Goal: Task Accomplishment & Management: Use online tool/utility

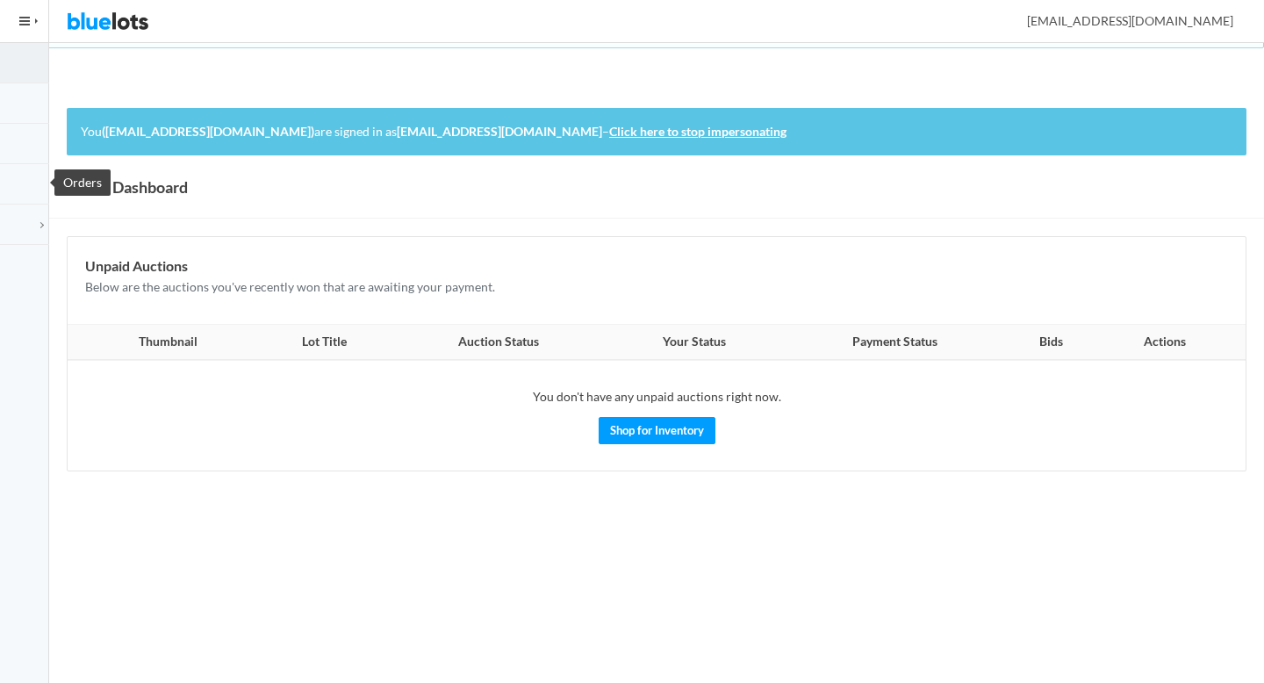
click at [28, 171] on link "Orders" at bounding box center [24, 184] width 49 height 40
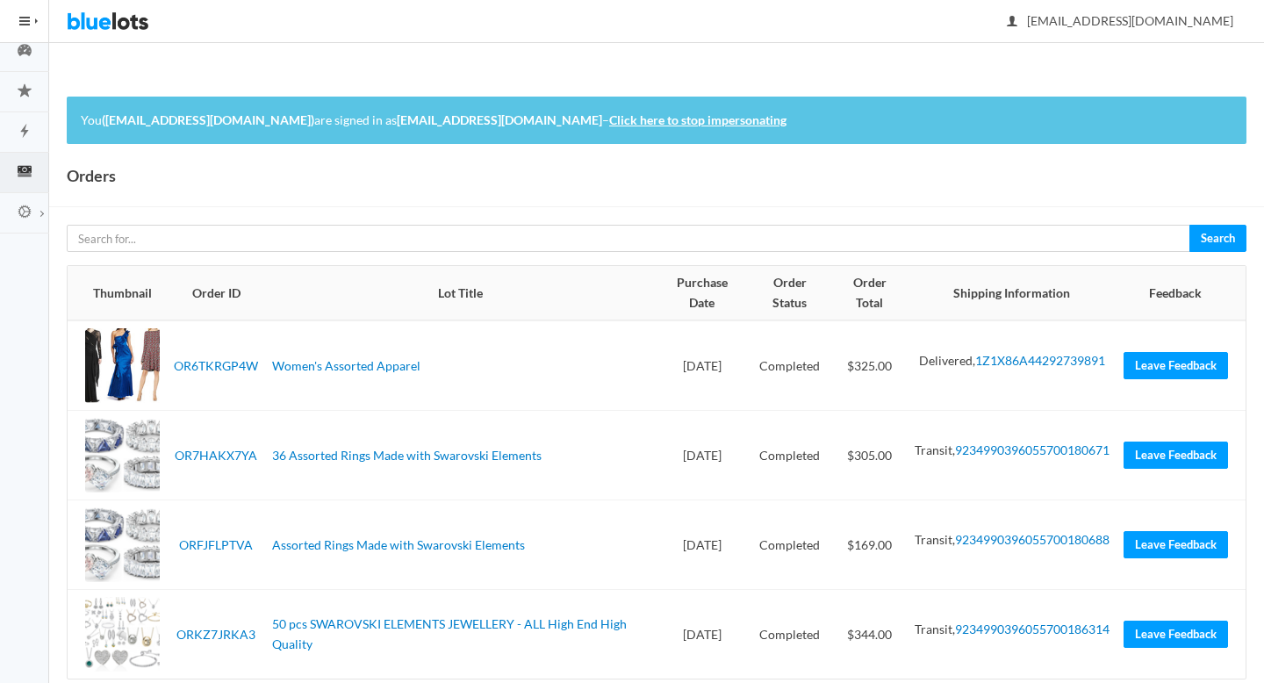
scroll to position [43, 0]
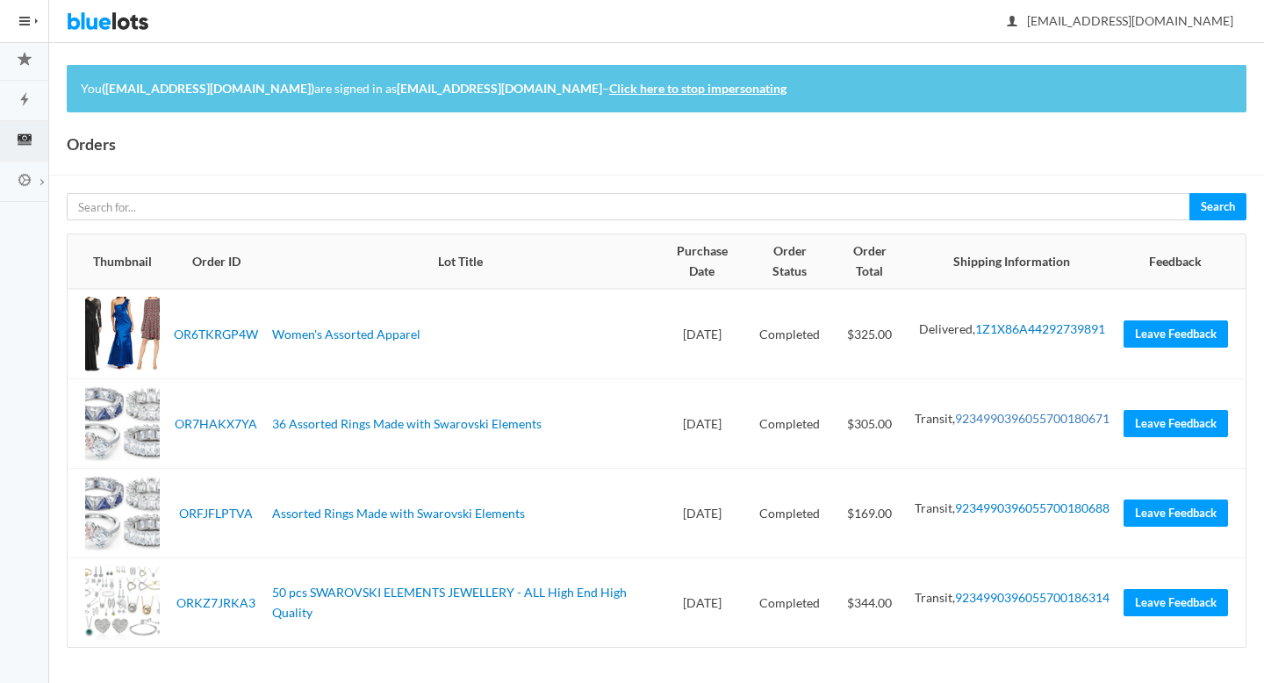
click at [1007, 426] on link "9234990396055700180671" at bounding box center [1032, 418] width 154 height 15
click at [1002, 515] on link "9234990396055700180688" at bounding box center [1032, 507] width 154 height 15
click at [1007, 605] on link "9234990396055700186314" at bounding box center [1032, 597] width 154 height 15
drag, startPoint x: 258, startPoint y: 422, endPoint x: 174, endPoint y: 421, distance: 84.3
click at [174, 421] on td "OR7HAKX7YA" at bounding box center [216, 424] width 98 height 90
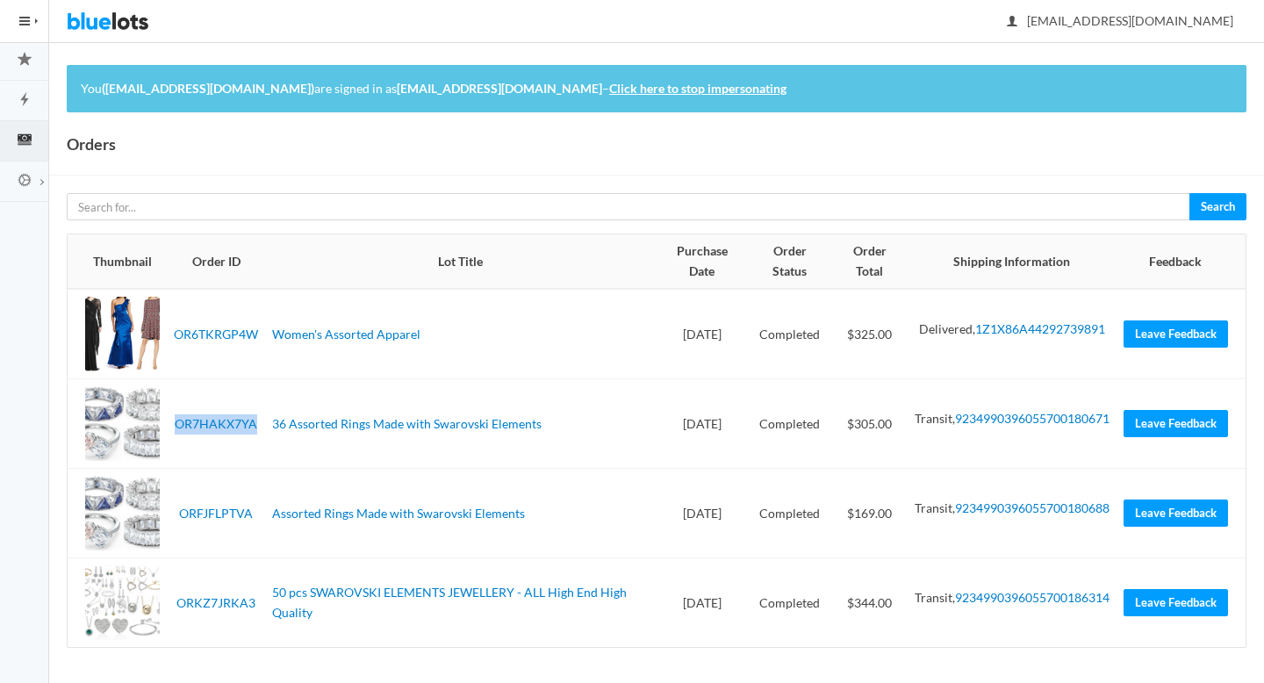
copy link "OR7HAKX7YA"
drag, startPoint x: 259, startPoint y: 513, endPoint x: 183, endPoint y: 507, distance: 75.7
click at [183, 507] on td "ORFJFLPTVA" at bounding box center [216, 514] width 98 height 90
copy link "ORFJFLPTVA"
drag, startPoint x: 257, startPoint y: 599, endPoint x: 172, endPoint y: 597, distance: 85.2
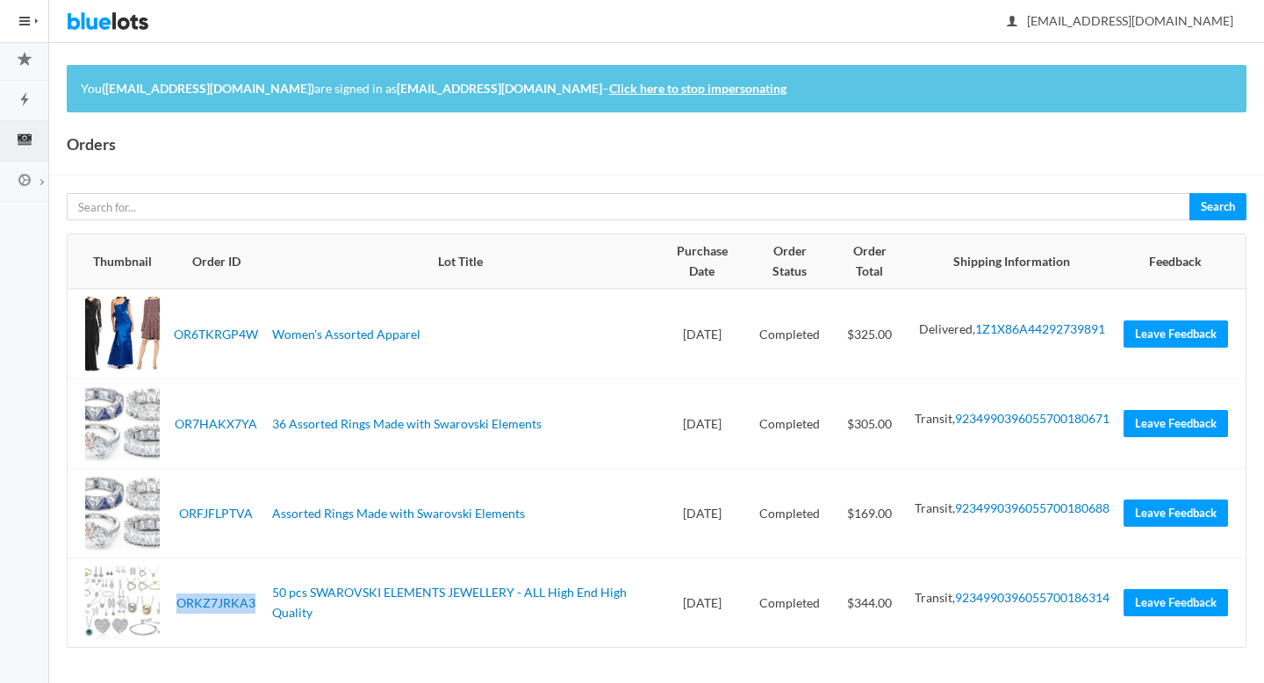
click at [172, 597] on td "ORKZ7JRKA3" at bounding box center [216, 603] width 98 height 90
copy link "ORKZ7JRKA3"
click at [30, 104] on icon "flash" at bounding box center [24, 99] width 49 height 16
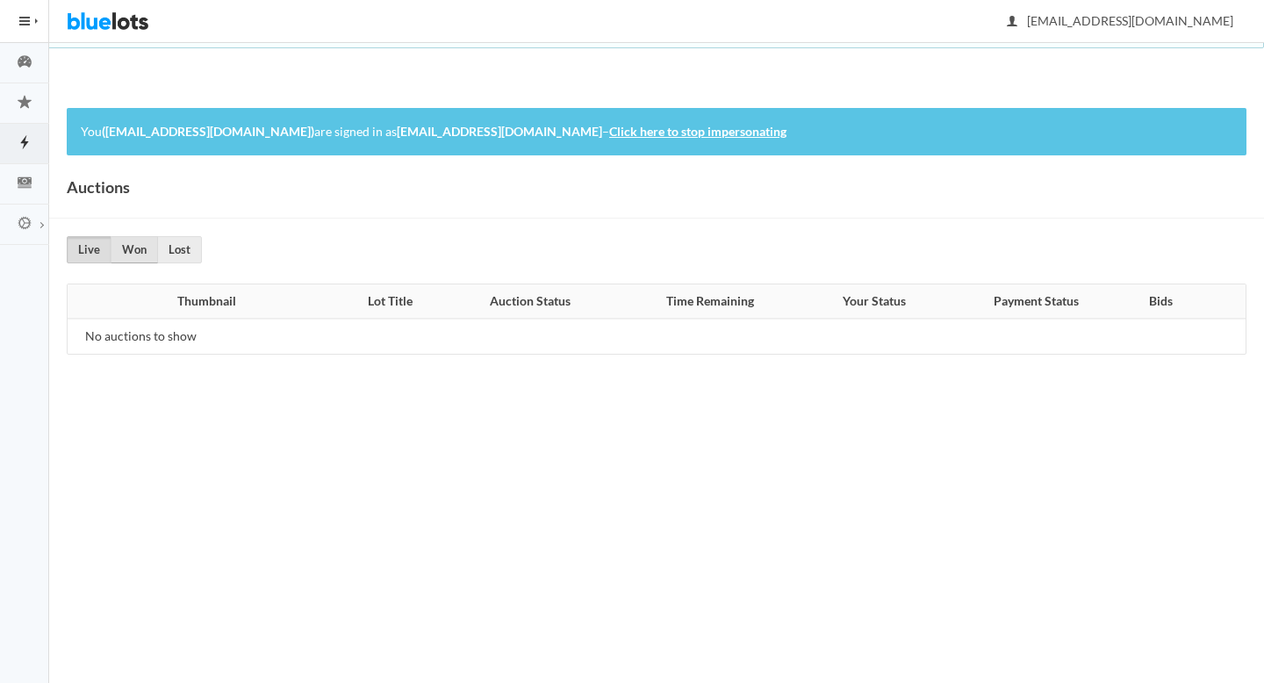
click at [148, 254] on link "Won" at bounding box center [134, 249] width 47 height 27
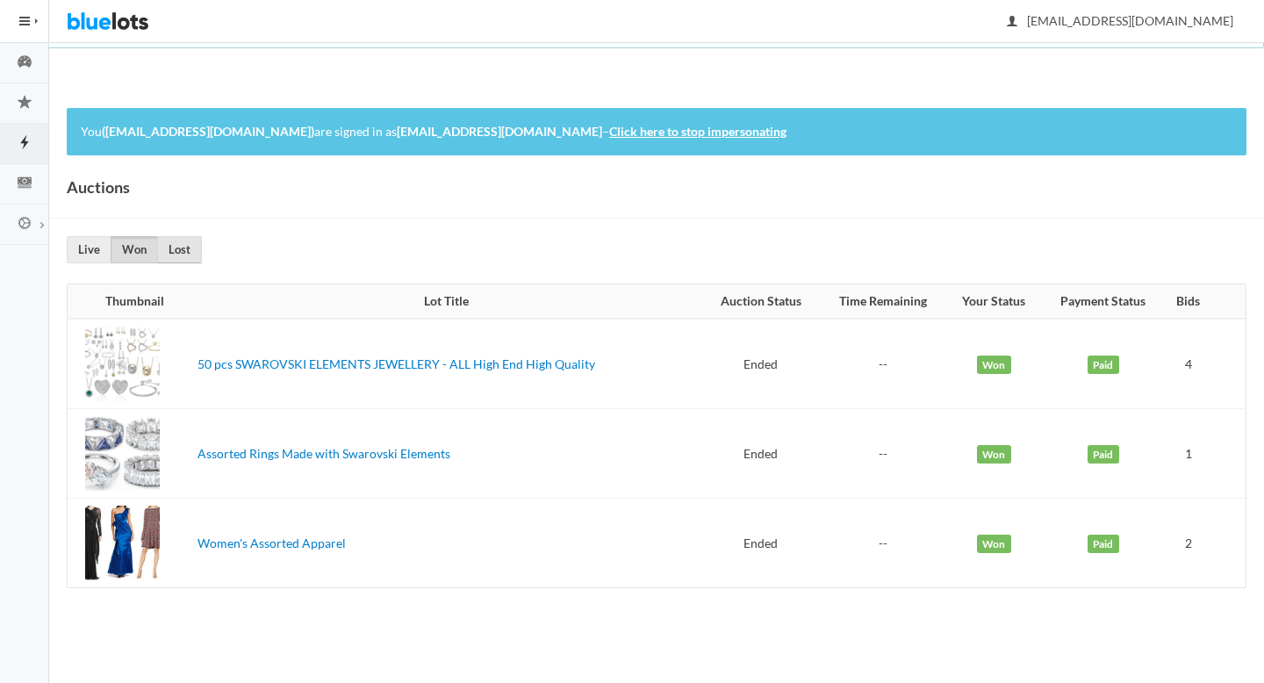
click at [185, 247] on link "Lost" at bounding box center [179, 249] width 45 height 27
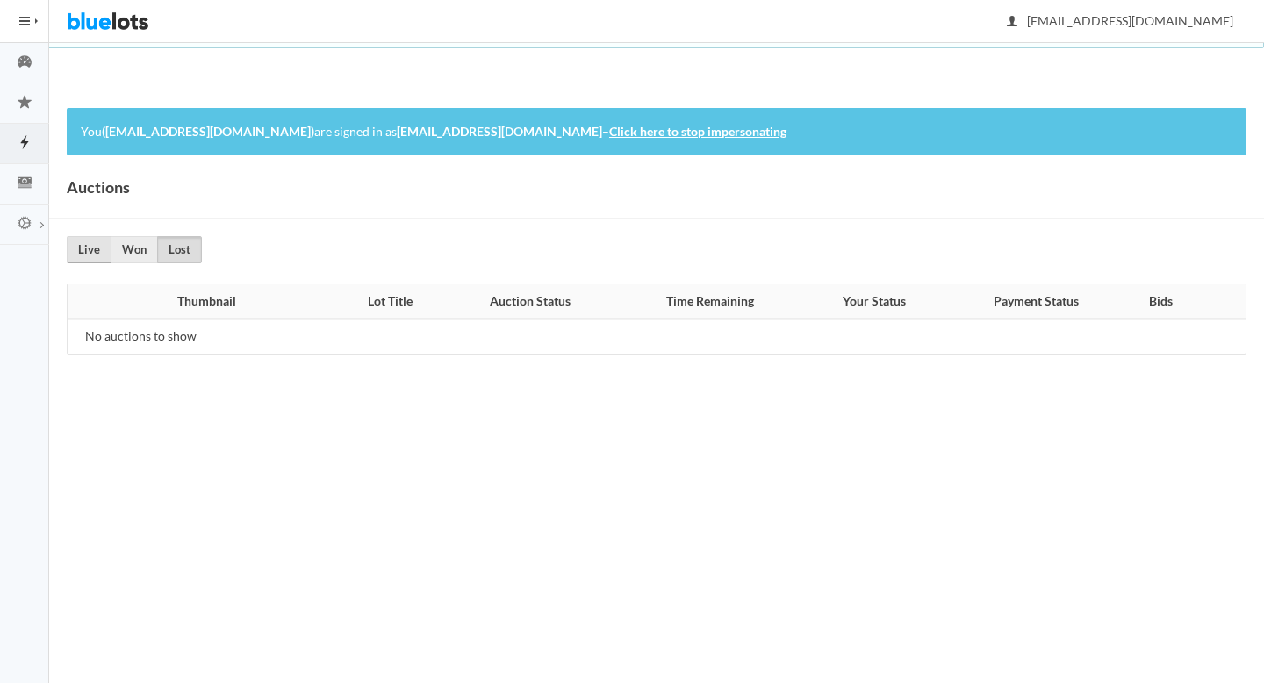
click at [97, 253] on link "Live" at bounding box center [89, 249] width 45 height 27
click at [34, 194] on link "Orders" at bounding box center [24, 184] width 49 height 40
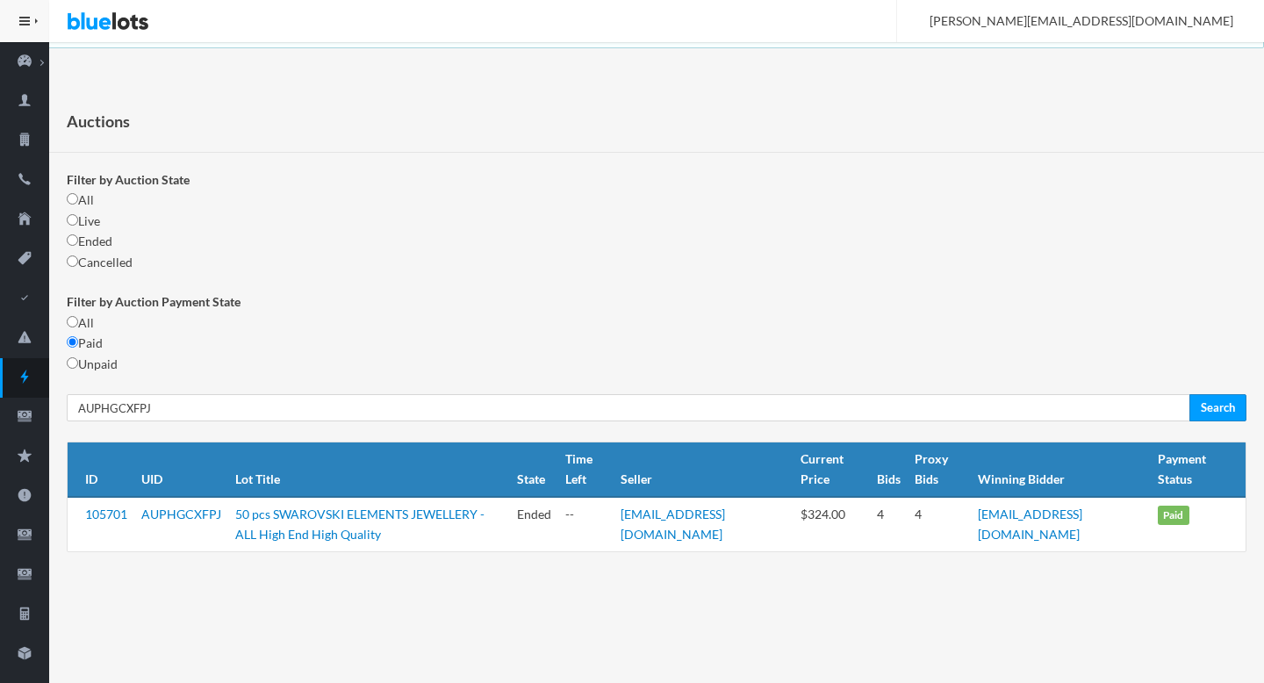
click at [222, 514] on td "AUPHGCXFPJ" at bounding box center [181, 524] width 94 height 54
click at [184, 515] on link "AUPHGCXFPJ" at bounding box center [181, 513] width 80 height 15
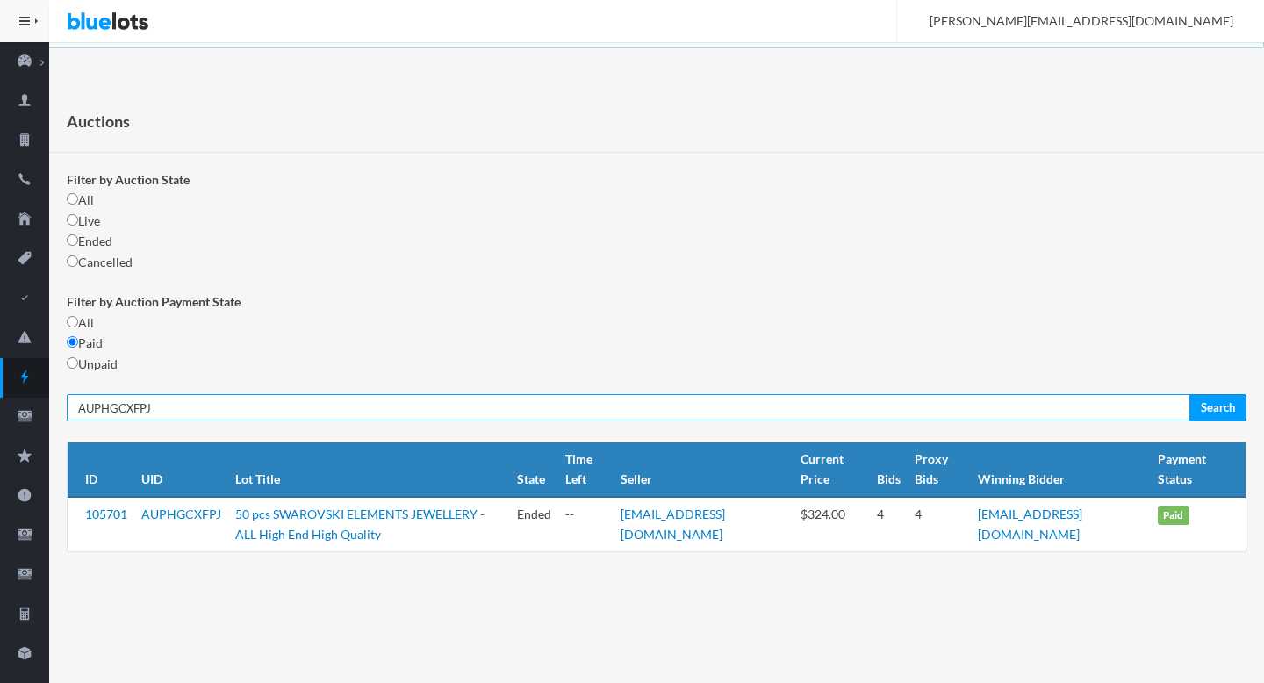
click at [373, 412] on input "AUPHGCXFPJ" at bounding box center [628, 407] width 1123 height 27
click at [1189, 394] on input "Search" at bounding box center [1217, 407] width 57 height 27
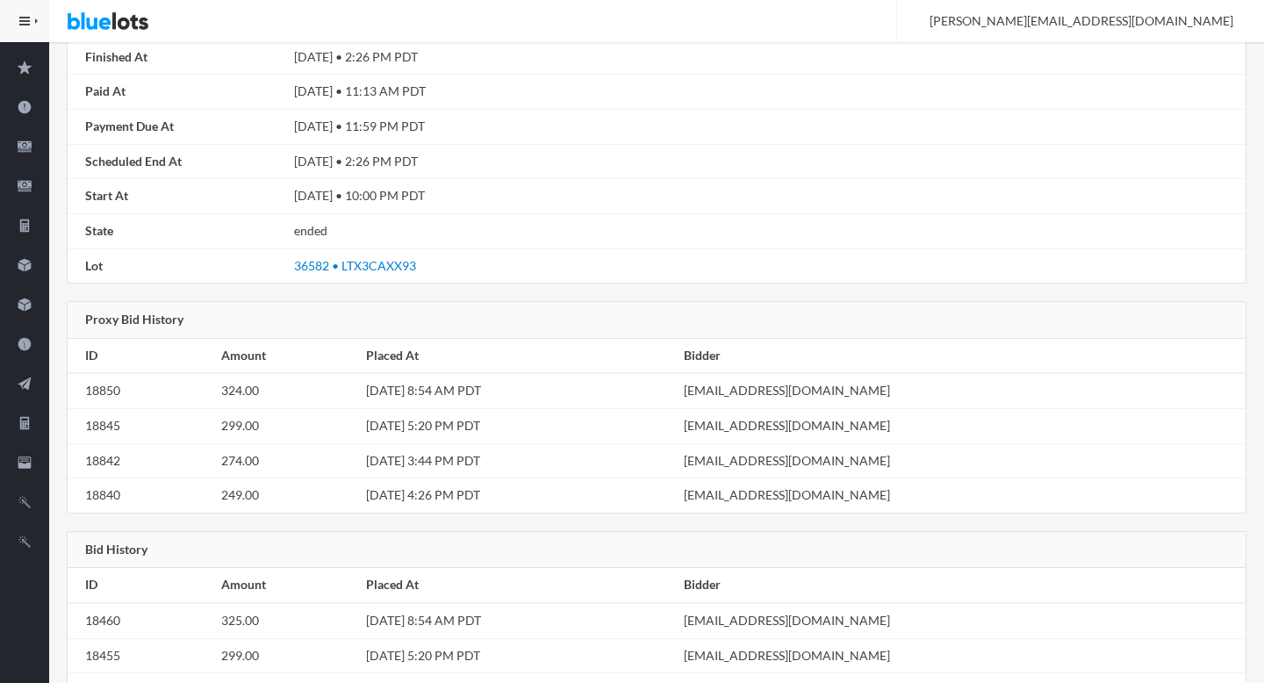
scroll to position [483, 0]
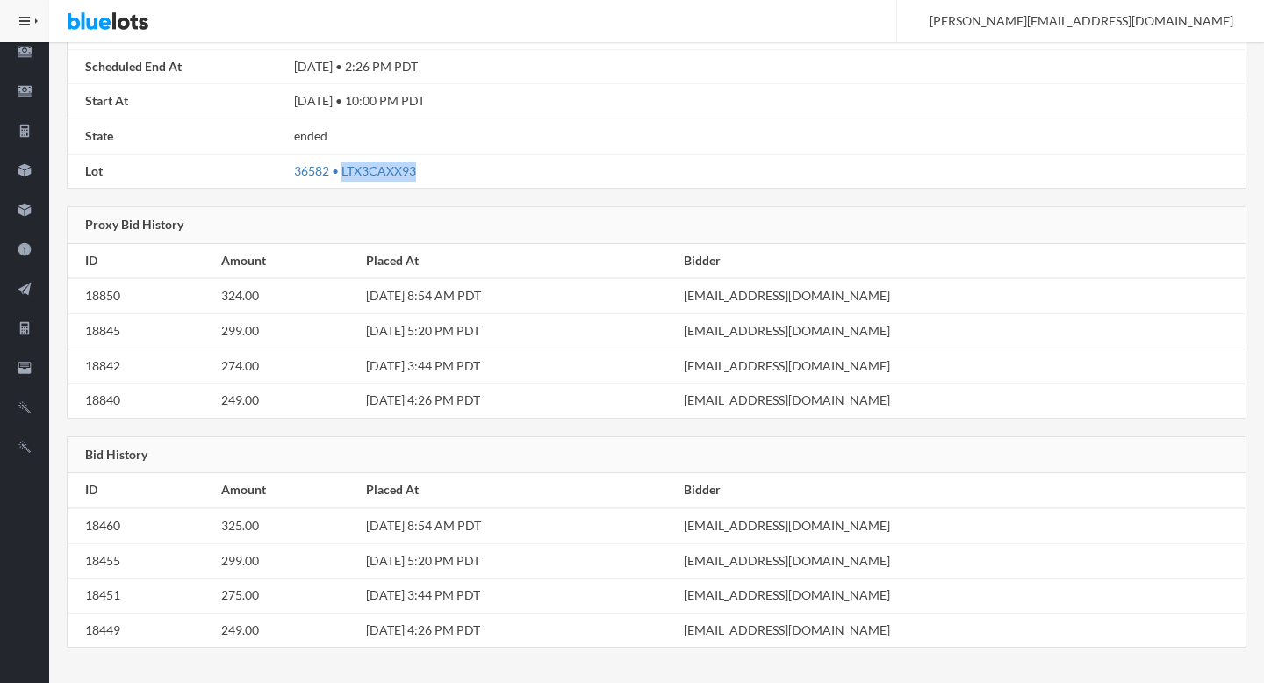
drag, startPoint x: 422, startPoint y: 168, endPoint x: 343, endPoint y: 169, distance: 79.0
click at [343, 169] on td "36582 • LTX3CAXX93" at bounding box center [766, 171] width 958 height 34
copy link "LTX3CAXX93"
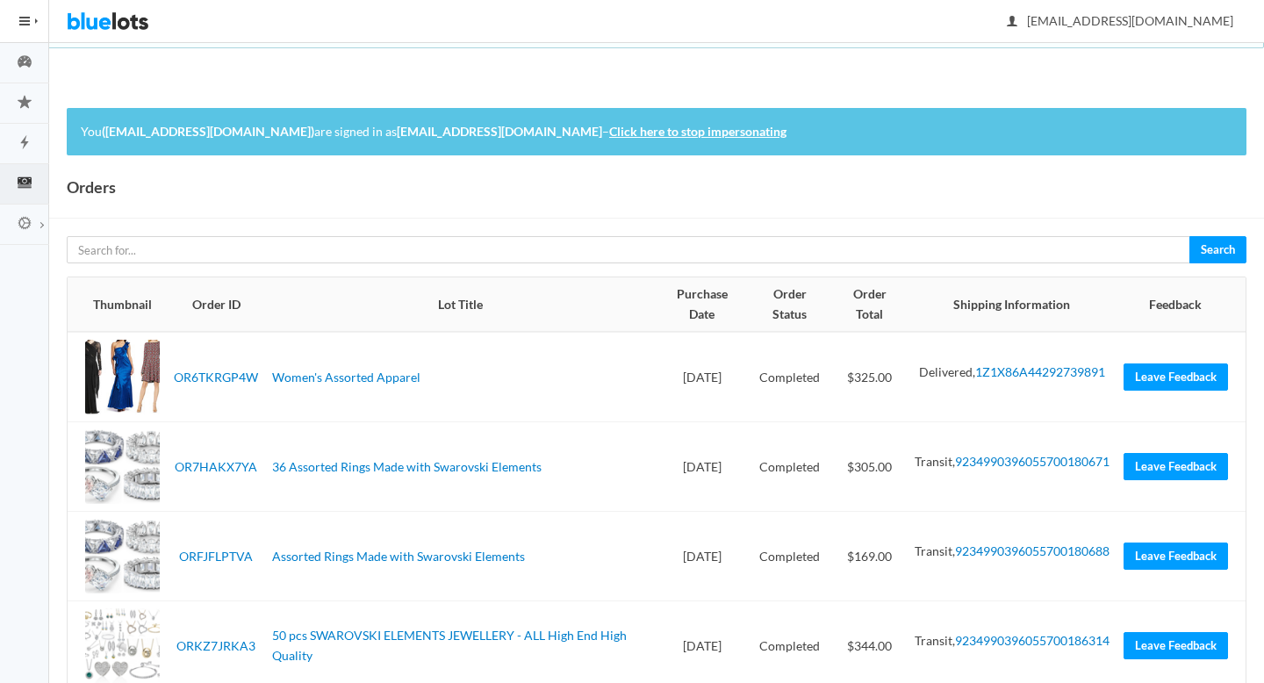
scroll to position [43, 0]
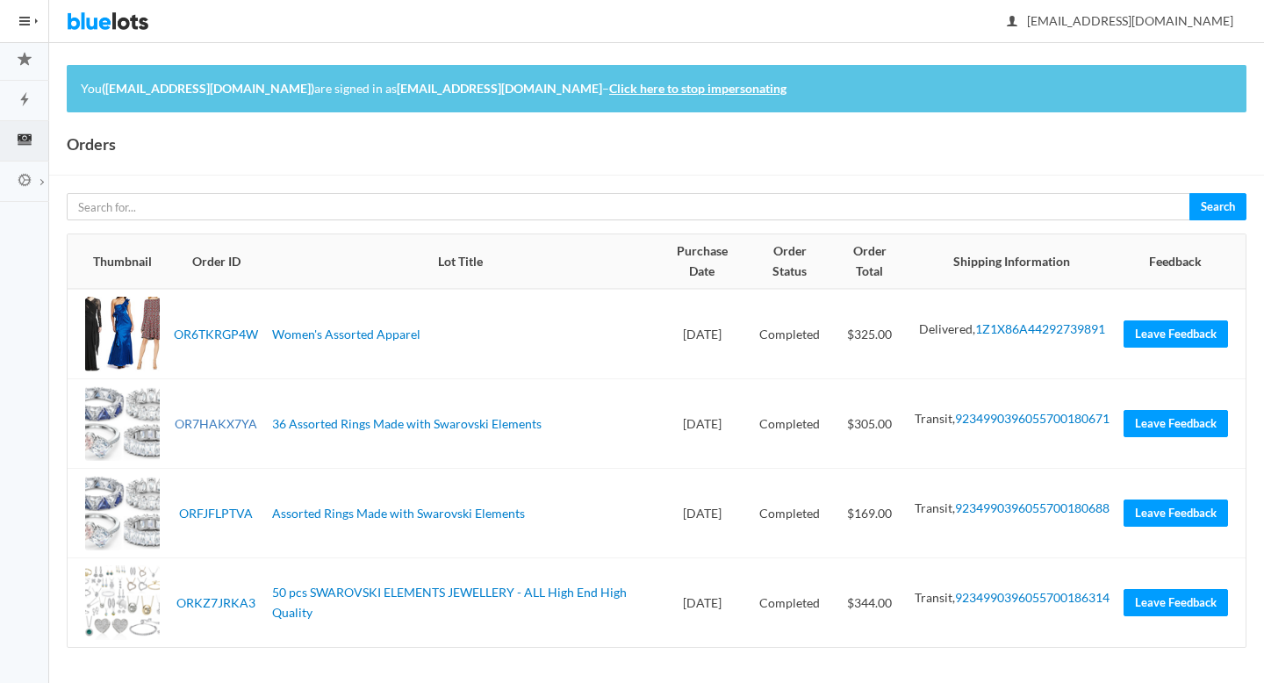
click at [233, 418] on link "OR7HAKX7YA" at bounding box center [216, 423] width 82 height 15
click at [223, 601] on link "ORKZ7JRKA3" at bounding box center [215, 602] width 79 height 15
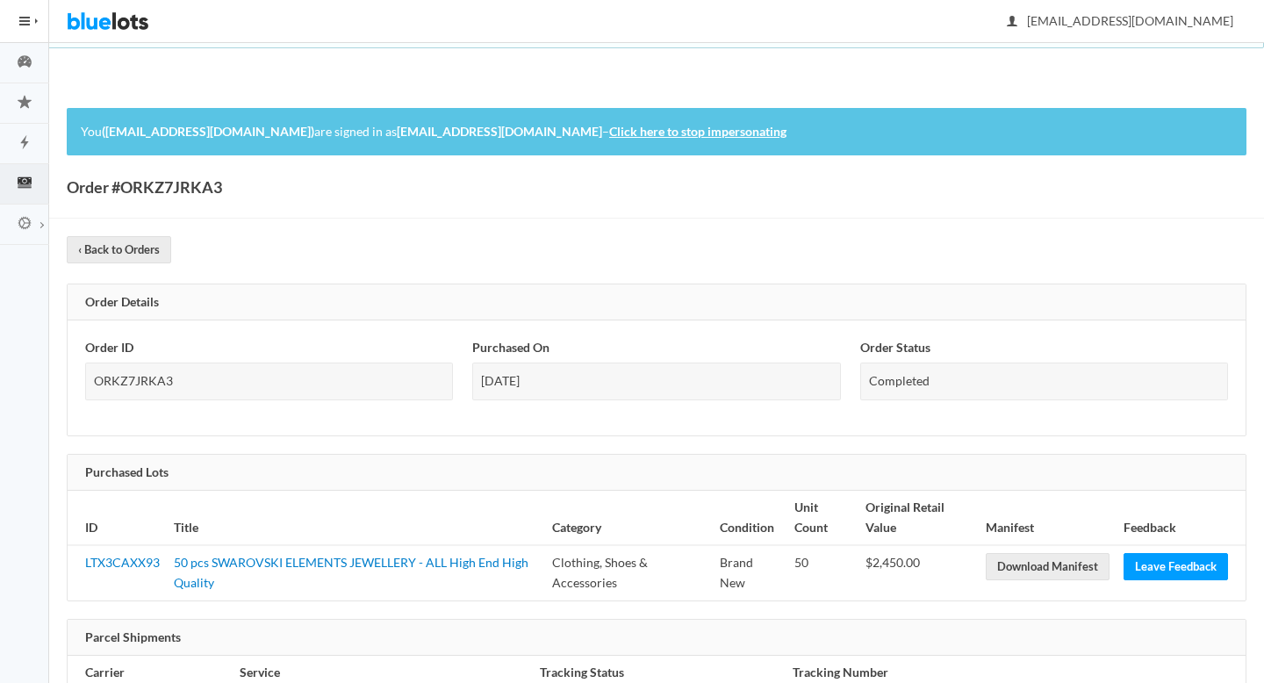
click at [124, 380] on div "ORKZ7JRKA3" at bounding box center [269, 381] width 368 height 38
copy div "ORKZ7JRKA3"
click at [719, 139] on p "You (admin.impersonation.dummy.user@bluelots.com) are signed in as rebeccagardn…" at bounding box center [656, 132] width 1151 height 20
click at [701, 125] on link "Click here to stop impersonating" at bounding box center [697, 131] width 177 height 15
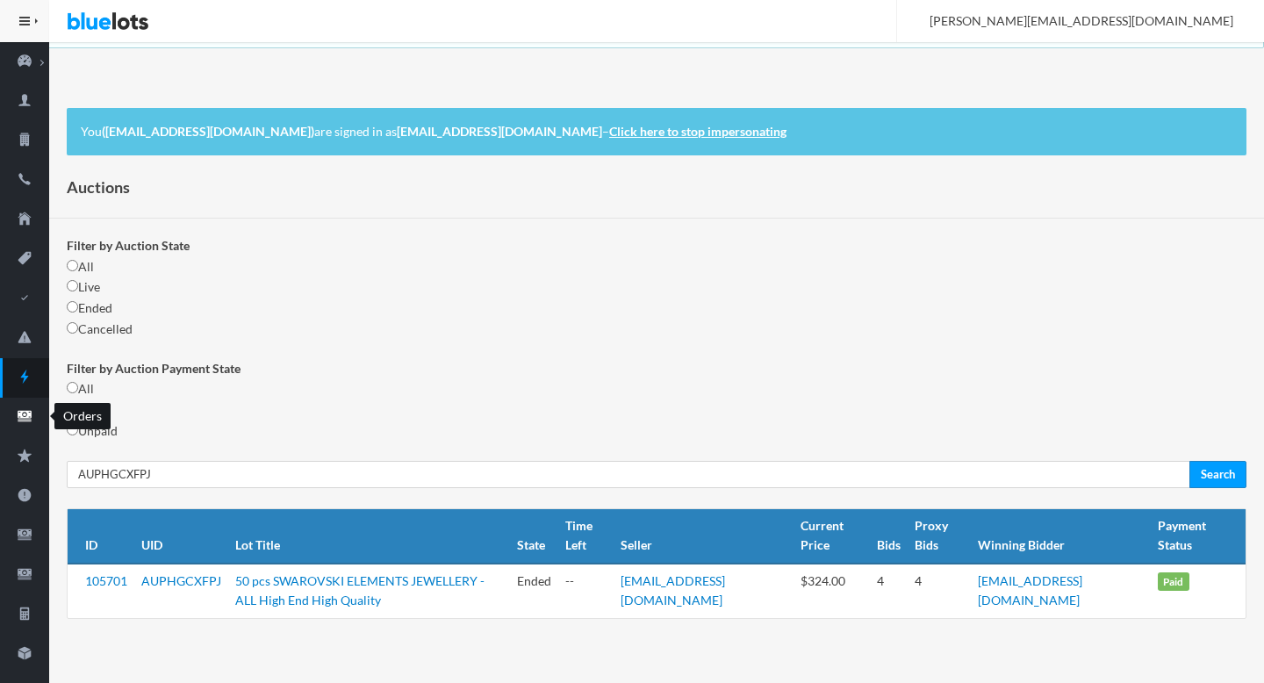
click at [25, 412] on icon "cash" at bounding box center [24, 416] width 49 height 16
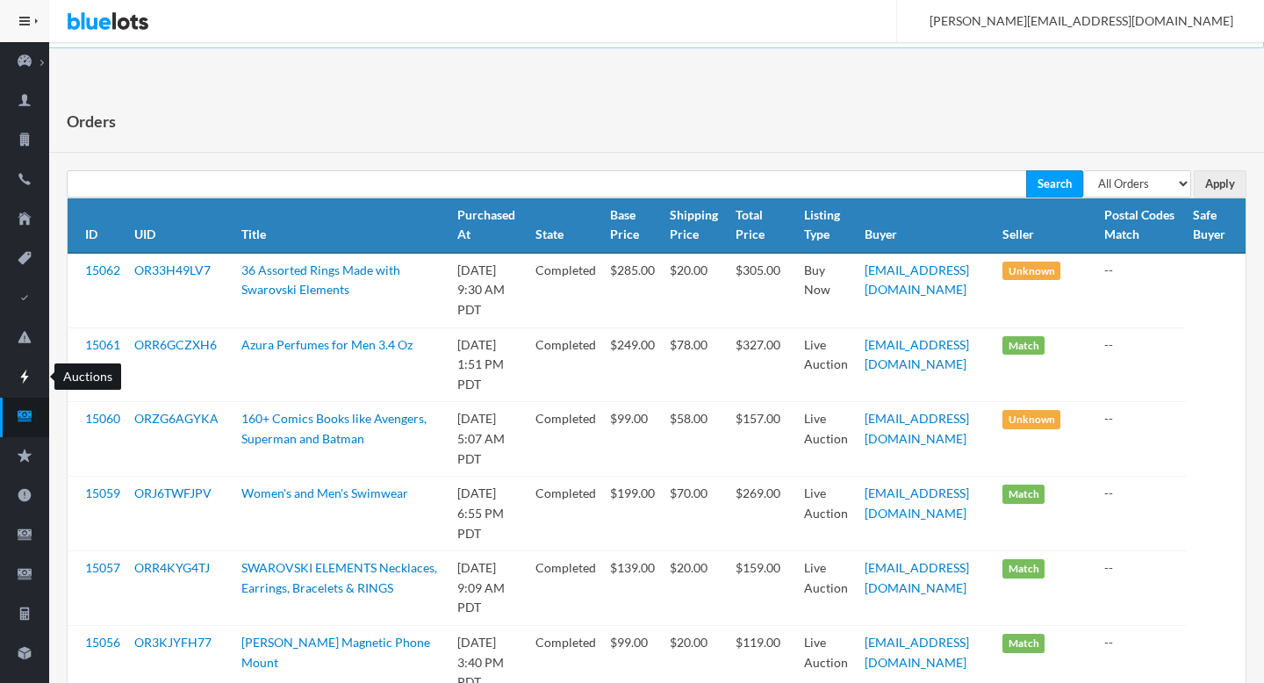
click at [29, 365] on link "Auctions" at bounding box center [24, 377] width 49 height 39
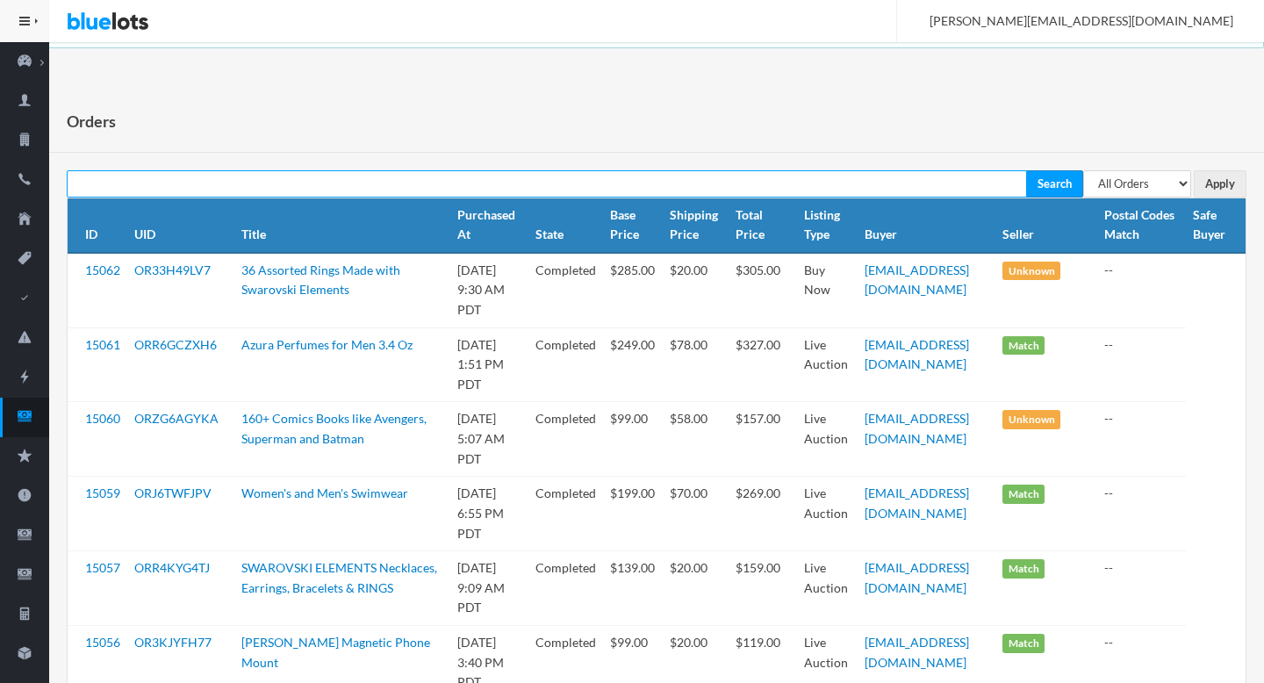
click at [333, 178] on input "text" at bounding box center [547, 183] width 960 height 27
paste input "LTGGCYPWYZ"
type input "LTGGCYPWYZ"
click at [1026, 170] on input "Search" at bounding box center [1054, 183] width 57 height 27
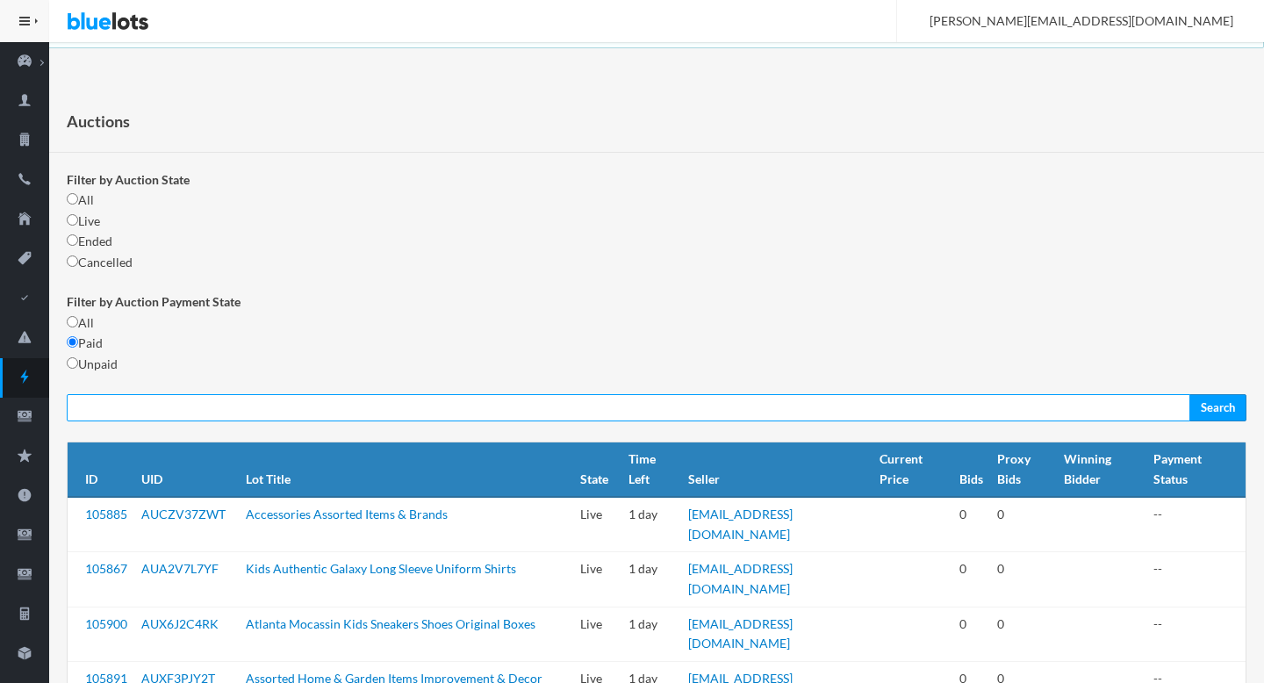
paste input "AU3PJP6C74"
type input "AU3PJP6C74"
click at [1189, 394] on input "Search" at bounding box center [1217, 407] width 57 height 27
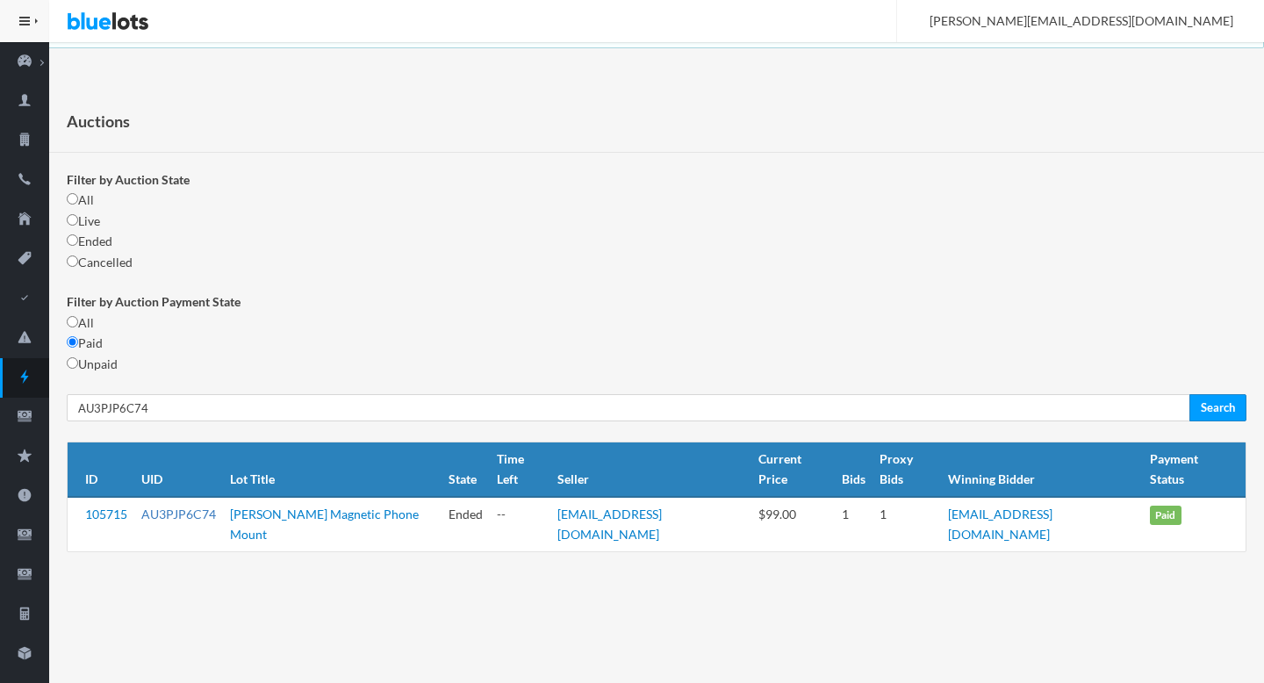
click at [208, 506] on link "AU3PJP6C74" at bounding box center [178, 513] width 75 height 15
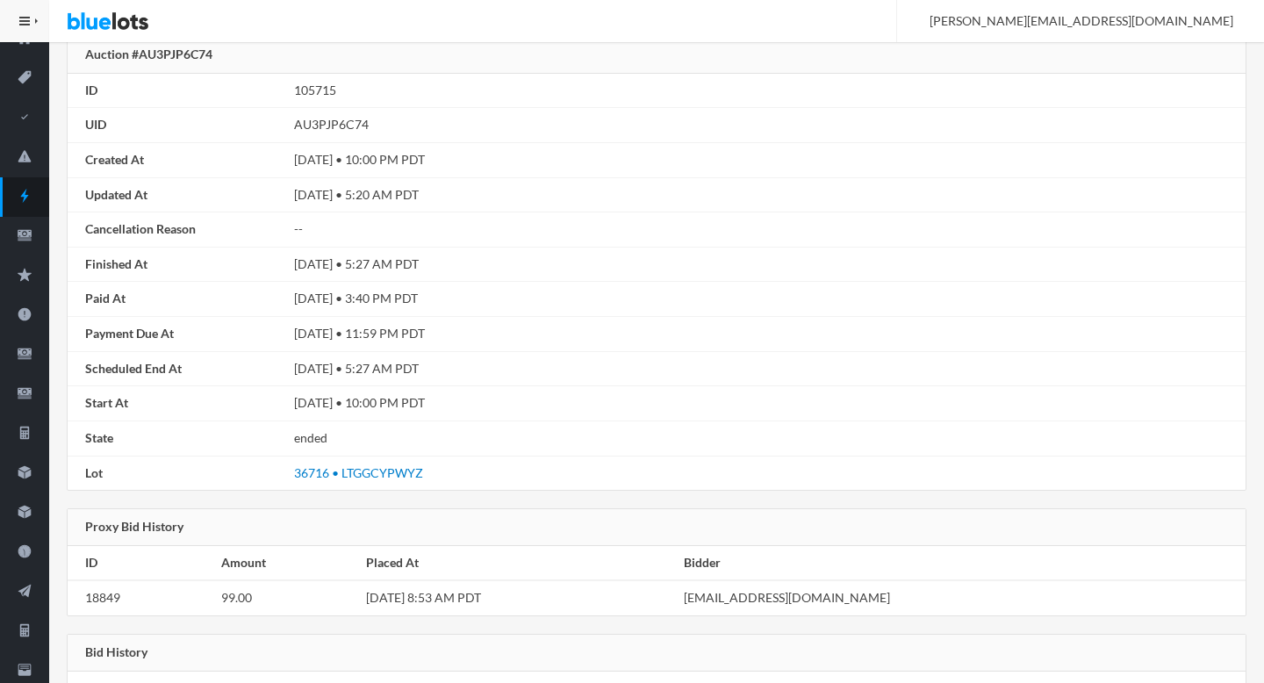
scroll to position [275, 0]
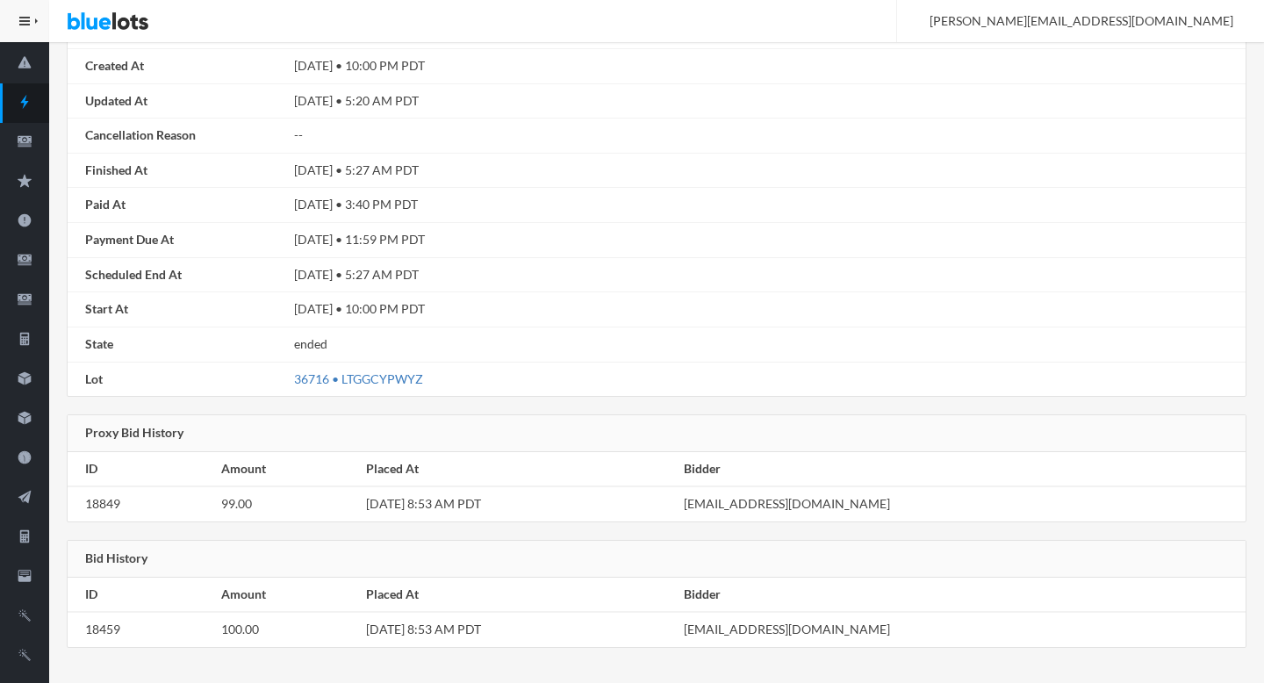
click at [412, 380] on link "36716 • LTGGCYPWYZ" at bounding box center [358, 378] width 129 height 15
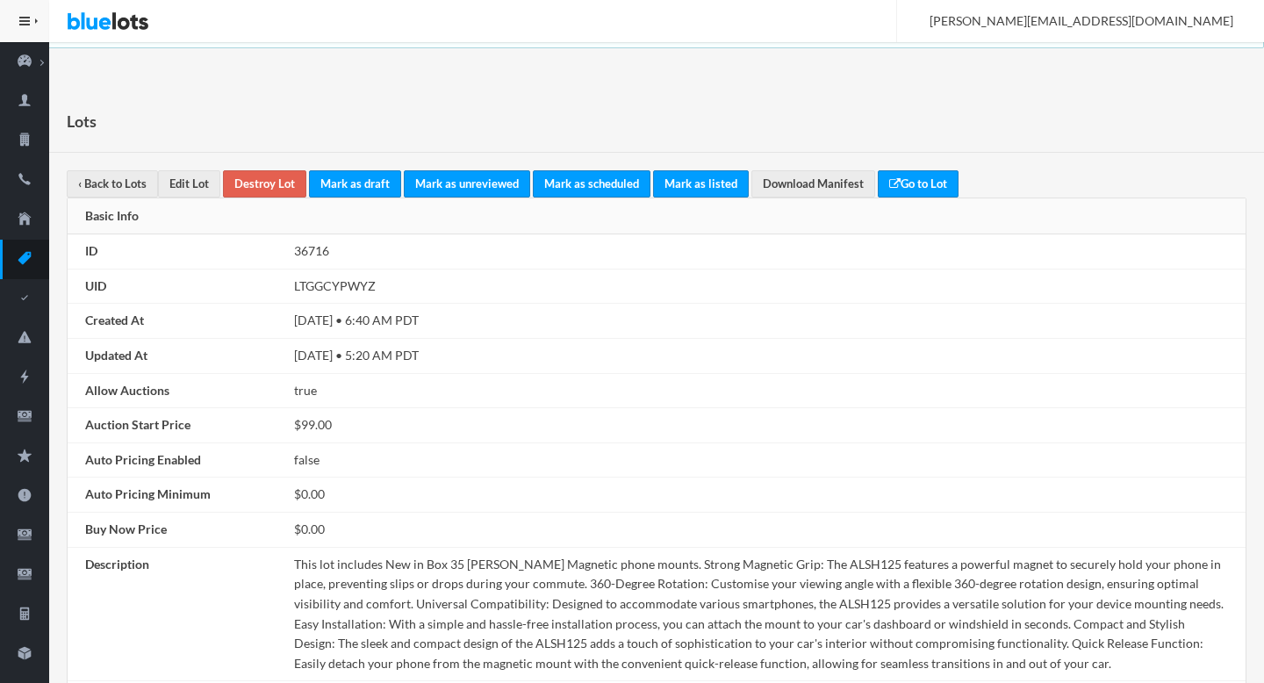
click at [347, 283] on td "LTGGCYPWYZ" at bounding box center [766, 286] width 958 height 35
copy td "LTGGCYPWYZ"
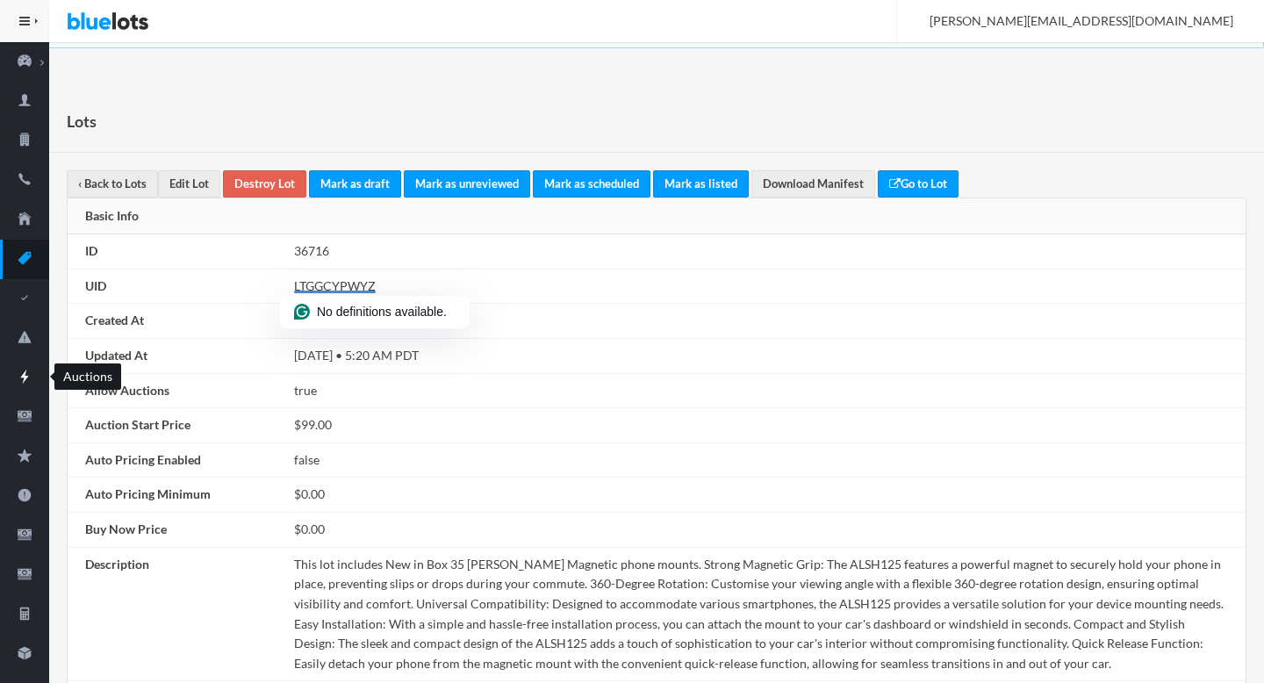
click at [30, 382] on icon "flash" at bounding box center [24, 377] width 49 height 16
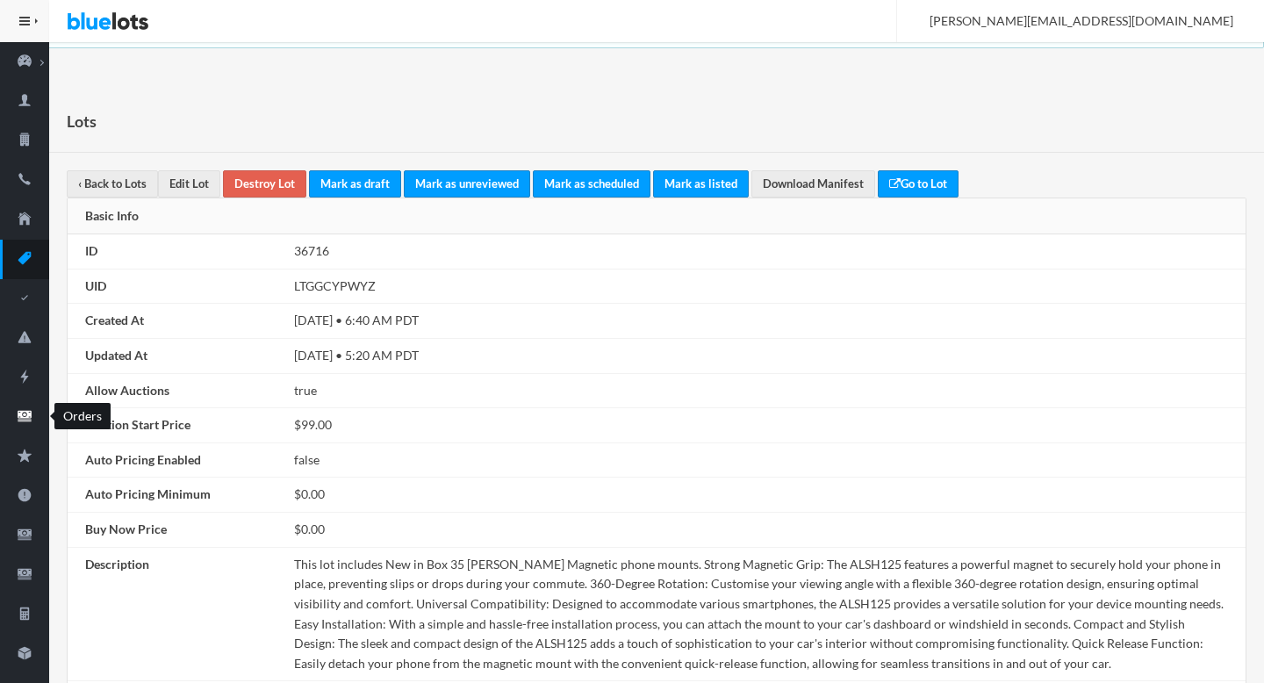
click at [25, 410] on icon "cash" at bounding box center [24, 416] width 49 height 16
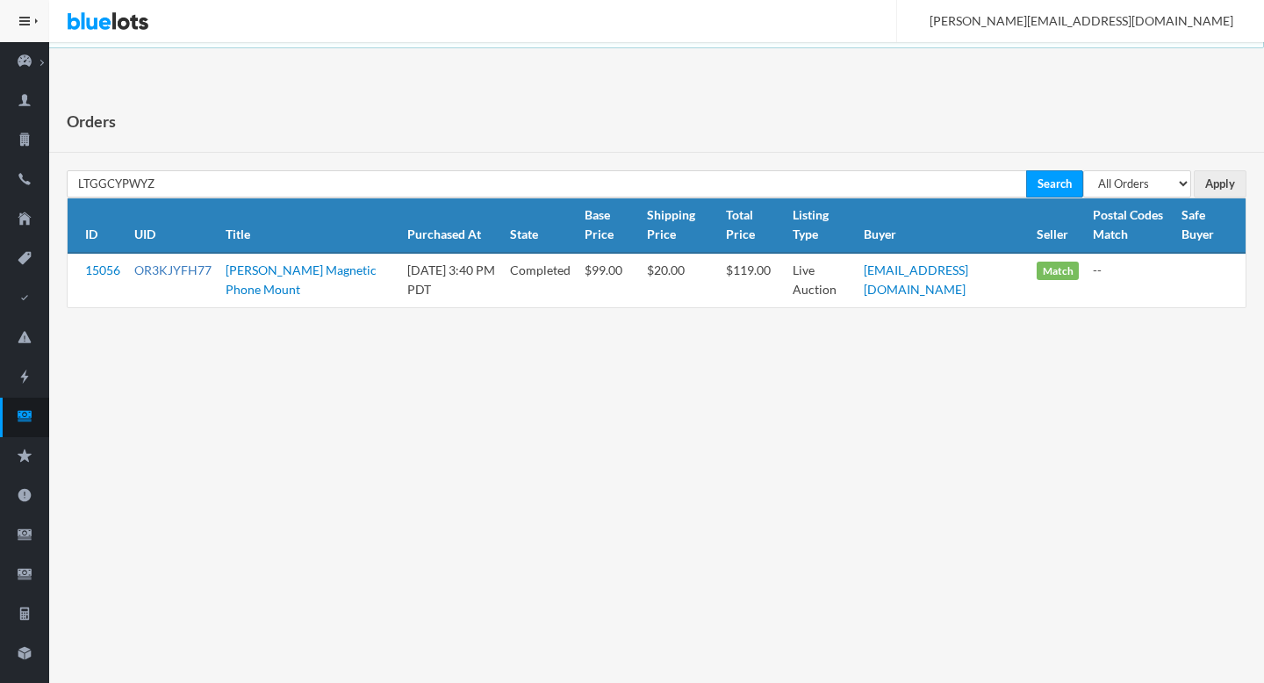
click at [198, 267] on link "OR3KJYFH77" at bounding box center [172, 269] width 77 height 15
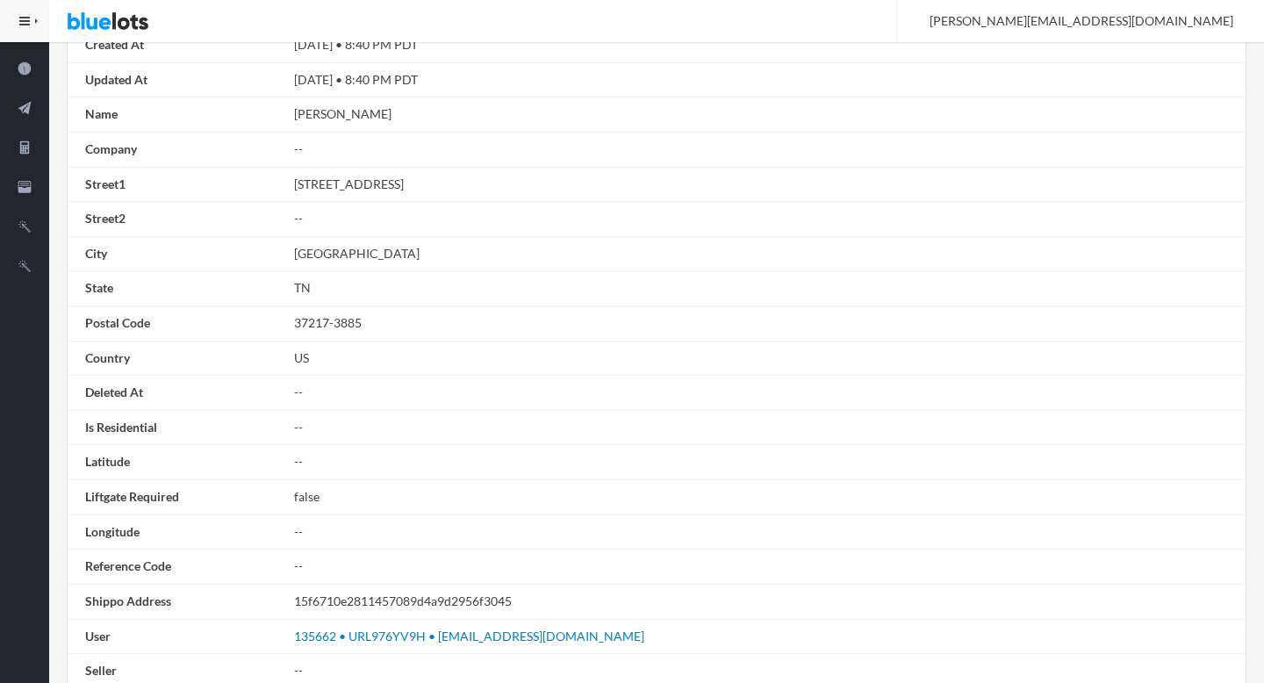
scroll to position [981, 0]
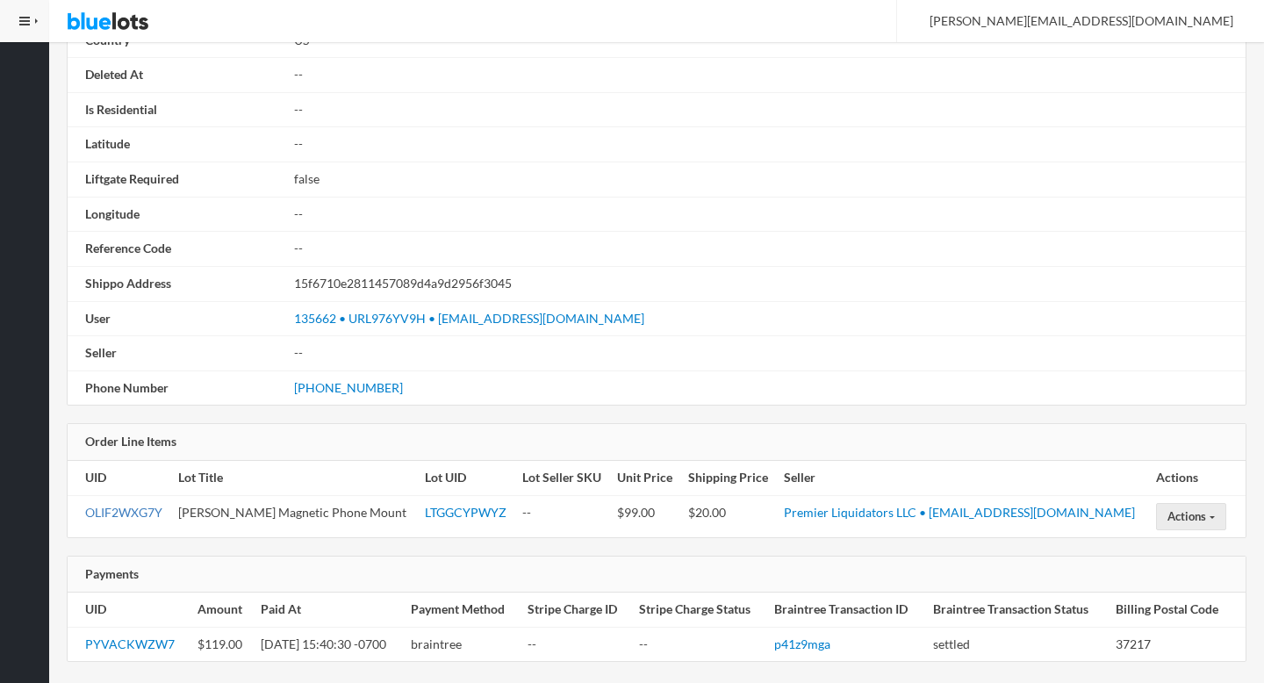
click at [121, 507] on link "OLIF2WXG7Y" at bounding box center [123, 512] width 77 height 15
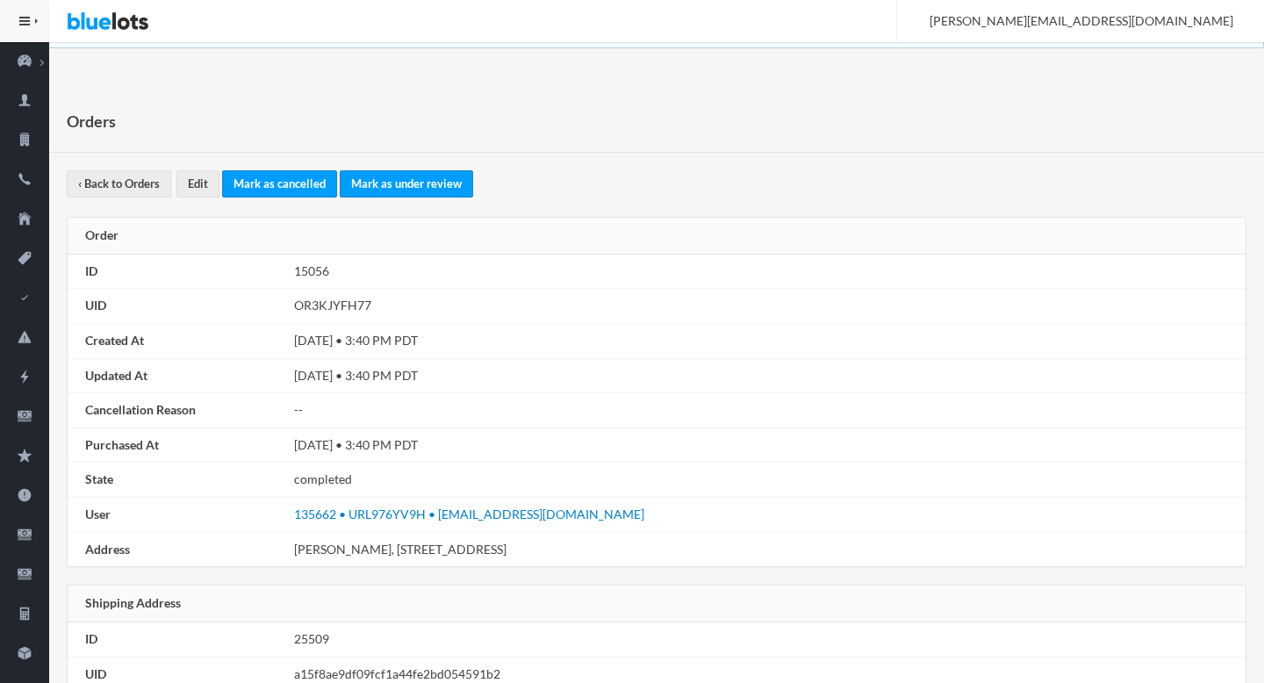
click at [337, 298] on td "OR3KJYFH77" at bounding box center [766, 306] width 958 height 35
copy td "OR3KJYFH77"
click at [27, 106] on icon "person" at bounding box center [24, 100] width 49 height 16
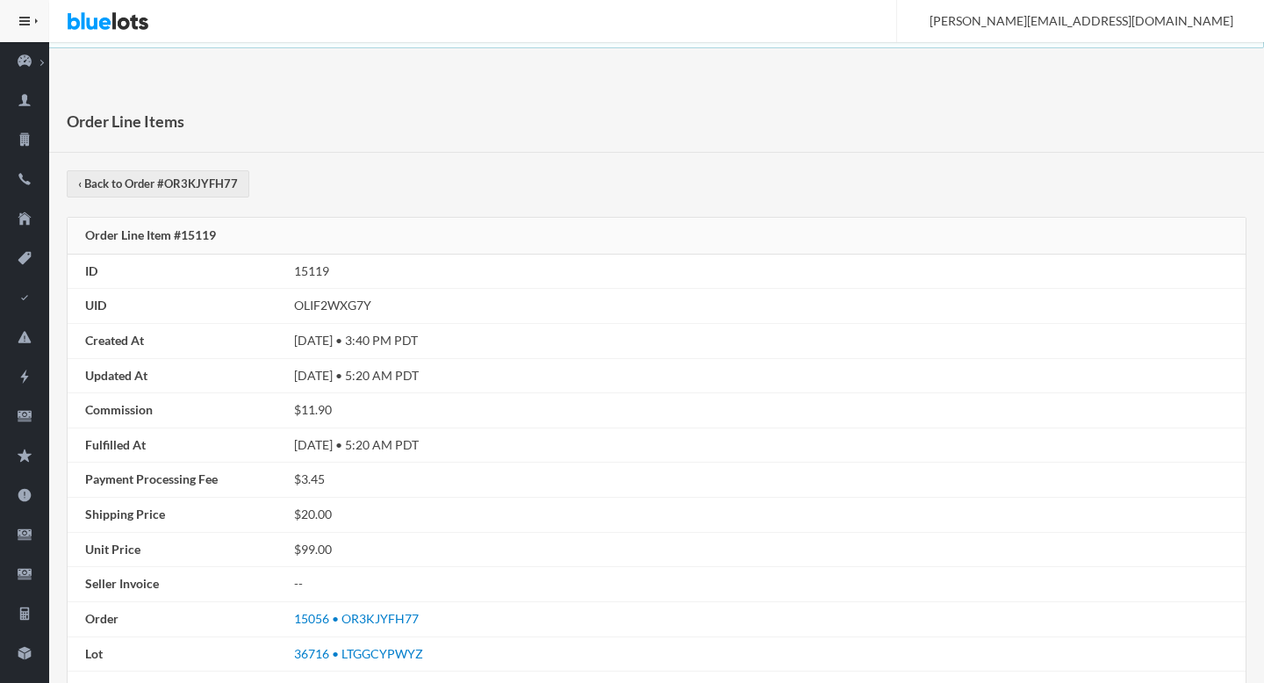
scroll to position [624, 0]
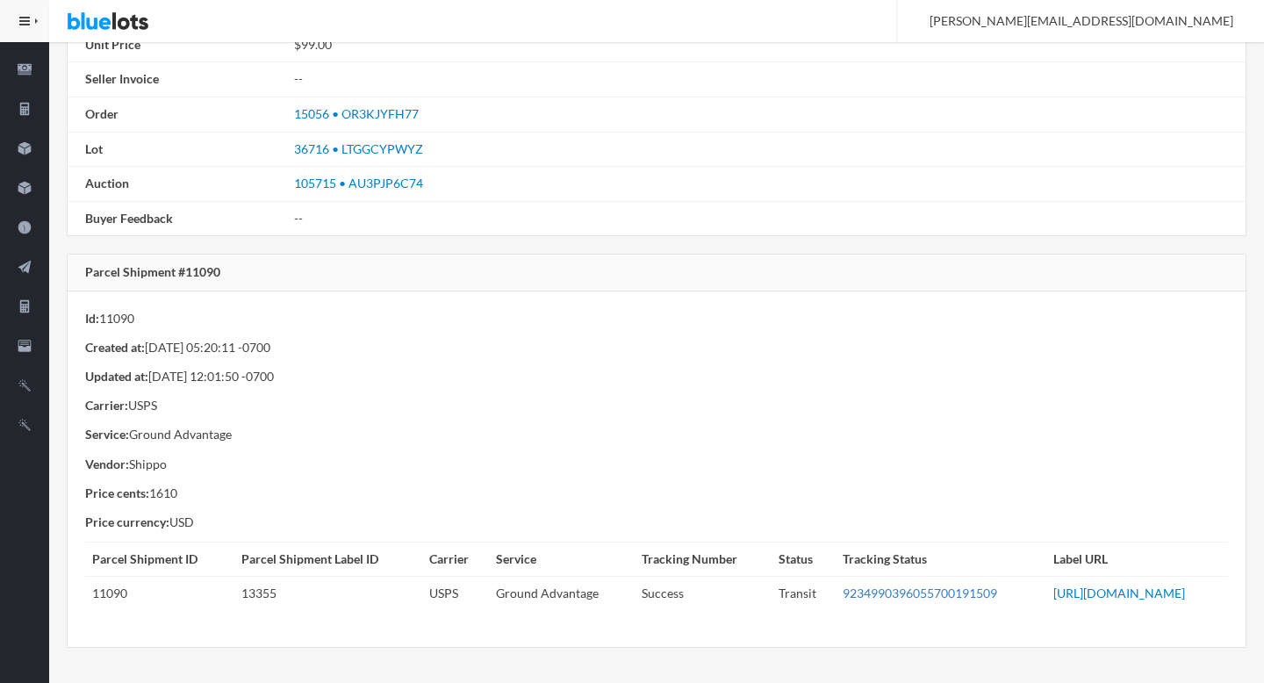
click at [843, 585] on link "9234990396055700191509" at bounding box center [920, 592] width 154 height 15
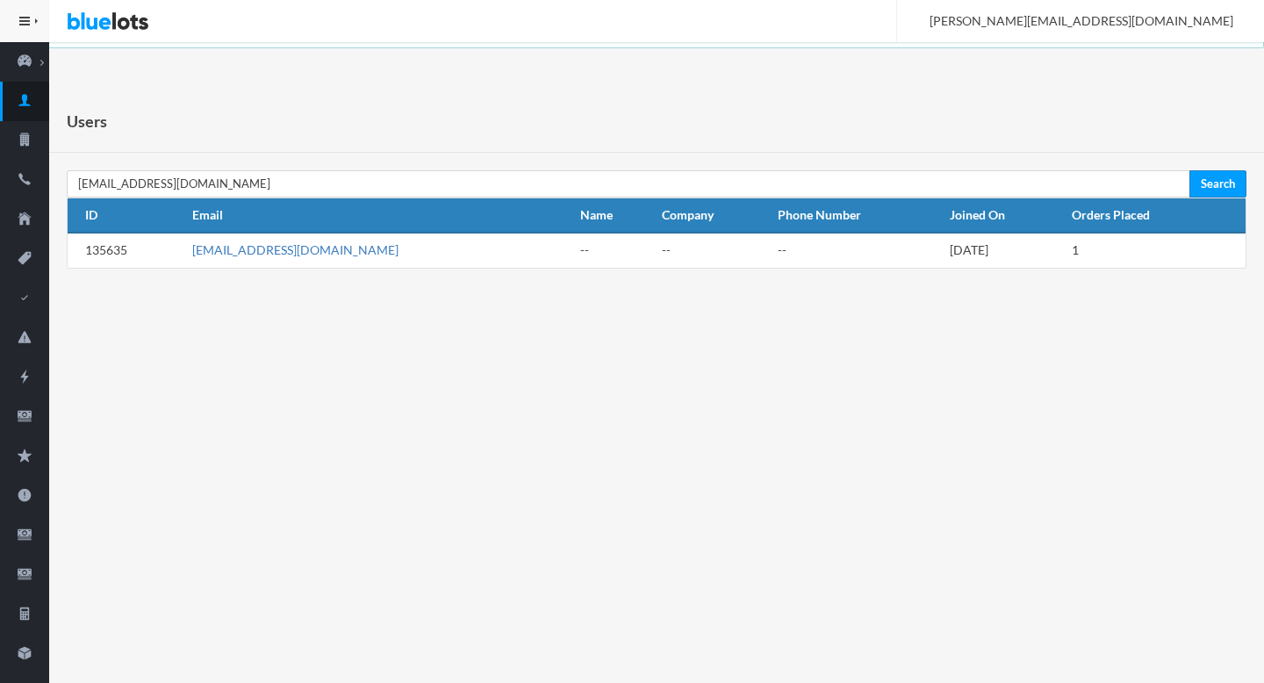
click at [284, 253] on link "[EMAIL_ADDRESS][DOMAIN_NAME]" at bounding box center [295, 249] width 206 height 15
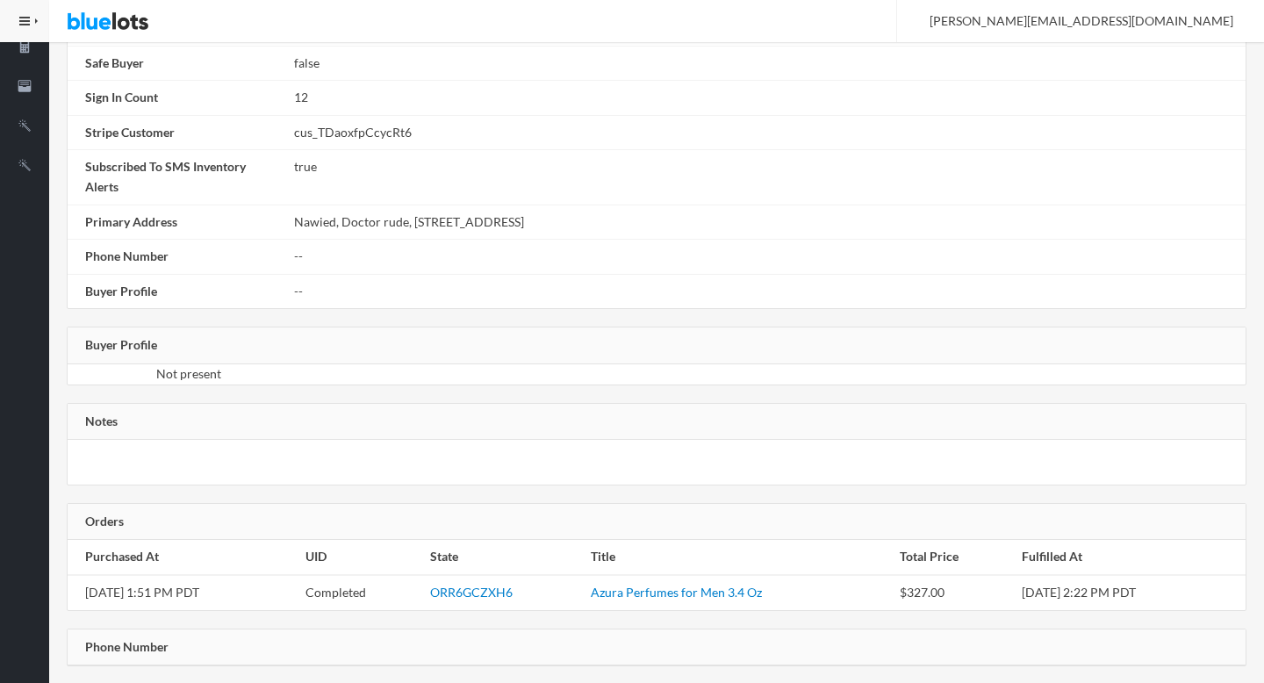
scroll to position [876, 0]
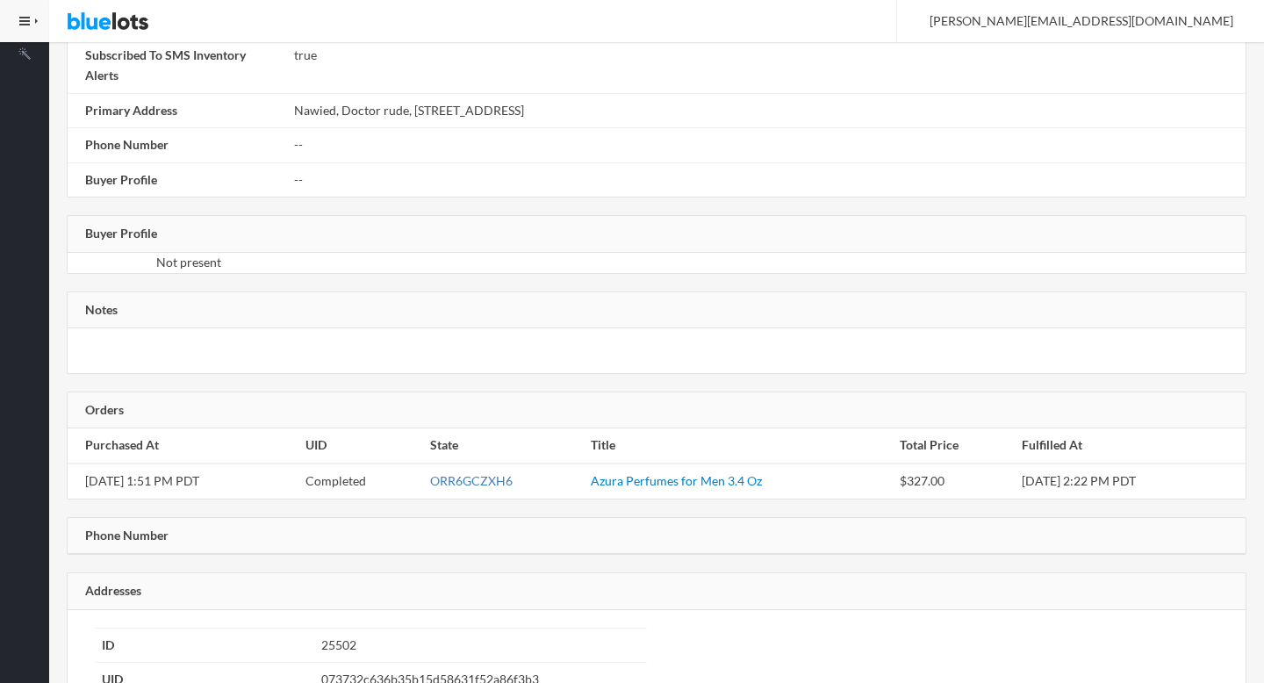
click at [479, 482] on link "ORR6GCZXH6" at bounding box center [471, 480] width 82 height 15
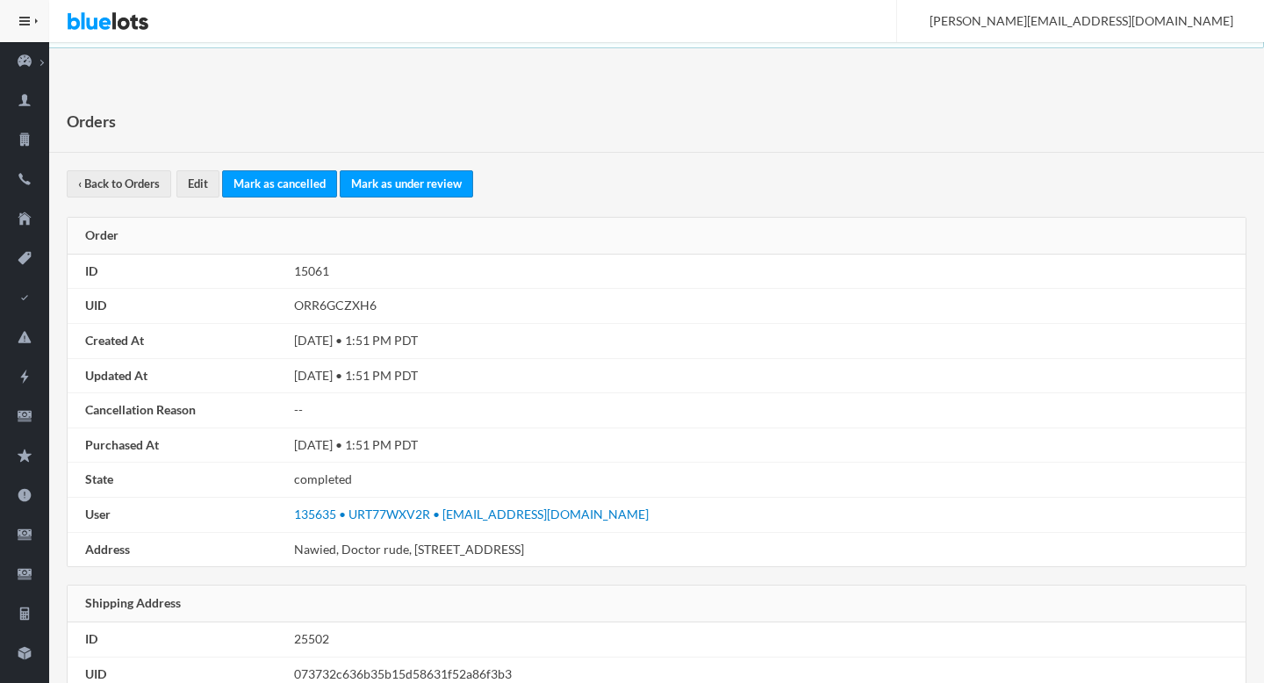
scroll to position [995, 0]
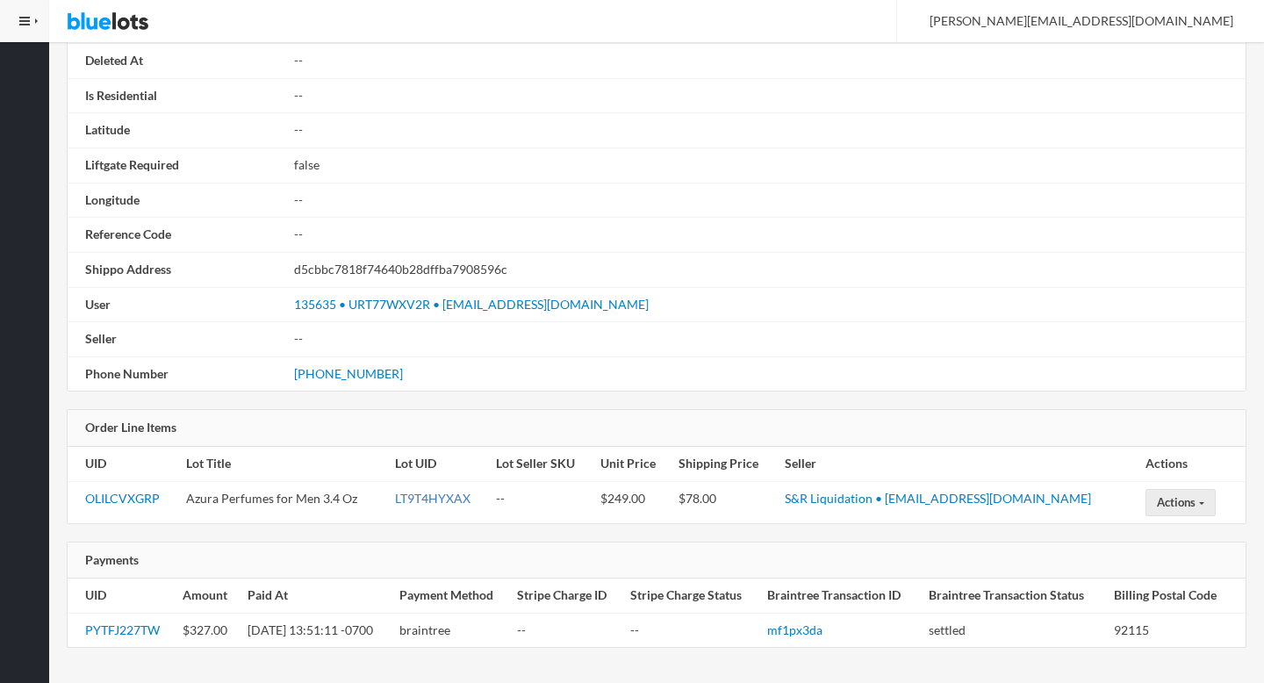
click at [436, 496] on link "LT9T4HYXAX" at bounding box center [432, 498] width 75 height 15
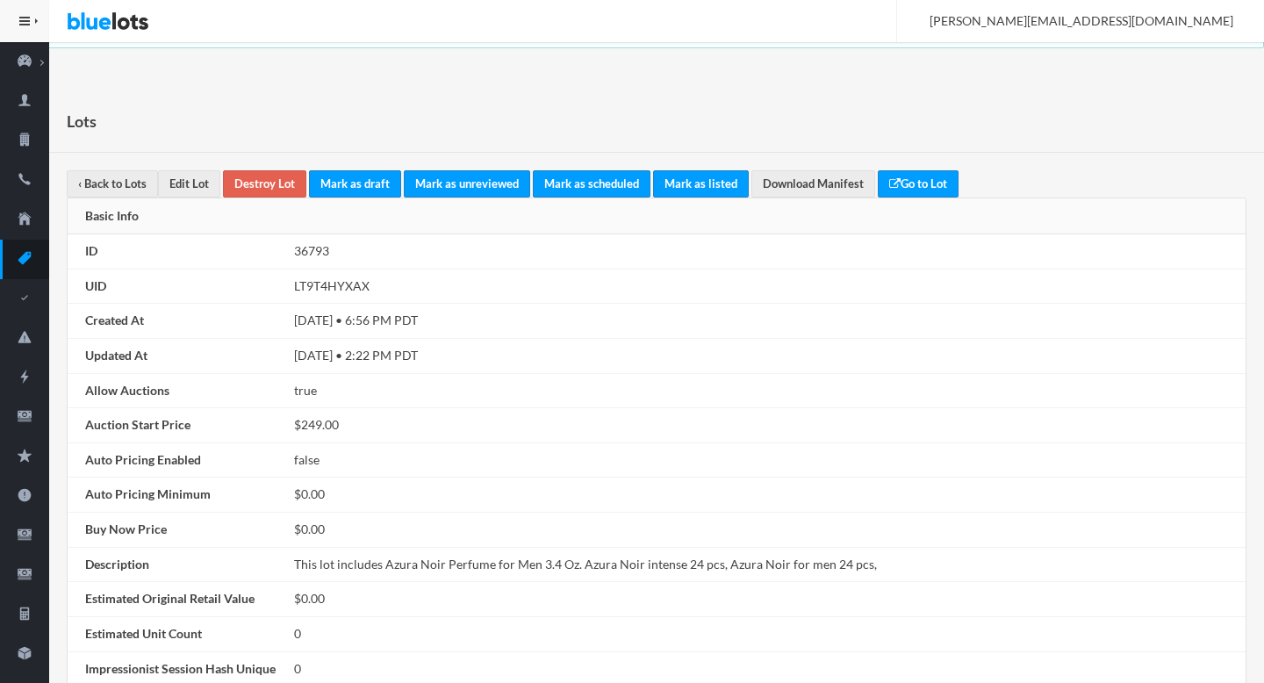
scroll to position [1848, 0]
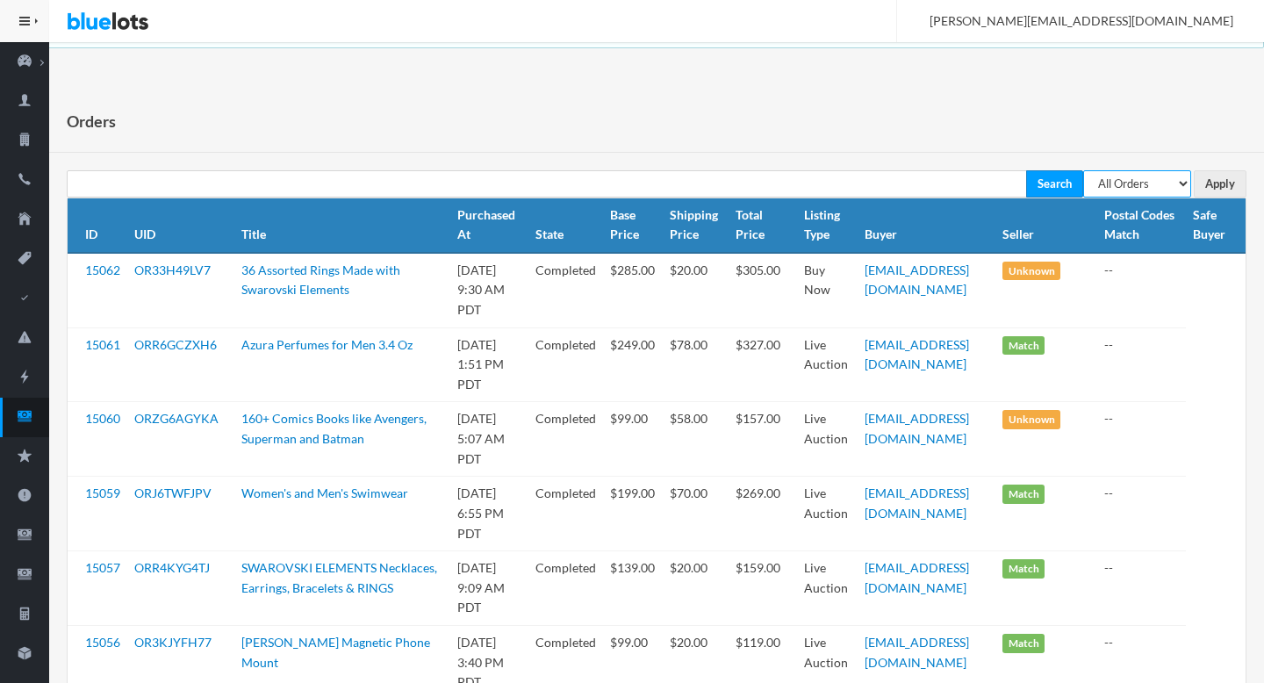
click at [1123, 184] on select "All Orders Pending Completed Under review Cancelled" at bounding box center [1137, 183] width 108 height 27
select select "pending"
click at [1083, 170] on select "All Orders Pending Completed Under review Cancelled" at bounding box center [1137, 183] width 108 height 27
click at [1209, 179] on input "Apply" at bounding box center [1220, 183] width 53 height 27
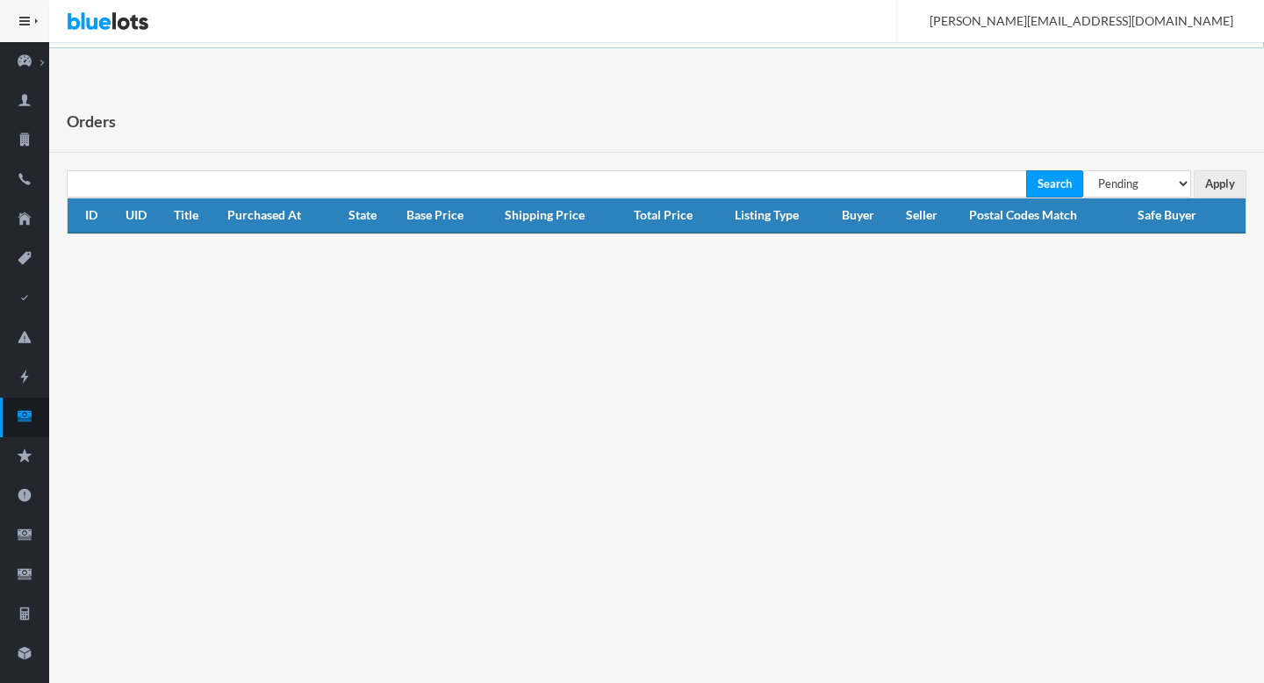
select select "under_review"
click at [1083, 170] on select "All Orders Pending Completed Under review Cancelled" at bounding box center [1137, 183] width 108 height 27
click at [1218, 177] on input "Apply" at bounding box center [1220, 183] width 53 height 27
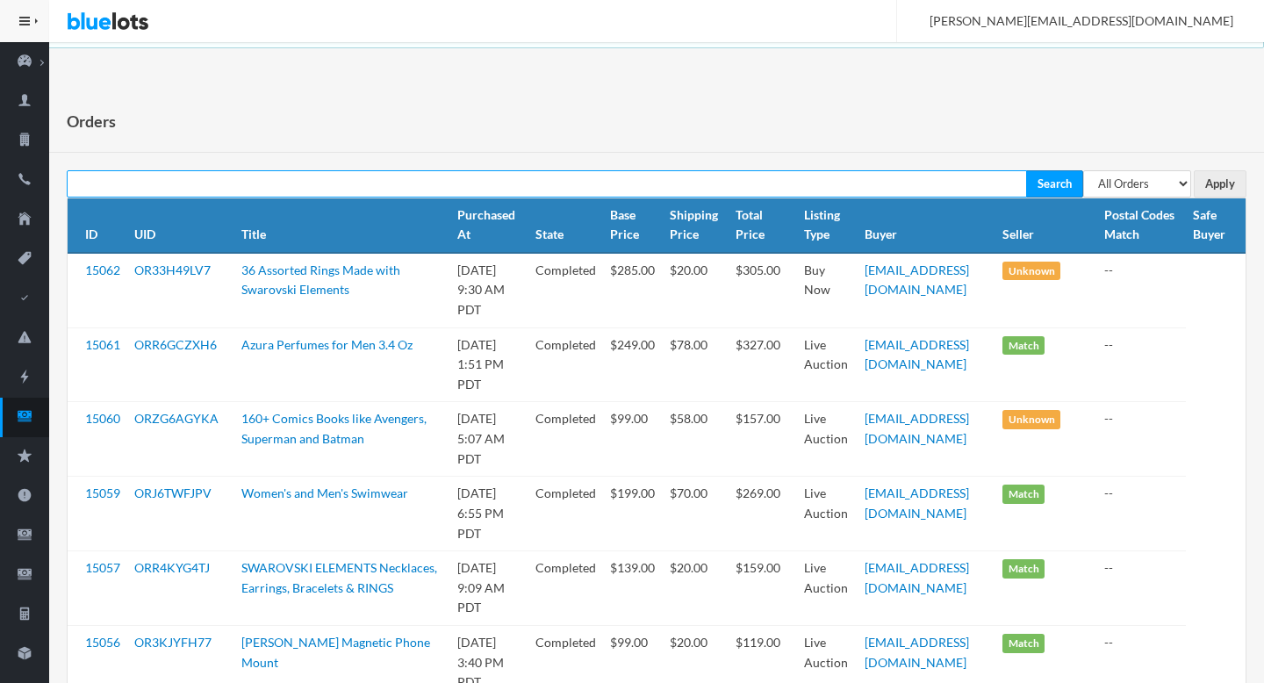
paste input "[EMAIL_ADDRESS][DOMAIN_NAME]"
type input "[EMAIL_ADDRESS][DOMAIN_NAME]"
click at [1026, 170] on input "Search" at bounding box center [1054, 183] width 57 height 27
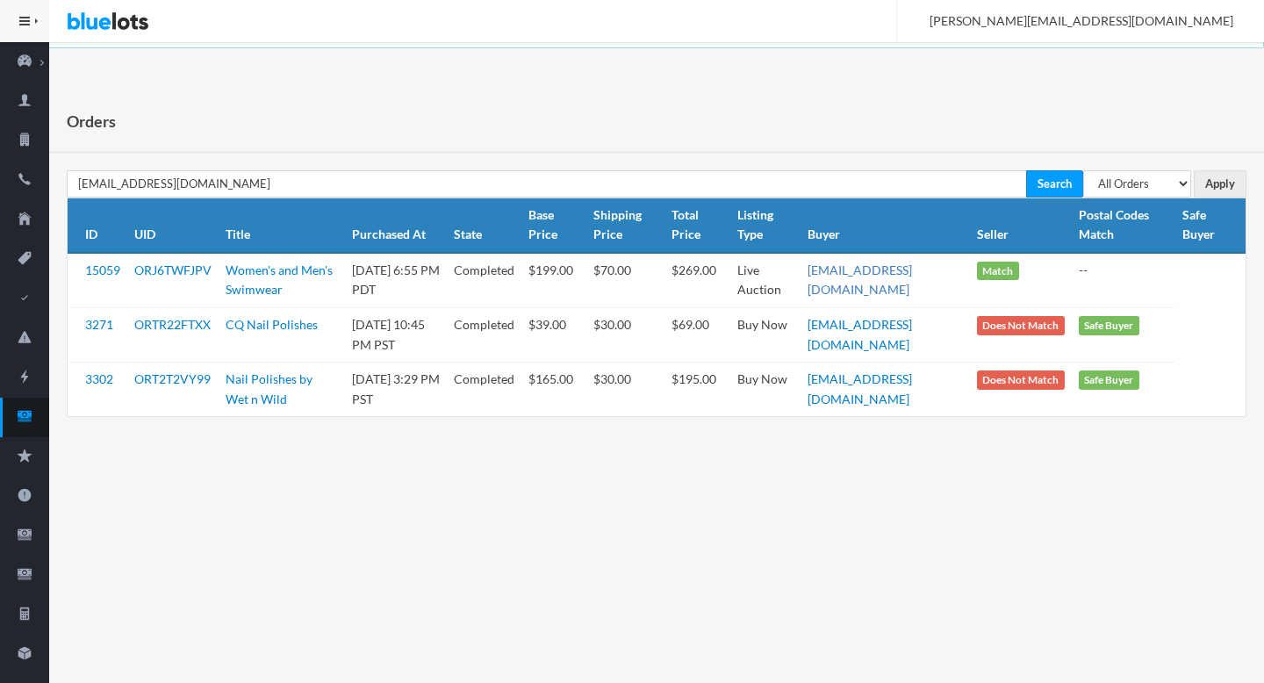
click at [865, 269] on link "[EMAIL_ADDRESS][DOMAIN_NAME]" at bounding box center [859, 279] width 104 height 35
click at [31, 408] on icon "cash" at bounding box center [24, 416] width 49 height 16
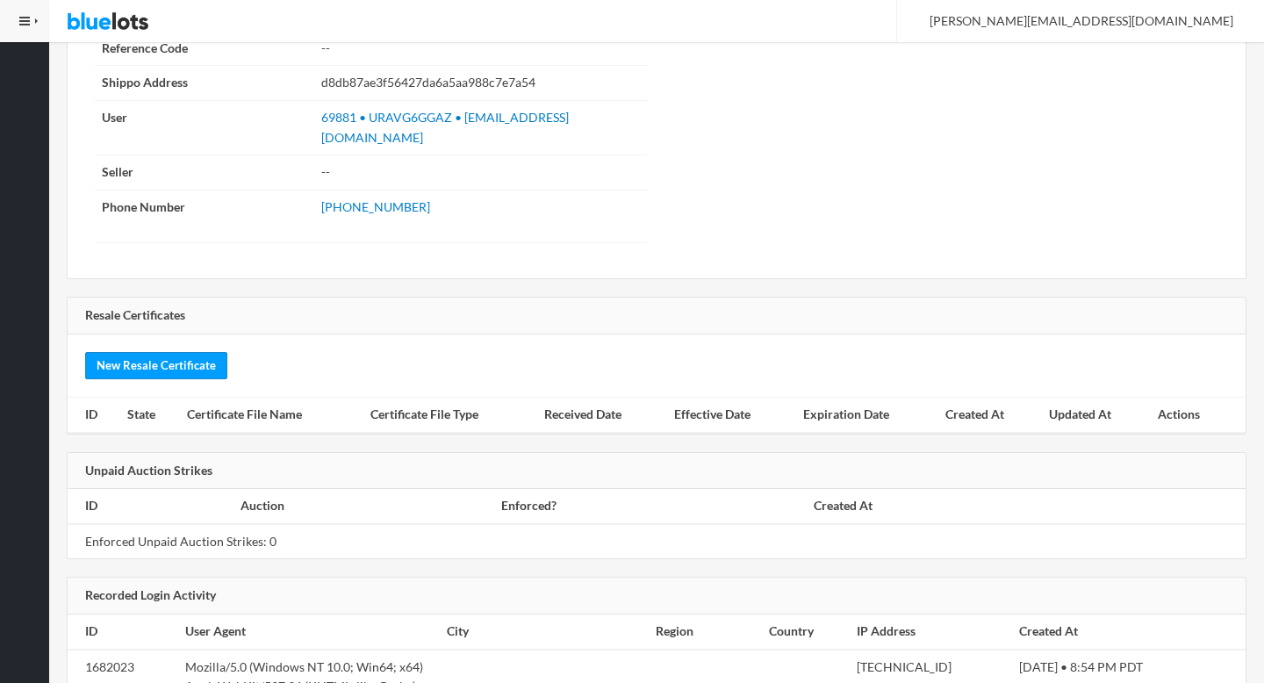
scroll to position [2680, 0]
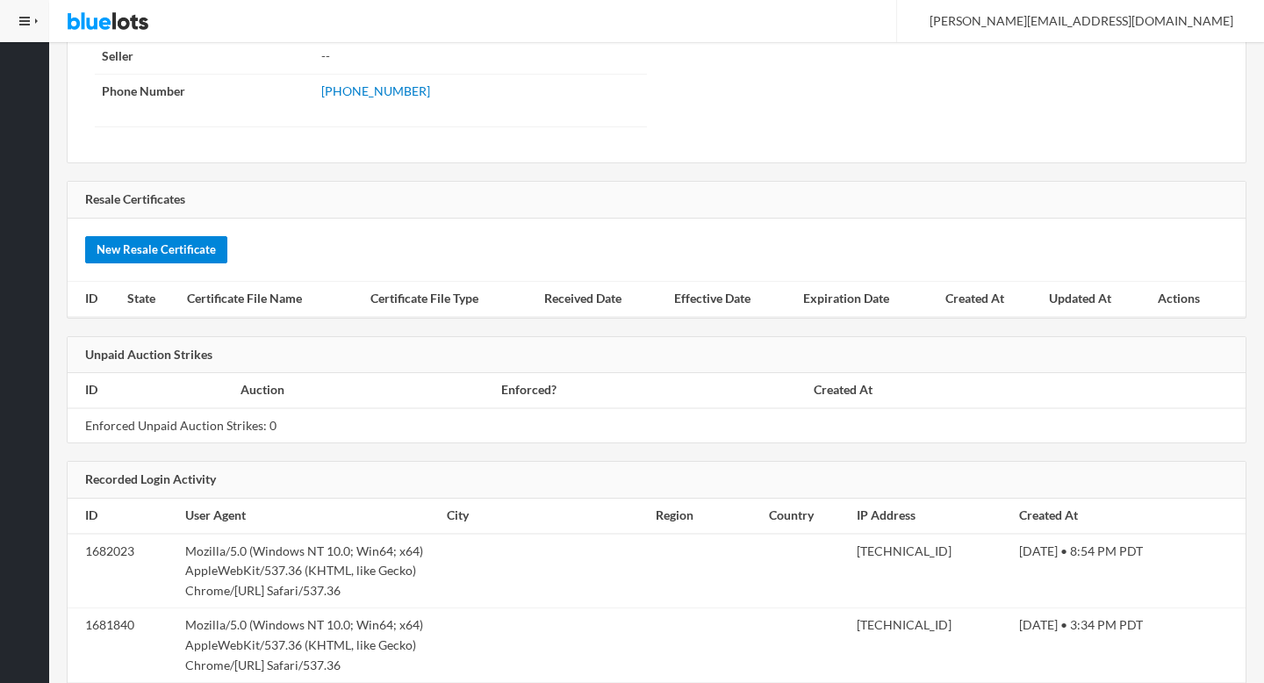
click at [160, 236] on link "New Resale Certificate" at bounding box center [156, 249] width 142 height 27
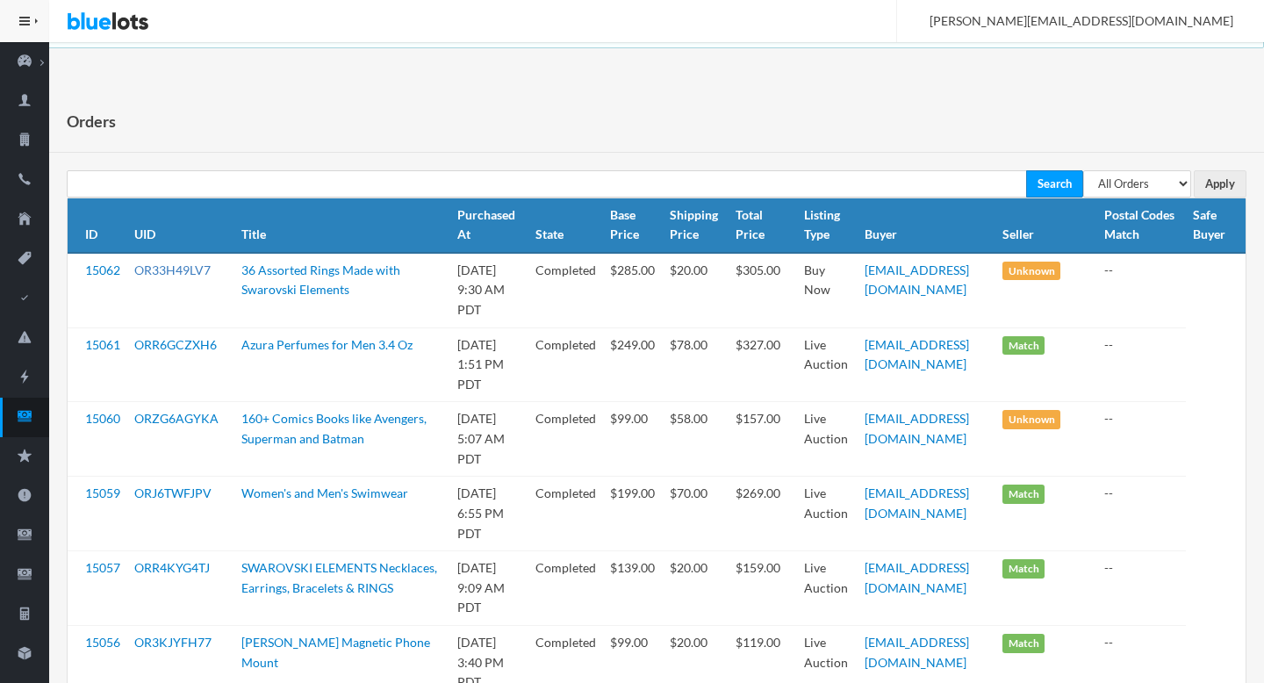
click at [177, 273] on link "OR33H49LV7" at bounding box center [172, 269] width 76 height 15
click at [1158, 187] on select "All Orders Pending Completed Under review Cancelled" at bounding box center [1137, 183] width 108 height 27
select select "pending"
click at [1083, 170] on select "All Orders Pending Completed Under review Cancelled" at bounding box center [1137, 183] width 108 height 27
click at [1228, 194] on input "Apply" at bounding box center [1220, 183] width 53 height 27
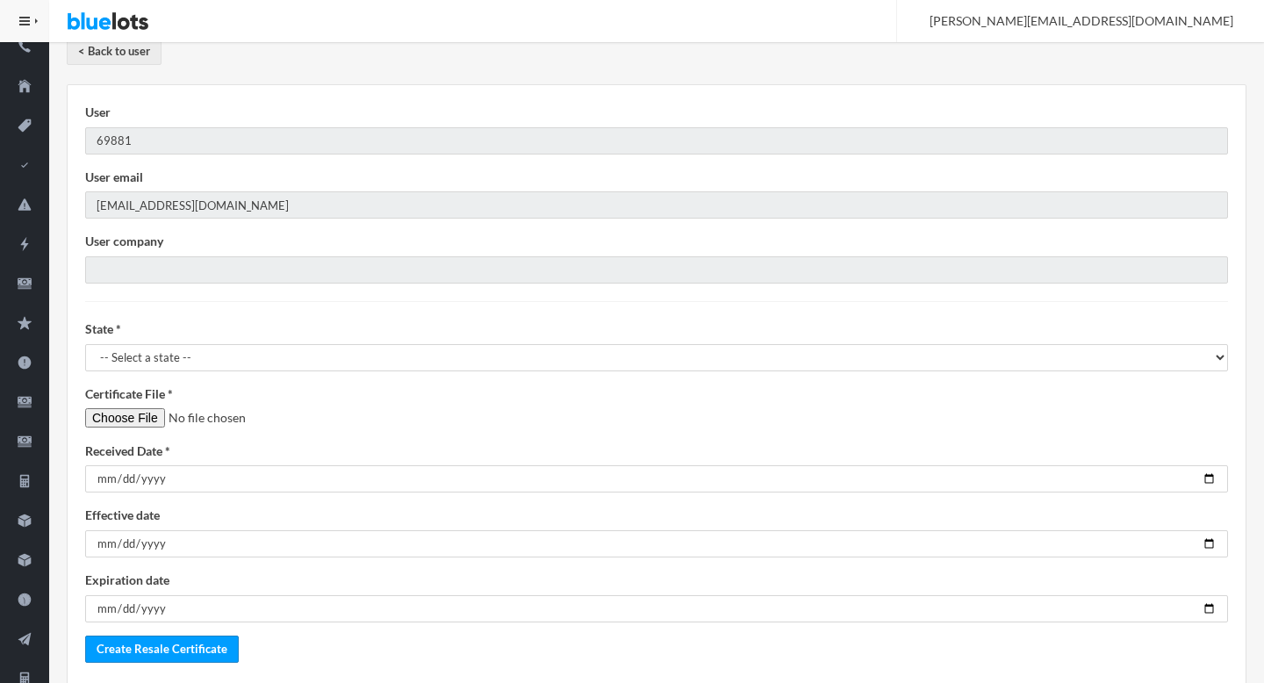
scroll to position [183, 0]
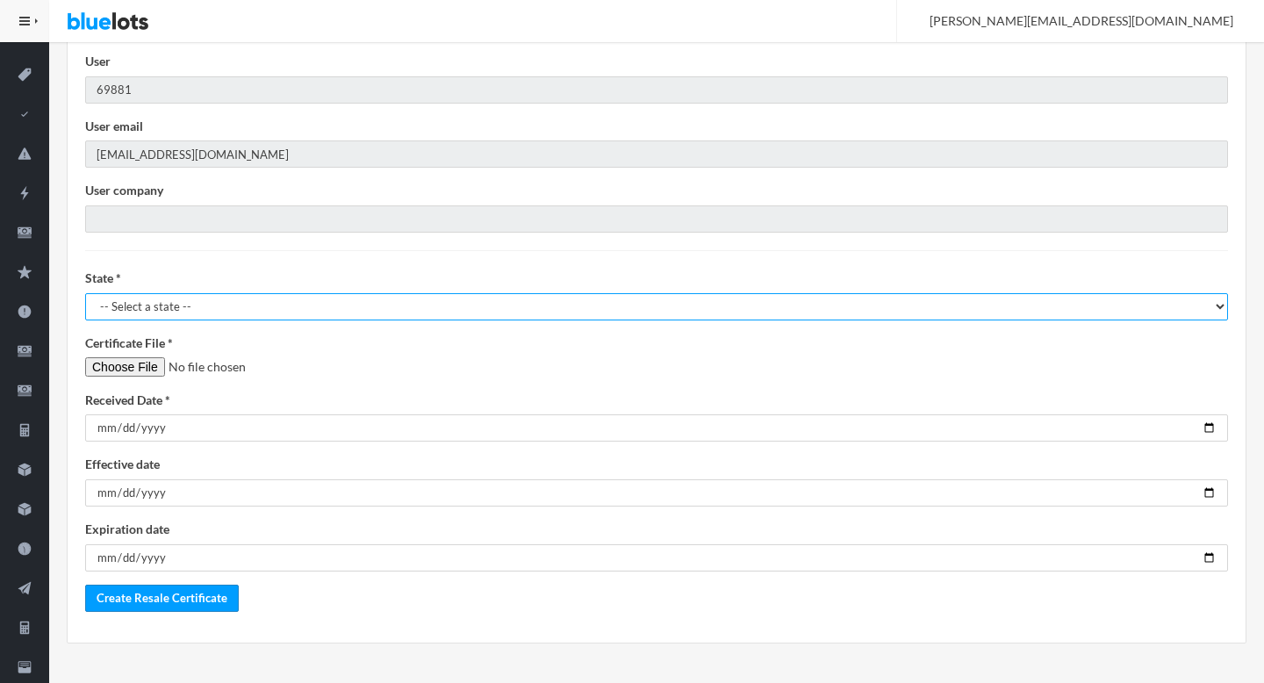
click at [236, 308] on select "-- Select a state -- AL - Alabama AK - Alaska AZ - Arizona AR - Arkansas CA - C…" at bounding box center [656, 306] width 1143 height 27
select select "OR"
click at [85, 293] on select "-- Select a state -- AL - Alabama AK - Alaska AZ - Arizona AR - Arkansas CA - C…" at bounding box center [656, 306] width 1143 height 27
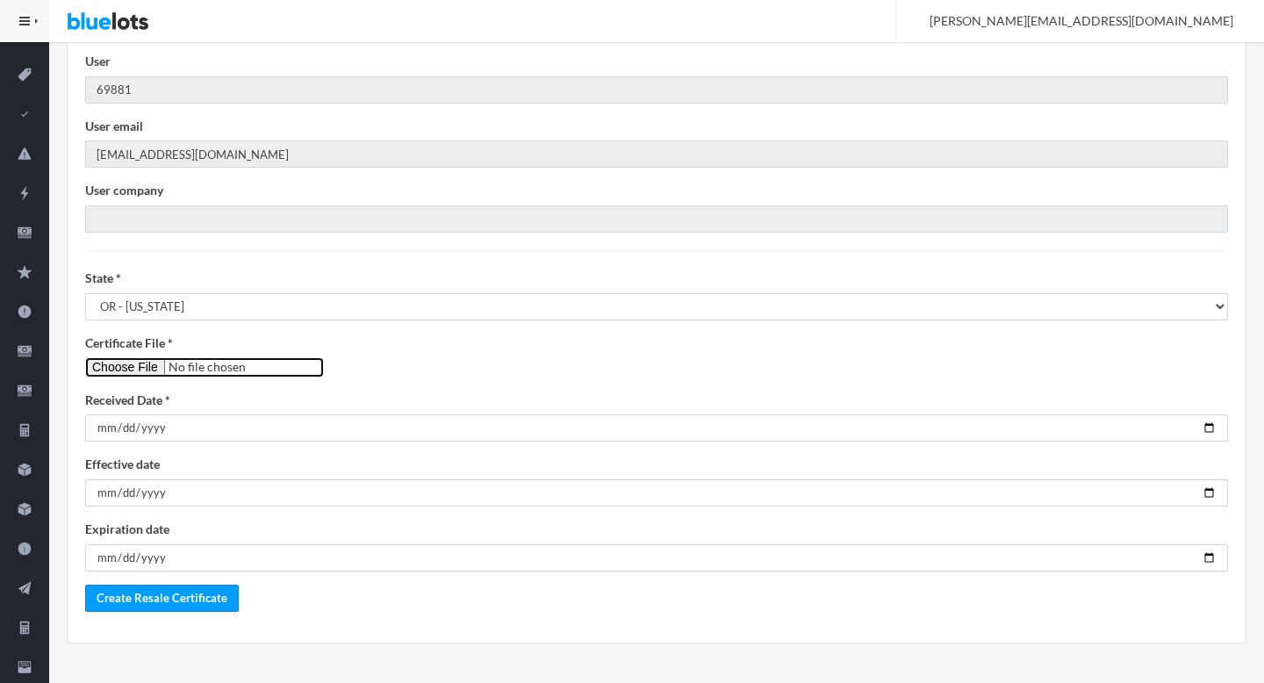
click at [118, 373] on input"] "file" at bounding box center [204, 367] width 239 height 20
type input"] "C:\fakepath\nwkidsbooks@gmail.com.pdf"
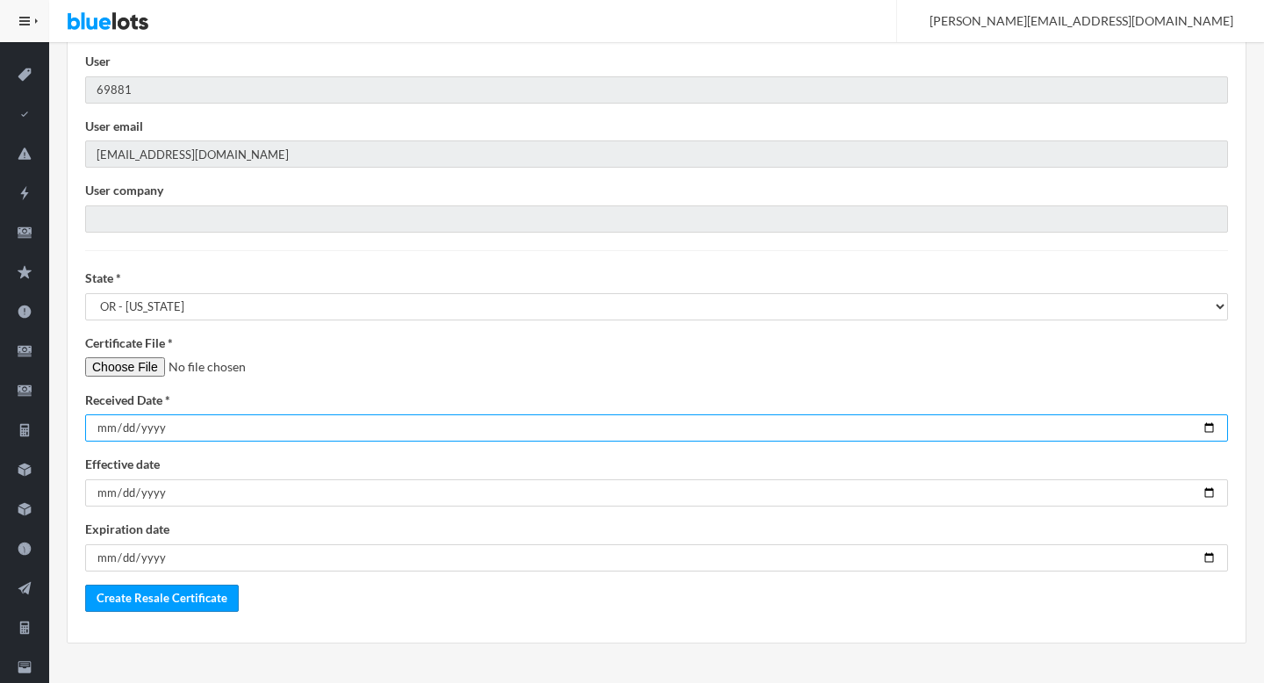
click at [1210, 430] on input "date" at bounding box center [656, 427] width 1143 height 27
type input "2025-10-13"
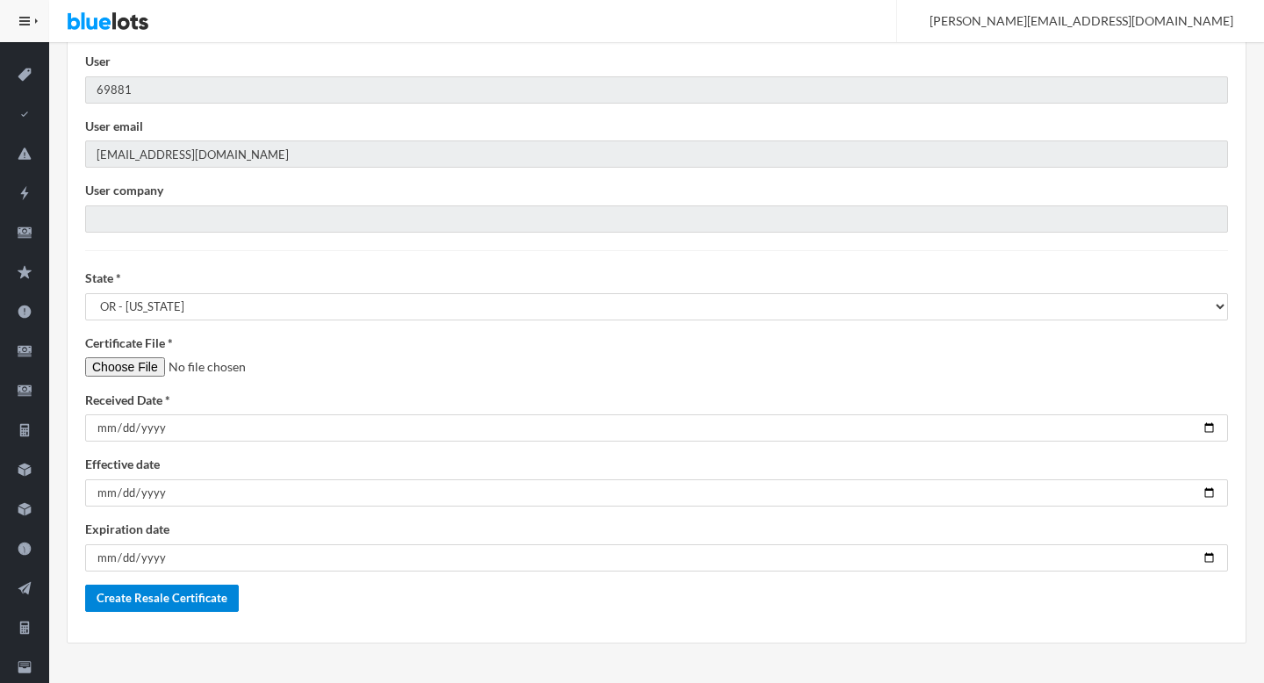
click at [202, 599] on input "Create Resale Certificate" at bounding box center [162, 597] width 154 height 27
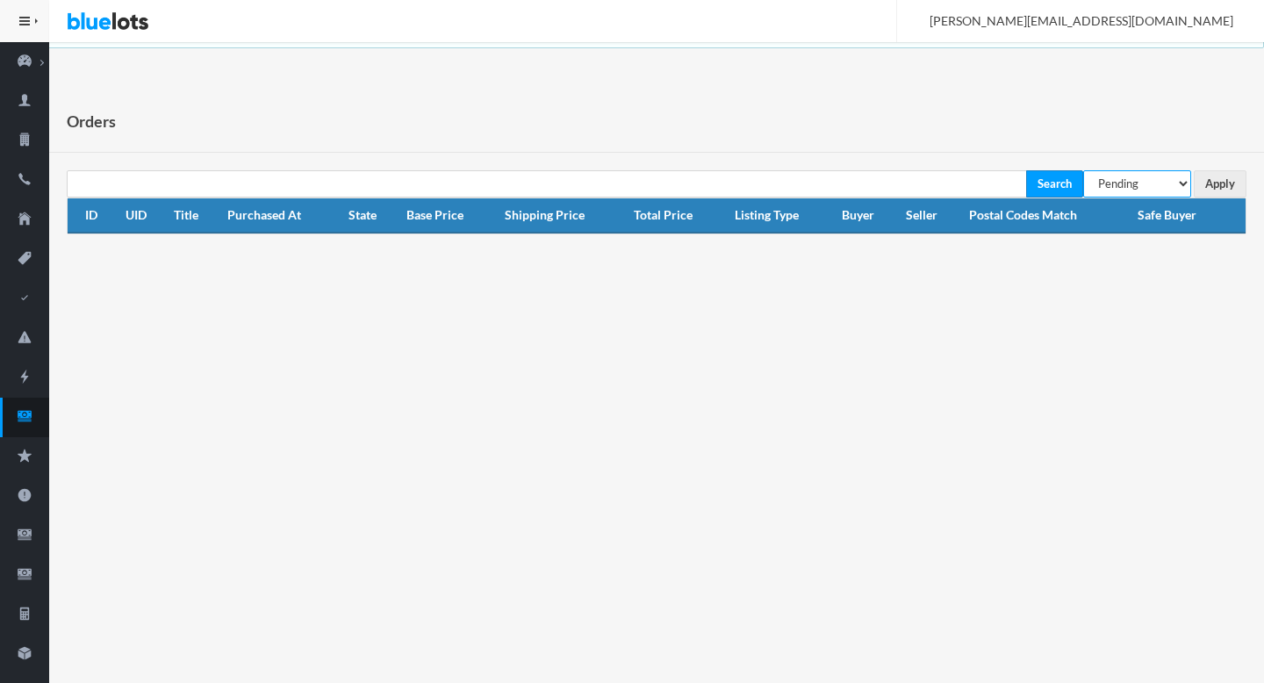
click at [1164, 179] on select "All Orders Pending Completed Under review Cancelled" at bounding box center [1137, 183] width 108 height 27
select select "under_review"
click at [1083, 170] on select "All Orders Pending Completed Under review Cancelled" at bounding box center [1137, 183] width 108 height 27
click at [1214, 174] on input "Apply" at bounding box center [1220, 183] width 53 height 27
click at [26, 417] on icon "cash" at bounding box center [25, 416] width 14 height 11
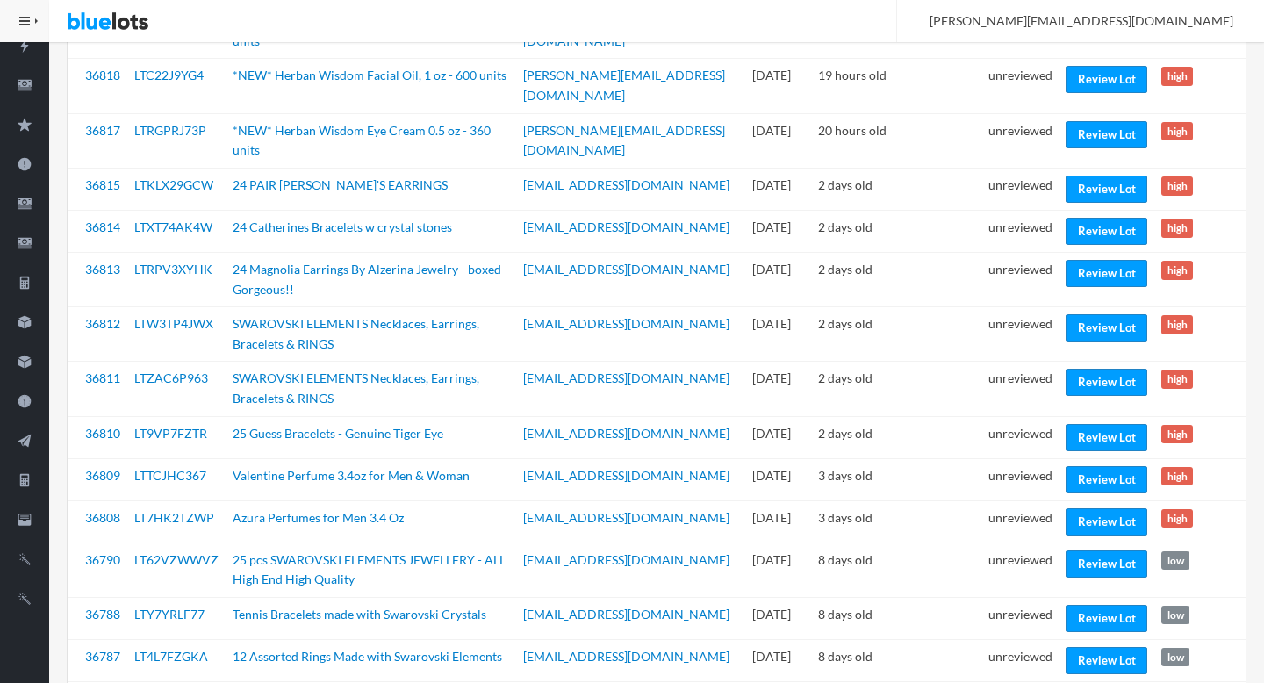
scroll to position [326, 0]
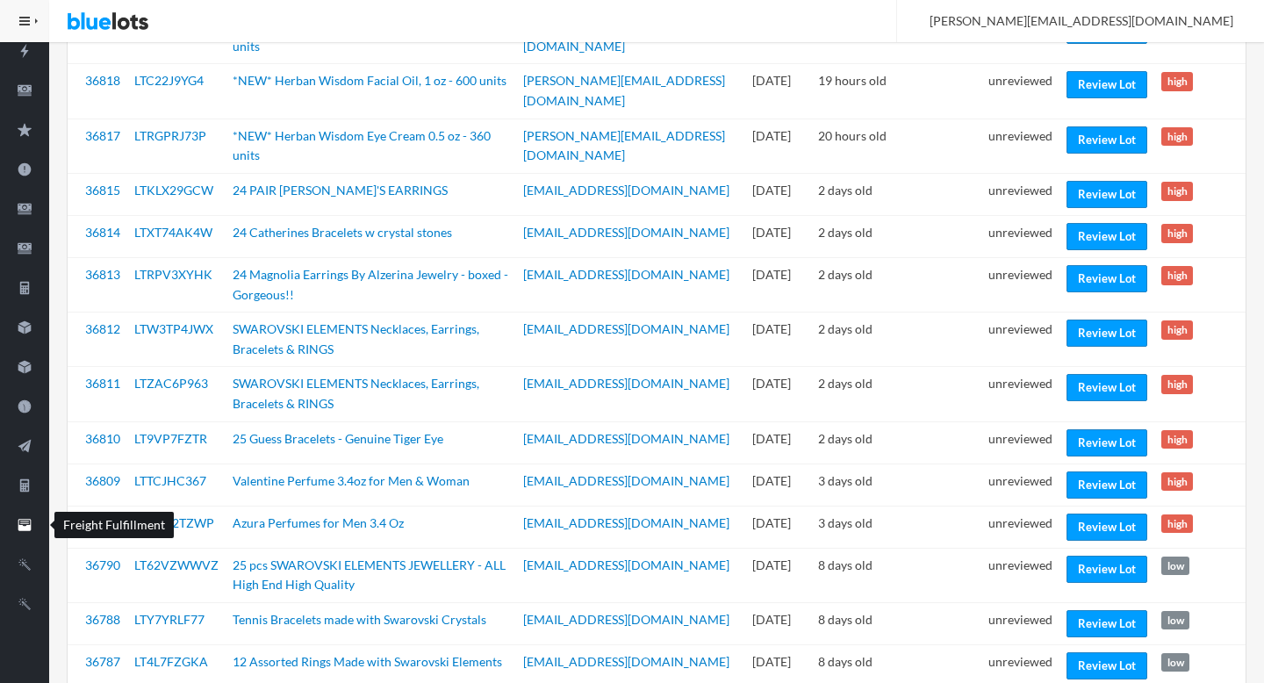
click at [25, 520] on icon "filing" at bounding box center [24, 525] width 13 height 12
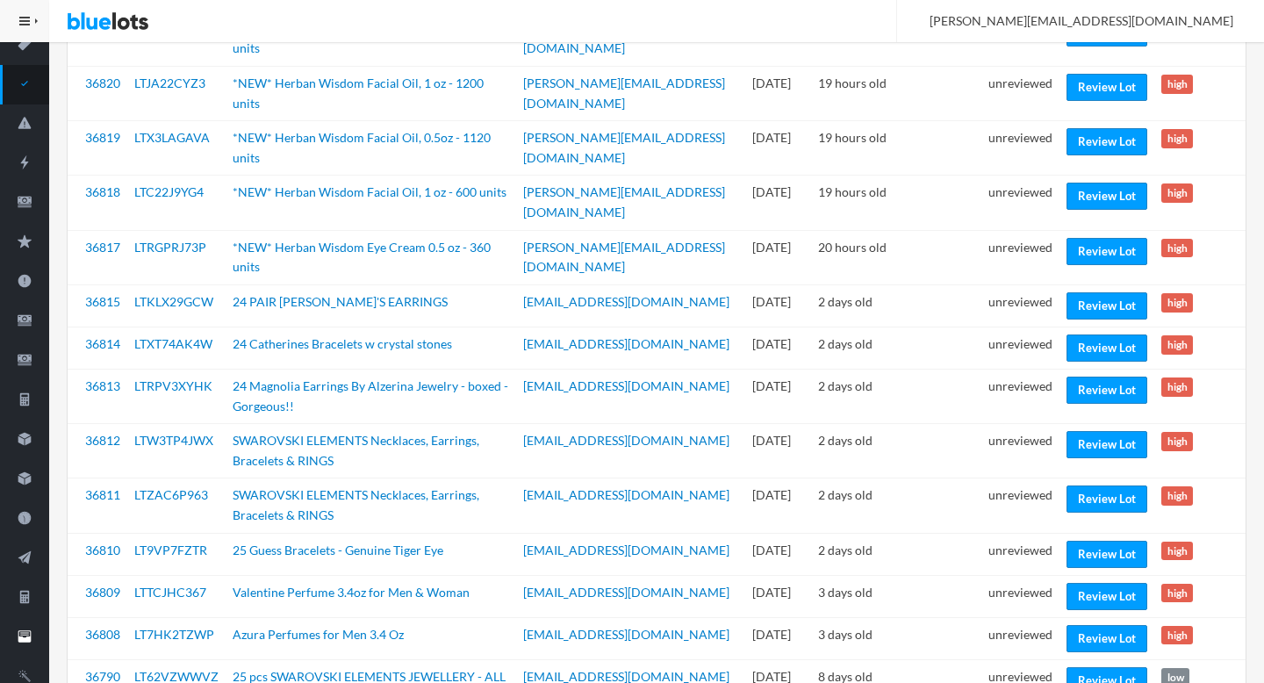
scroll to position [205, 0]
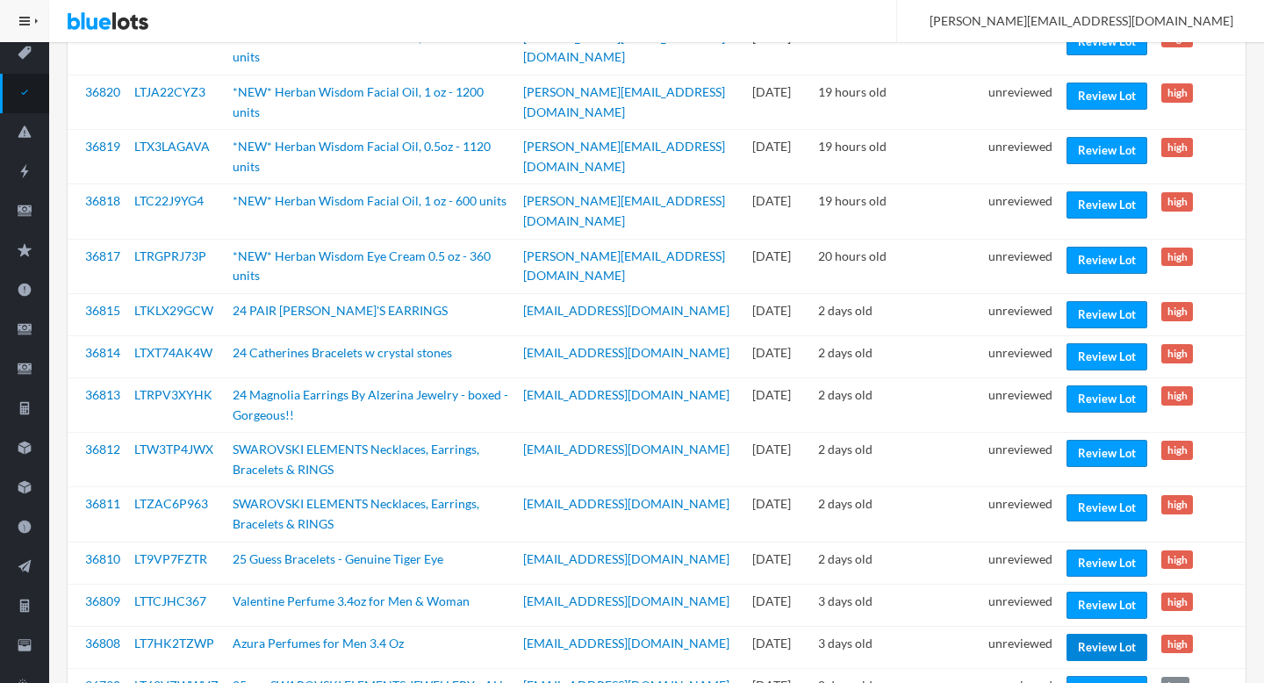
click at [1099, 634] on link "Review Lot" at bounding box center [1106, 647] width 81 height 27
click at [1099, 592] on link "Review Lot" at bounding box center [1106, 605] width 81 height 27
click at [1091, 549] on link "Review Lot" at bounding box center [1106, 562] width 81 height 27
click at [1086, 494] on link "Review Lot" at bounding box center [1106, 507] width 81 height 27
click at [1104, 433] on td "Review Lot" at bounding box center [1106, 460] width 95 height 54
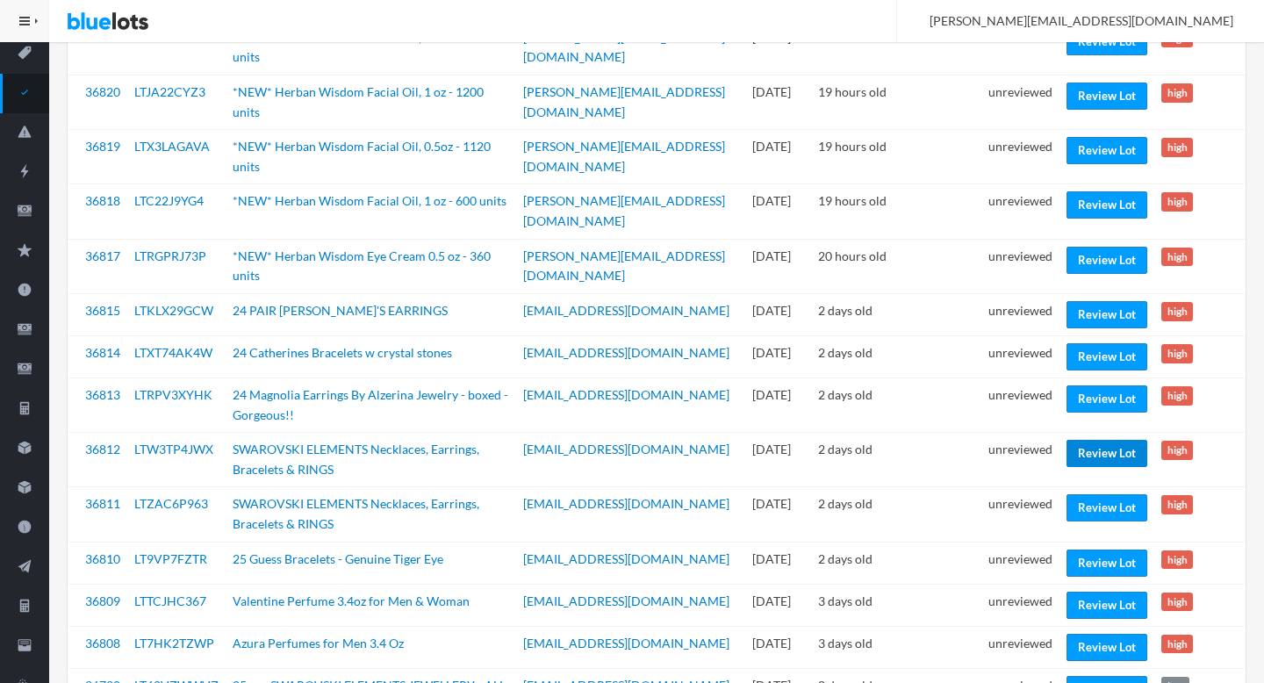
click at [1078, 440] on link "Review Lot" at bounding box center [1106, 453] width 81 height 27
click at [1095, 385] on link "Review Lot" at bounding box center [1106, 398] width 81 height 27
click at [1089, 343] on link "Review Lot" at bounding box center [1106, 356] width 81 height 27
click at [1100, 301] on link "Review Lot" at bounding box center [1106, 314] width 81 height 27
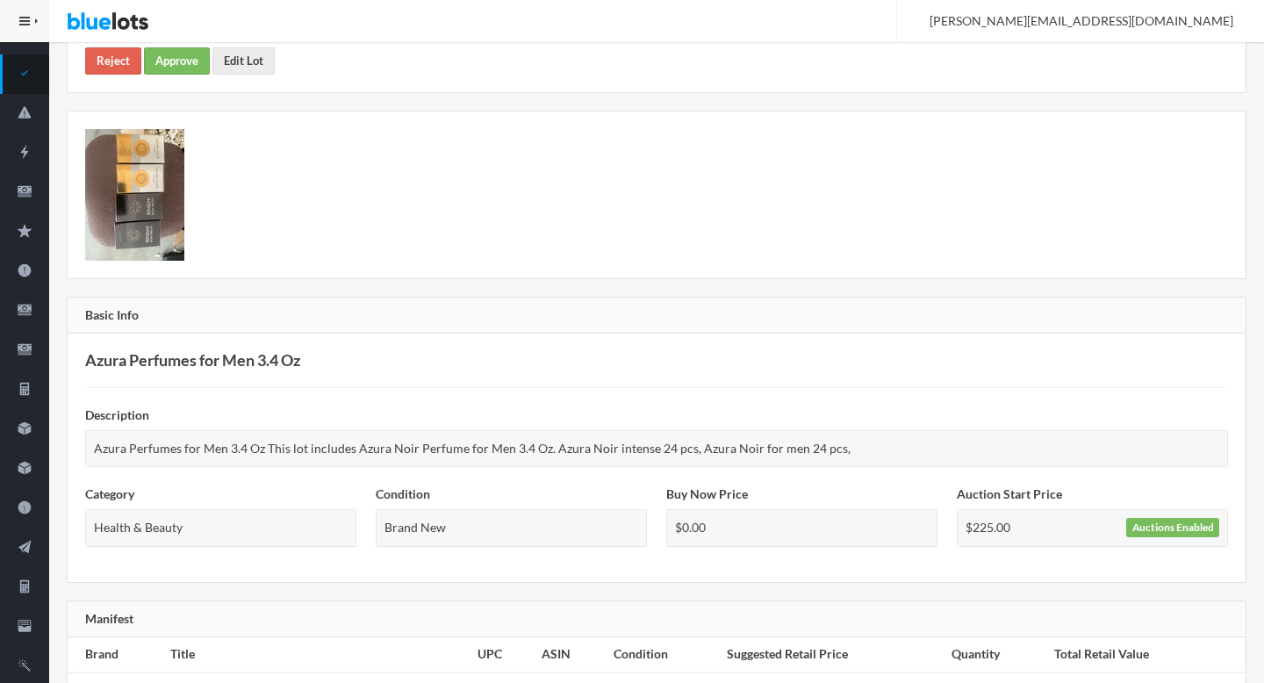
scroll to position [223, 0]
click at [123, 72] on link "Reject" at bounding box center [113, 62] width 56 height 27
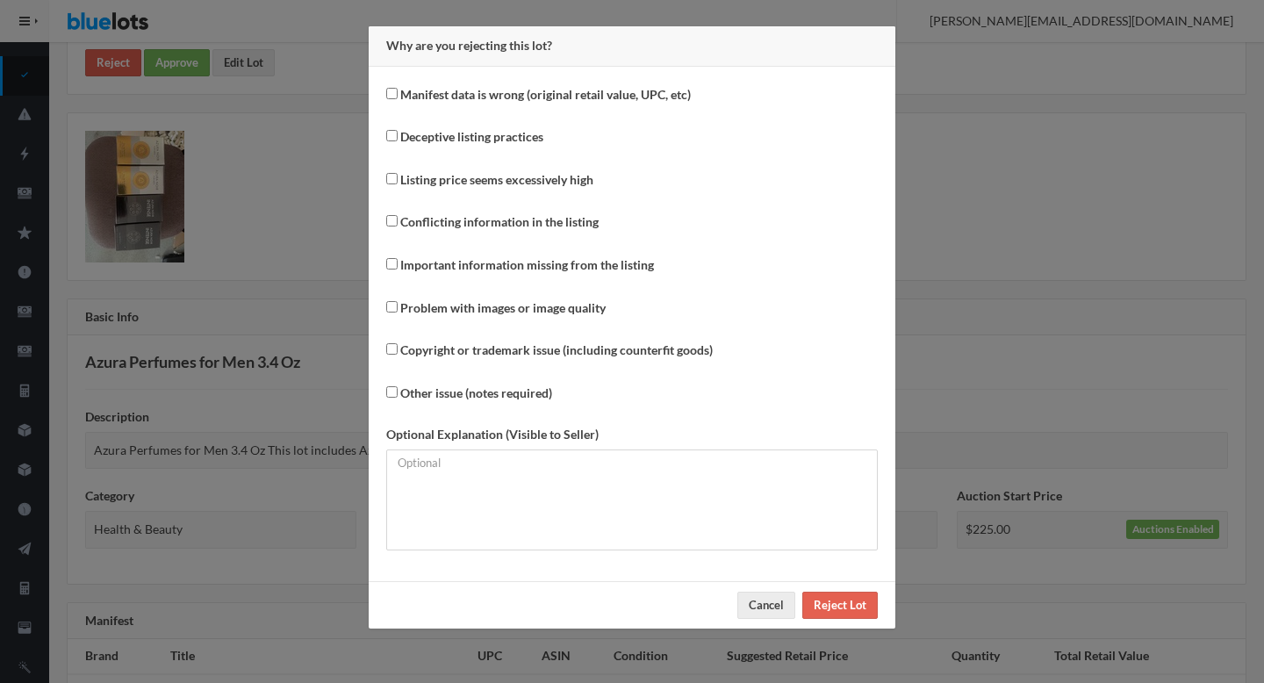
click at [123, 71] on div "Why are you rejecting this lot? Manifest data is wrong (original retail value, …" at bounding box center [632, 341] width 1264 height 683
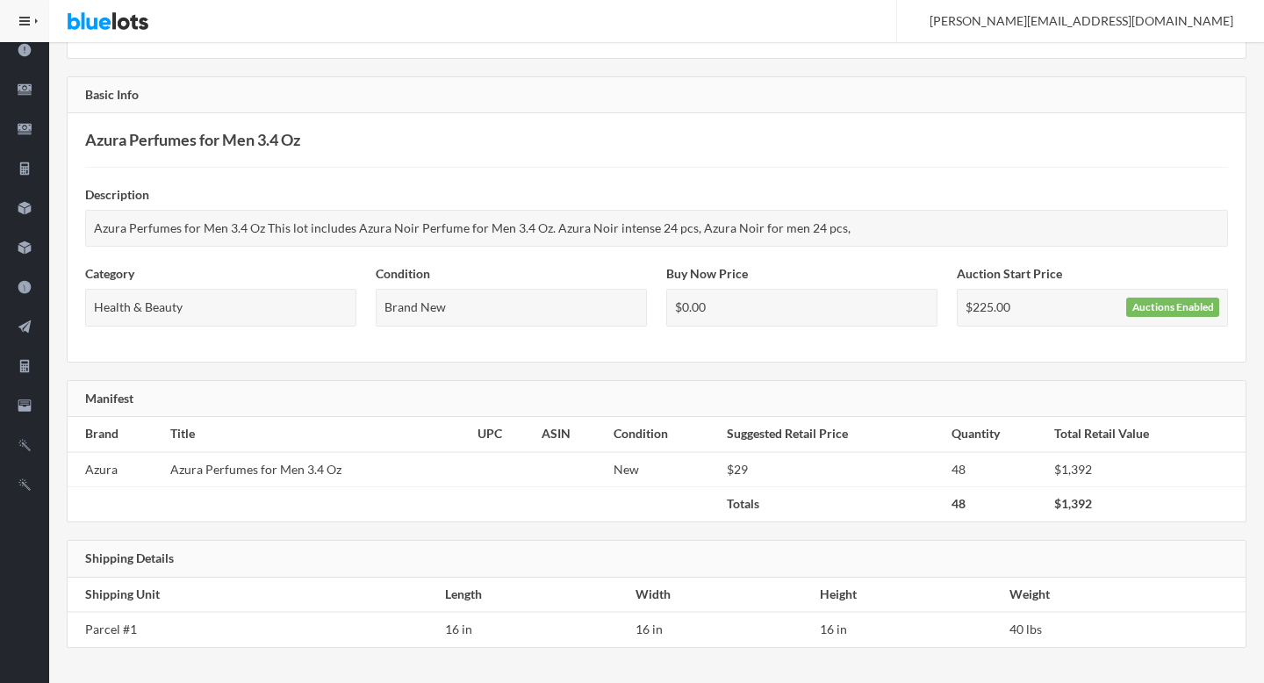
scroll to position [0, 0]
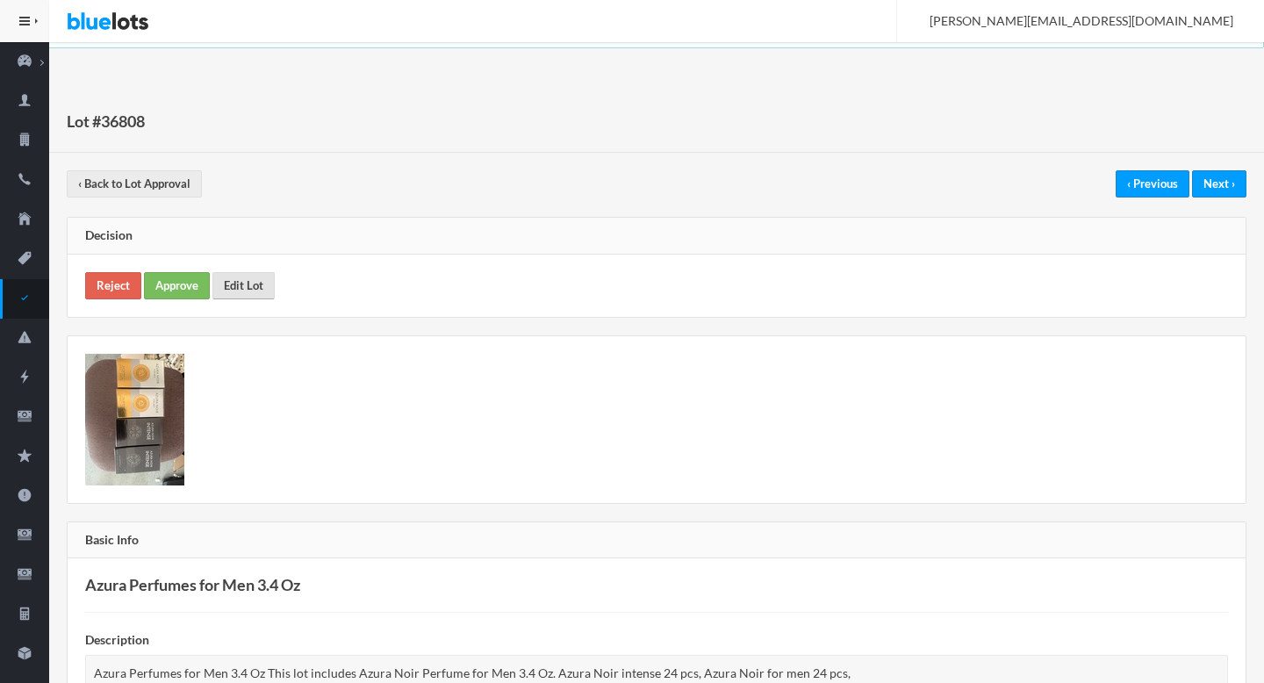
click at [226, 276] on link "Edit Lot" at bounding box center [243, 285] width 62 height 27
click at [181, 287] on link "Approve" at bounding box center [177, 285] width 66 height 27
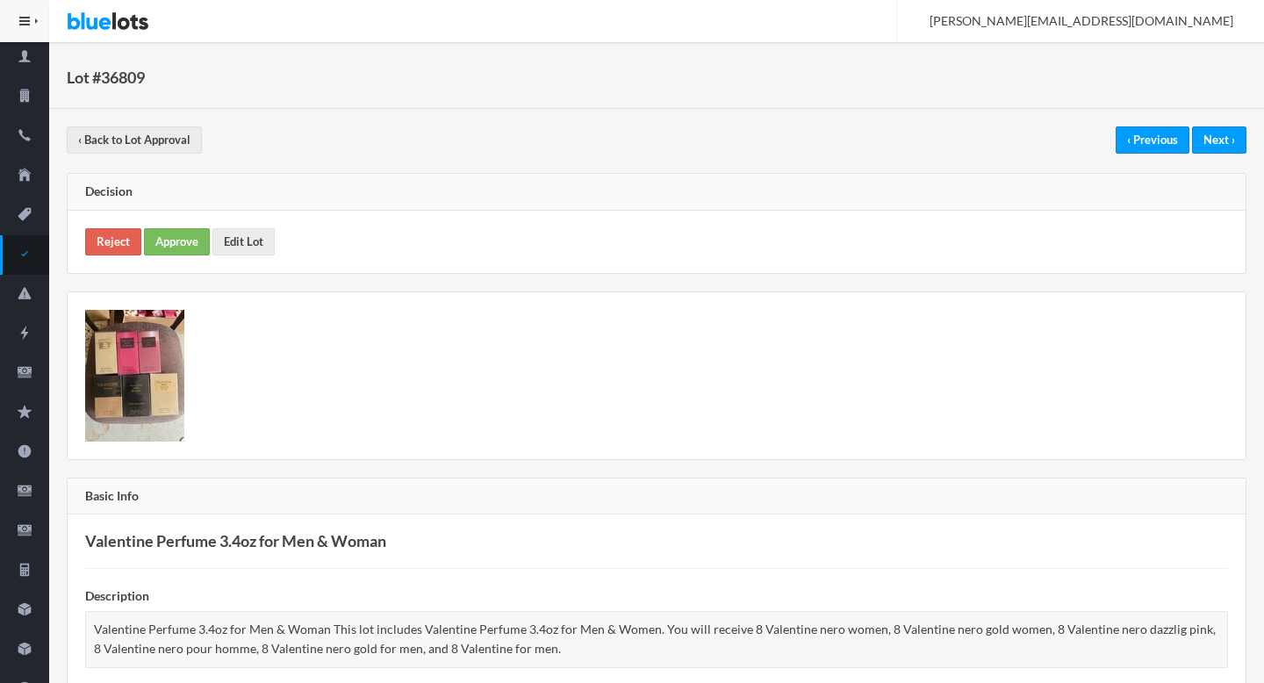
scroll to position [43, 0]
click at [101, 216] on div "Reject Approve Edit Lot" at bounding box center [657, 243] width 1178 height 62
click at [101, 234] on link "Reject" at bounding box center [113, 242] width 56 height 27
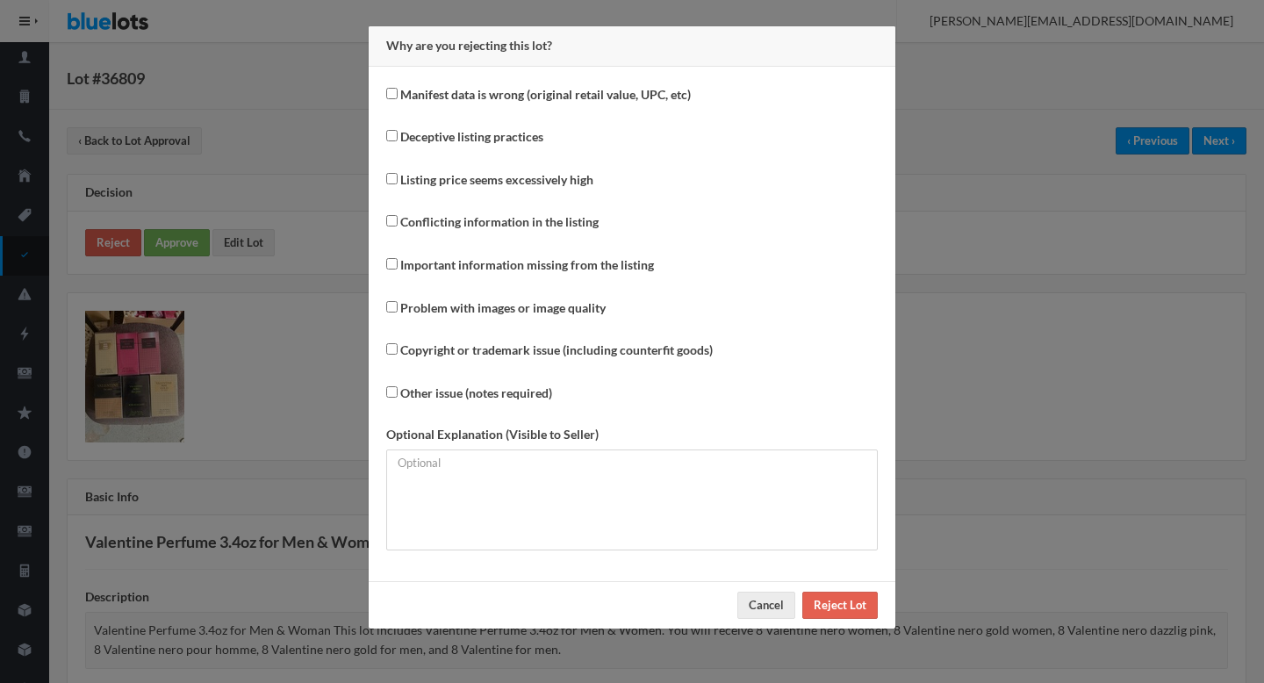
click at [996, 342] on div "Why are you rejecting this lot? Manifest data is wrong (original retail value, …" at bounding box center [632, 341] width 1264 height 683
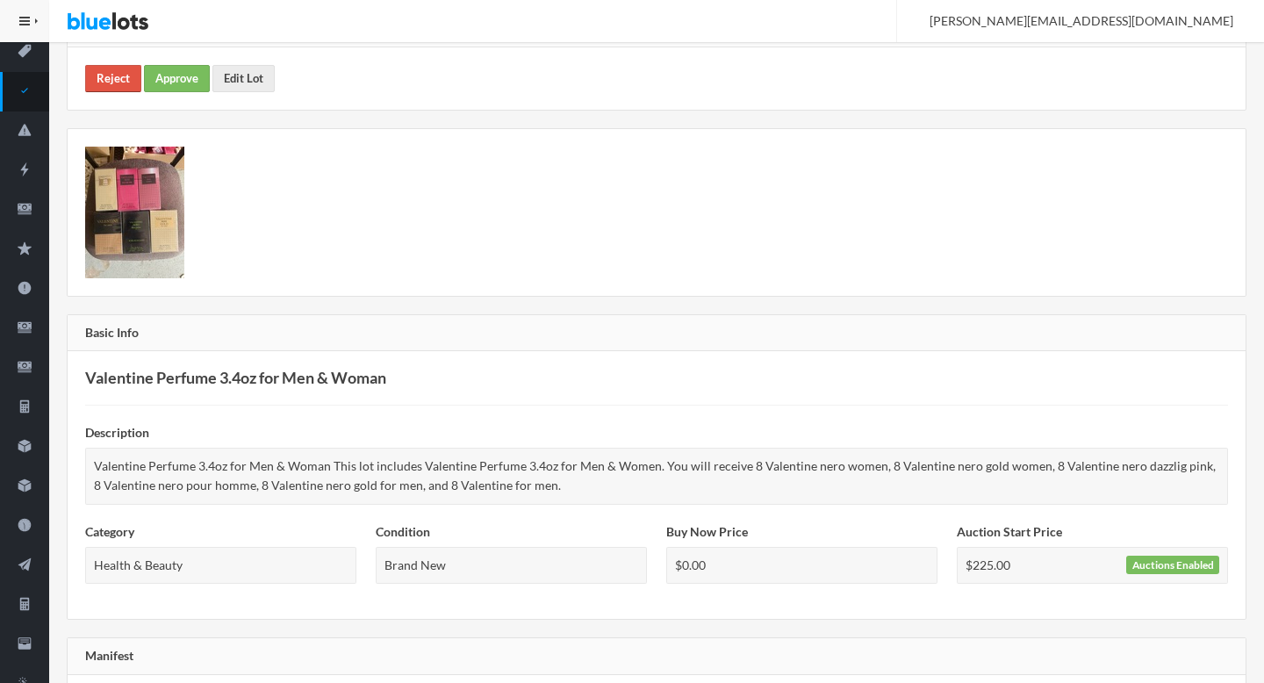
scroll to position [206, 0]
click at [118, 244] on img at bounding box center [134, 213] width 99 height 132
click at [252, 80] on link "Edit Lot" at bounding box center [243, 79] width 62 height 27
click at [121, 79] on link "Reject" at bounding box center [113, 79] width 56 height 27
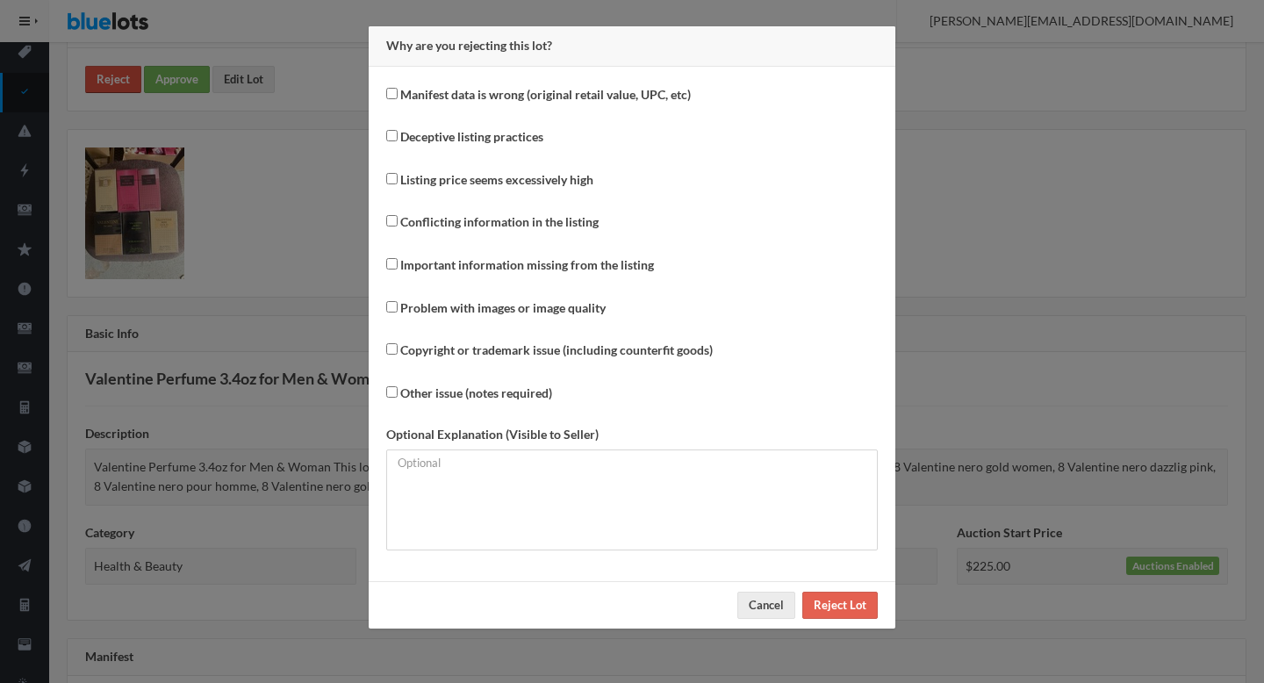
click at [121, 79] on div "Why are you rejecting this lot? Manifest data is wrong (original retail value, …" at bounding box center [632, 341] width 1264 height 683
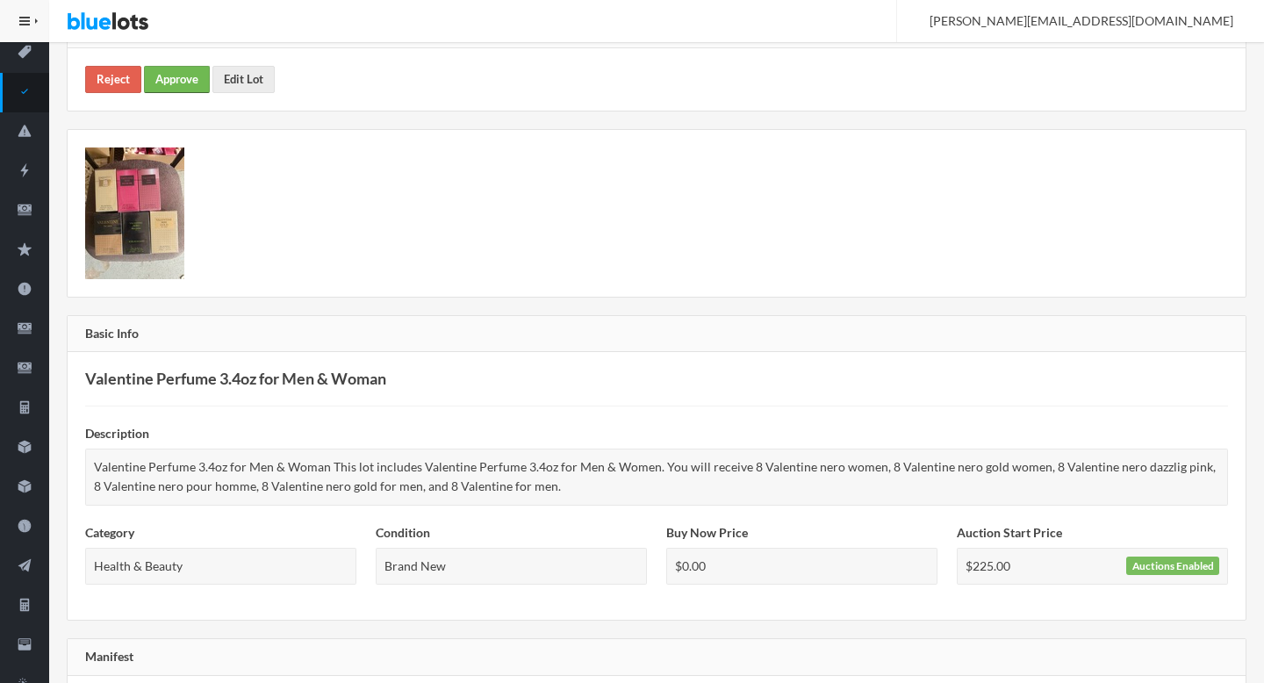
click at [165, 76] on link "Approve" at bounding box center [177, 79] width 66 height 27
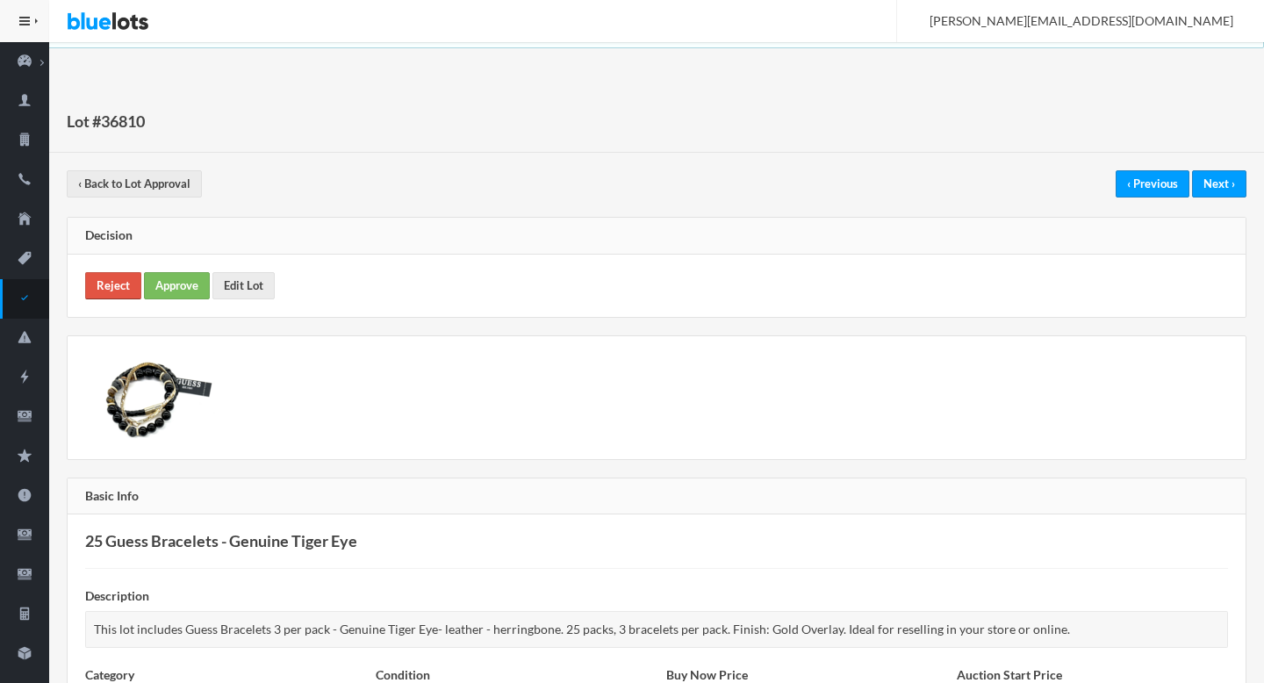
click at [118, 276] on link "Reject" at bounding box center [113, 285] width 56 height 27
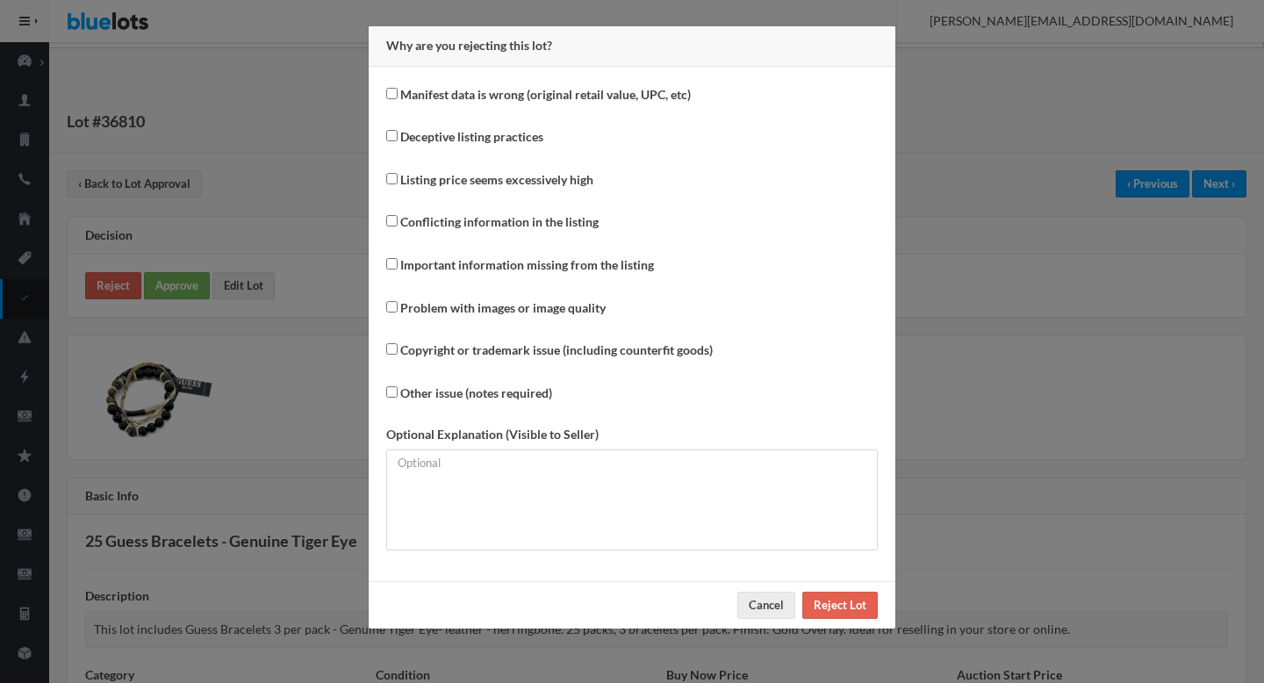
click at [122, 283] on div "Why are you rejecting this lot? Manifest data is wrong (original retail value, …" at bounding box center [632, 341] width 1264 height 683
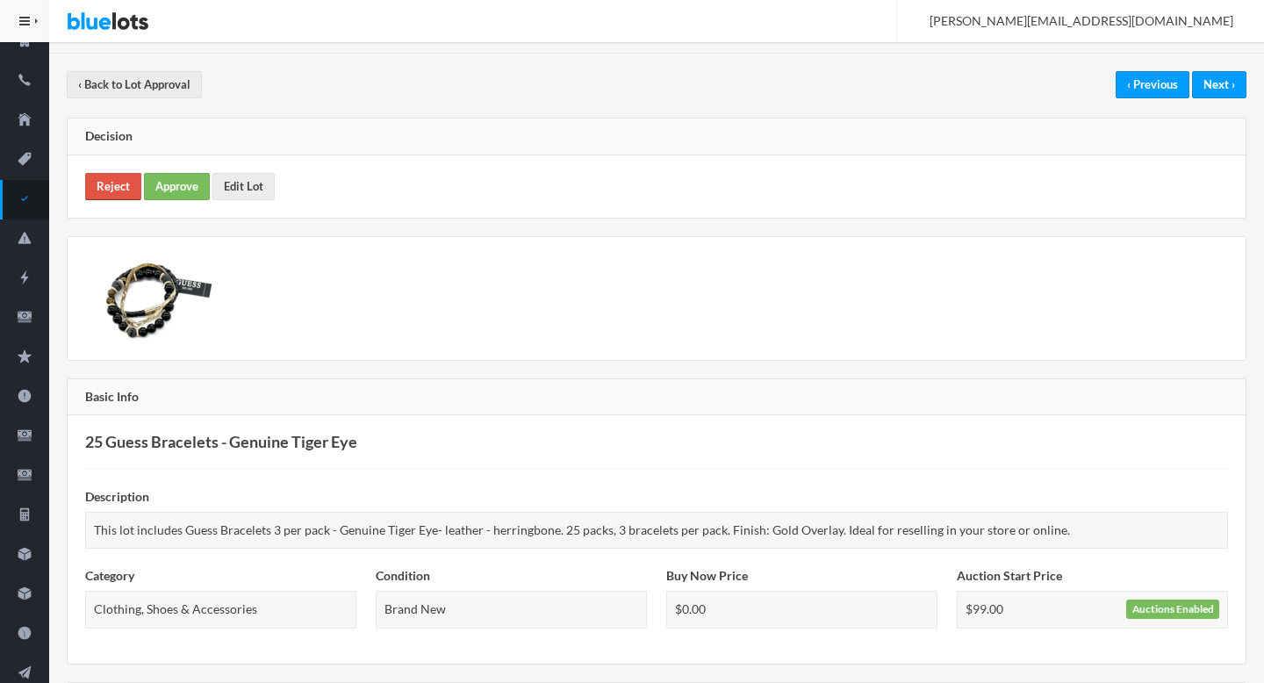
scroll to position [98, 0]
click at [169, 197] on link "Approve" at bounding box center [177, 187] width 66 height 27
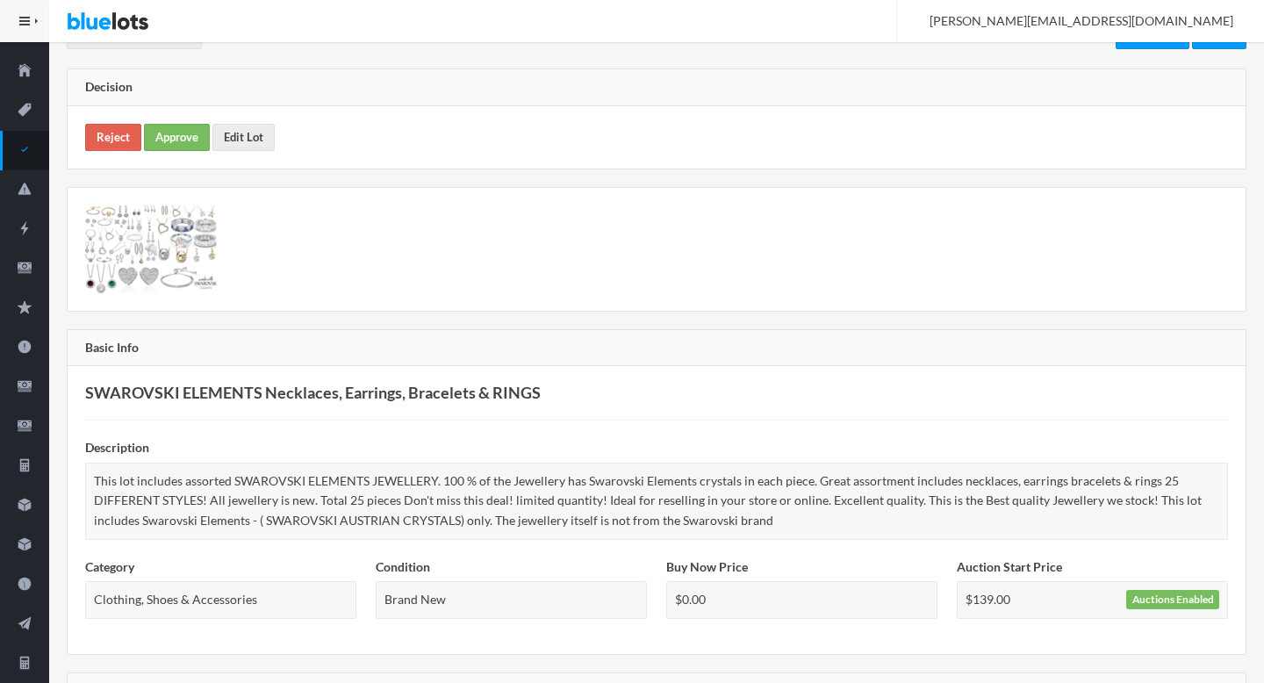
scroll to position [147, 0]
click at [172, 125] on link "Approve" at bounding box center [177, 138] width 66 height 27
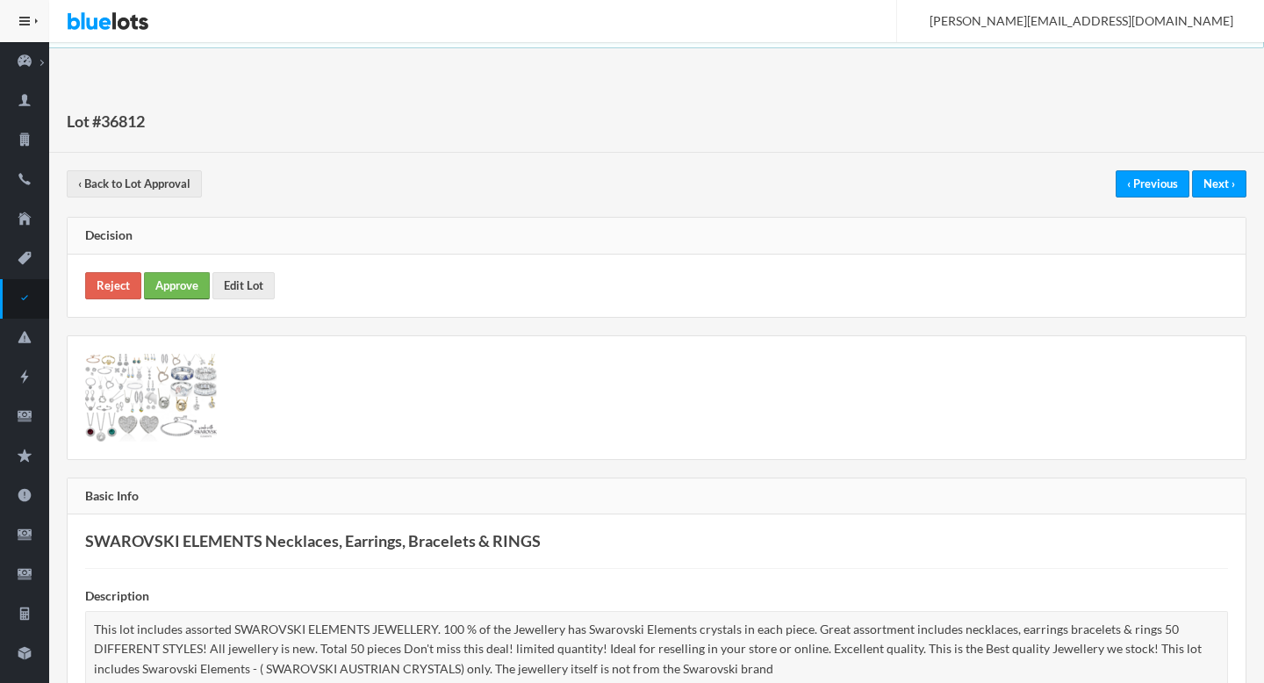
click at [163, 290] on link "Approve" at bounding box center [177, 285] width 66 height 27
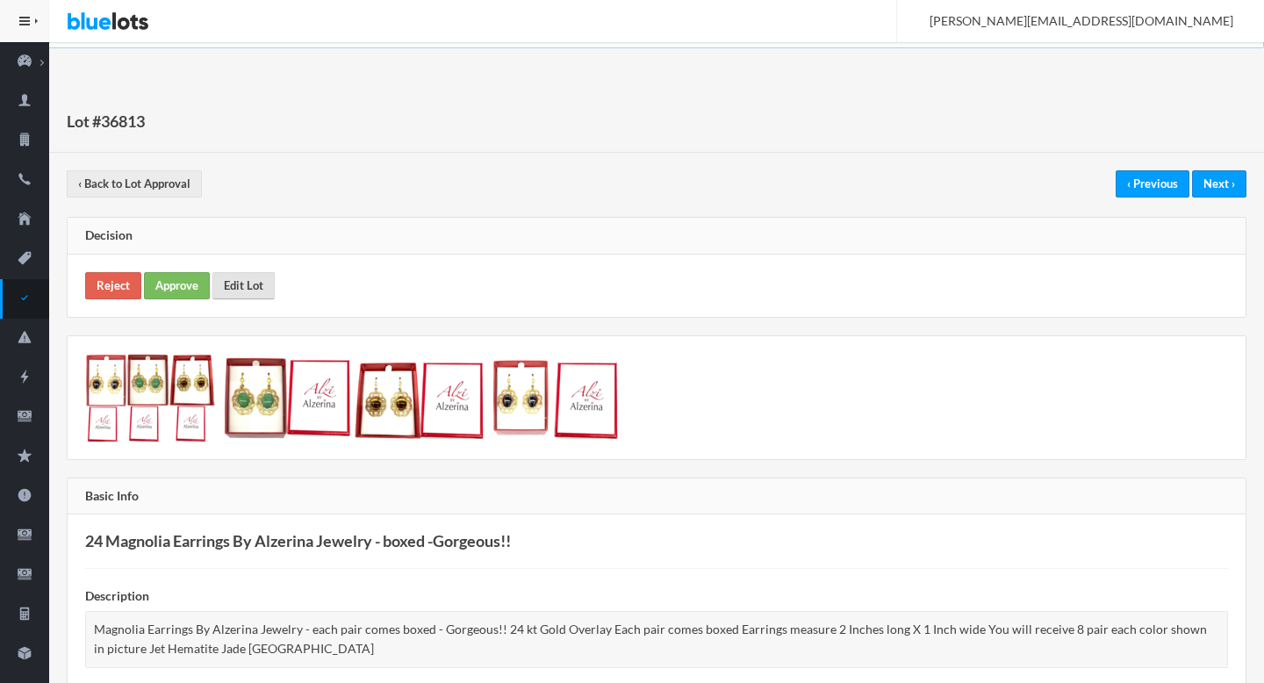
click at [247, 289] on link "Edit Lot" at bounding box center [243, 285] width 62 height 27
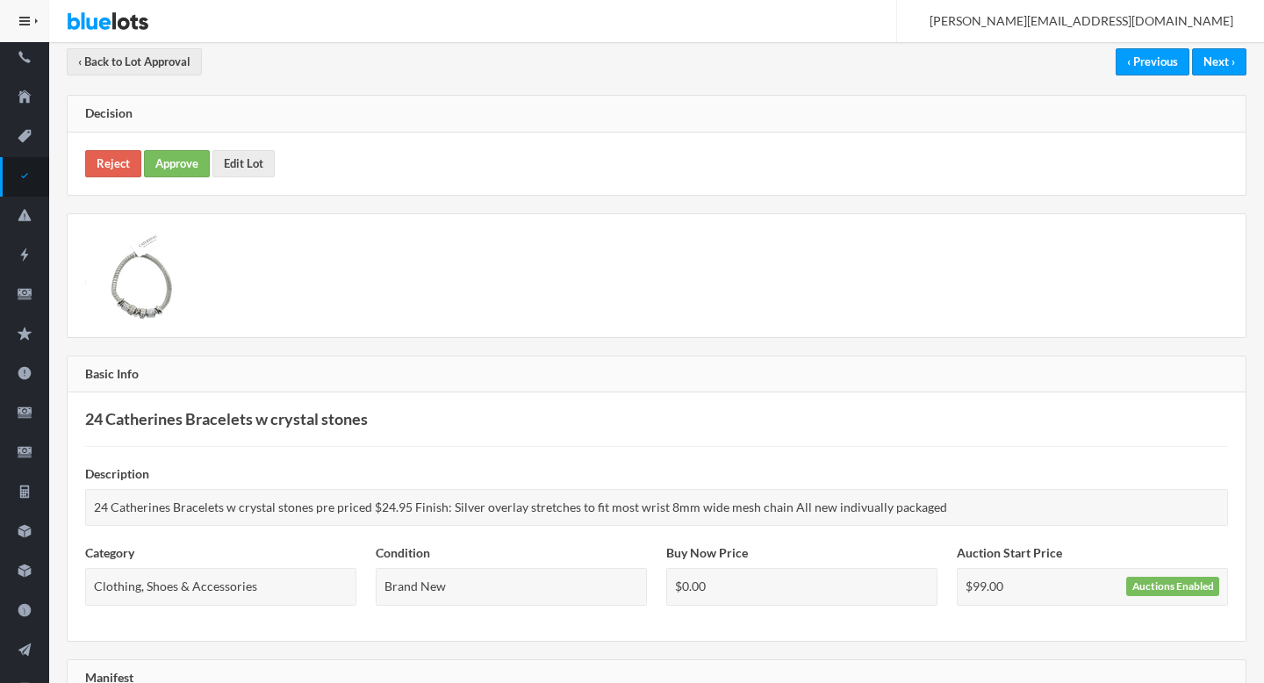
scroll to position [95, 0]
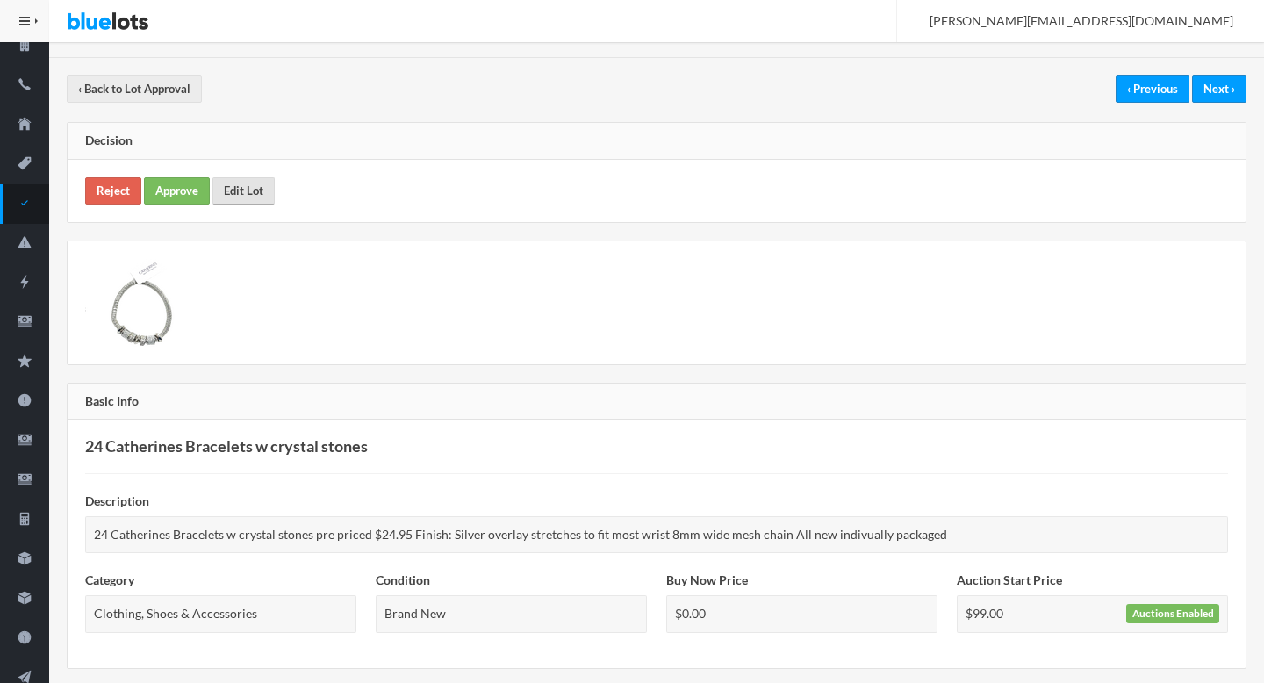
click at [240, 195] on link "Edit Lot" at bounding box center [243, 190] width 62 height 27
click at [186, 182] on link "Approve" at bounding box center [177, 190] width 66 height 27
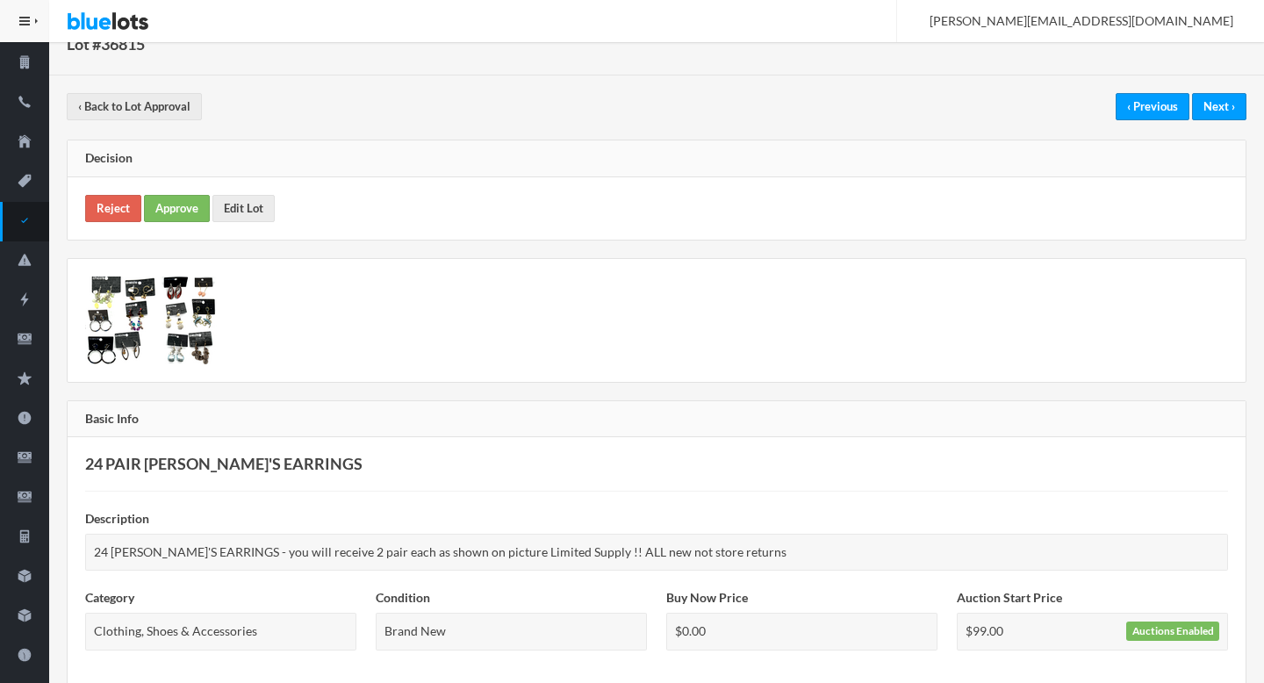
scroll to position [75, 0]
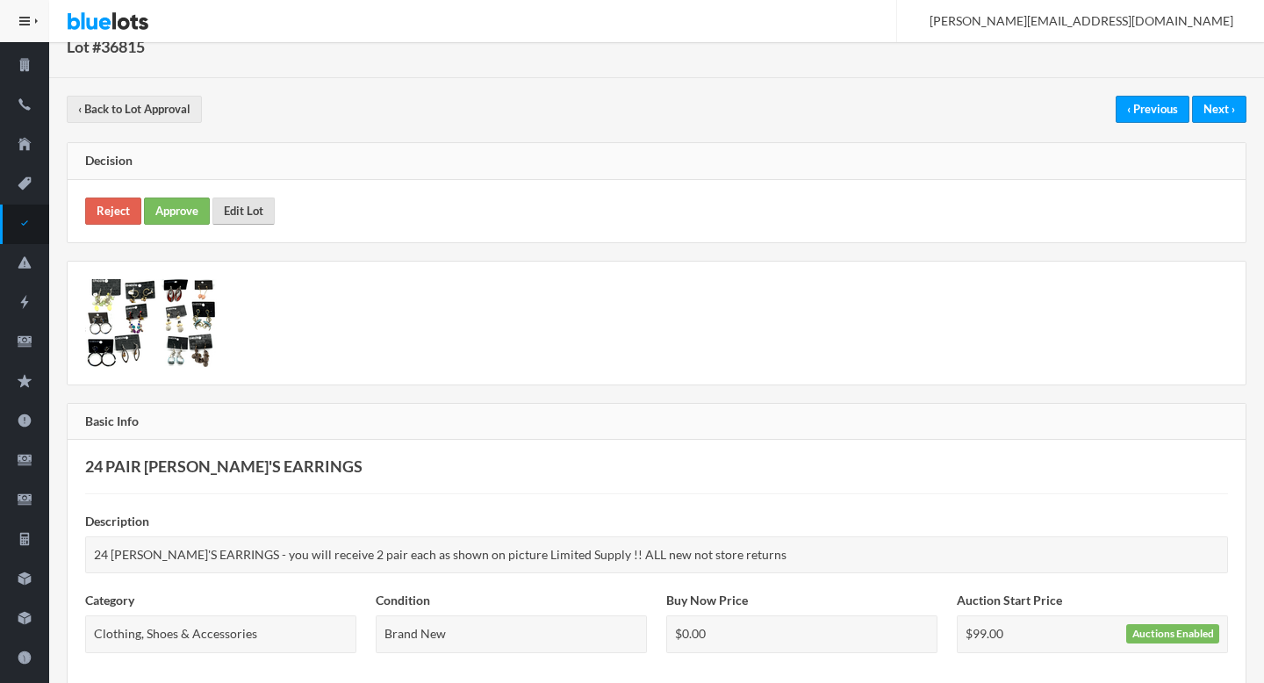
click at [265, 197] on link "Edit Lot" at bounding box center [243, 210] width 62 height 27
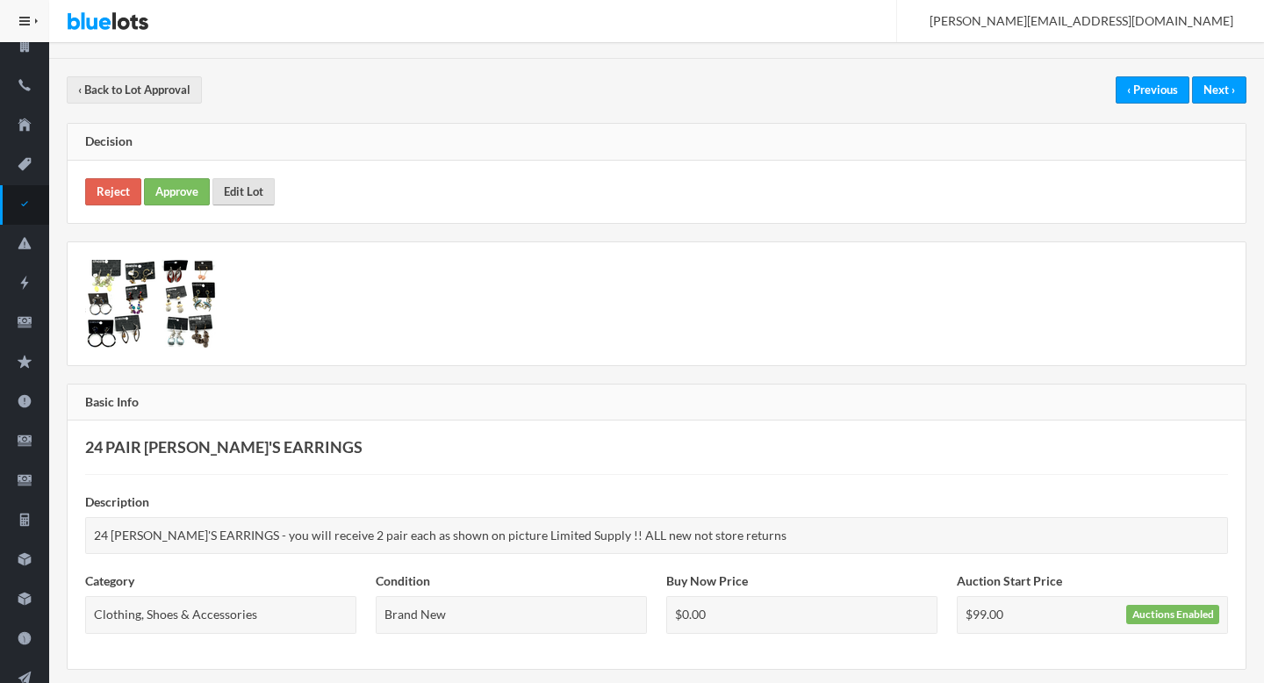
scroll to position [17, 0]
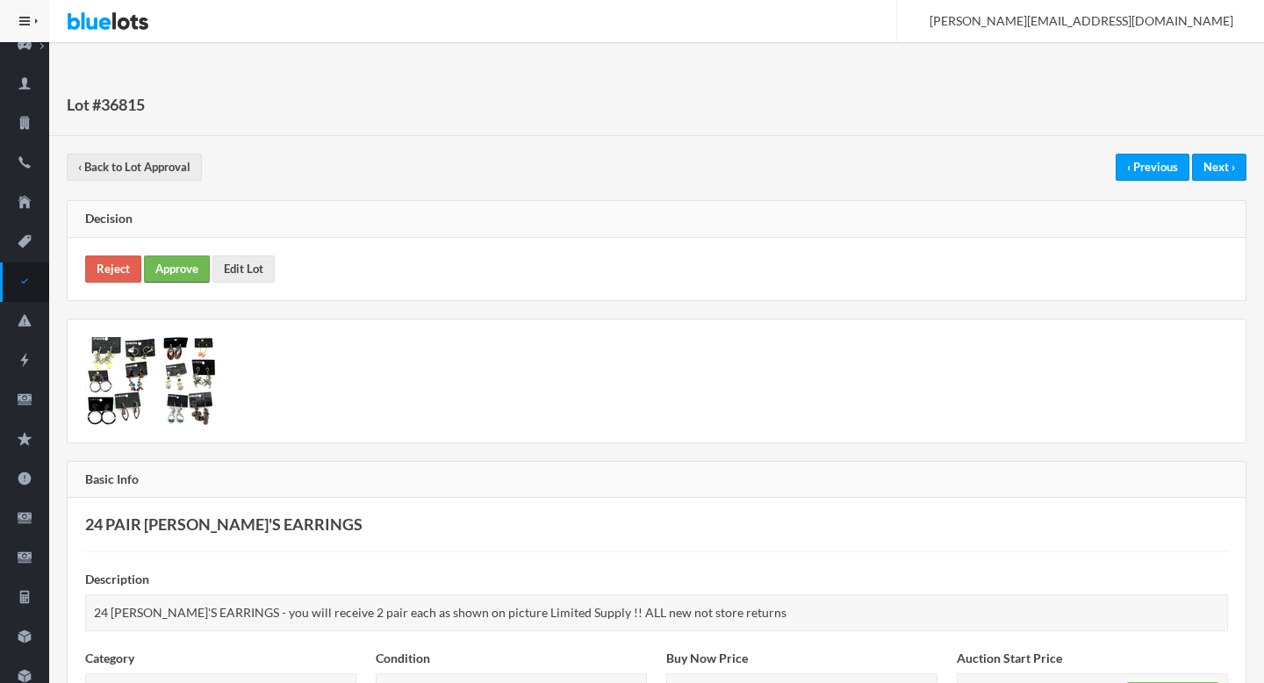
click at [188, 255] on link "Approve" at bounding box center [177, 268] width 66 height 27
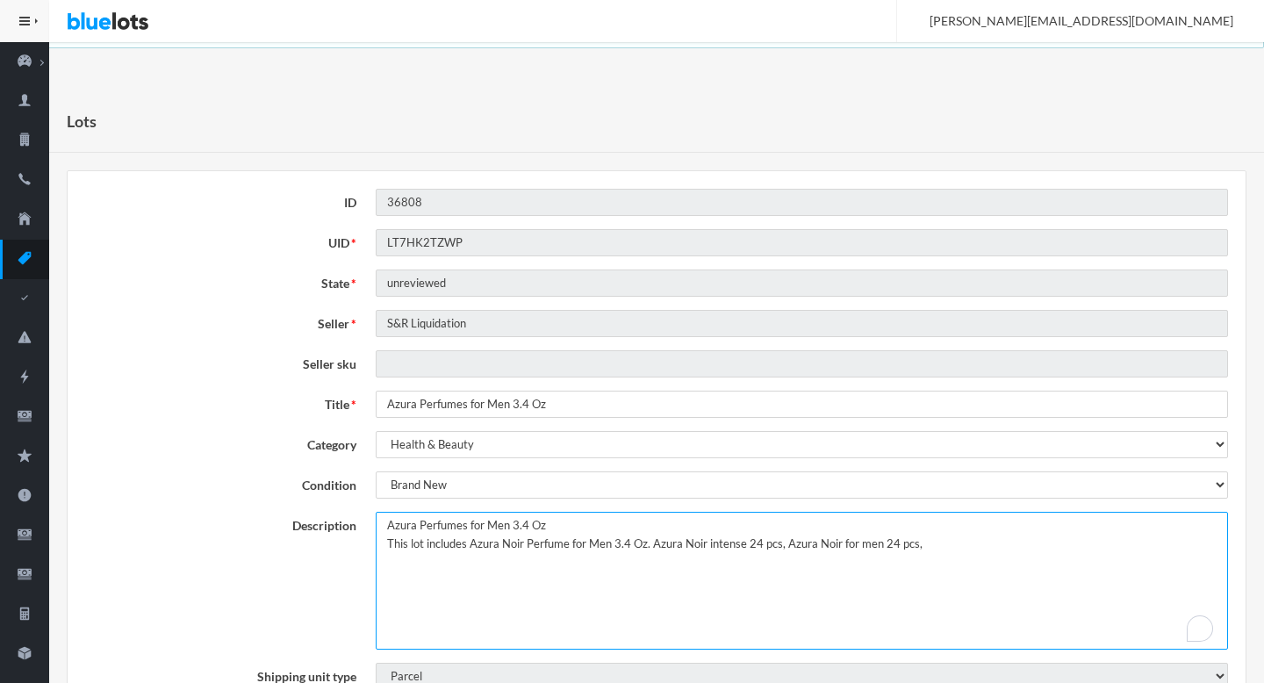
drag, startPoint x: 385, startPoint y: 543, endPoint x: 378, endPoint y: 526, distance: 18.9
click at [378, 526] on textarea "Azura Perfumes for Men 3.4 Oz This lot includes Azura Noir Perfume for Men 3.4 …" at bounding box center [802, 581] width 852 height 138
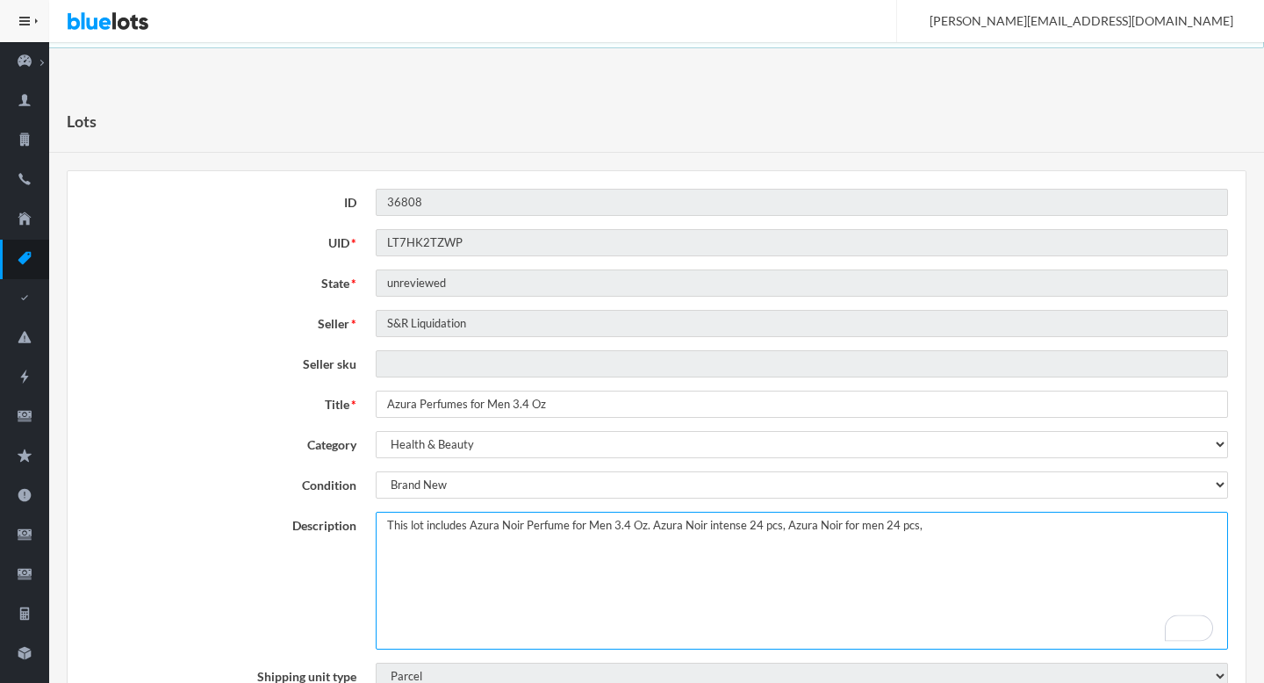
type textarea "This lot includes Azura Noir Perfume for Men 3.4 Oz. Azura Noir intense 24 pcs,…"
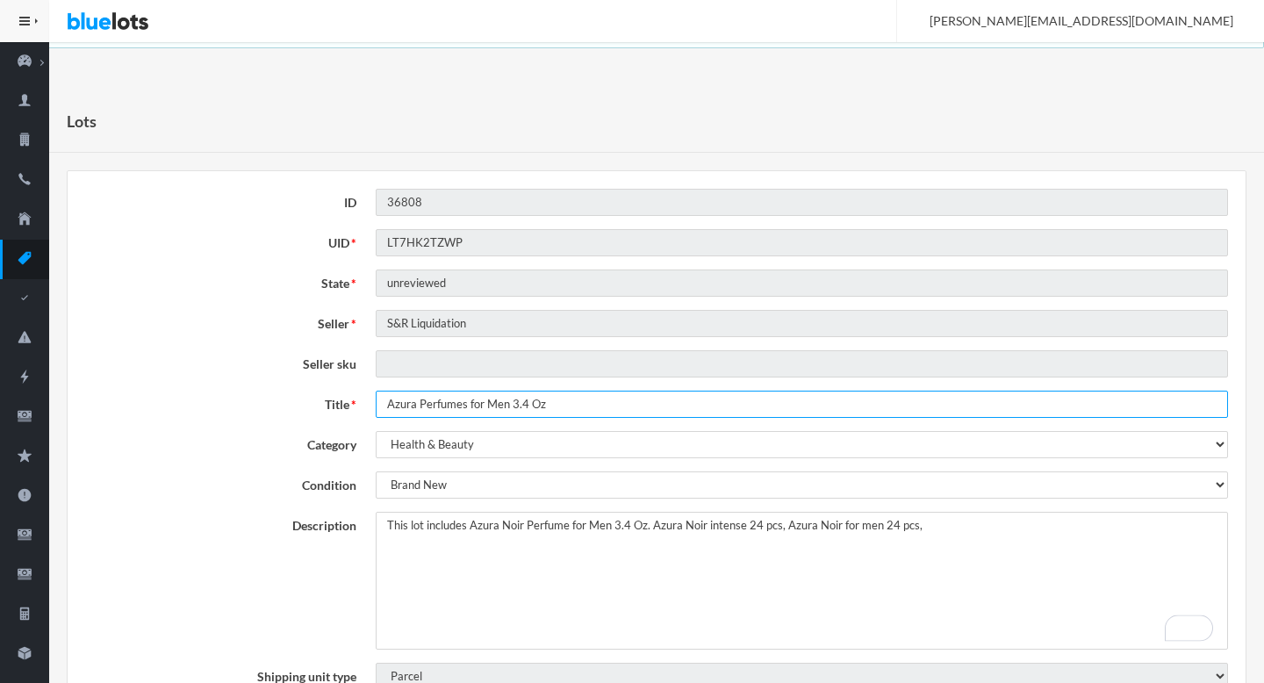
click at [498, 411] on input "Azura Perfumes for Men 3.4 Oz" at bounding box center [802, 404] width 852 height 27
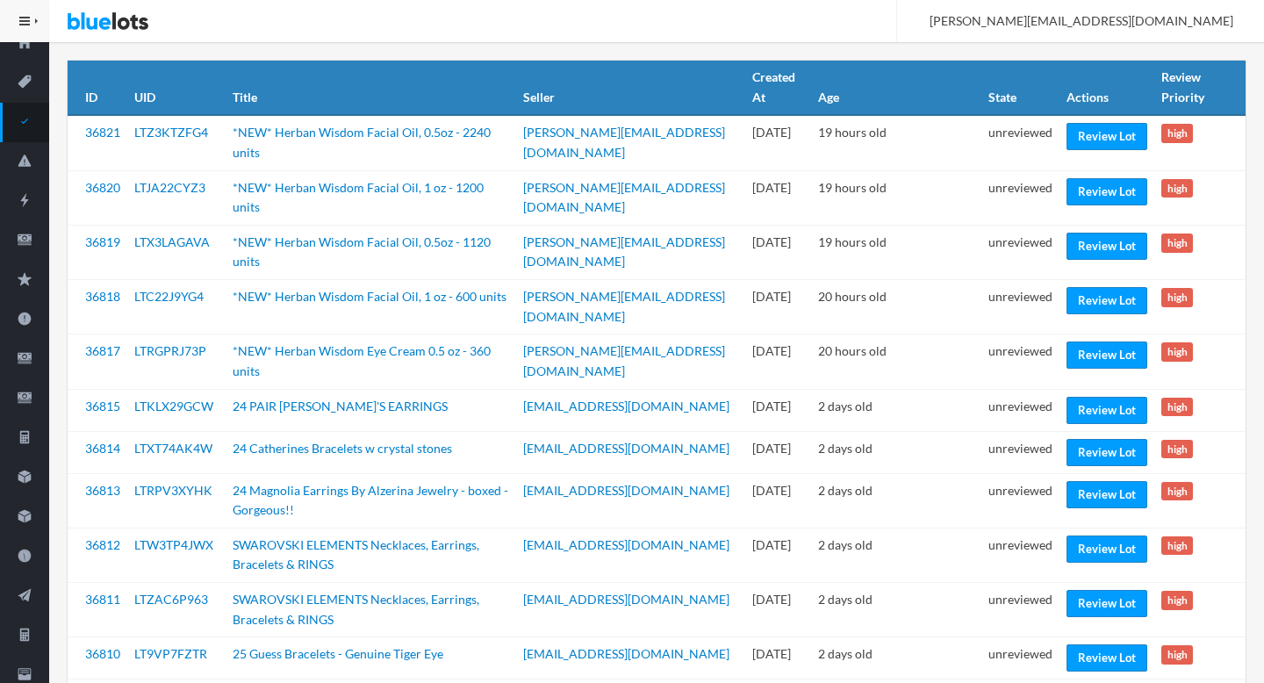
scroll to position [181, 0]
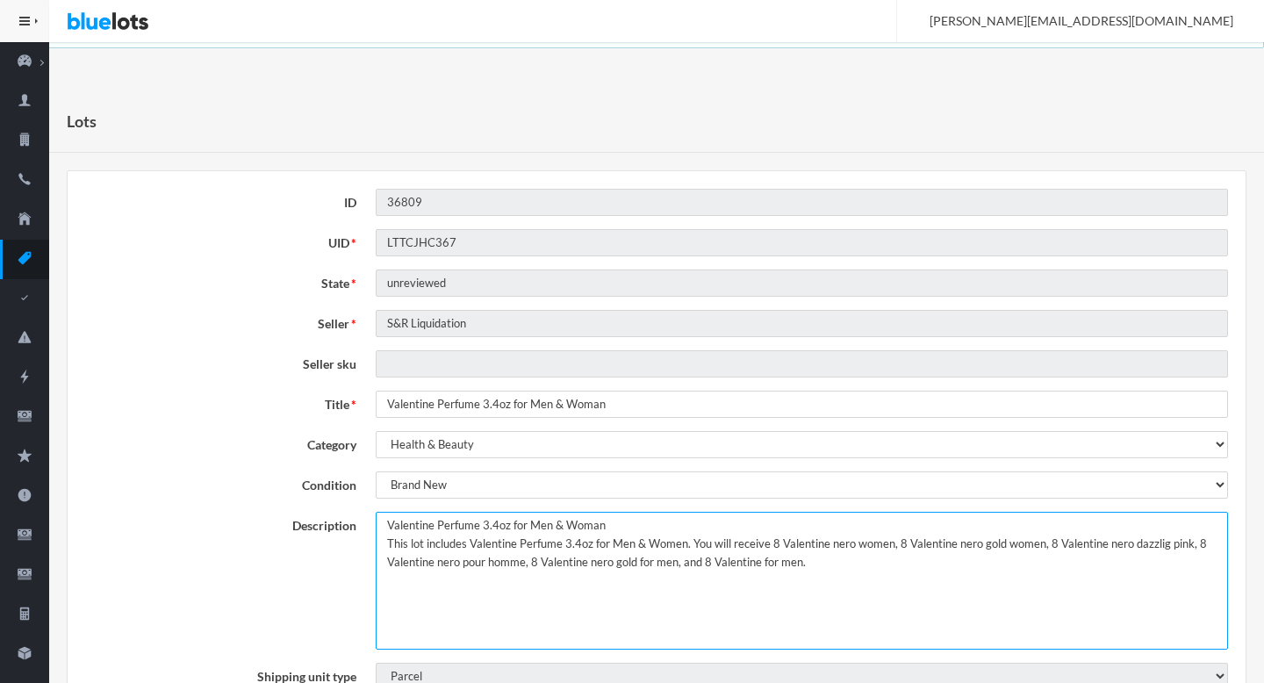
drag, startPoint x: 386, startPoint y: 541, endPoint x: 370, endPoint y: 518, distance: 27.8
click at [370, 518] on div "Valentine Perfume 3.4oz for Men & Woman This lot includes Valentine Perfume 3.4…" at bounding box center [801, 581] width 871 height 138
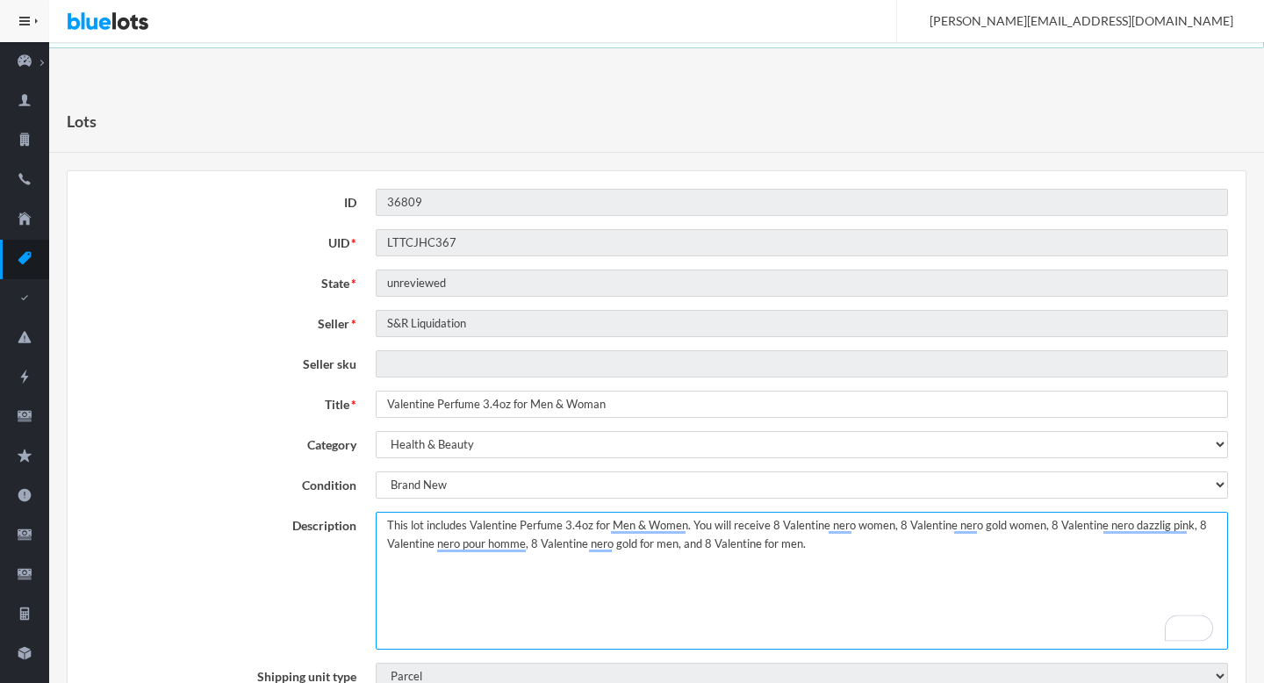
type textarea "This lot includes Valentine Perfume 3.4oz for Men & Women. You will receive 8 V…"
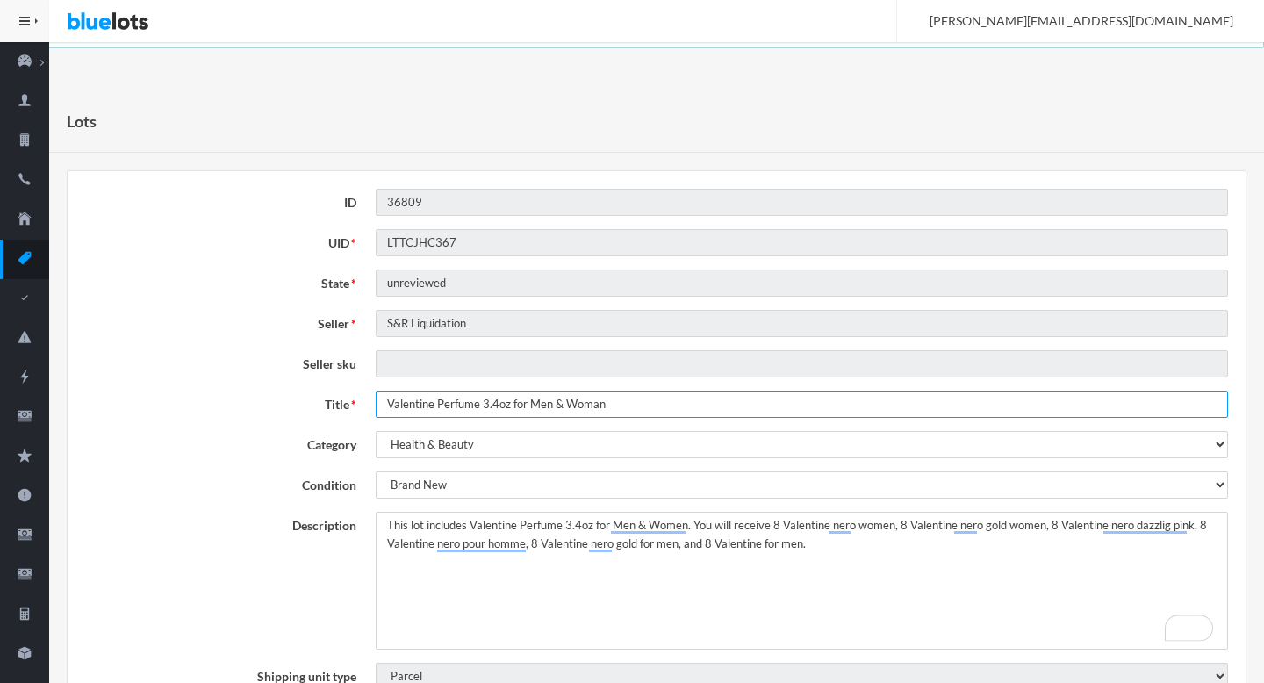
click at [509, 394] on input "Valentine Perfume 3.4oz for Men & Woman" at bounding box center [802, 404] width 852 height 27
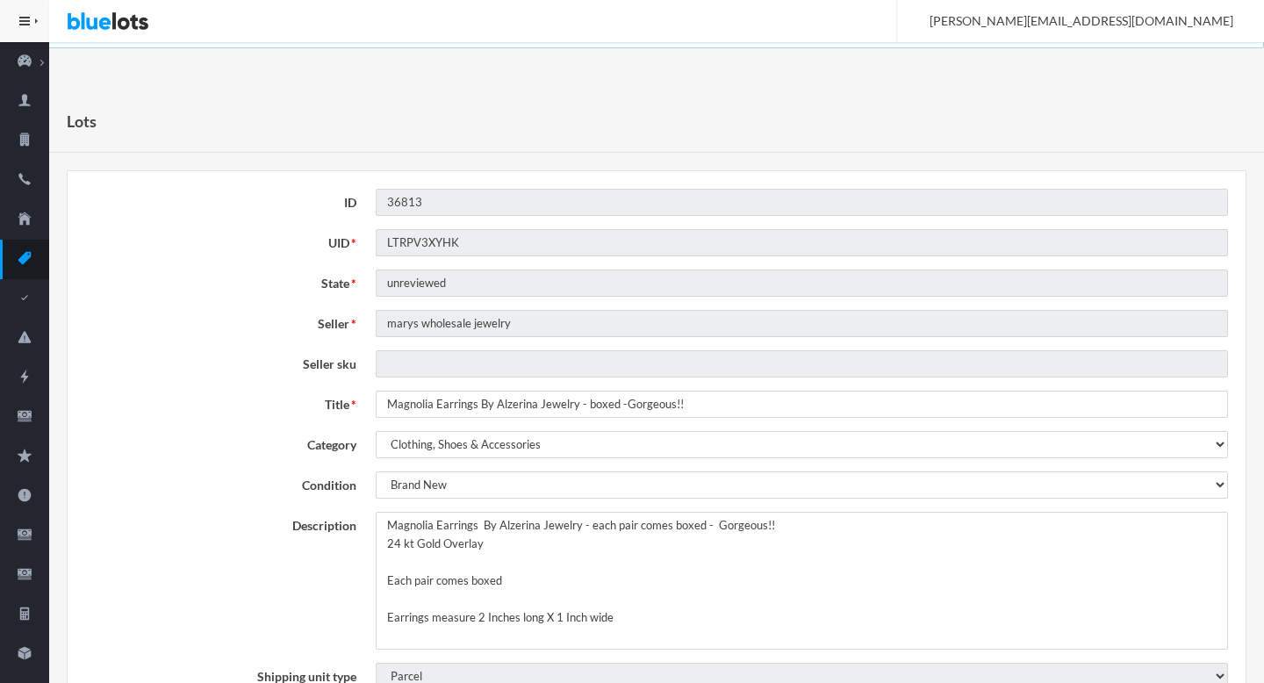
click at [609, 404] on input "Magnolia Earrings By Alzerina Jewelry - boxed -Gorgeous!!" at bounding box center [802, 404] width 852 height 27
drag, startPoint x: 609, startPoint y: 404, endPoint x: 629, endPoint y: 404, distance: 20.2
click at [629, 404] on input "Magnolia Earrings By Alzerina Jewelry - boxed -Gorgeous!!" at bounding box center [802, 404] width 852 height 27
drag, startPoint x: 629, startPoint y: 404, endPoint x: 784, endPoint y: 419, distance: 155.2
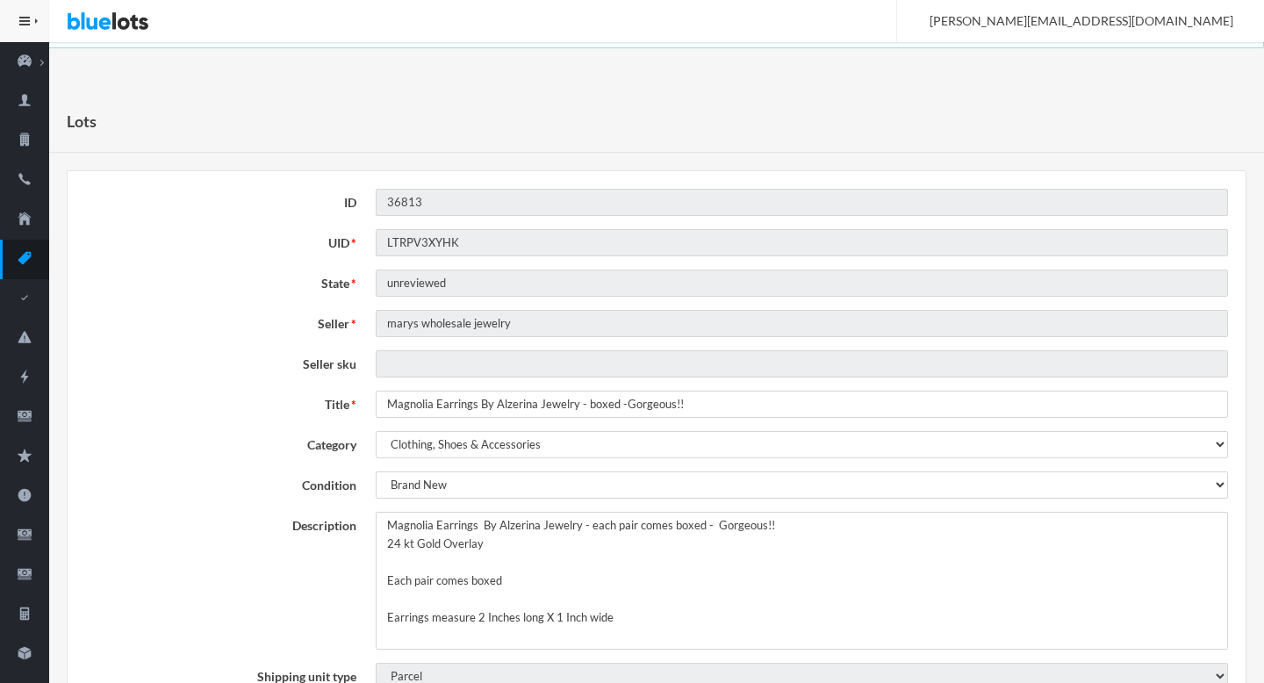
type input "Magnolia Earrings By Alzerina Jewelry - boxed"
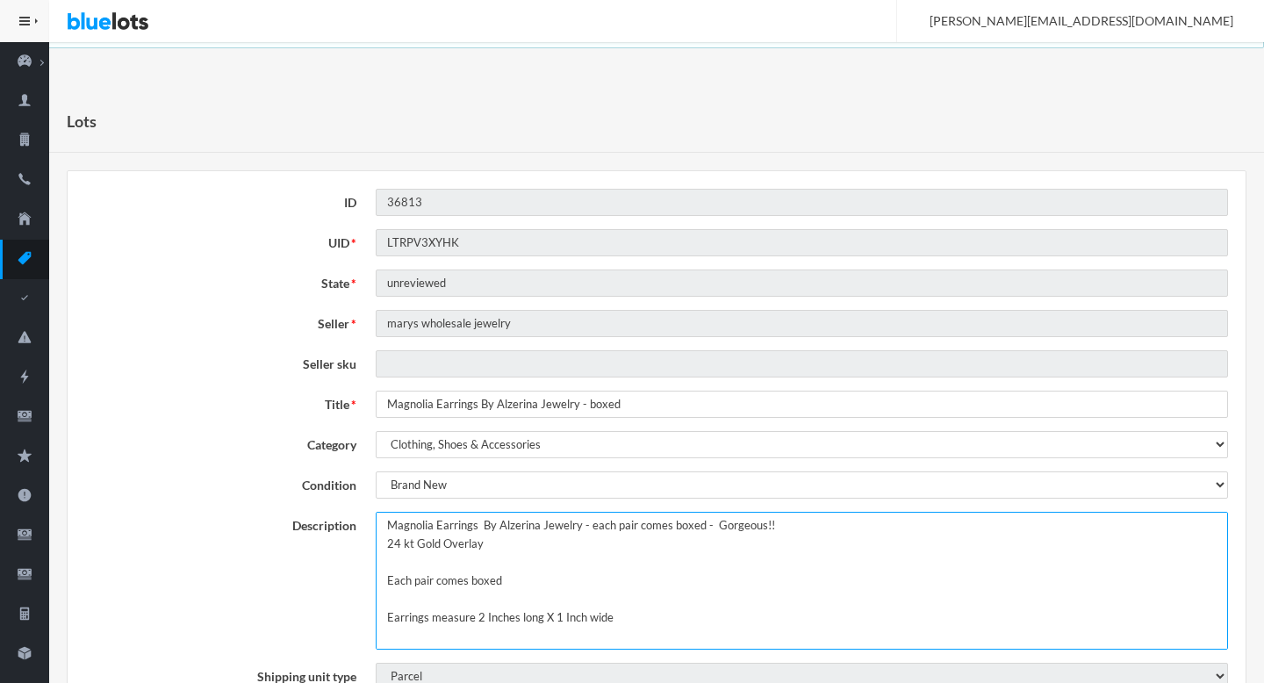
click at [381, 527] on textarea "Magnolia Earrings By Alzerina Jewelry - each pair comes boxed - Gorgeous!! 24 k…" at bounding box center [802, 581] width 852 height 138
click at [566, 523] on textarea "Magnolia Earrings By Alzerina Jewelry - each pair comes boxed - Gorgeous!! 24 k…" at bounding box center [802, 581] width 852 height 138
click at [886, 528] on textarea "Magnolia Earrings By Alzerina Jewelry - each pair comes boxed - Gorgeous!! 24 k…" at bounding box center [802, 581] width 852 height 138
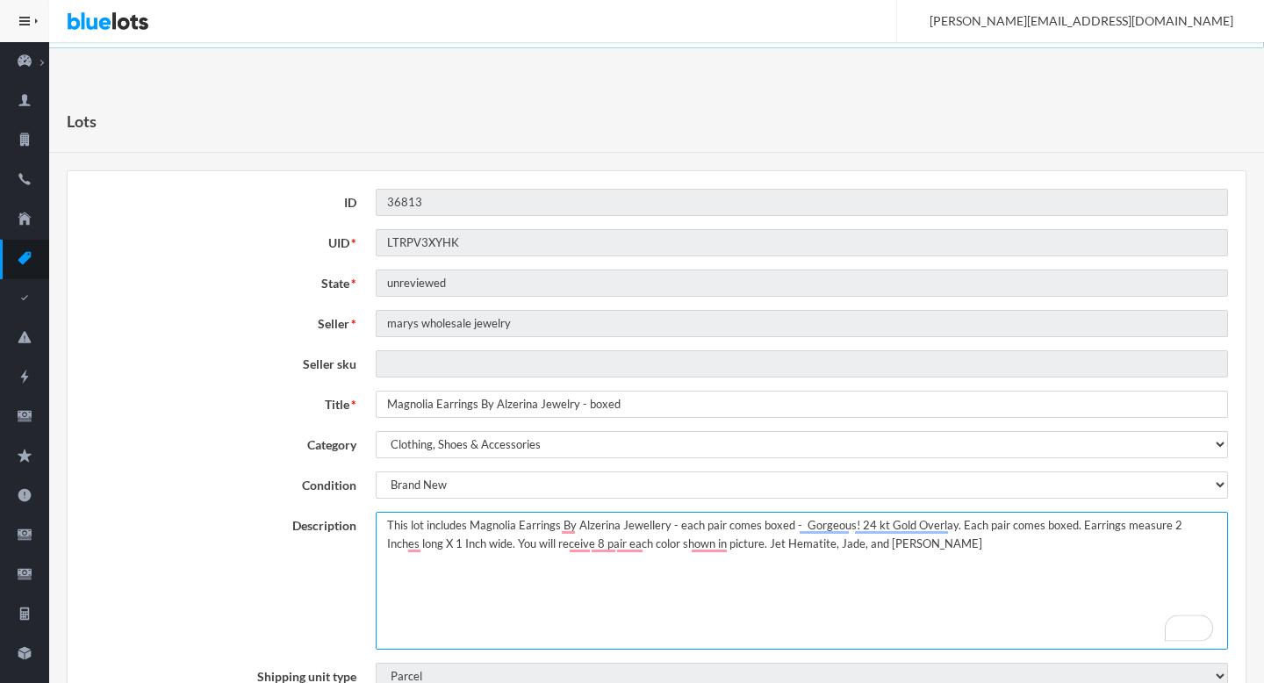
type textarea "This lot includes Magnolia Earrings By Alzerina Jewellery - each pair comes box…"
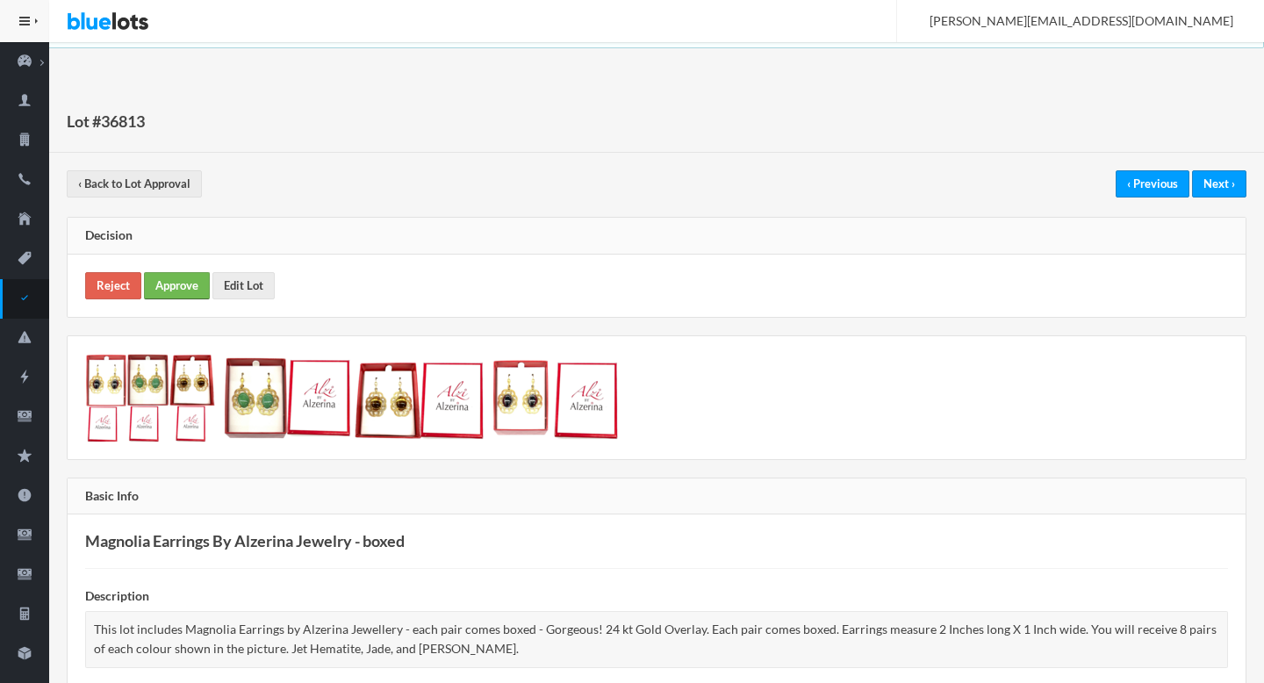
click at [184, 288] on link "Approve" at bounding box center [177, 285] width 66 height 27
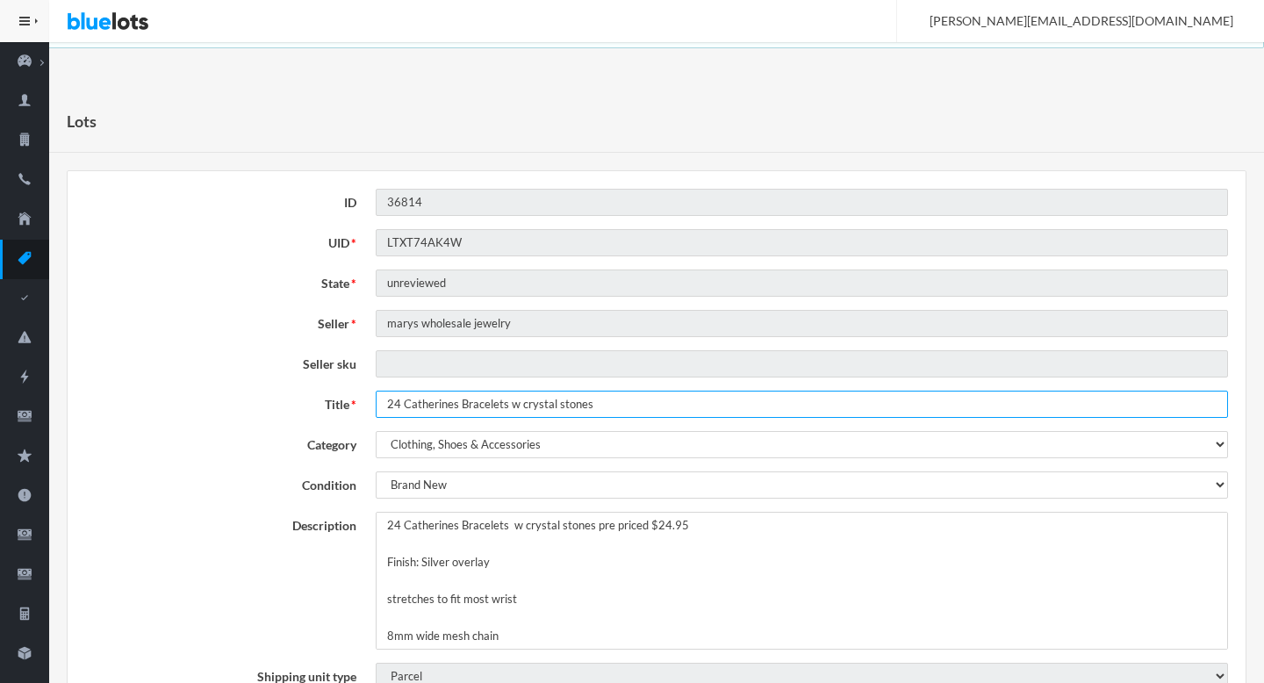
click at [391, 398] on input "24 Catherines Bracelets w crystal stones" at bounding box center [802, 404] width 852 height 27
type input "Catherines Bracelets w crystal stones"
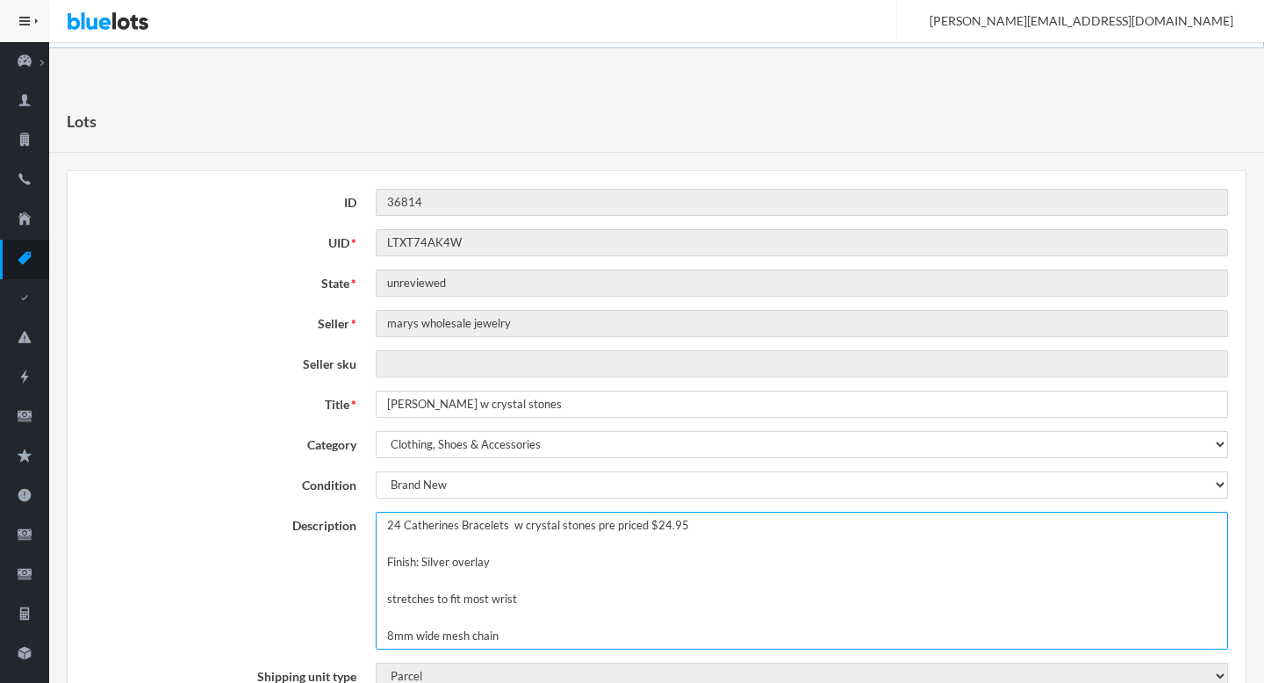
click at [387, 520] on textarea "24 Catherines Bracelets w crystal stones pre priced $24.95 Finish: Silver overl…" at bounding box center [802, 581] width 852 height 138
click at [591, 527] on textarea "24 Catherines Bracelets w crystal stones pre priced $24.95 Finish: Silver overl…" at bounding box center [802, 581] width 852 height 138
click at [793, 531] on textarea "24 Catherines Bracelets w crystal stones pre priced $24.95 Finish: Silver overl…" at bounding box center [802, 581] width 852 height 138
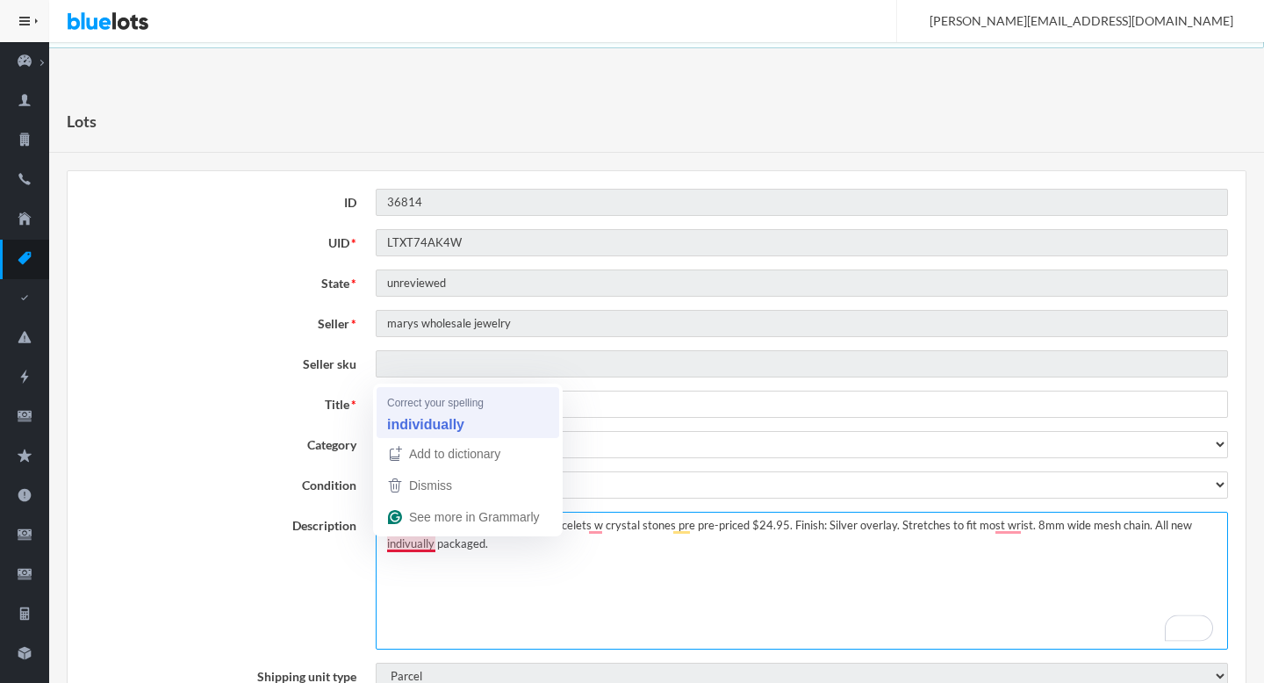
type textarea "This lot includes 24 Catherines Bracelets w crystal stones pre pre-priced $24.9…"
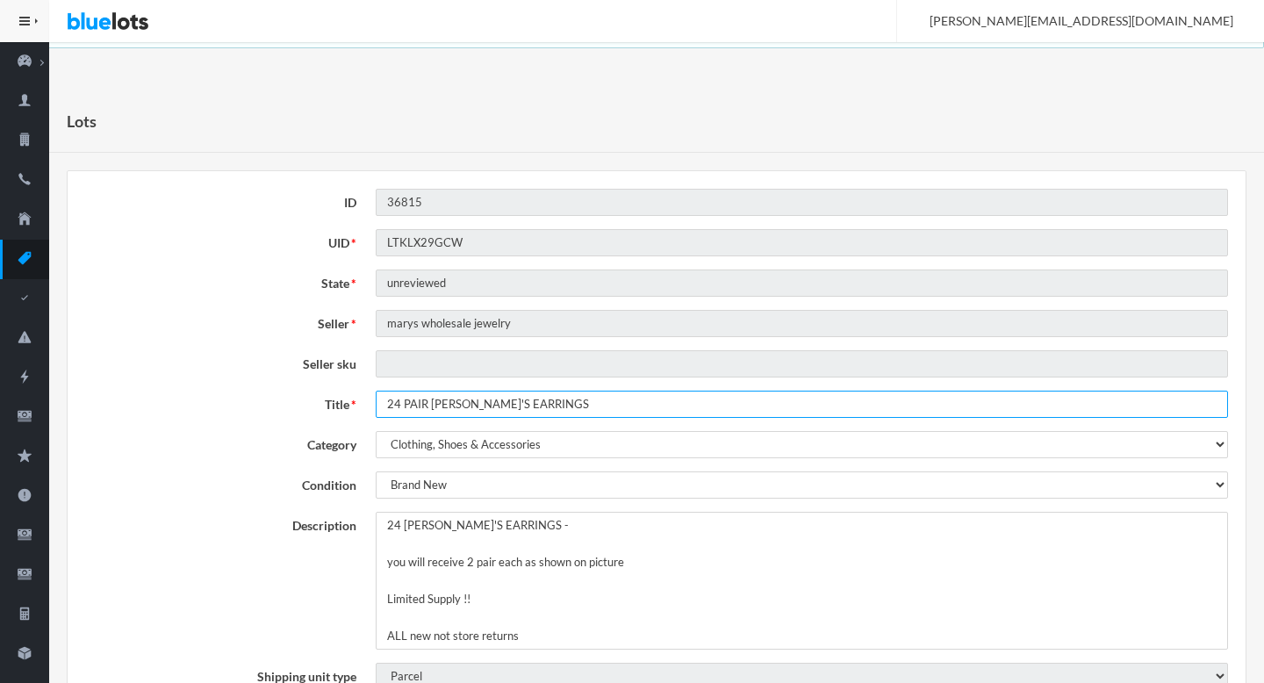
click at [391, 403] on input "24 PAIR [PERSON_NAME]'S EARRINGS" at bounding box center [802, 404] width 852 height 27
drag, startPoint x: 391, startPoint y: 403, endPoint x: 409, endPoint y: 403, distance: 17.6
click at [409, 403] on input "24 PAIR CHICO'S EARRINGS" at bounding box center [802, 404] width 852 height 27
type input "CHICO'S EARRINGS"
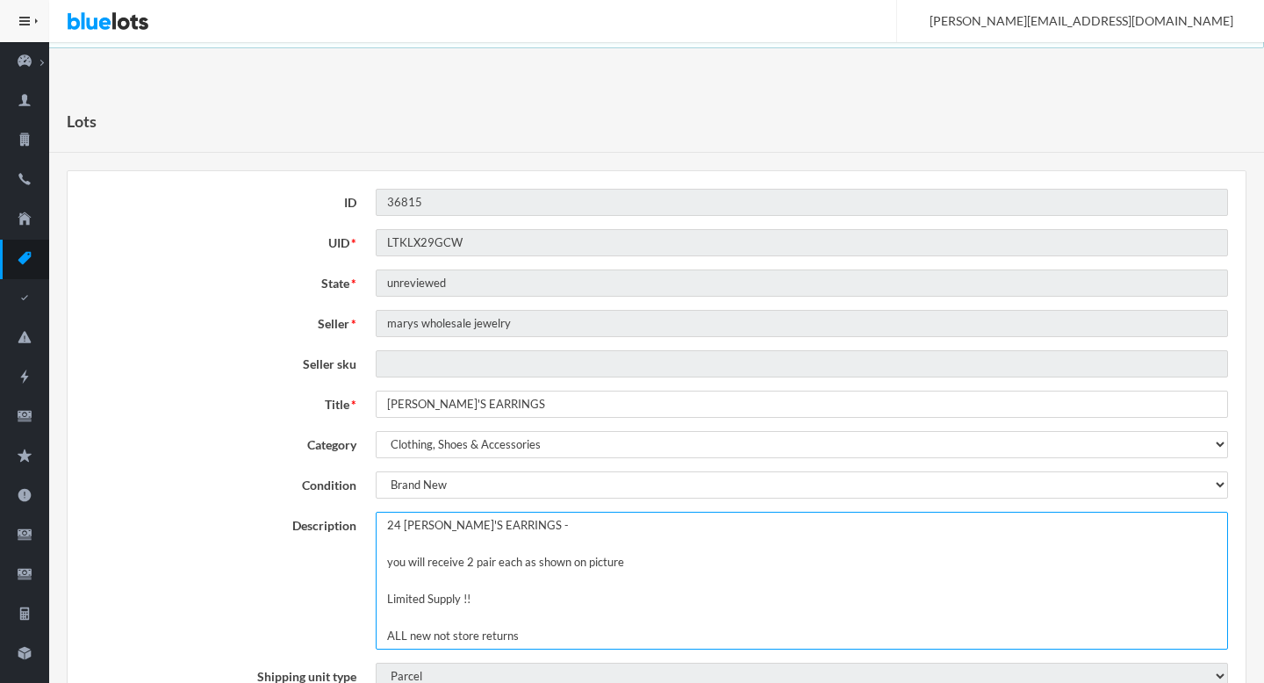
click at [384, 524] on textarea "24 CHICO'S EARRINGS - you will receive 2 pair each as shown on picture Limited …" at bounding box center [802, 581] width 852 height 138
type textarea "This lot includes 24 CHICO'S EARRINGS - you will receive 2 pair each as shown o…"
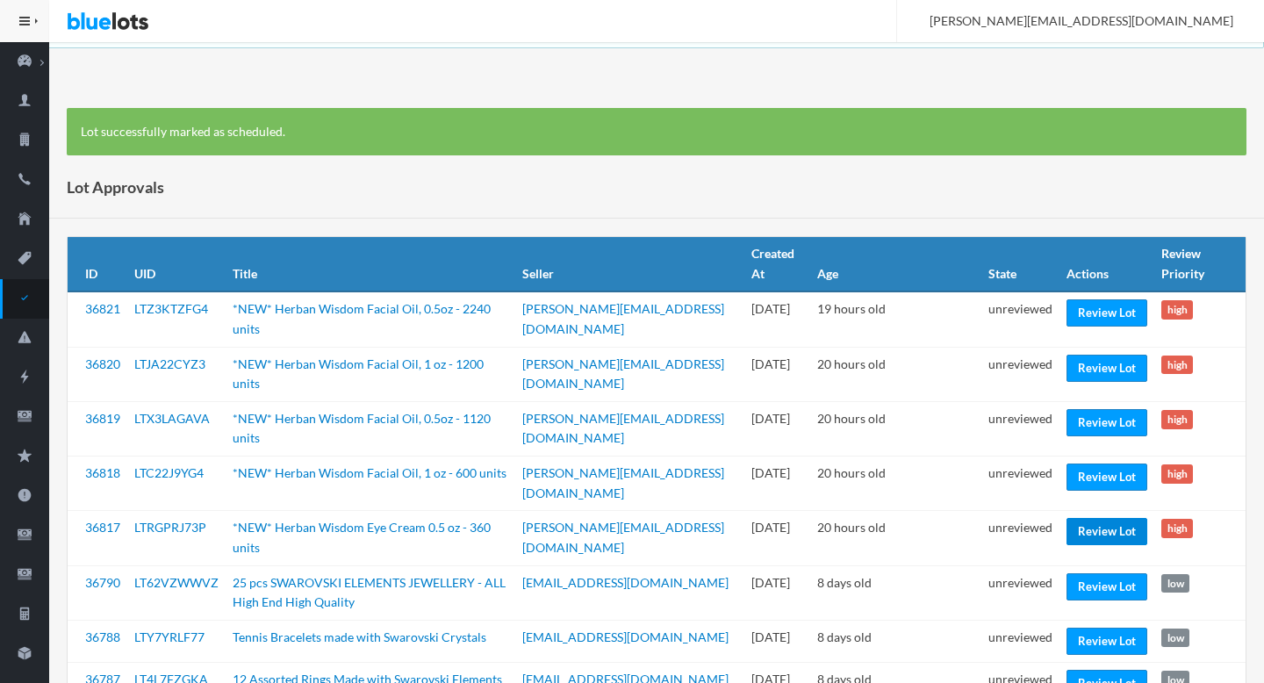
click at [1110, 518] on link "Review Lot" at bounding box center [1106, 531] width 81 height 27
click at [1096, 463] on link "Review Lot" at bounding box center [1106, 476] width 81 height 27
click at [1098, 409] on link "Review Lot" at bounding box center [1106, 422] width 81 height 27
click at [1094, 362] on link "Review Lot" at bounding box center [1106, 368] width 81 height 27
click at [1094, 319] on link "Review Lot" at bounding box center [1106, 312] width 81 height 27
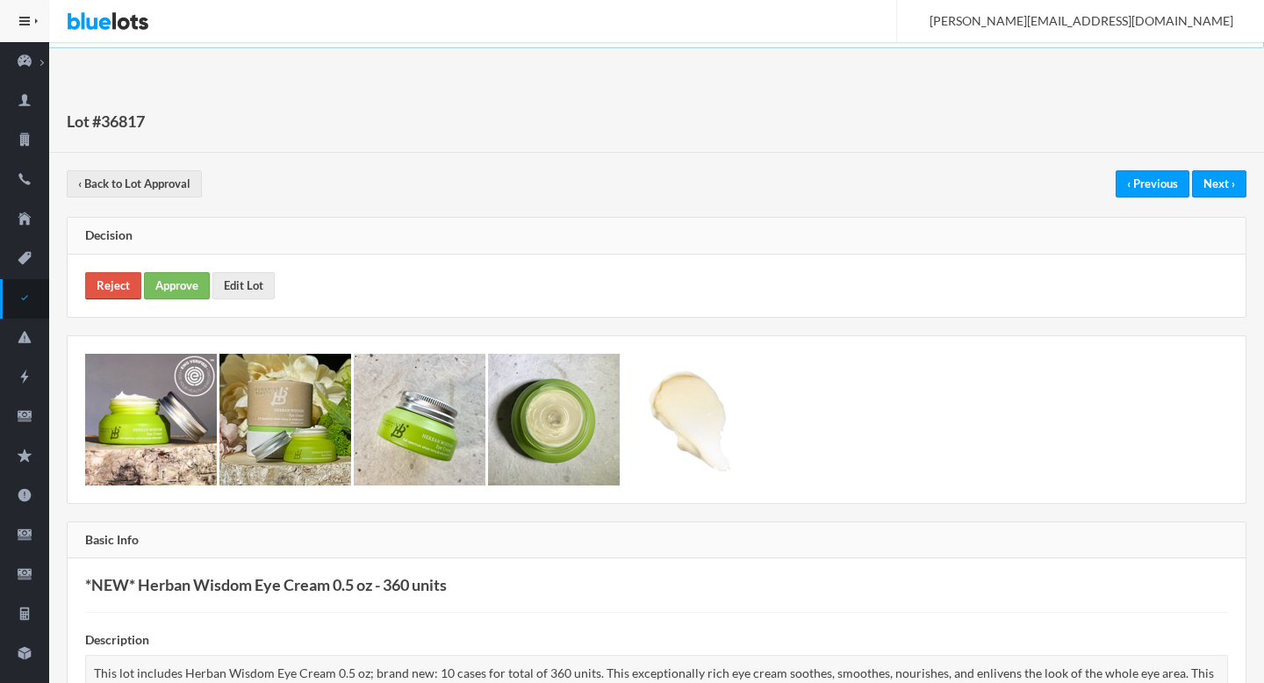
click at [103, 283] on link "Reject" at bounding box center [113, 285] width 56 height 27
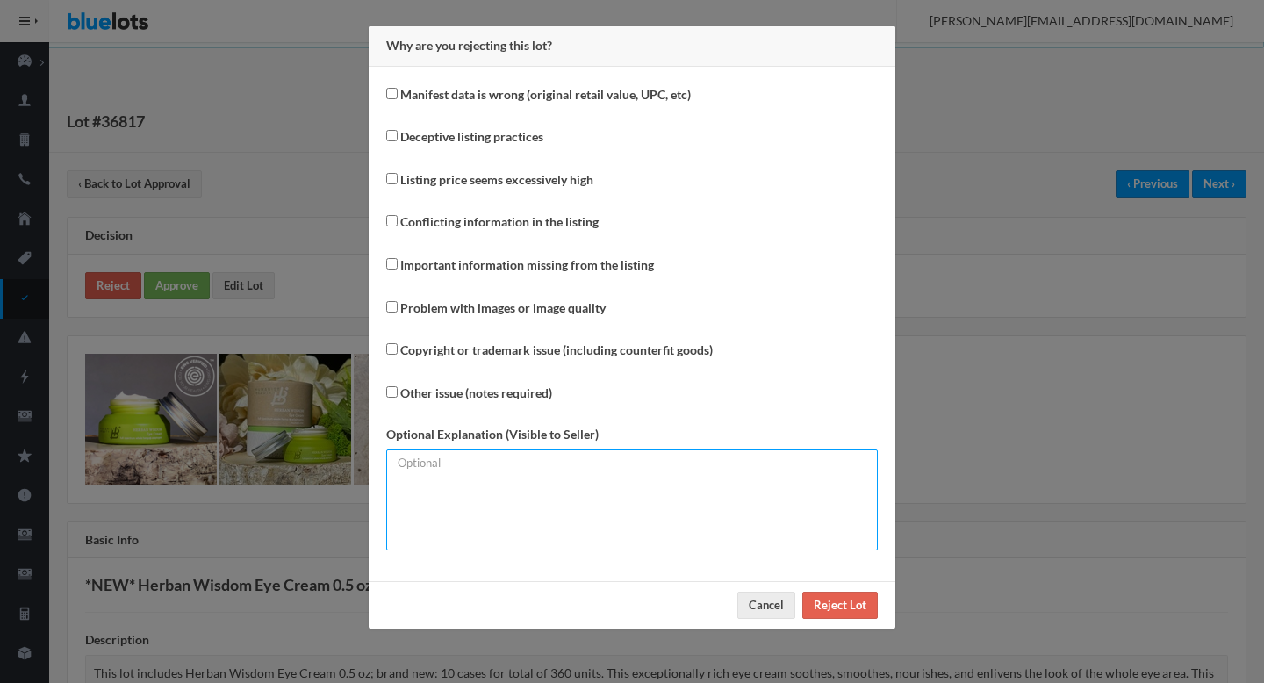
click at [514, 518] on textarea at bounding box center [631, 499] width 491 height 101
click at [735, 511] on textarea "Maximum number of parcels per lot should not be higher than 5. Thanks!" at bounding box center [631, 499] width 491 height 101
click at [735, 462] on textarea "Maximum number of parcels per lot should not be higher than 5. Thanks!" at bounding box center [631, 499] width 491 height 101
drag, startPoint x: 735, startPoint y: 462, endPoint x: 829, endPoint y: 477, distance: 94.9
click at [829, 477] on textarea "Maximum number of parcels per lot should not be higher than 5. Thanks!" at bounding box center [631, 499] width 491 height 101
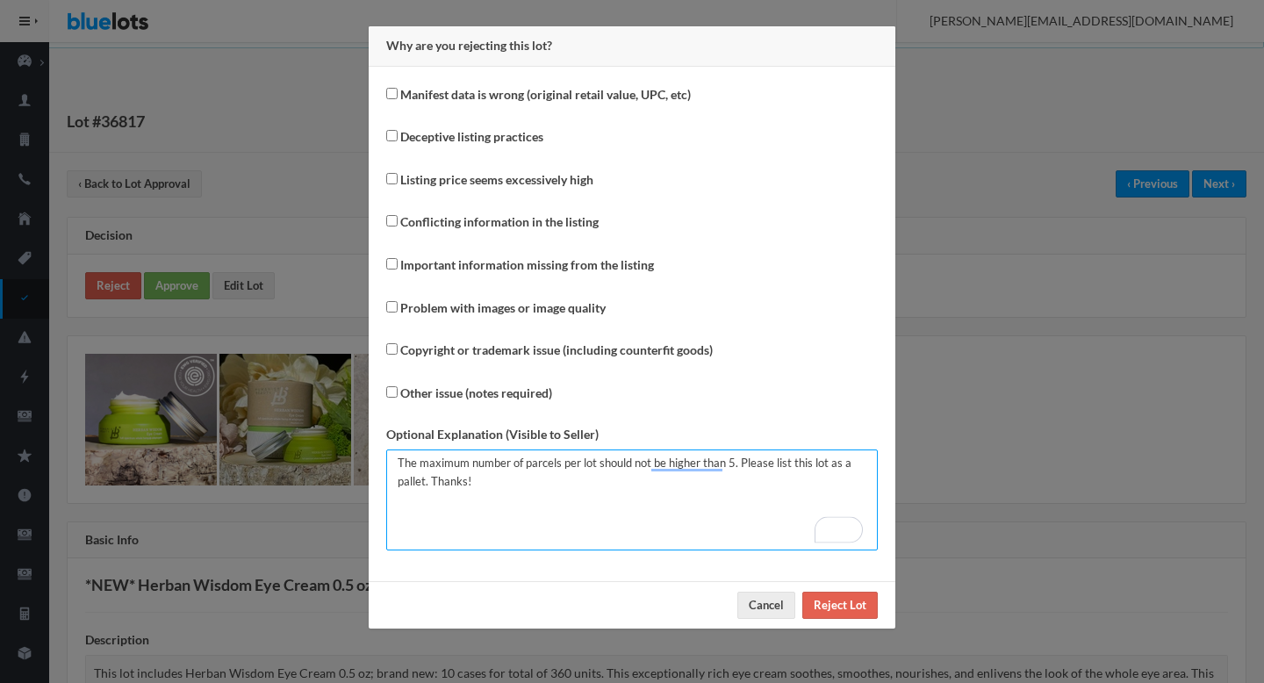
click at [436, 496] on textarea "The maximum number of parcels per lot should not be higher than 5. Please list …" at bounding box center [631, 499] width 491 height 101
type textarea "The maximum number of parcels per lot should not be higher than 5. Please list …"
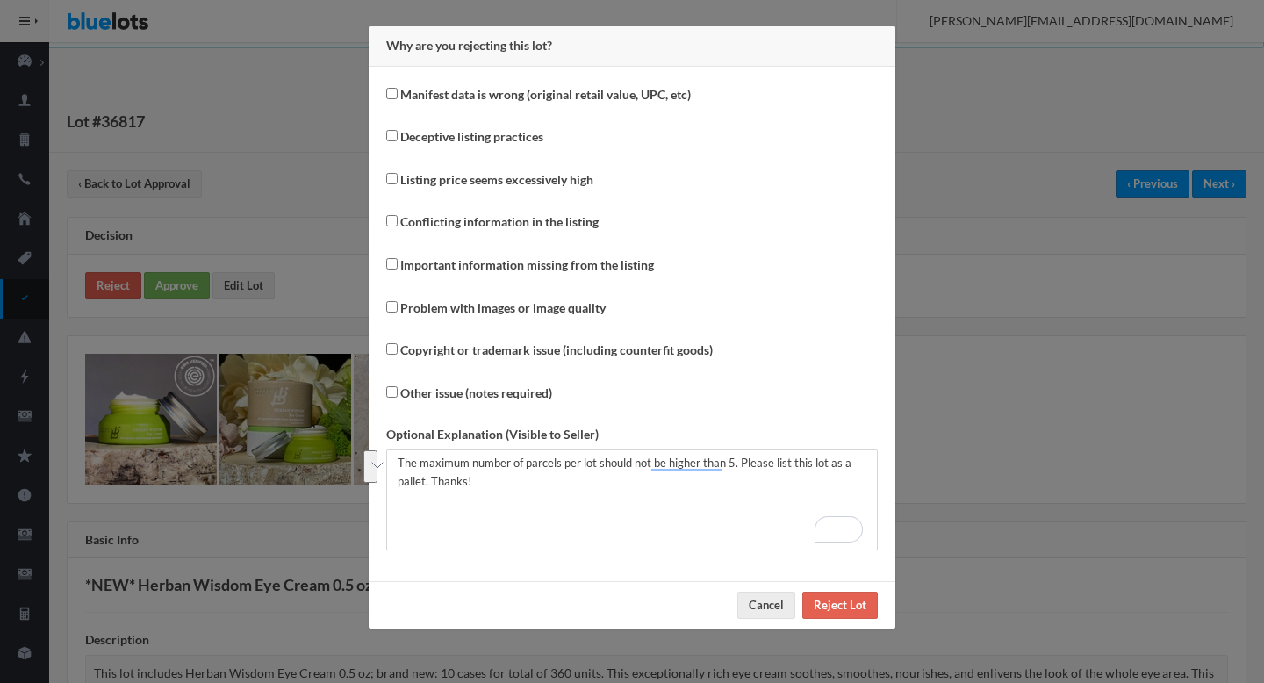
click at [459, 397] on label "Other issue (notes required)" at bounding box center [476, 394] width 152 height 20
click at [398, 397] on input "Other issue (notes required)" at bounding box center [391, 391] width 11 height 11
checkbox input "true"
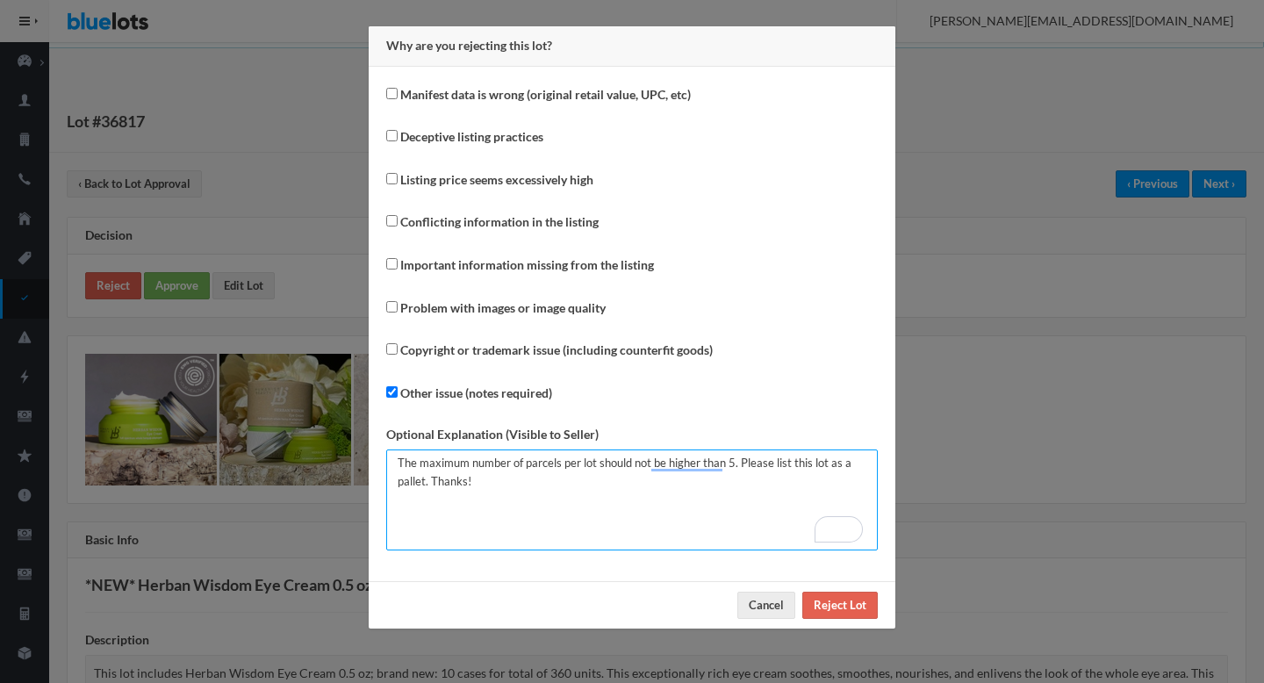
click at [491, 491] on textarea "The maximum number of parcels per lot should not be higher than 5. Please list …" at bounding box center [631, 499] width 491 height 101
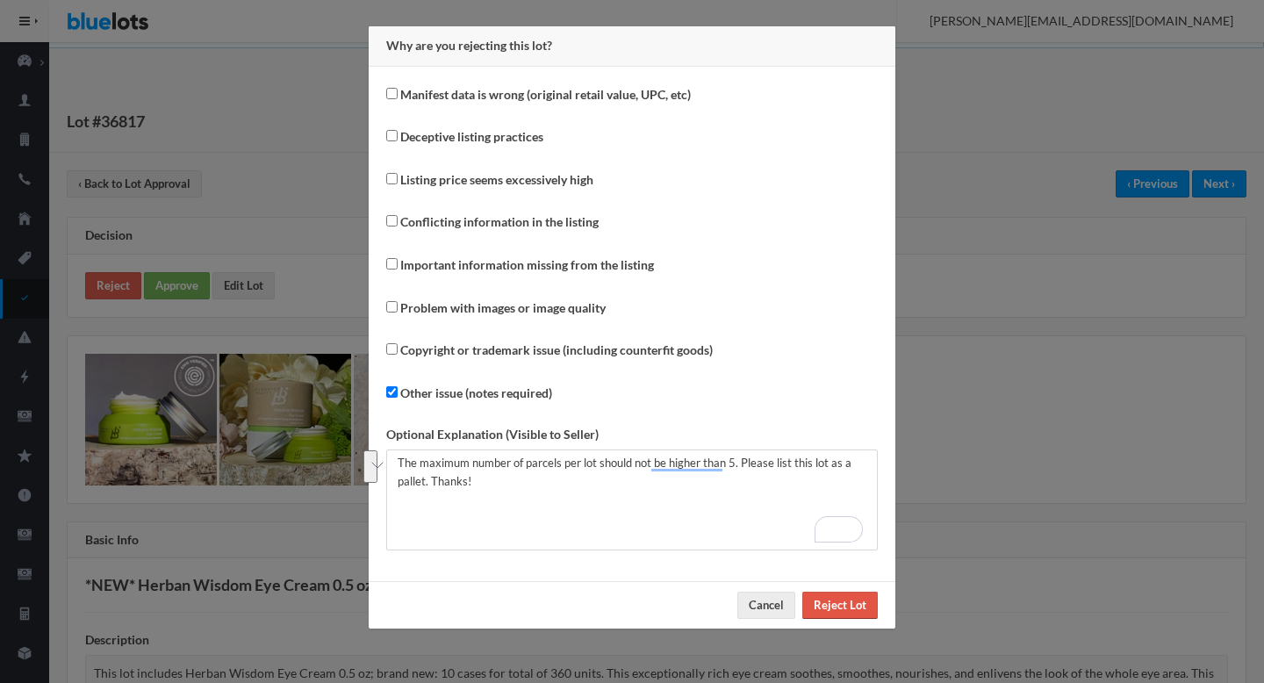
click at [857, 599] on input "Reject Lot" at bounding box center [839, 605] width 75 height 27
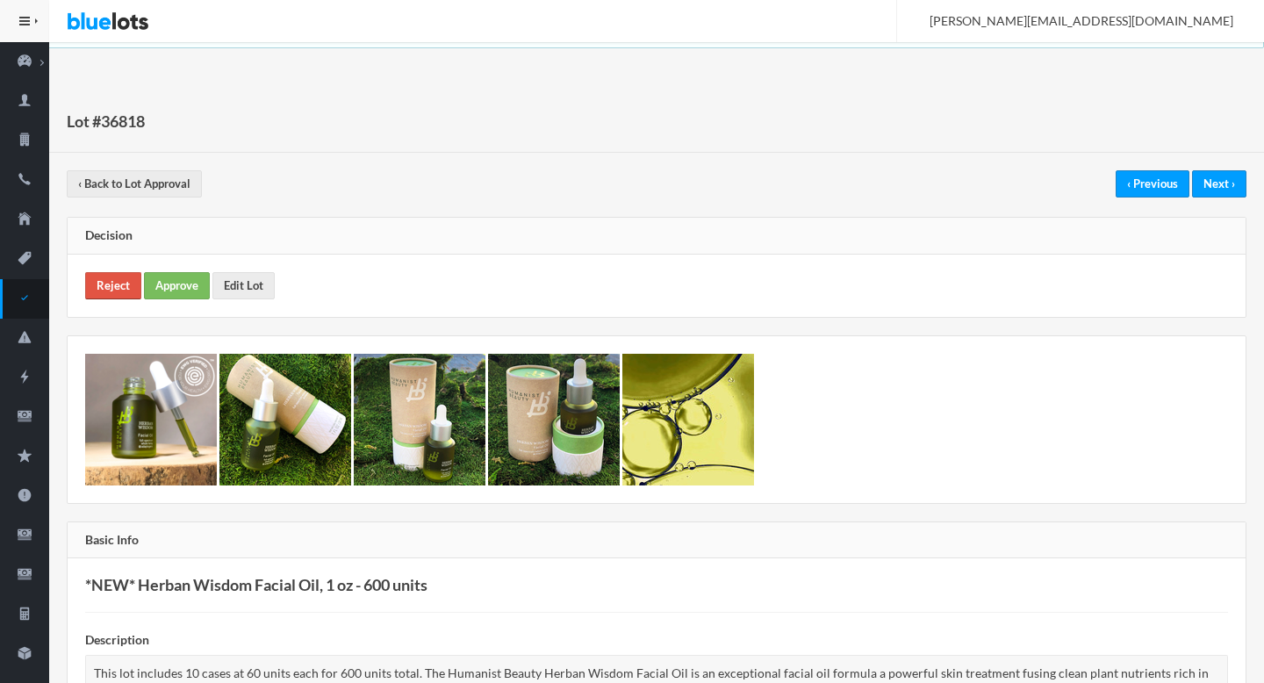
click at [116, 281] on link "Reject" at bounding box center [113, 285] width 56 height 27
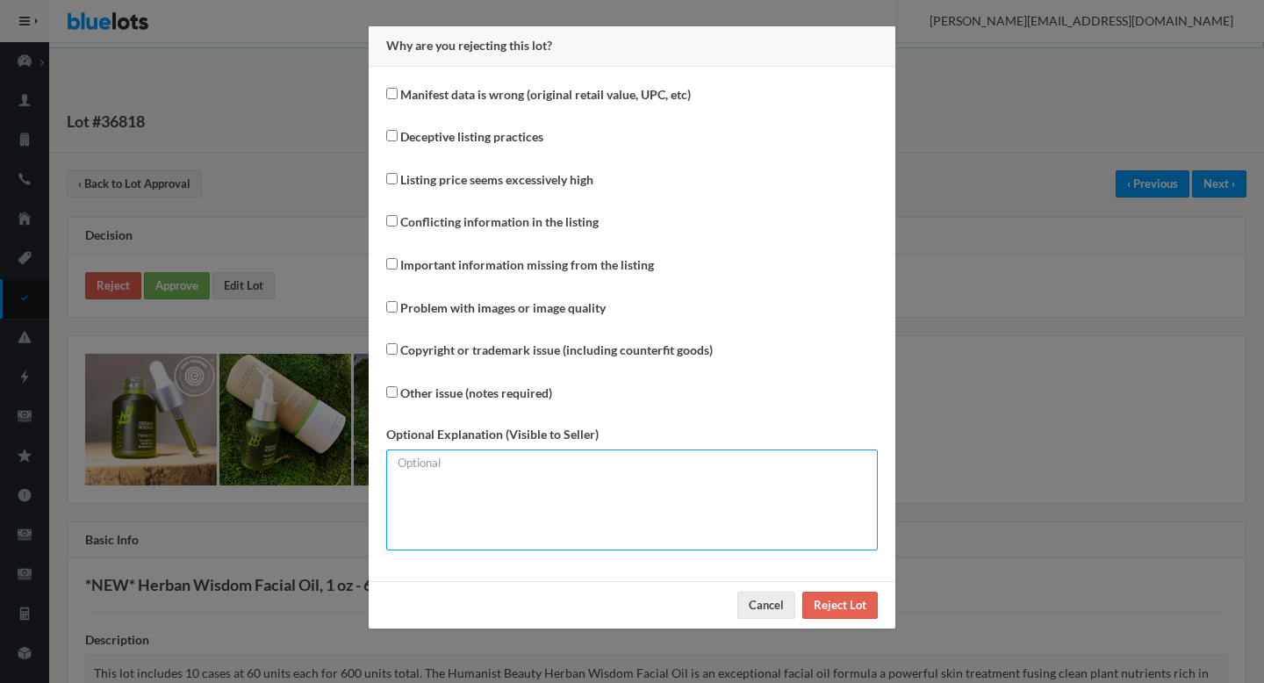
click at [525, 455] on textarea at bounding box center [631, 499] width 491 height 101
paste textarea "The maximum number of parcels per lot should not be higher than 5. Please list …"
type textarea "The maximum number of parcels per lot should not be higher than 5. Please list …"
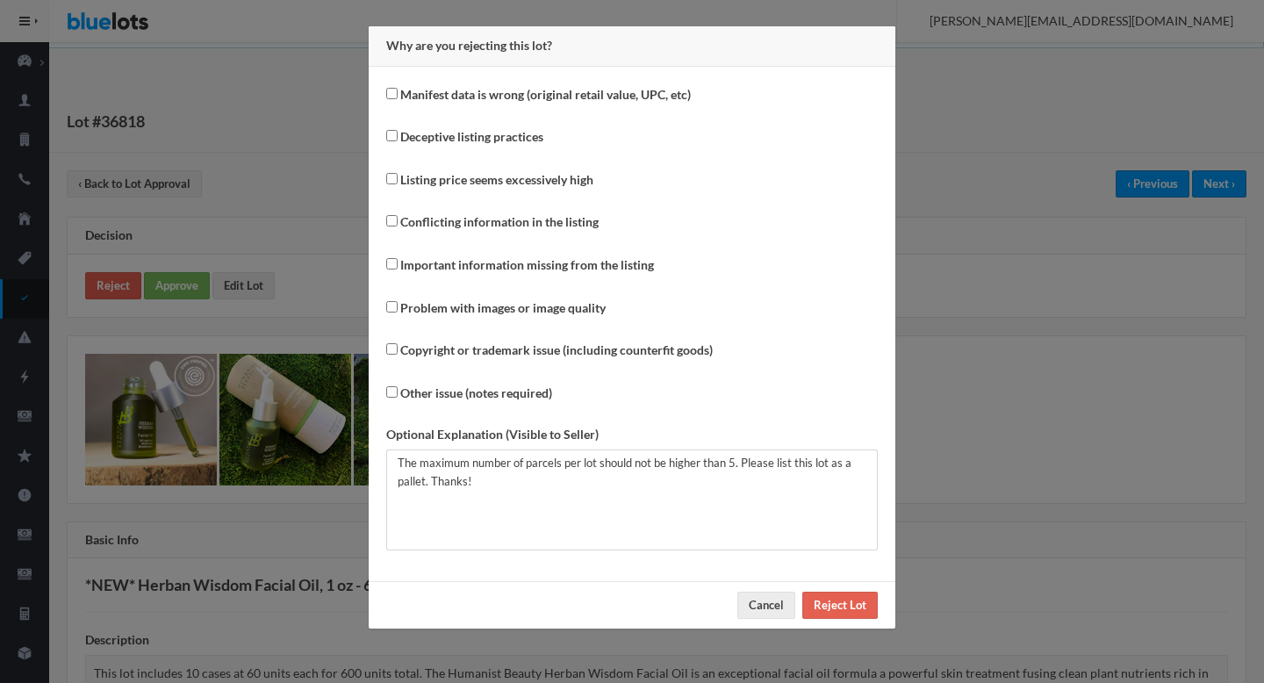
click at [477, 390] on label "Other issue (notes required)" at bounding box center [476, 394] width 152 height 20
click at [398, 390] on input "Other issue (notes required)" at bounding box center [391, 391] width 11 height 11
checkbox input "true"
click at [843, 608] on input "Reject Lot" at bounding box center [839, 605] width 75 height 27
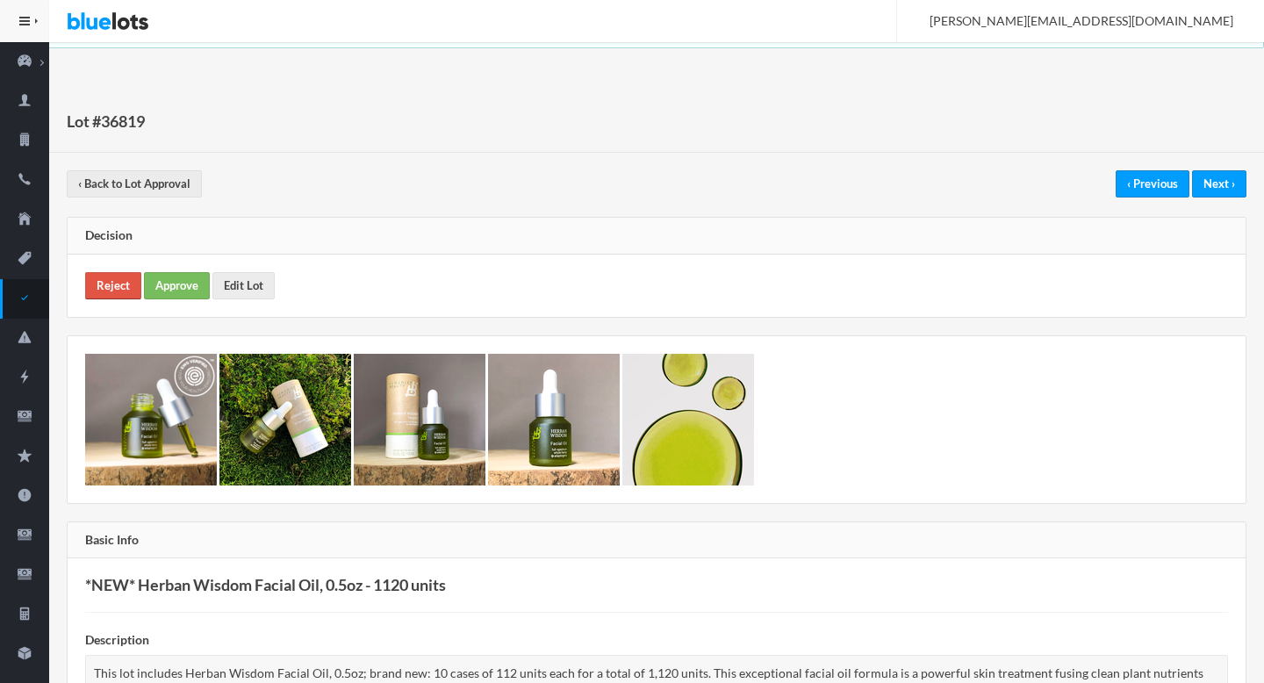
click at [99, 297] on link "Reject" at bounding box center [113, 285] width 56 height 27
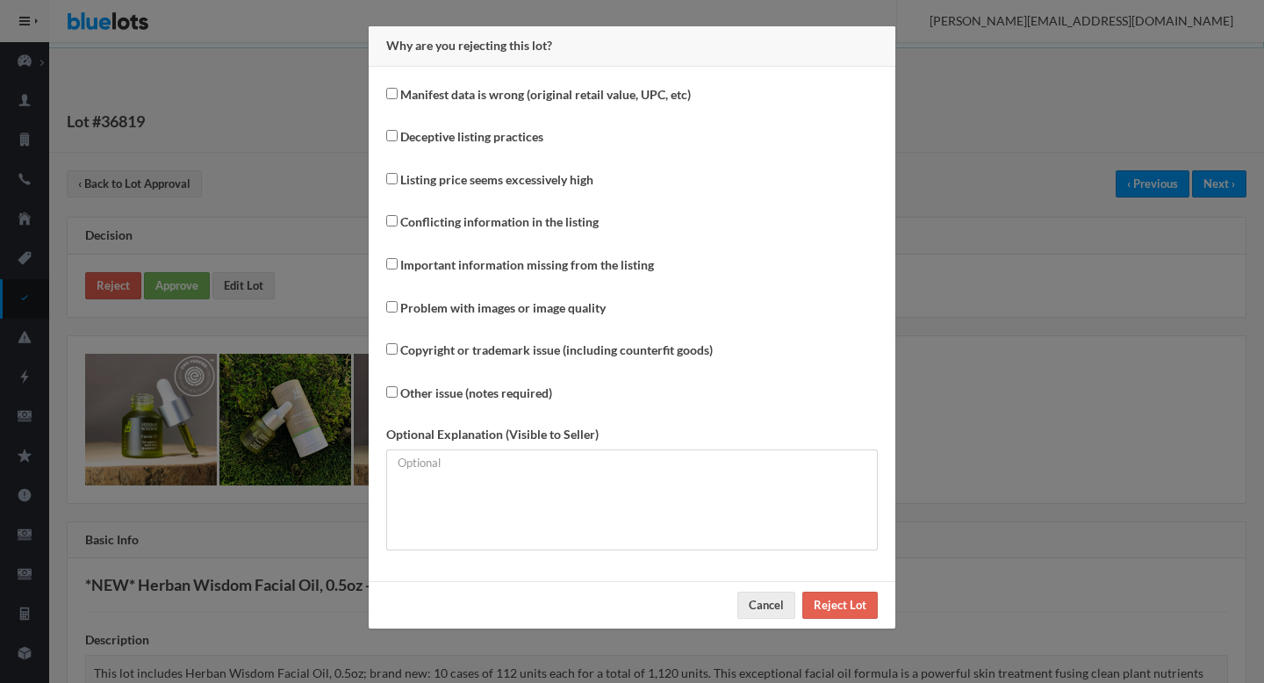
click at [617, 550] on div "Optional Explanation (Visible to Seller)" at bounding box center [631, 487] width 491 height 125
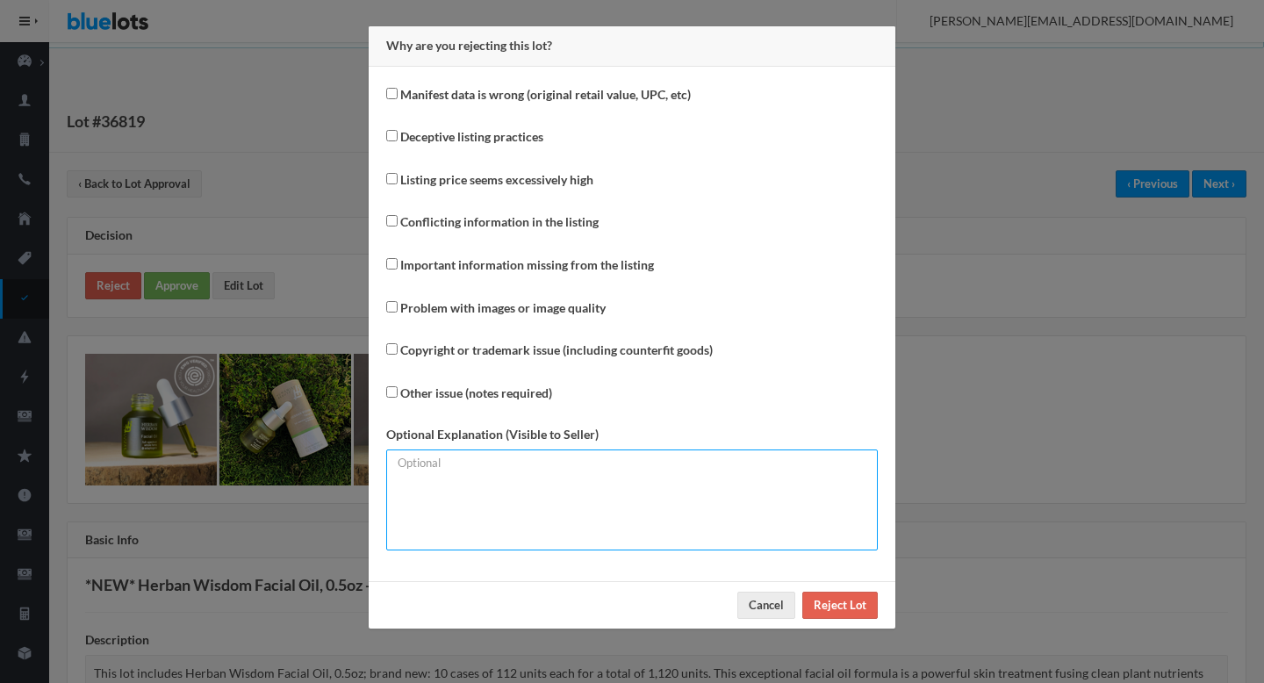
click at [578, 529] on textarea at bounding box center [631, 499] width 491 height 101
paste textarea "The maximum number of parcels per lot should not be higher than 5. Please list …"
type textarea "The maximum number of parcels per lot should not be higher than 5. Please list …"
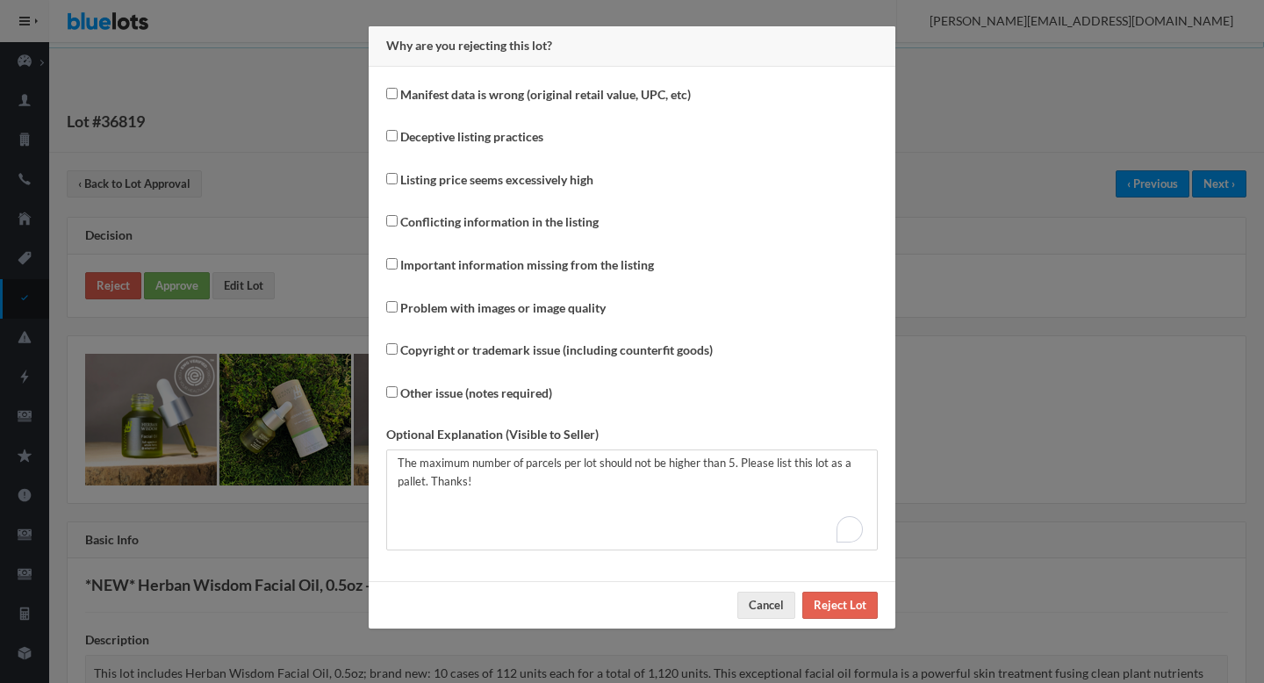
click at [486, 393] on label "Other issue (notes required)" at bounding box center [476, 394] width 152 height 20
click at [398, 393] on input "Other issue (notes required)" at bounding box center [391, 391] width 11 height 11
checkbox input "true"
click at [832, 611] on input "Reject Lot" at bounding box center [839, 605] width 75 height 27
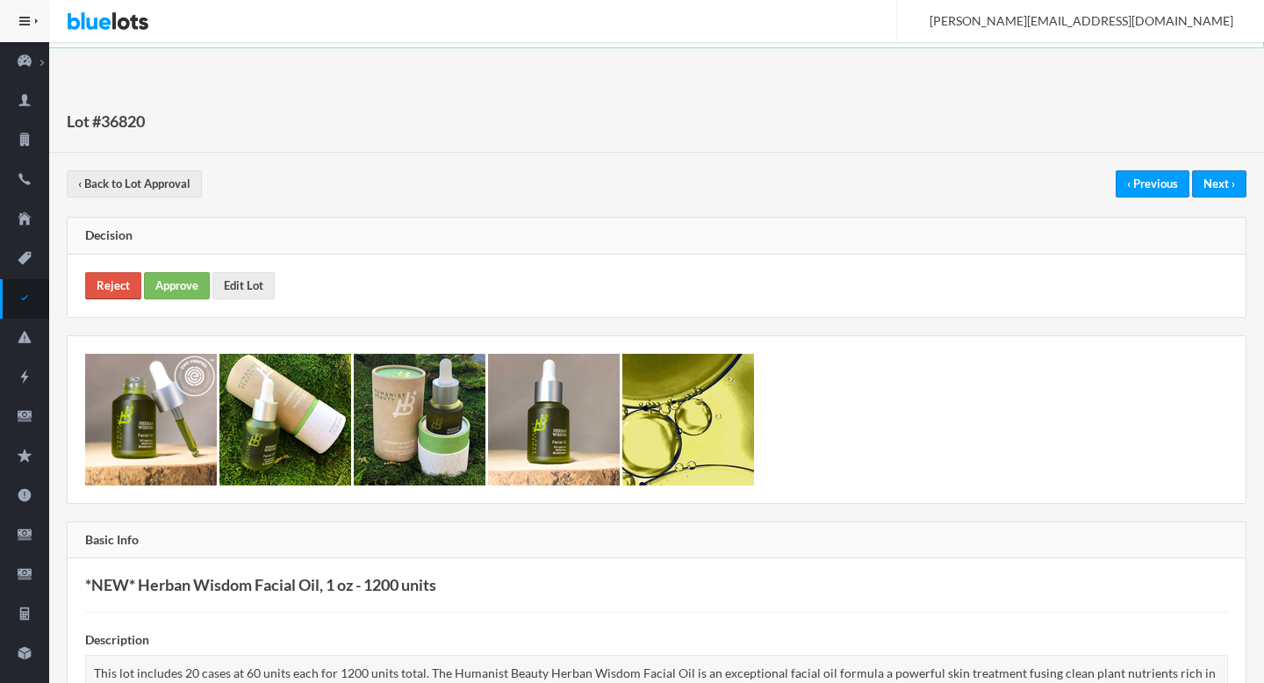
click at [139, 284] on link "Reject" at bounding box center [113, 285] width 56 height 27
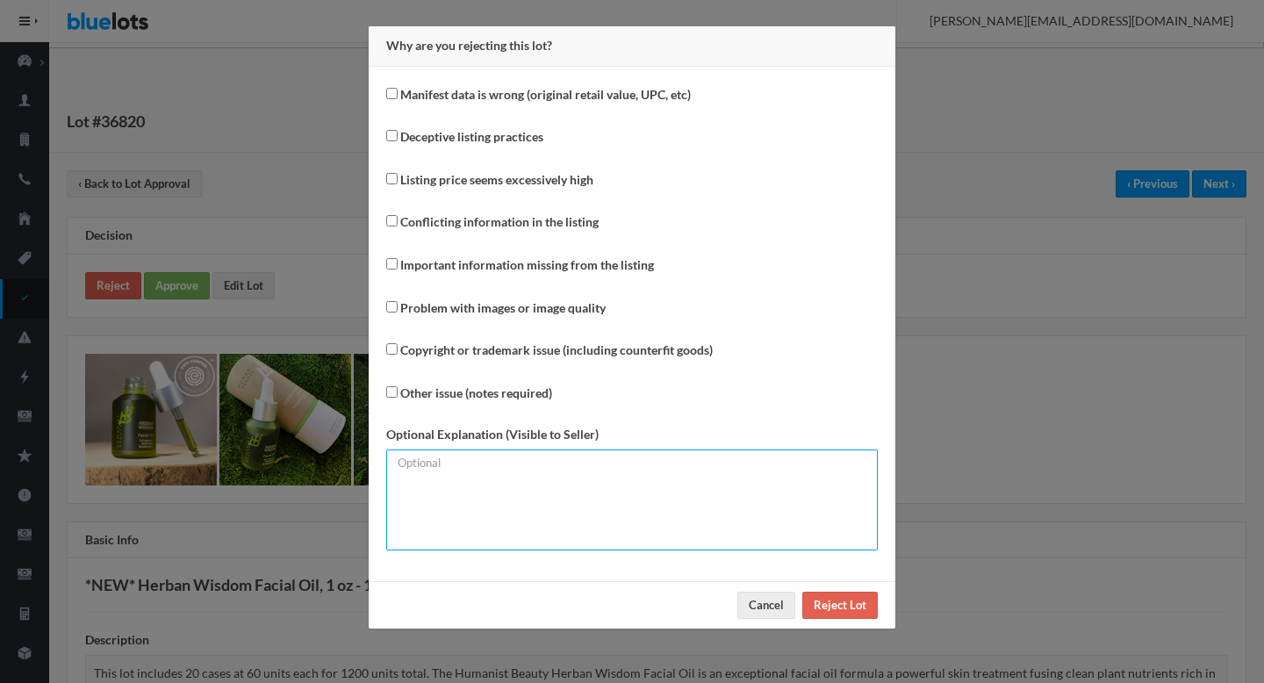
click at [557, 489] on textarea at bounding box center [631, 499] width 491 height 101
paste textarea "The maximum number of parcels per lot should not be higher than 5. Please list …"
type textarea "The maximum number of parcels per lot should not be higher than 5. Please list …"
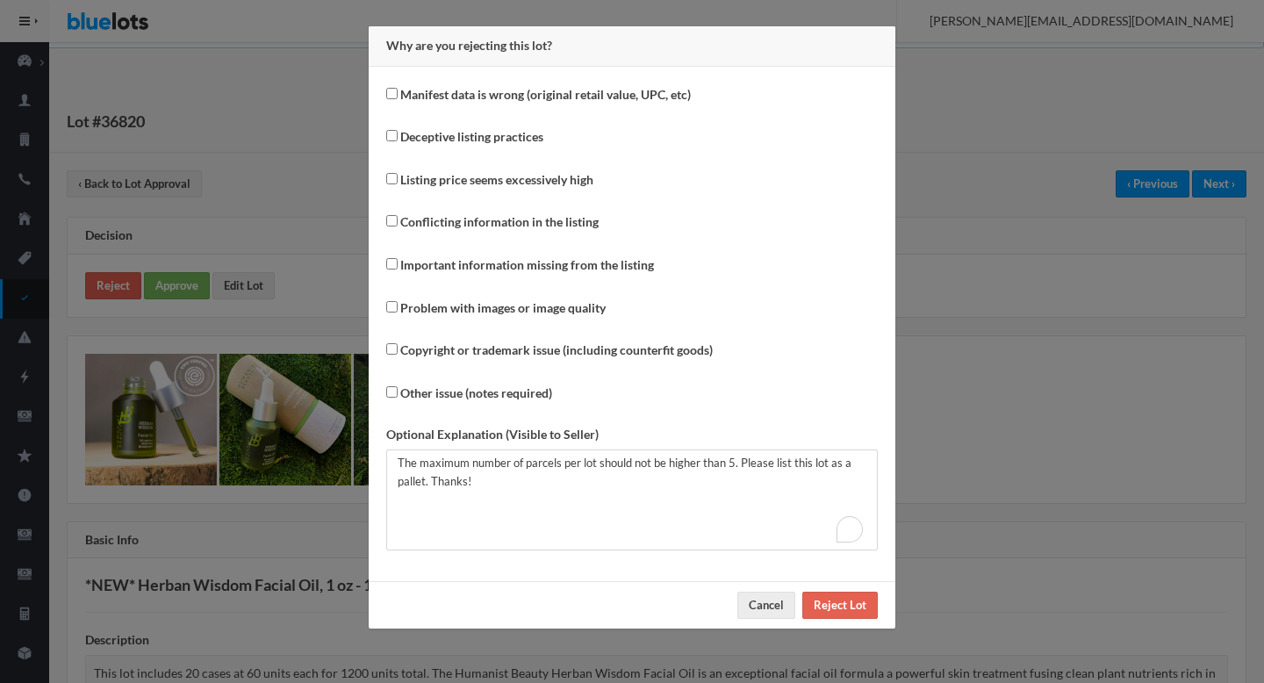
click at [478, 401] on label "Other issue (notes required)" at bounding box center [476, 394] width 152 height 20
click at [398, 398] on input "Other issue (notes required)" at bounding box center [391, 391] width 11 height 11
checkbox input "true"
click at [838, 599] on input "Reject Lot" at bounding box center [839, 605] width 75 height 27
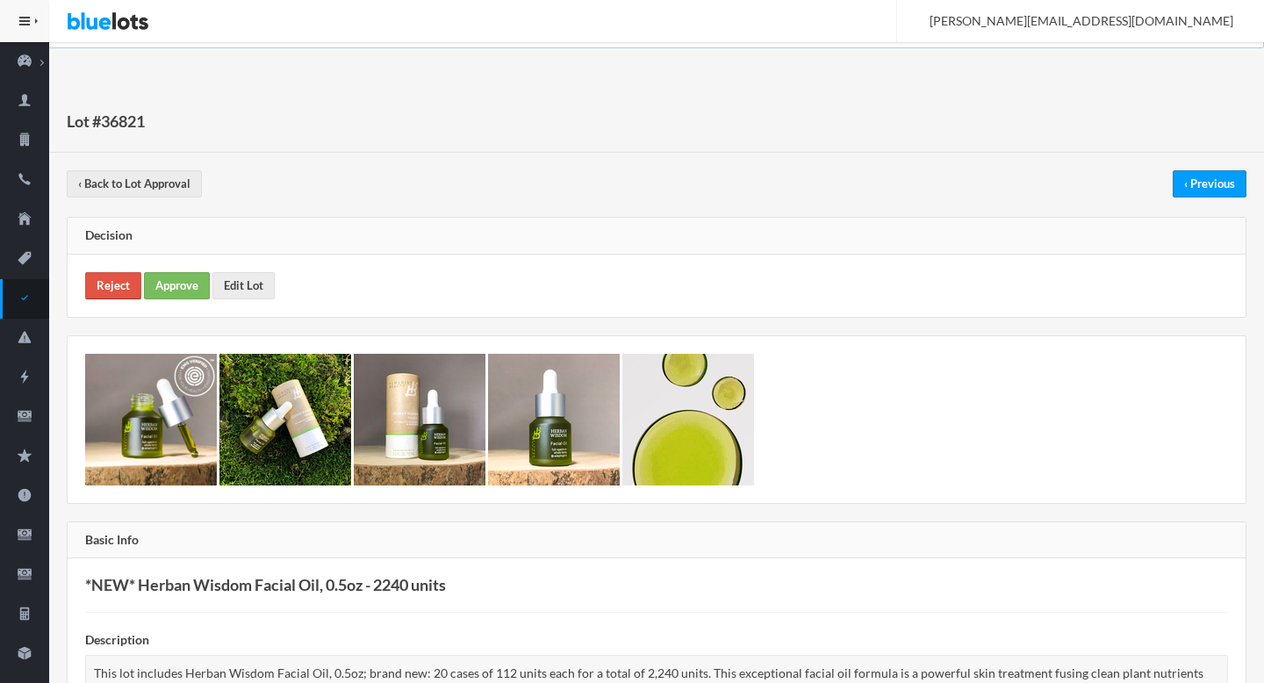
click at [119, 296] on link "Reject" at bounding box center [113, 285] width 56 height 27
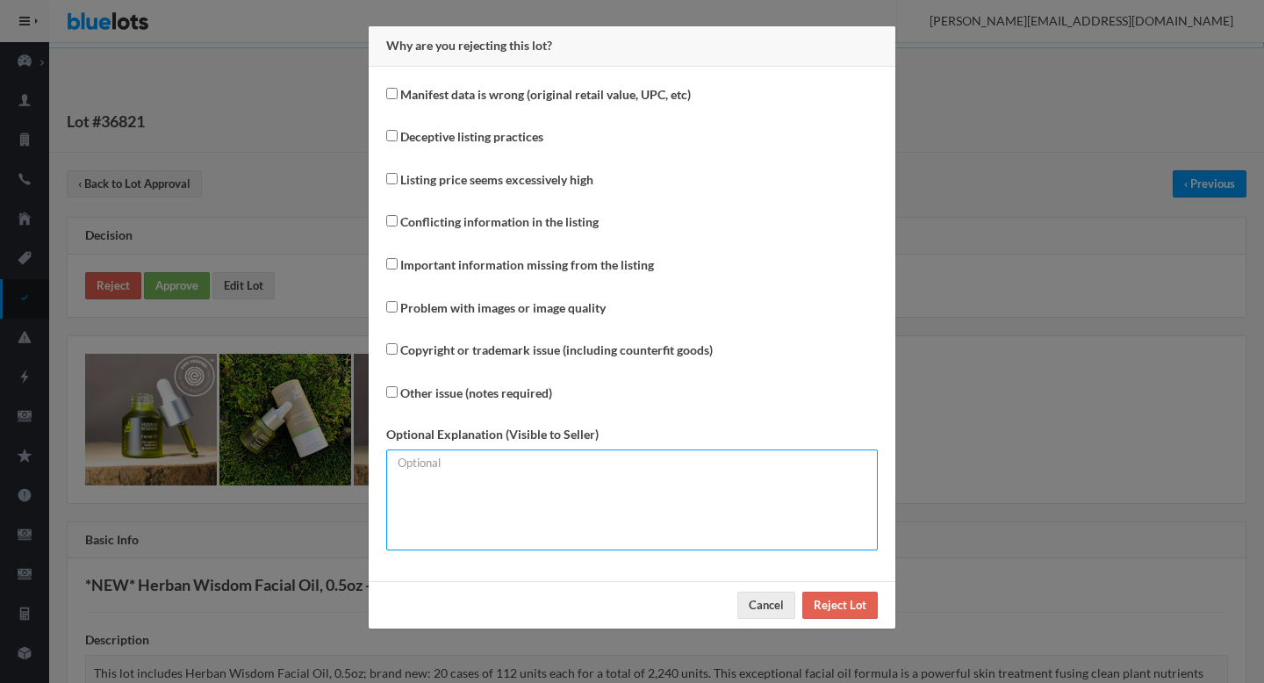
click at [685, 525] on textarea at bounding box center [631, 499] width 491 height 101
paste textarea "The maximum number of parcels per lot should not be higher than 5. Please list …"
type textarea "The maximum number of parcels per lot should not be higher than 5. Please list …"
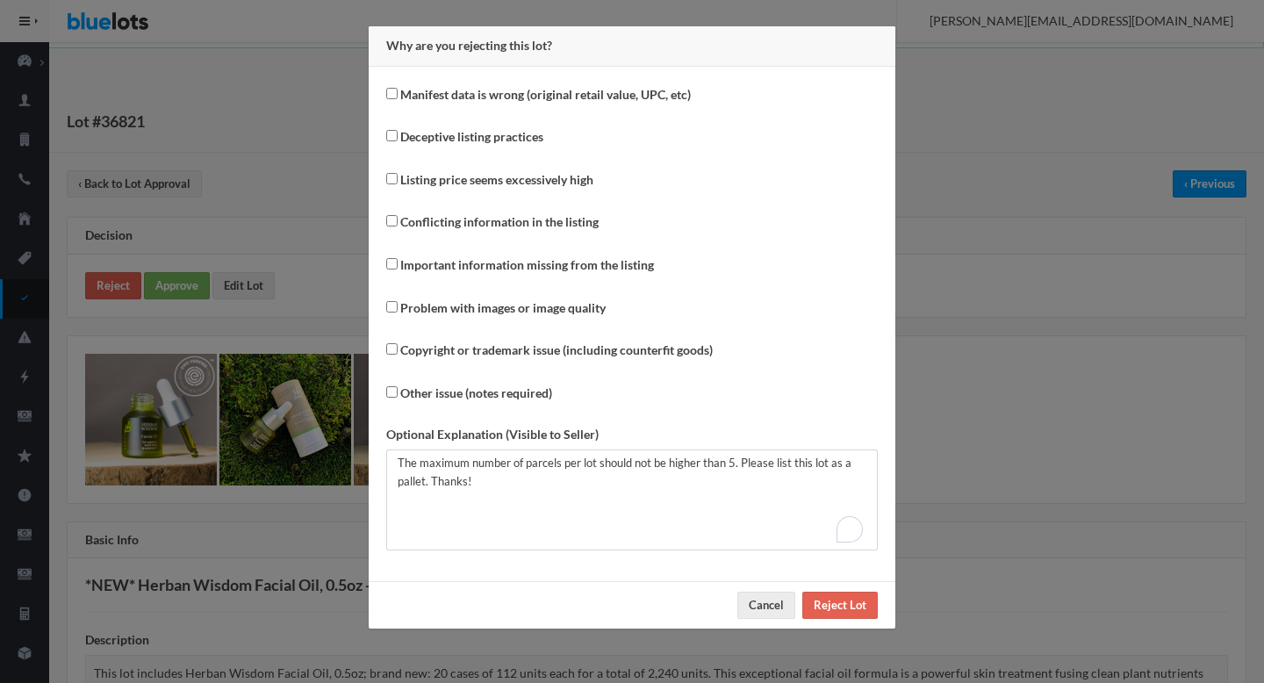
click at [498, 398] on label "Other issue (notes required)" at bounding box center [476, 394] width 152 height 20
click at [398, 398] on input "Other issue (notes required)" at bounding box center [391, 391] width 11 height 11
checkbox input "true"
click at [839, 616] on input "Reject Lot" at bounding box center [839, 605] width 75 height 27
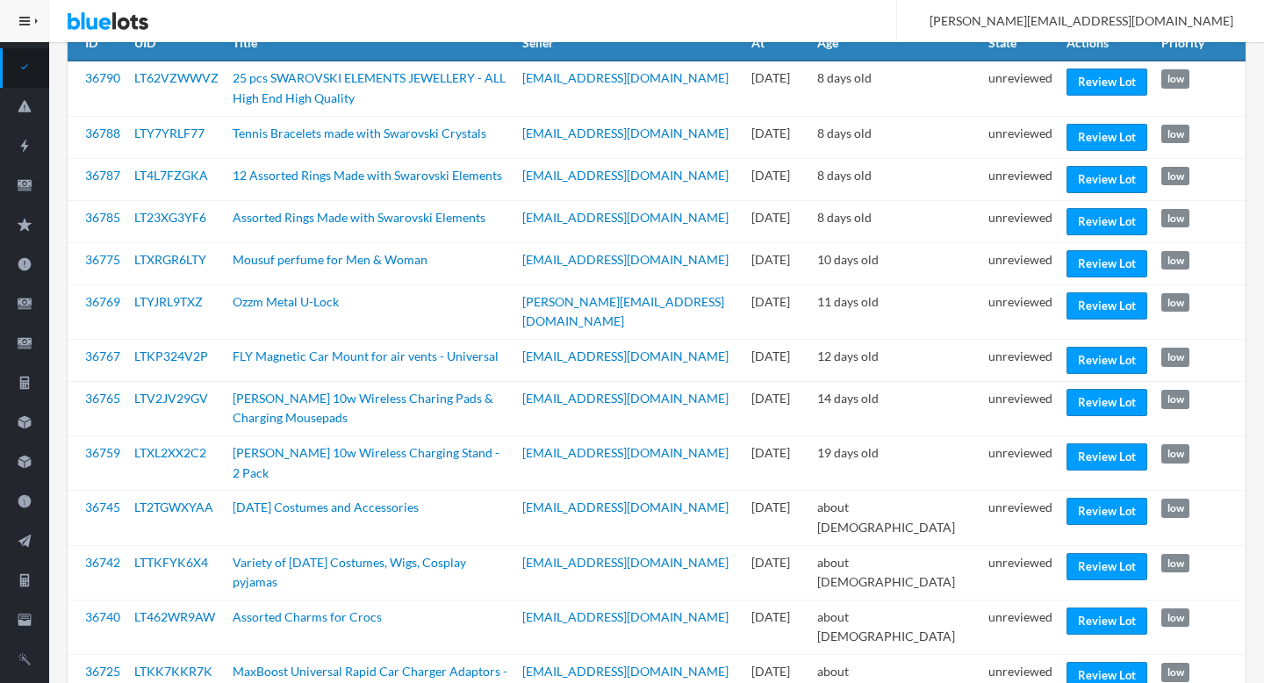
scroll to position [233, 0]
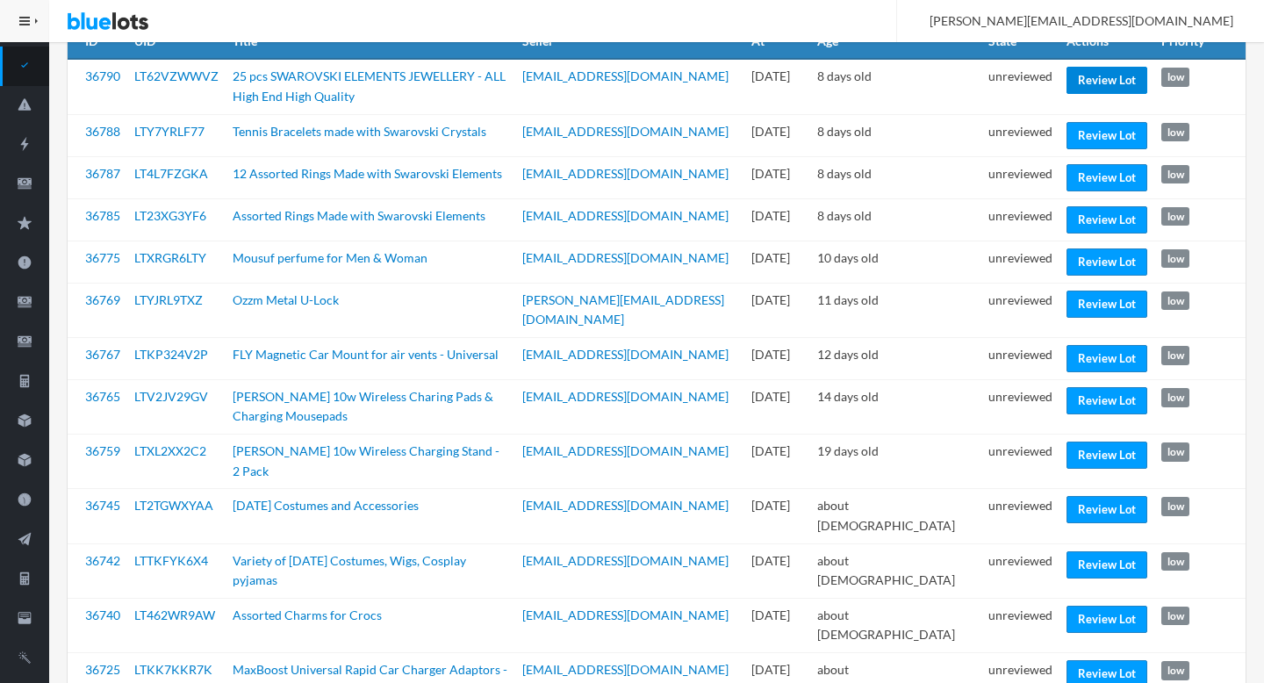
click at [1079, 76] on link "Review Lot" at bounding box center [1106, 80] width 81 height 27
click at [1073, 214] on link "Review Lot" at bounding box center [1106, 219] width 81 height 27
click at [1085, 256] on link "Review Lot" at bounding box center [1106, 261] width 81 height 27
click at [1081, 298] on link "Review Lot" at bounding box center [1106, 303] width 81 height 27
click at [1073, 345] on link "Review Lot" at bounding box center [1106, 358] width 81 height 27
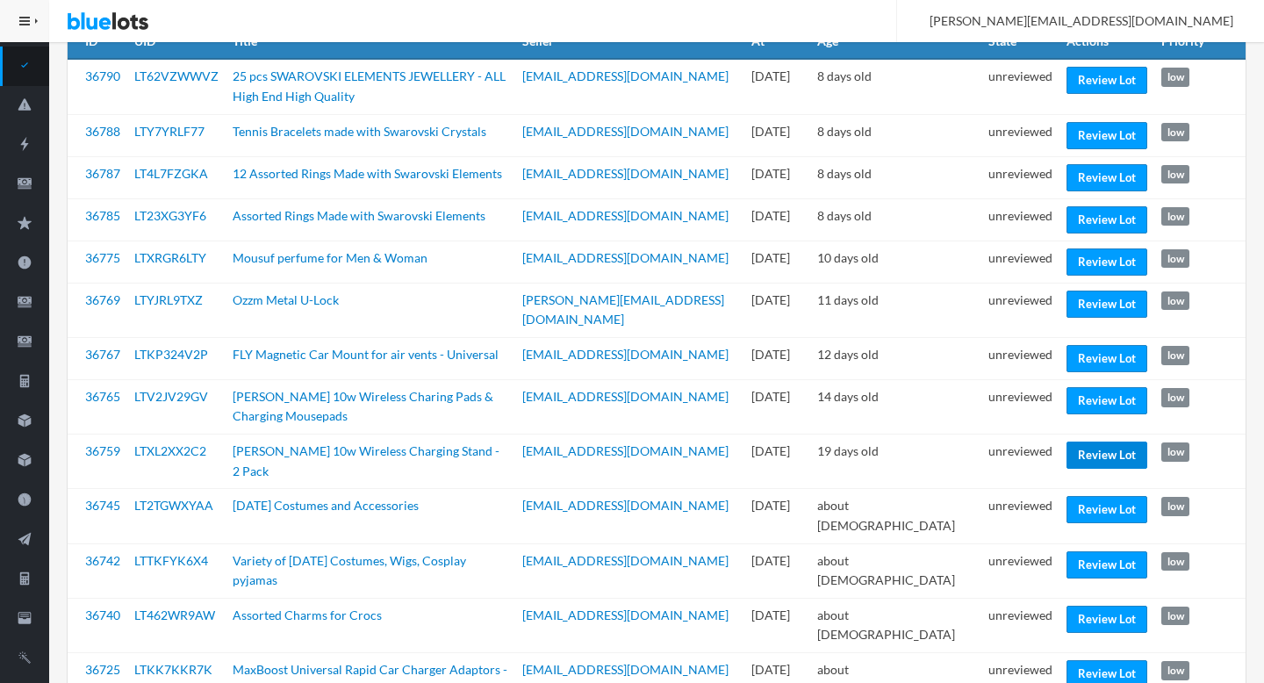
click at [1084, 441] on link "Review Lot" at bounding box center [1106, 454] width 81 height 27
click at [1085, 496] on link "Review Lot" at bounding box center [1106, 509] width 81 height 27
click at [1088, 606] on link "Review Lot" at bounding box center [1106, 619] width 81 height 27
click at [1023, 601] on td "unreviewed" at bounding box center [1020, 625] width 78 height 54
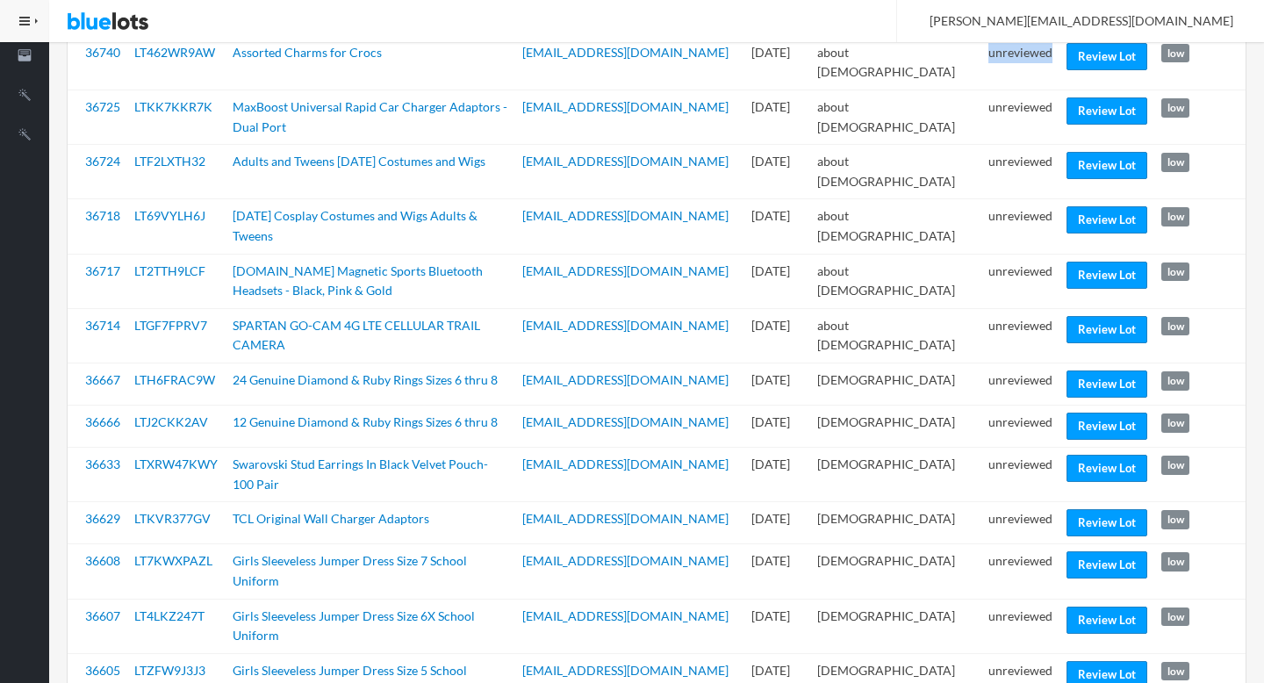
scroll to position [799, 0]
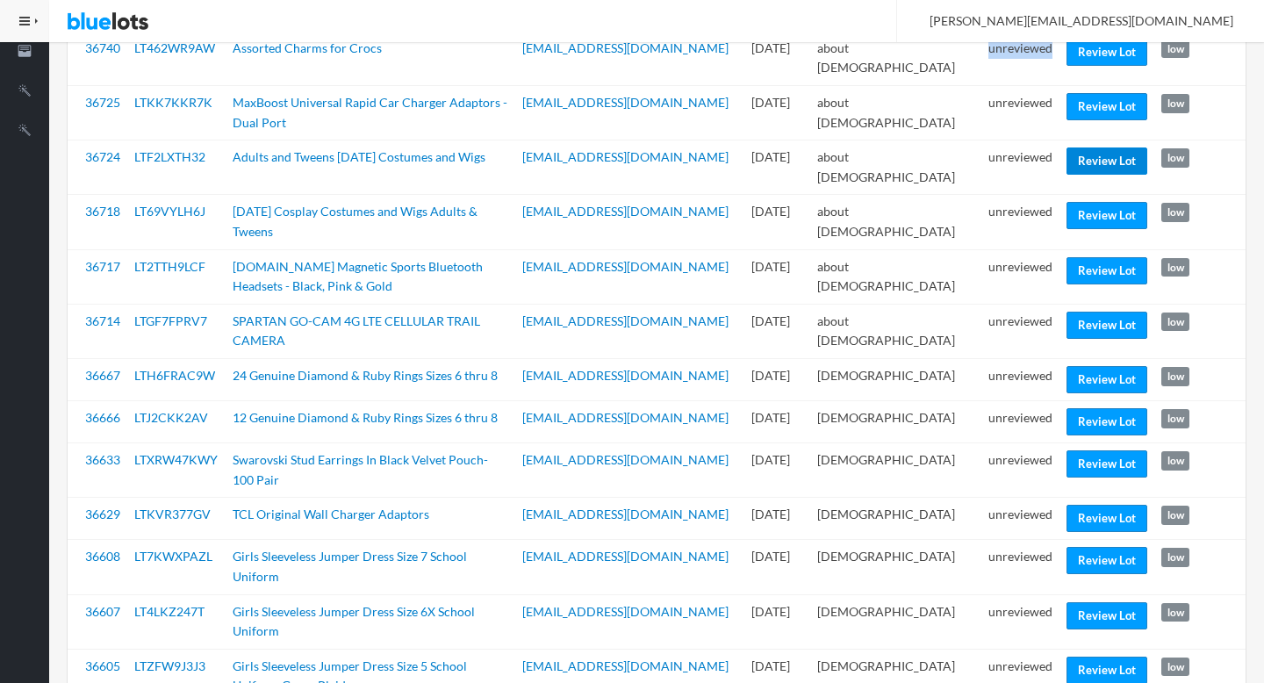
click at [1092, 147] on link "Review Lot" at bounding box center [1106, 160] width 81 height 27
click at [1100, 314] on link "Review Lot" at bounding box center [1106, 325] width 81 height 27
click at [1083, 408] on link "Review Lot" at bounding box center [1106, 421] width 81 height 27
click at [1071, 547] on link "Review Lot" at bounding box center [1106, 560] width 81 height 27
click at [1072, 656] on link "Review Lot" at bounding box center [1106, 669] width 81 height 27
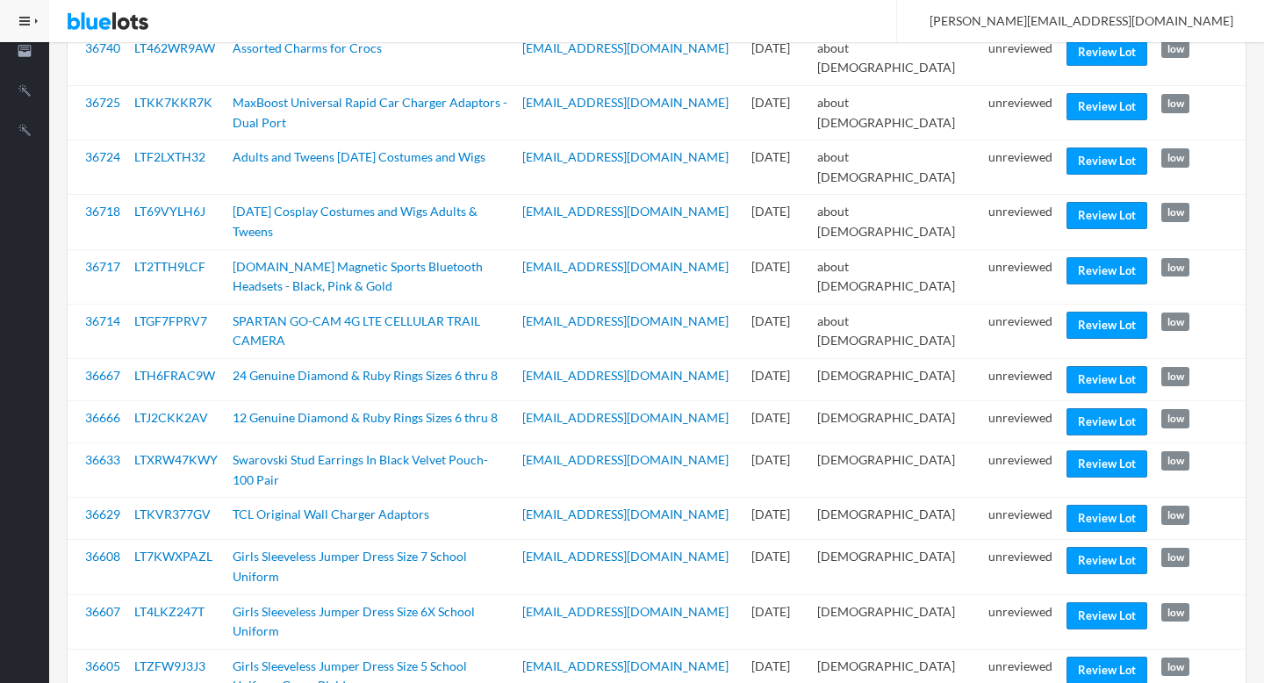
click at [1018, 649] on td "unreviewed" at bounding box center [1020, 676] width 78 height 54
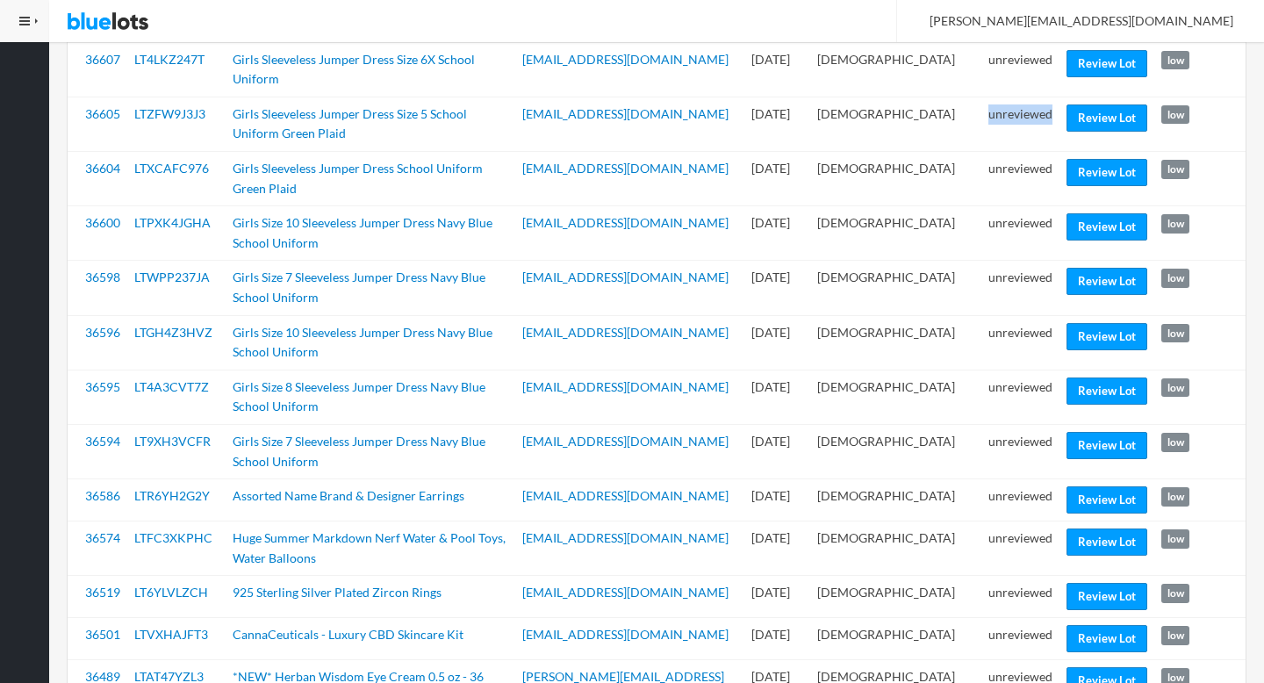
scroll to position [1354, 0]
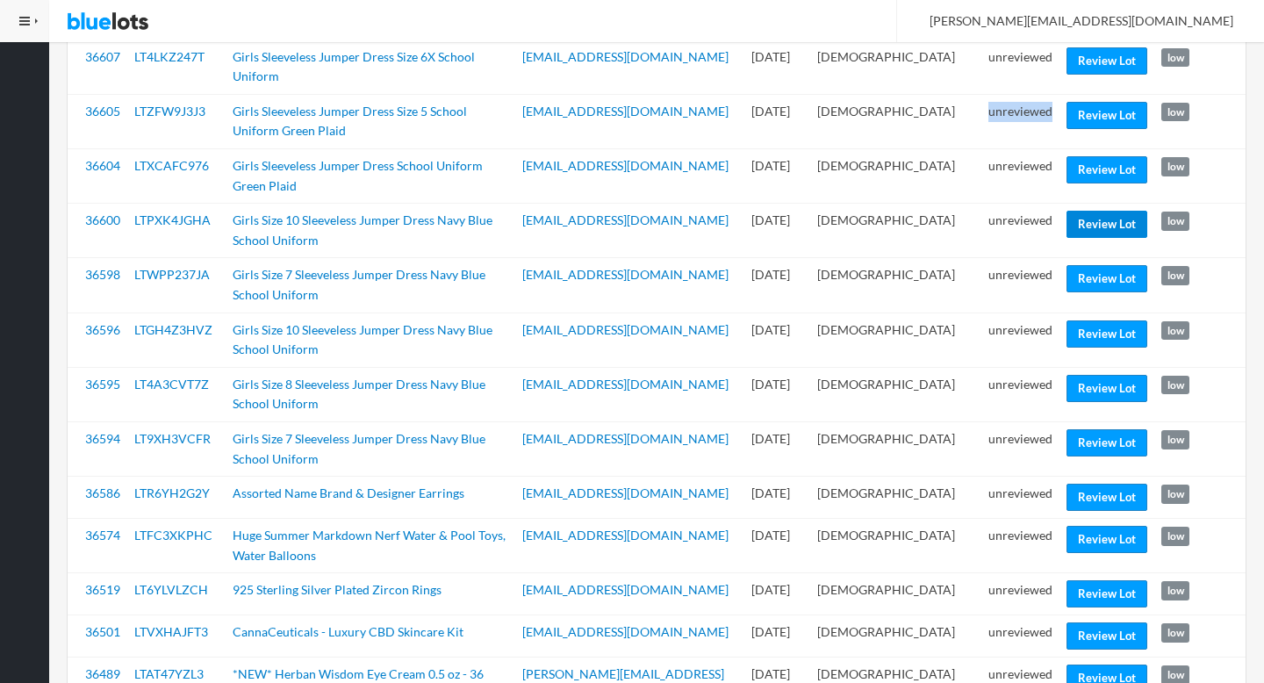
click at [1086, 211] on link "Review Lot" at bounding box center [1106, 224] width 81 height 27
click at [1078, 429] on link "Review Lot" at bounding box center [1106, 442] width 81 height 27
click at [1089, 526] on link "Review Lot" at bounding box center [1106, 539] width 81 height 27
click at [1085, 622] on link "Review Lot" at bounding box center [1106, 635] width 81 height 27
click at [1083, 664] on link "Review Lot" at bounding box center [1106, 677] width 81 height 27
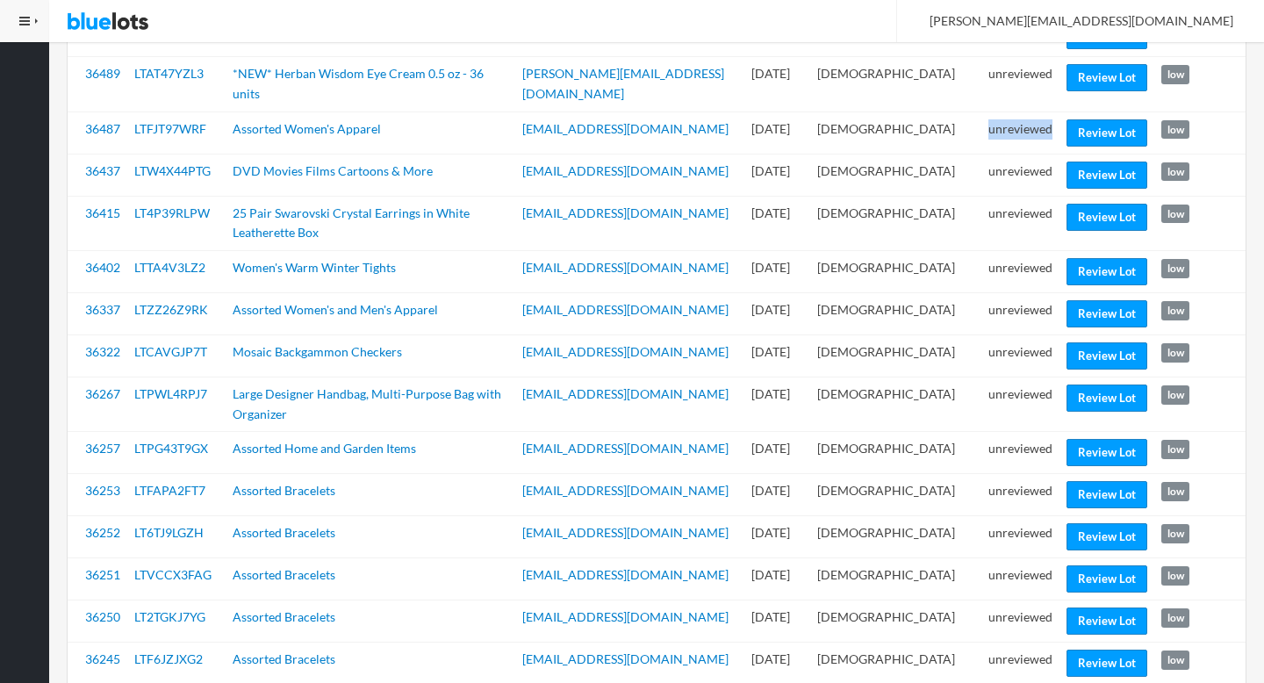
scroll to position [1956, 0]
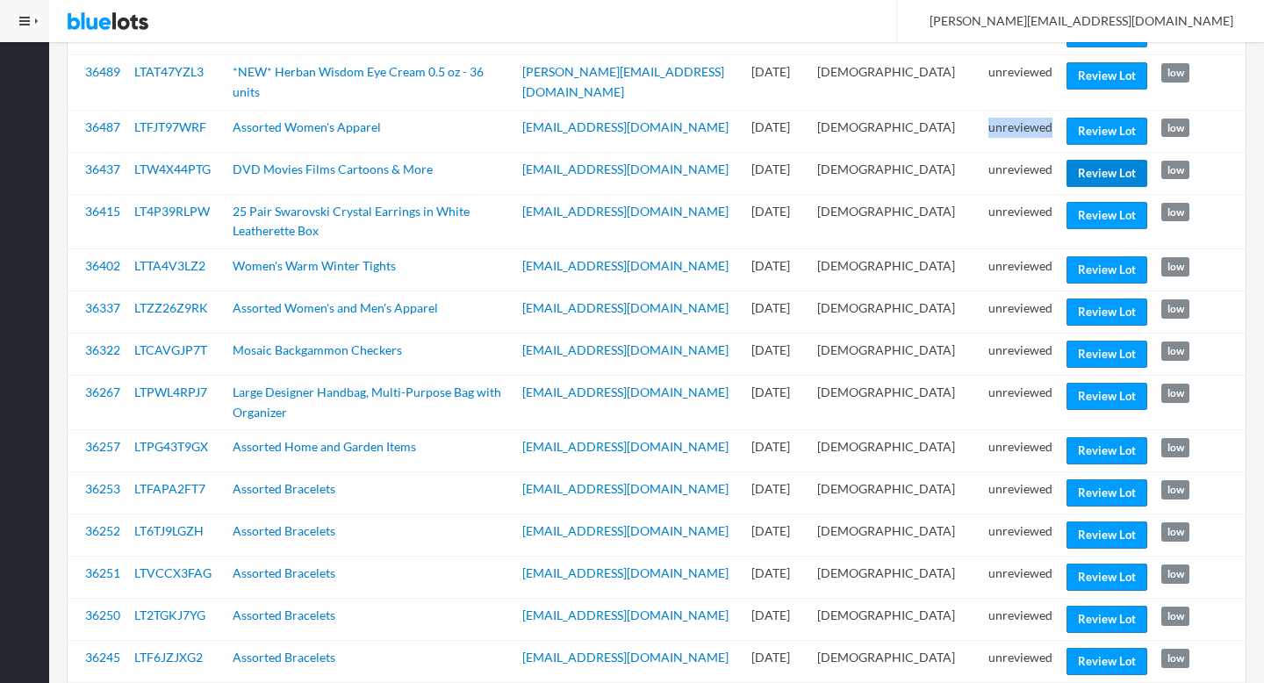
click at [1094, 160] on link "Review Lot" at bounding box center [1106, 173] width 81 height 27
click at [1094, 256] on link "Review Lot" at bounding box center [1106, 269] width 81 height 27
click at [1079, 383] on link "Review Lot" at bounding box center [1106, 396] width 81 height 27
click at [1088, 479] on link "Review Lot" at bounding box center [1106, 492] width 81 height 27
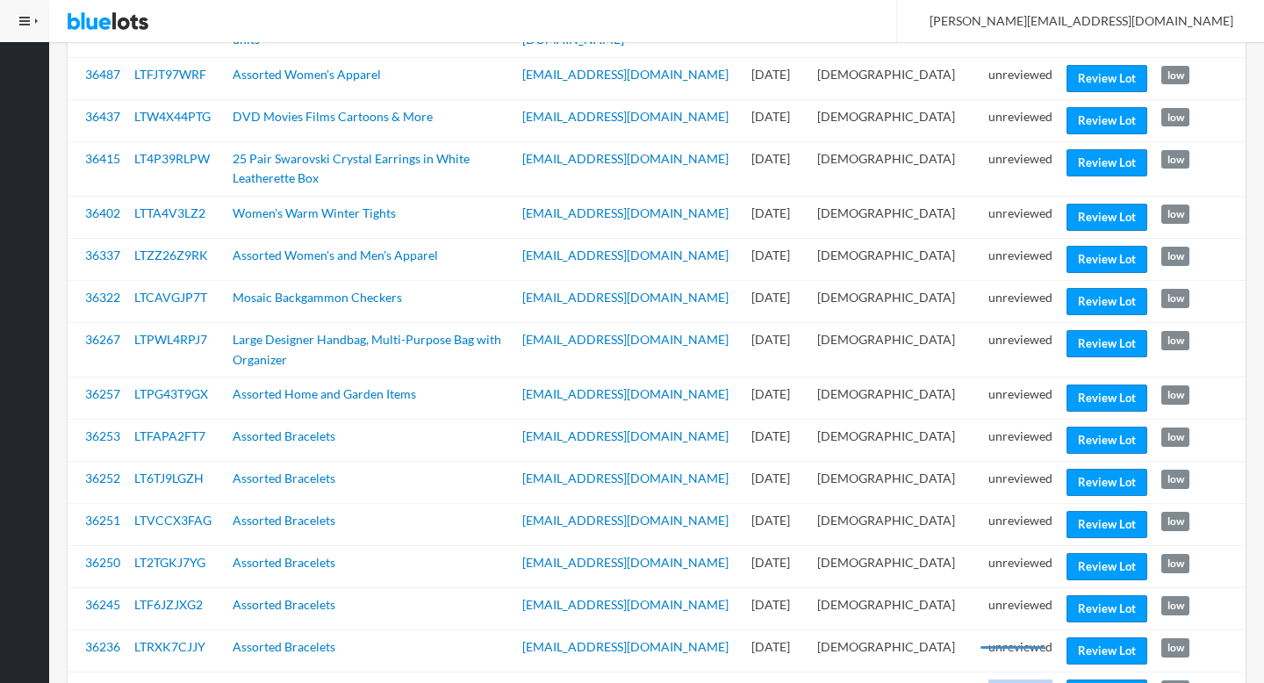
scroll to position [2051, 0]
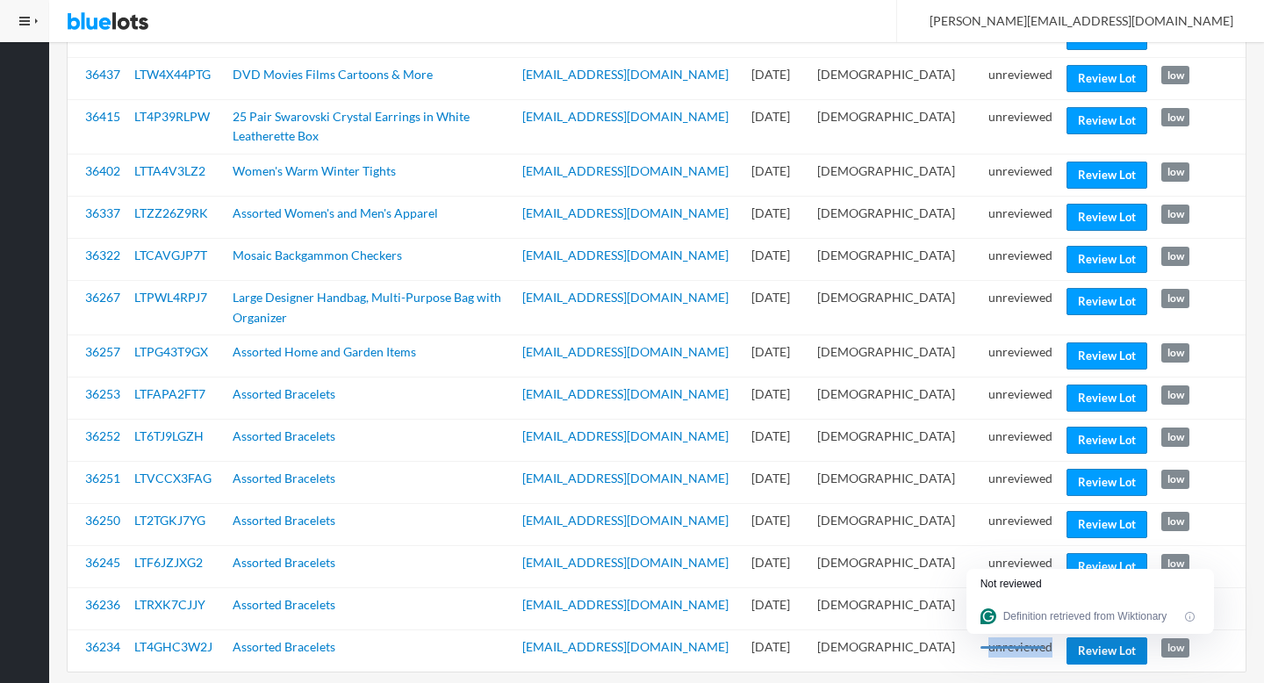
click at [1093, 637] on link "Review Lot" at bounding box center [1106, 650] width 81 height 27
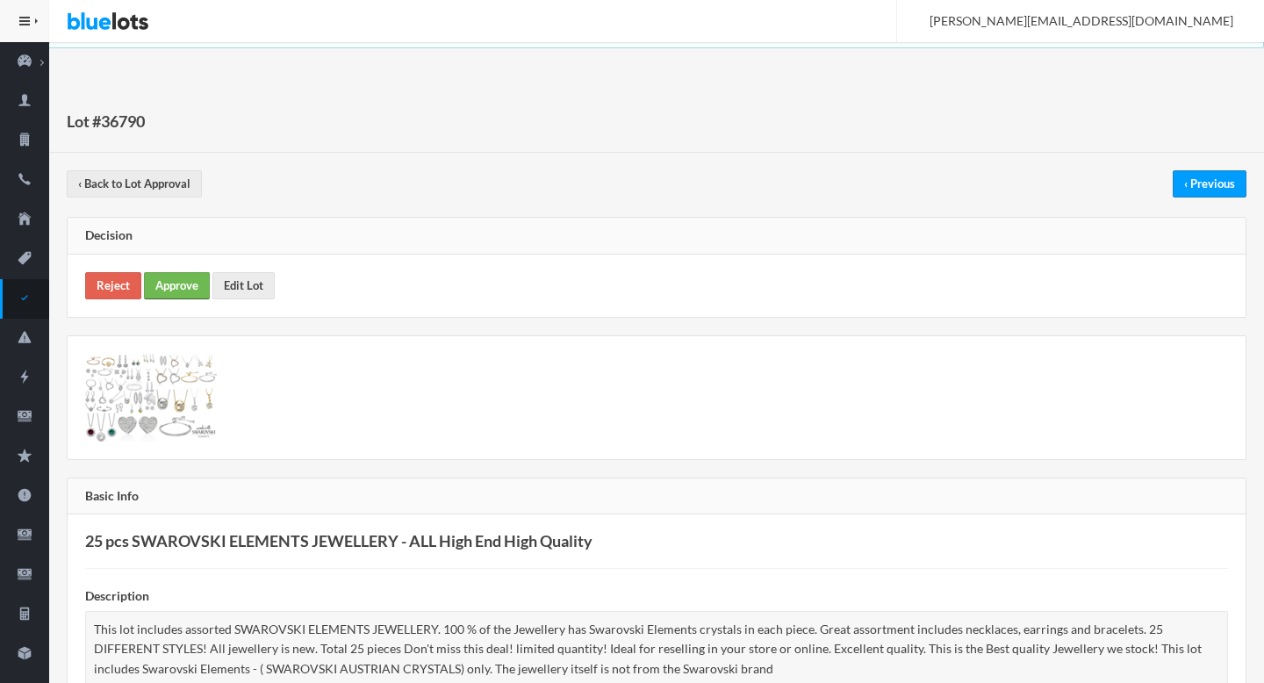
click at [183, 281] on link "Approve" at bounding box center [177, 285] width 66 height 27
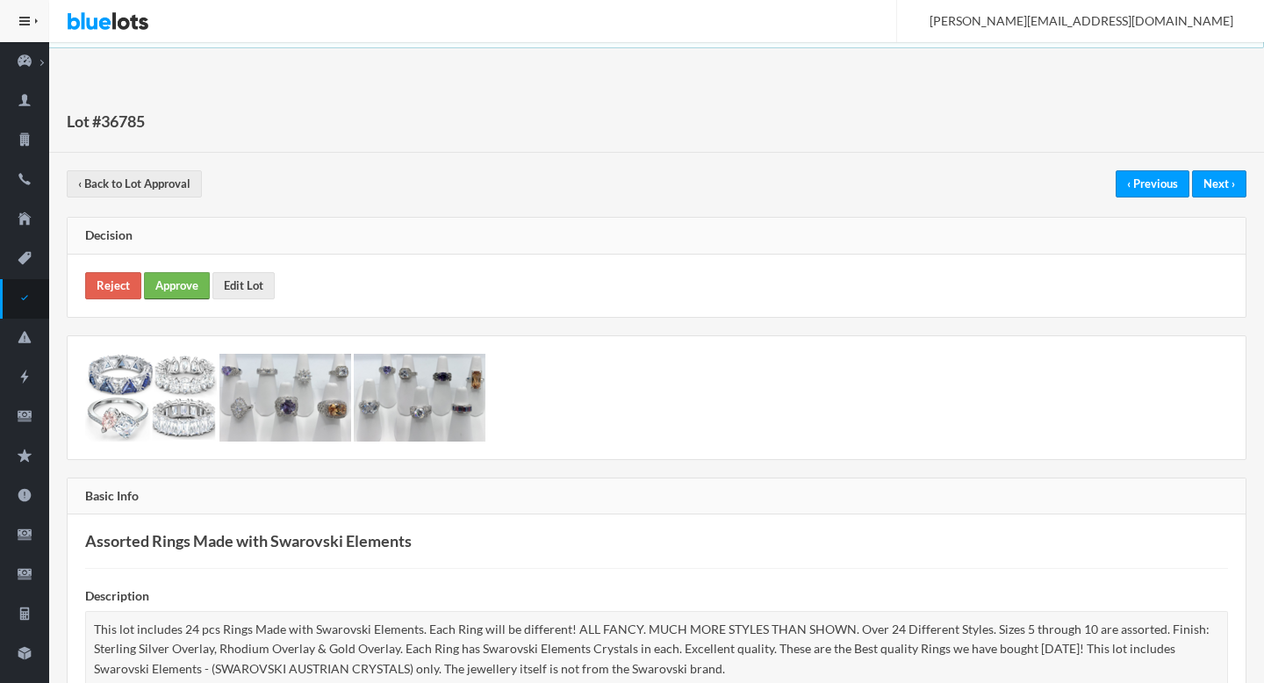
click at [161, 293] on link "Approve" at bounding box center [177, 285] width 66 height 27
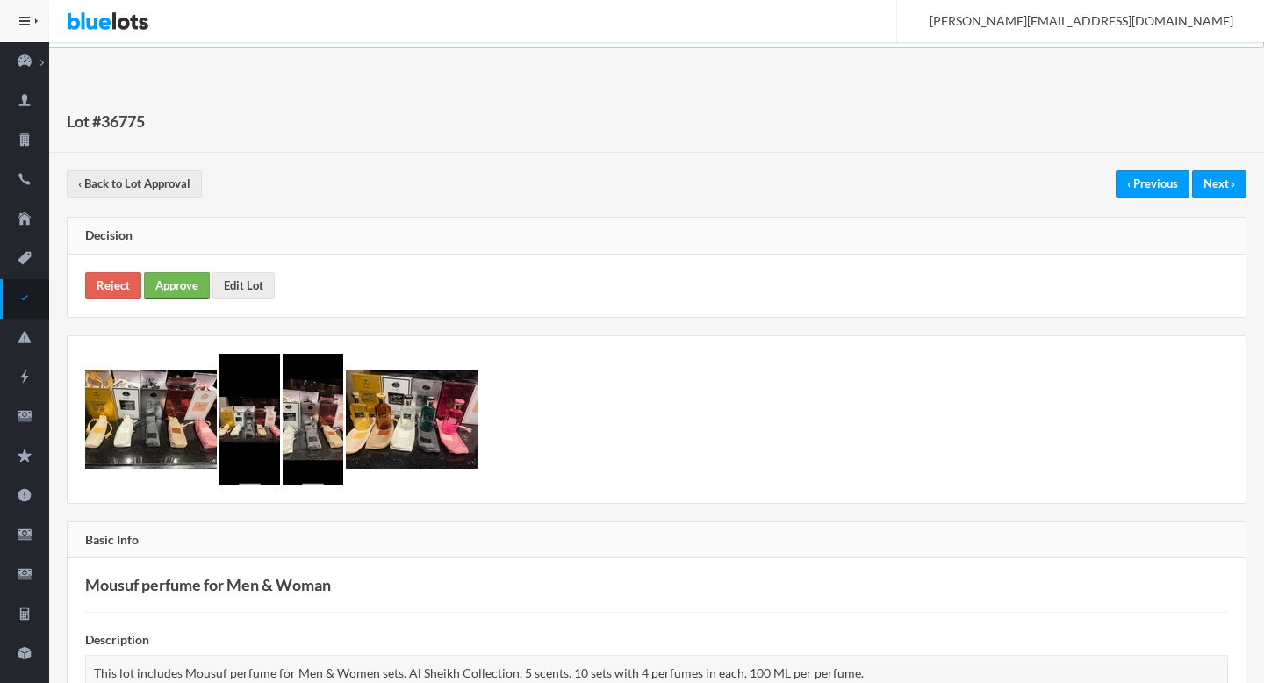
click at [163, 285] on link "Approve" at bounding box center [177, 285] width 66 height 27
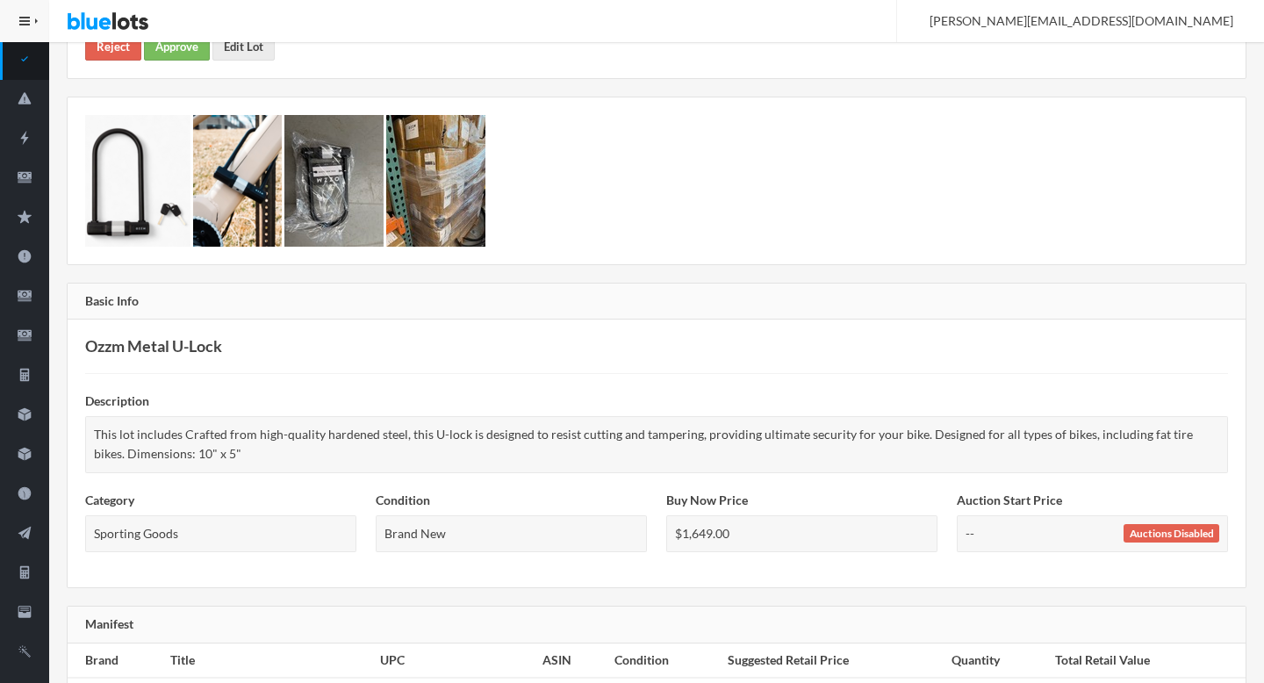
scroll to position [240, 0]
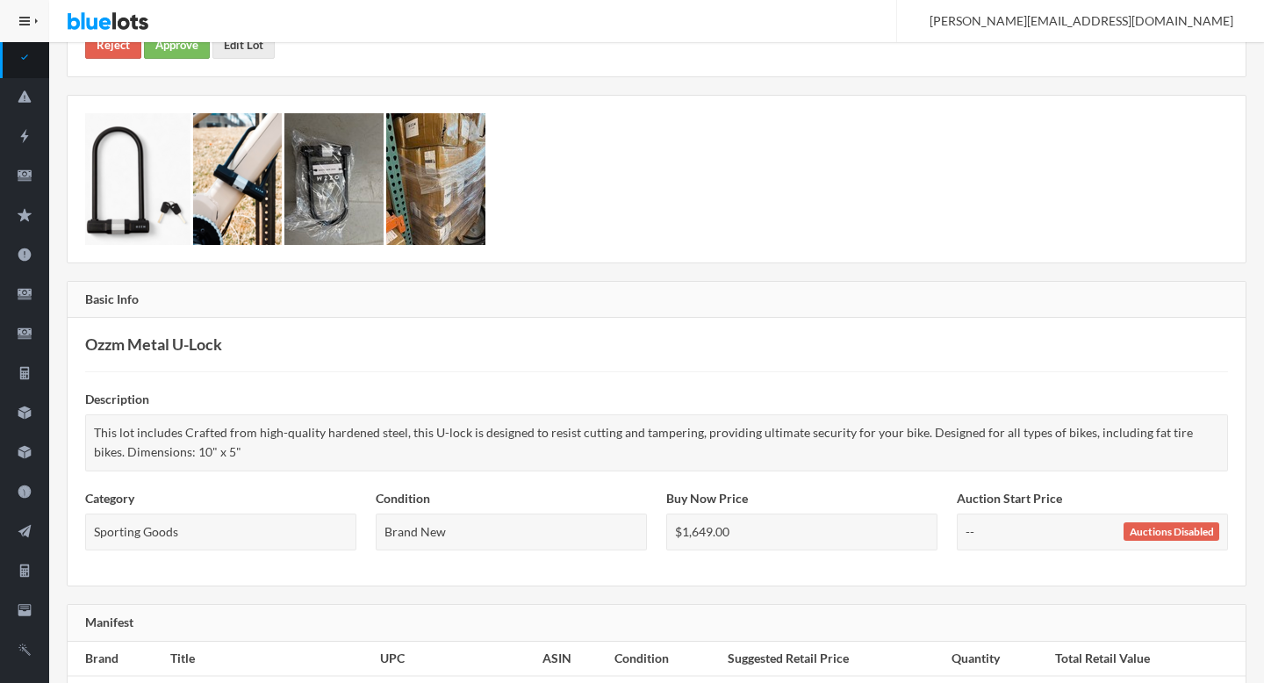
click at [167, 58] on div "Reject Approve Edit Lot" at bounding box center [657, 45] width 1178 height 62
click at [167, 54] on link "Approve" at bounding box center [177, 45] width 66 height 27
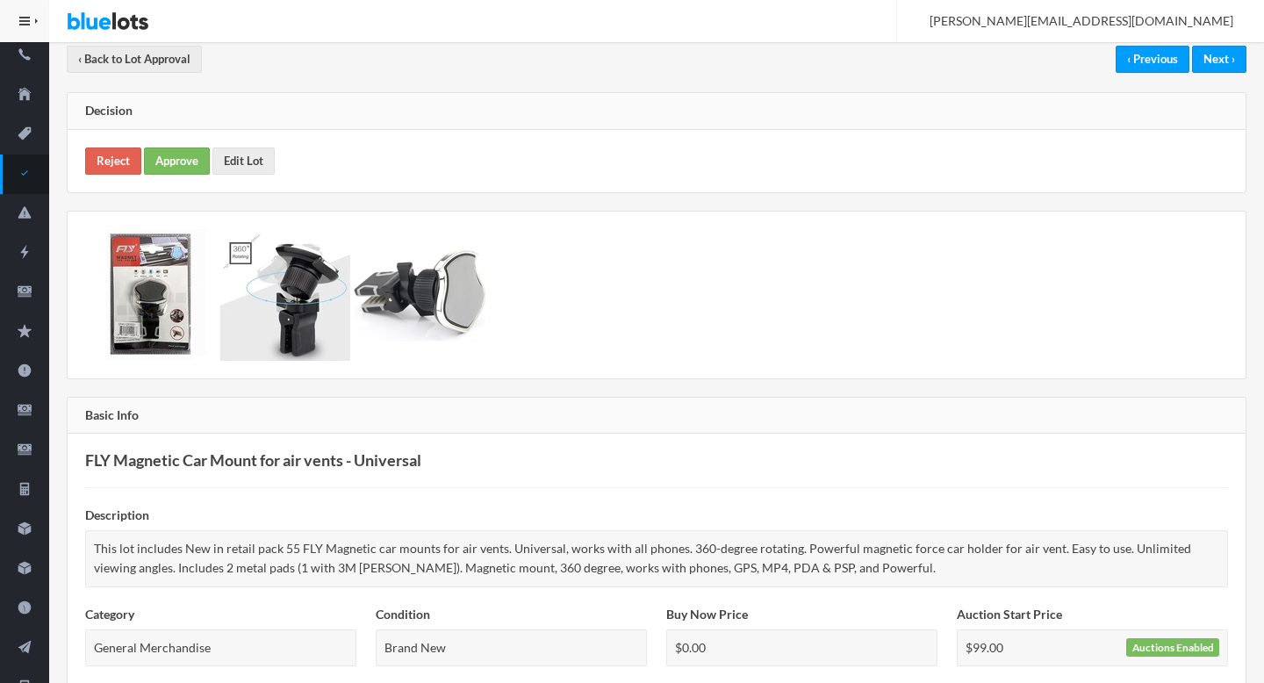
scroll to position [112, 0]
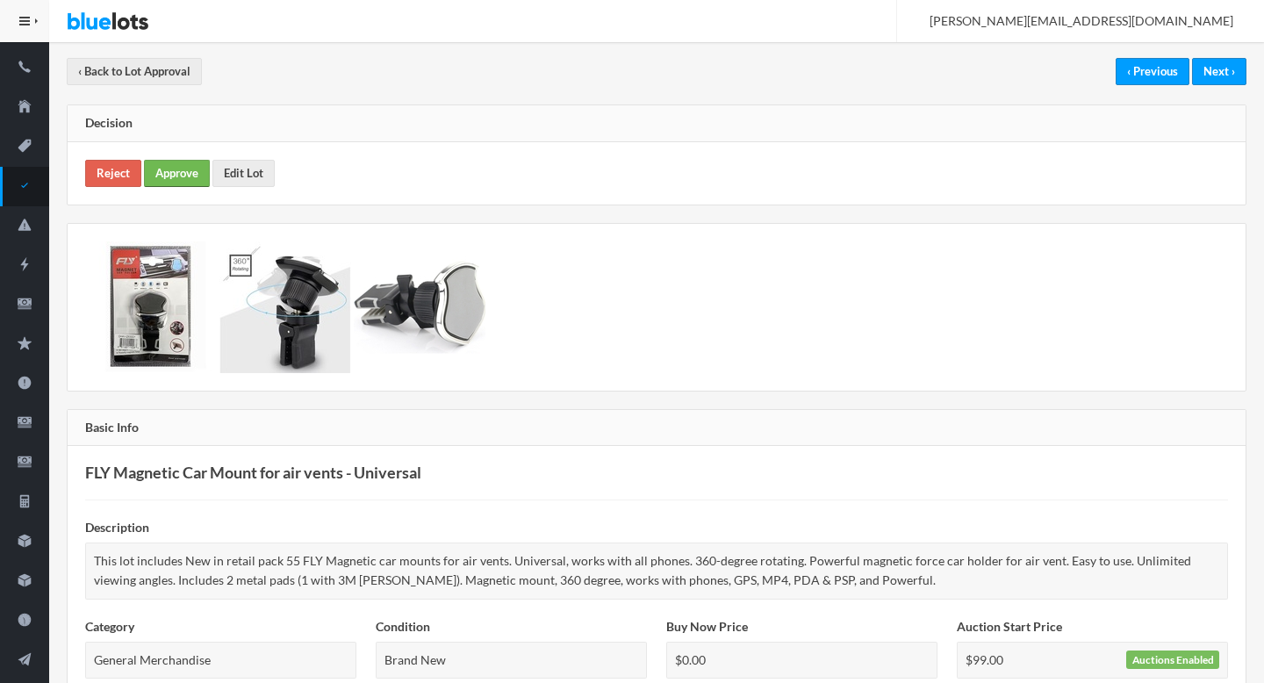
click at [163, 176] on link "Approve" at bounding box center [177, 173] width 66 height 27
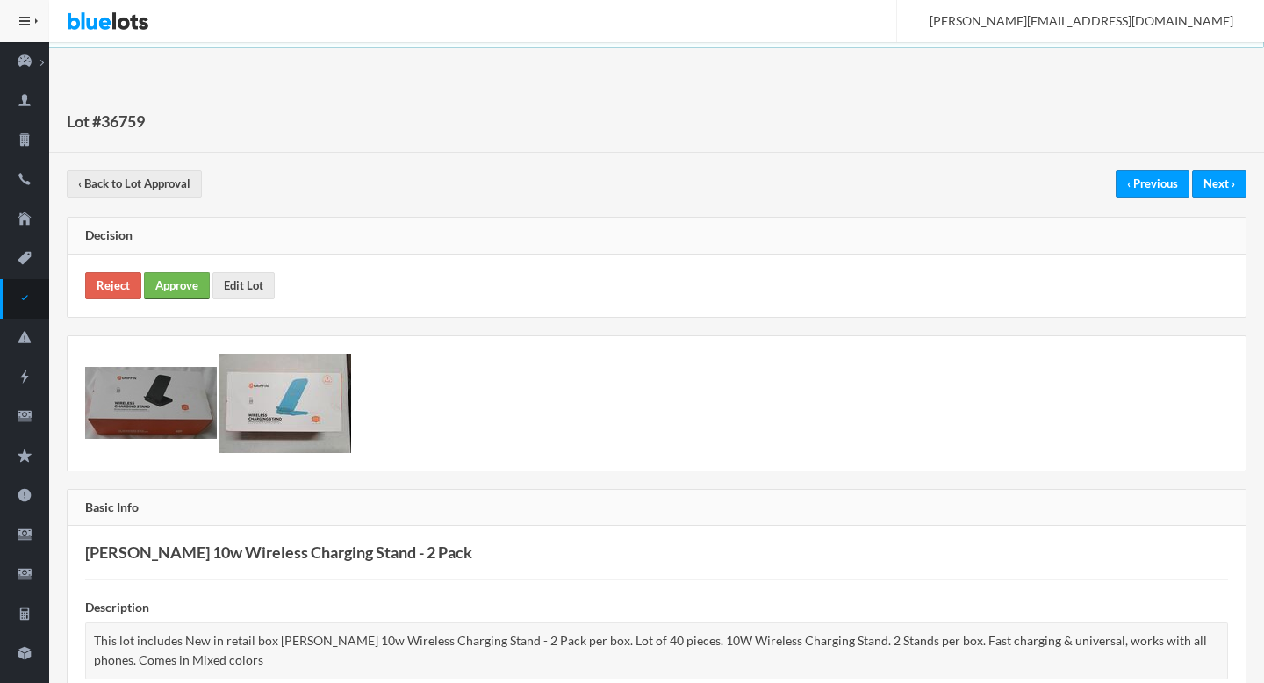
click at [181, 283] on link "Approve" at bounding box center [177, 285] width 66 height 27
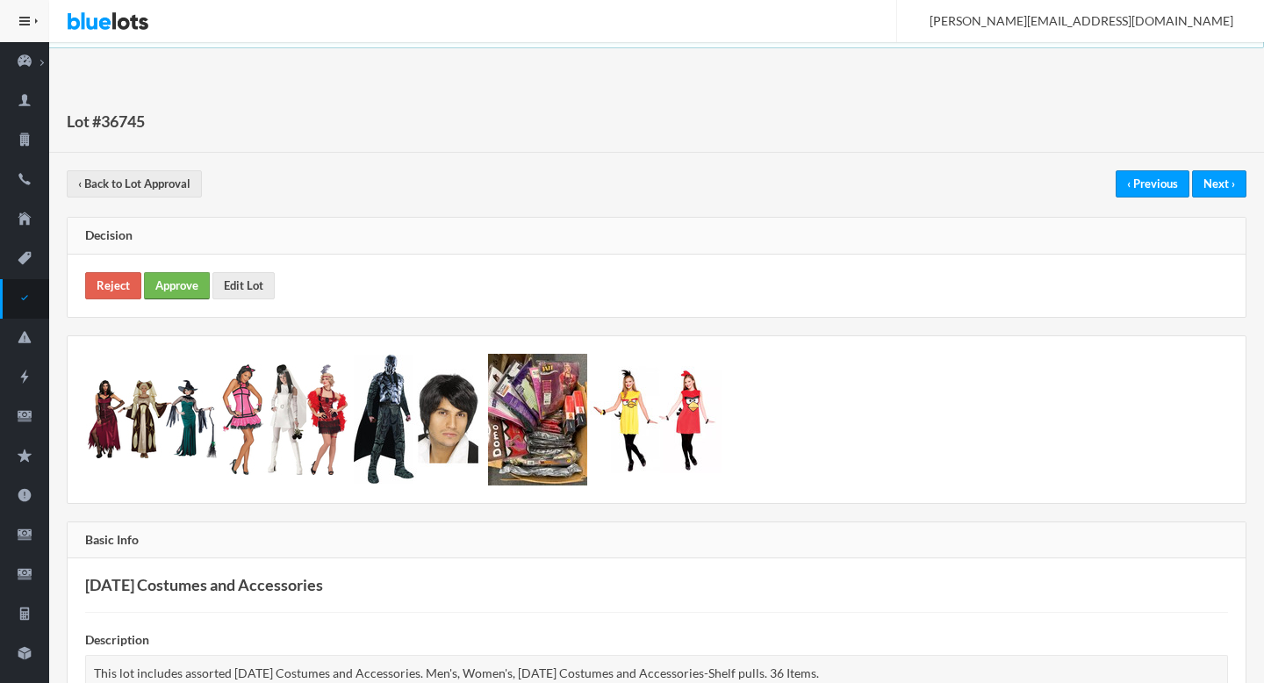
click at [176, 285] on link "Approve" at bounding box center [177, 285] width 66 height 27
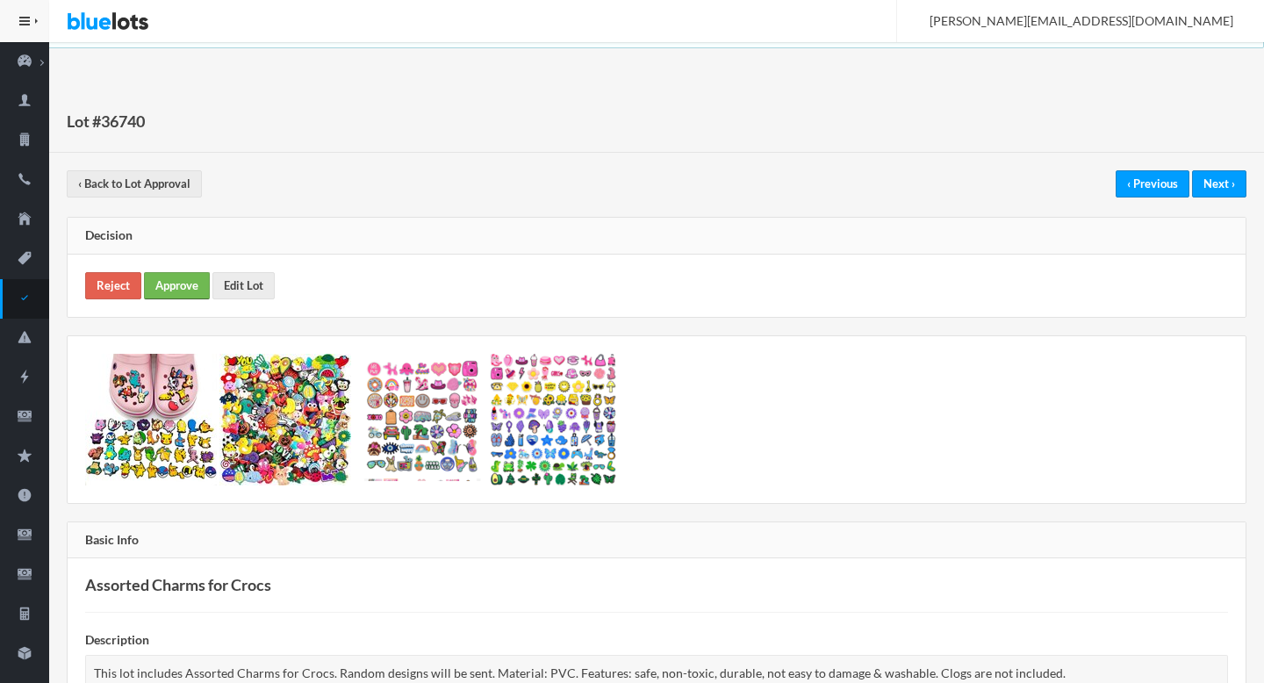
click at [189, 284] on link "Approve" at bounding box center [177, 285] width 66 height 27
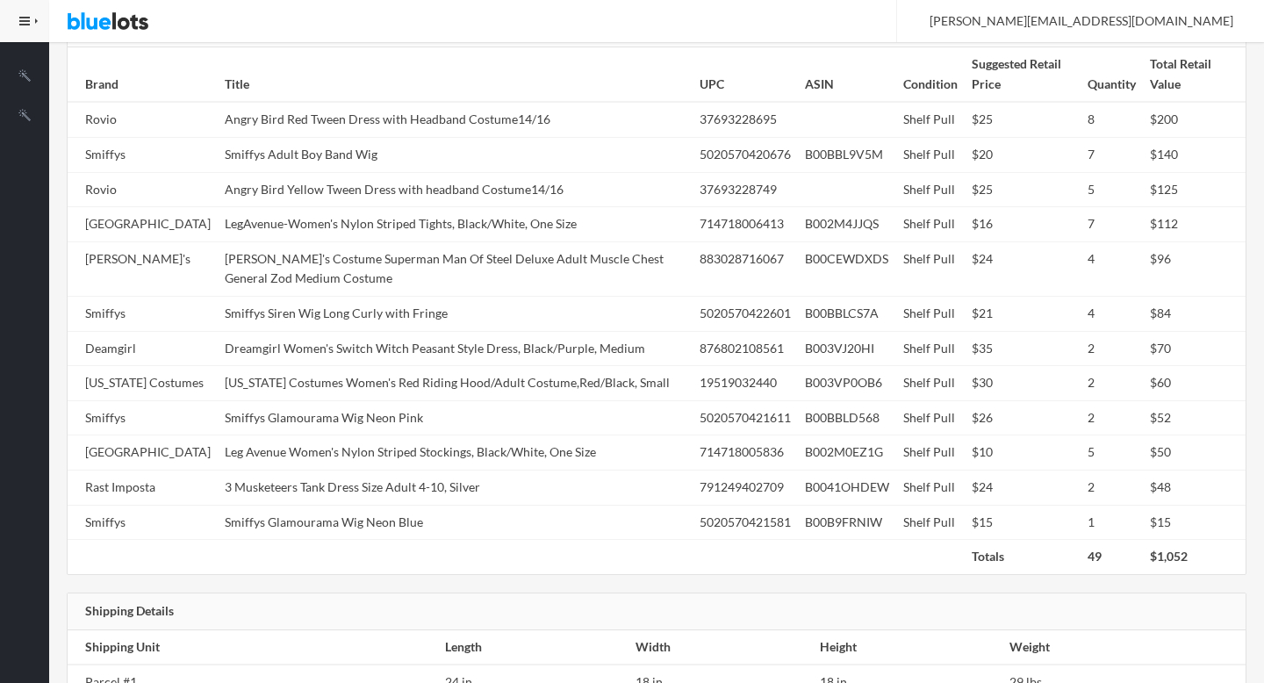
scroll to position [846, 0]
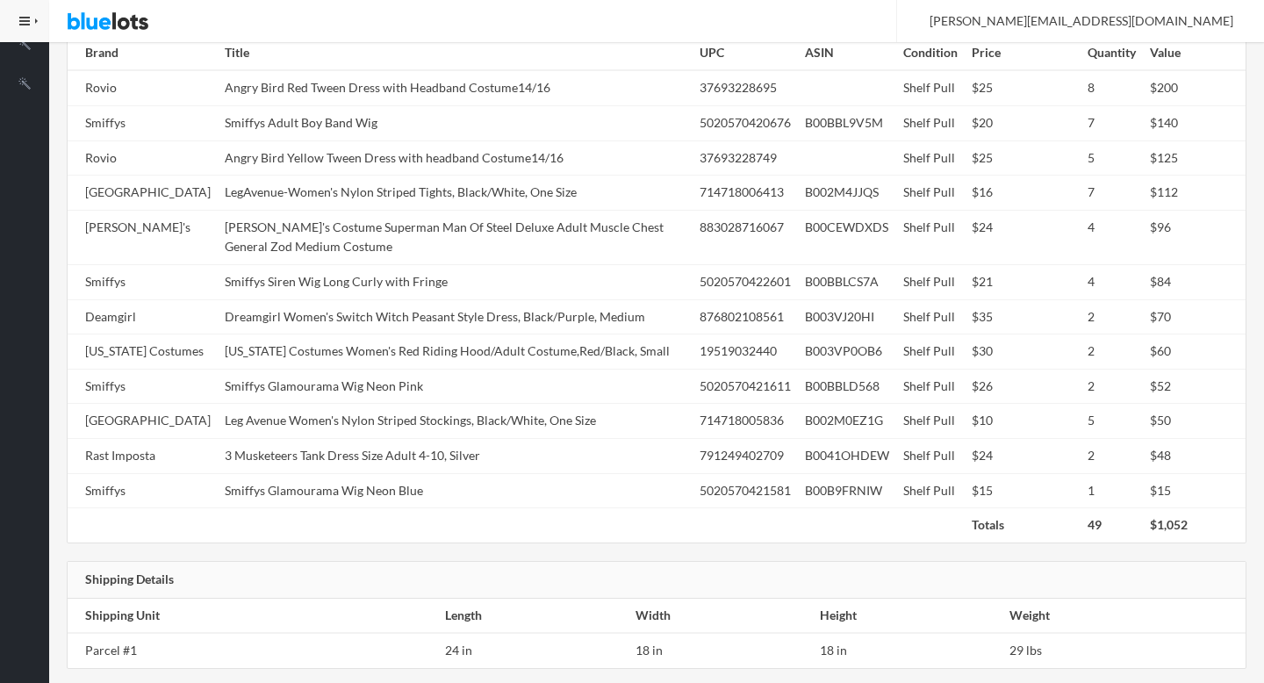
click at [501, 318] on td "Dreamgirl Women's Switch Witch Peasant Style Dress, Black/Purple, Medium" at bounding box center [455, 316] width 475 height 35
copy tr "Dreamgirl Women's Switch Witch Peasant Style Dress, Black/Purple, Medium"
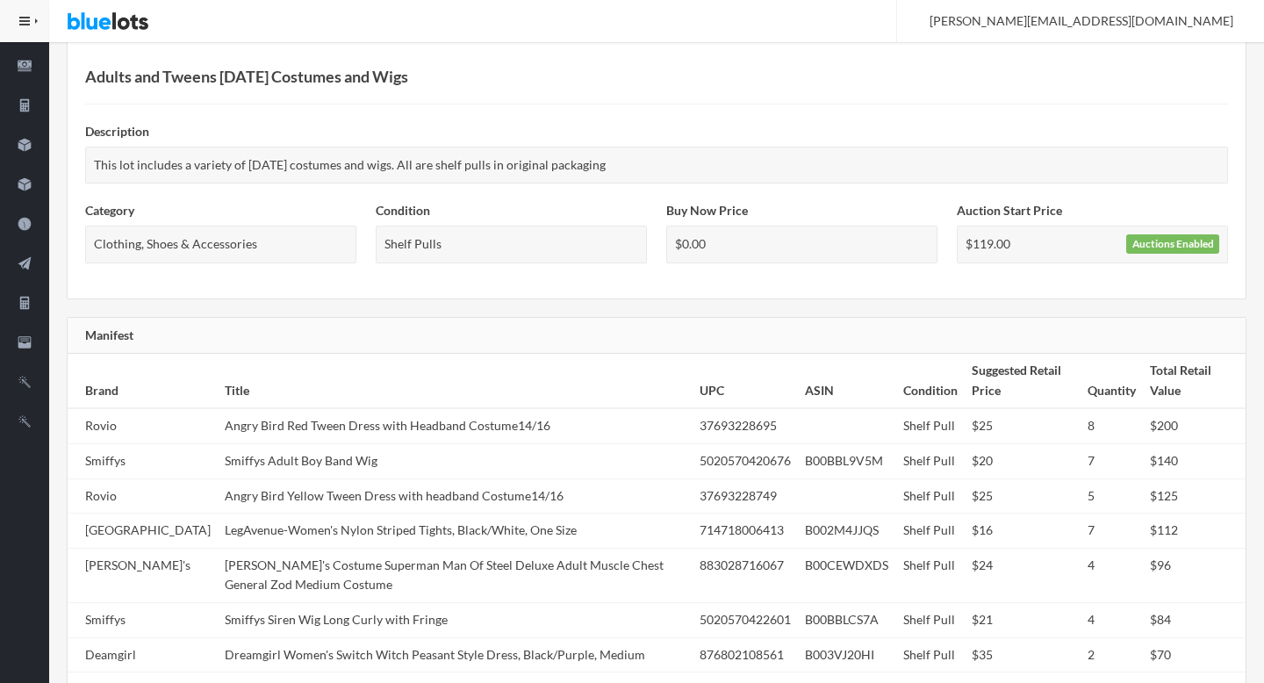
scroll to position [0, 0]
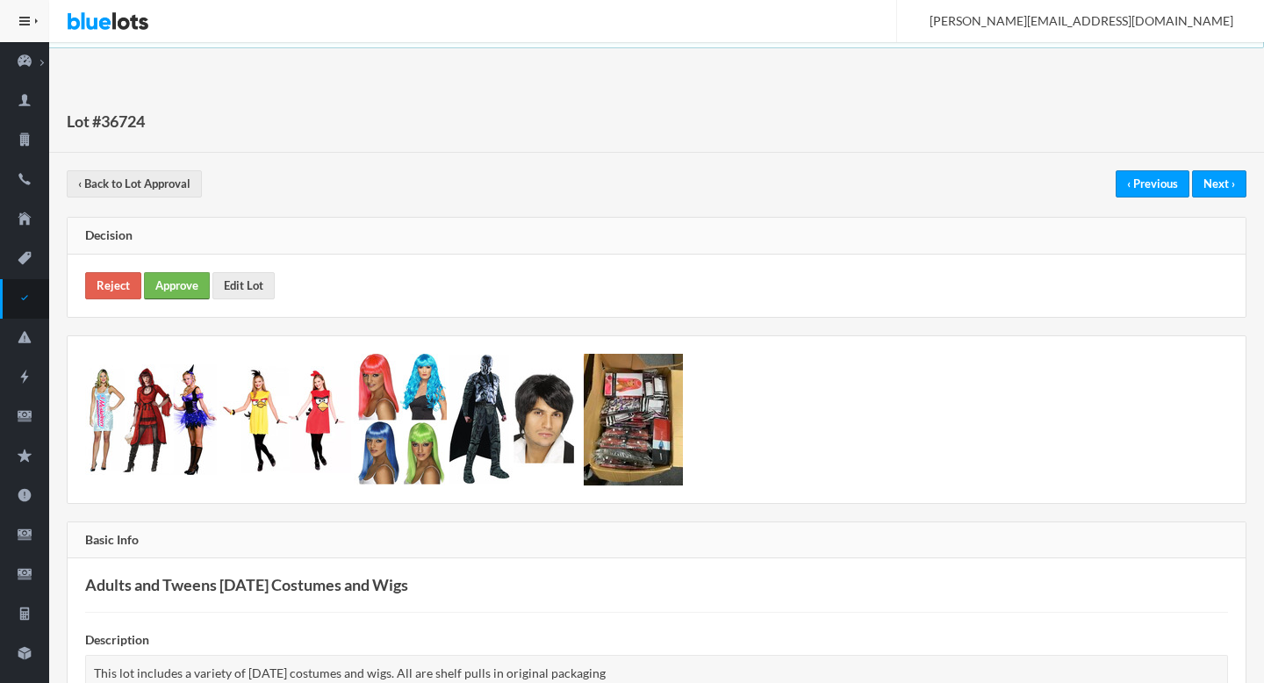
click at [179, 274] on link "Approve" at bounding box center [177, 285] width 66 height 27
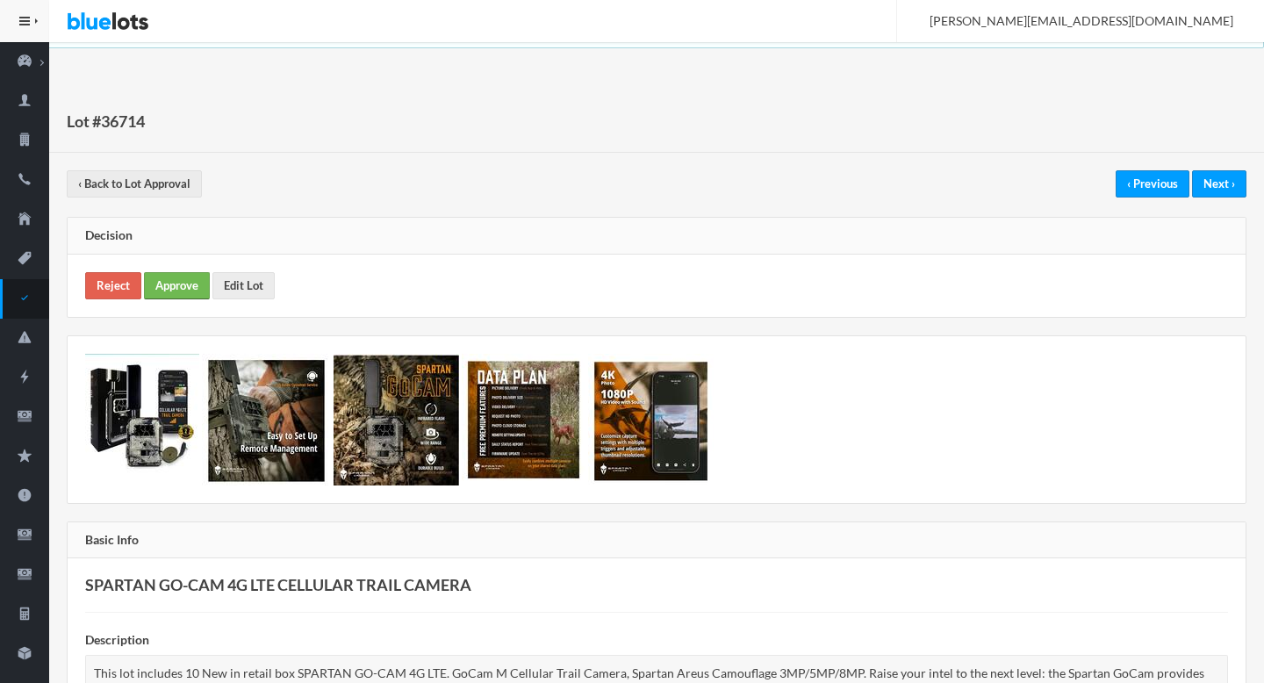
click at [168, 277] on link "Approve" at bounding box center [177, 285] width 66 height 27
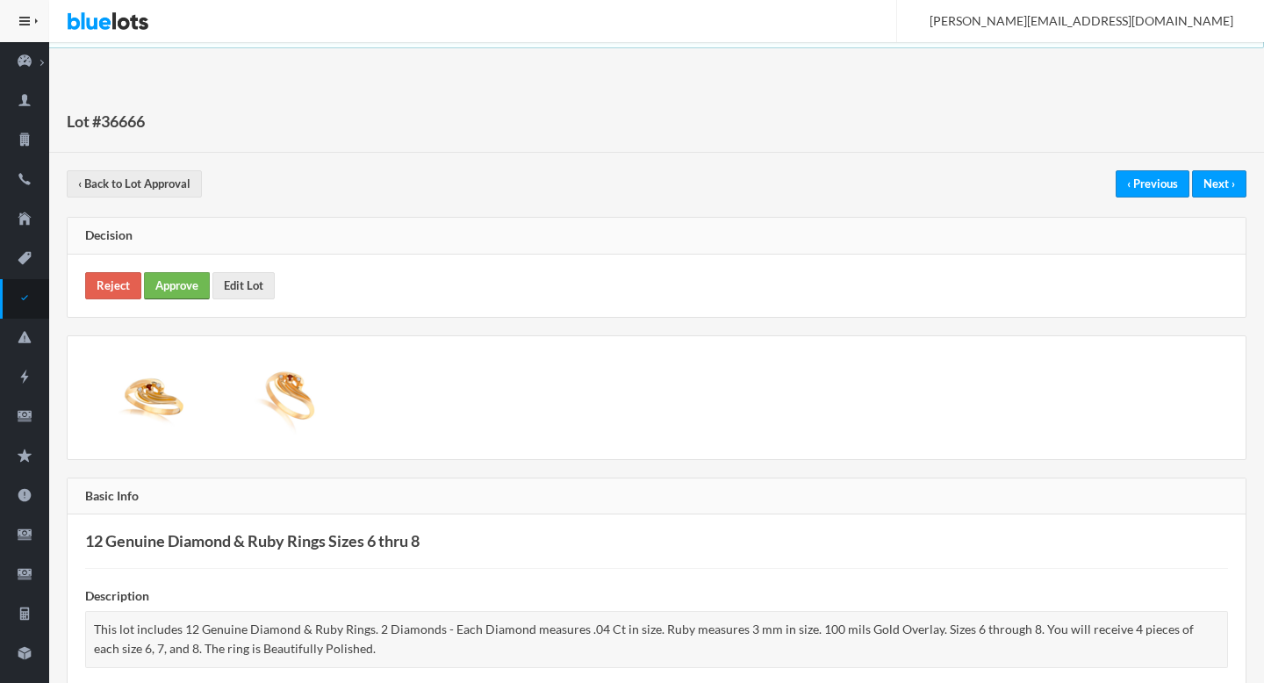
click at [180, 293] on link "Approve" at bounding box center [177, 285] width 66 height 27
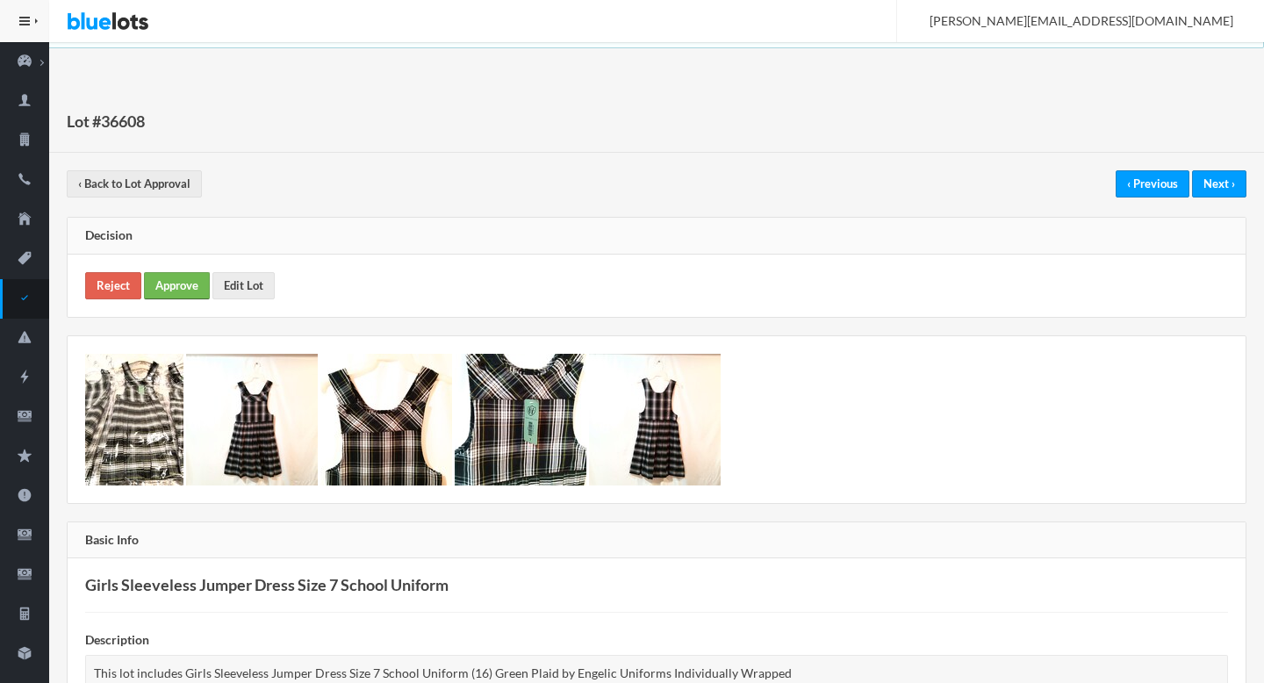
click at [172, 283] on link "Approve" at bounding box center [177, 285] width 66 height 27
click at [170, 282] on link "Approve" at bounding box center [177, 285] width 66 height 27
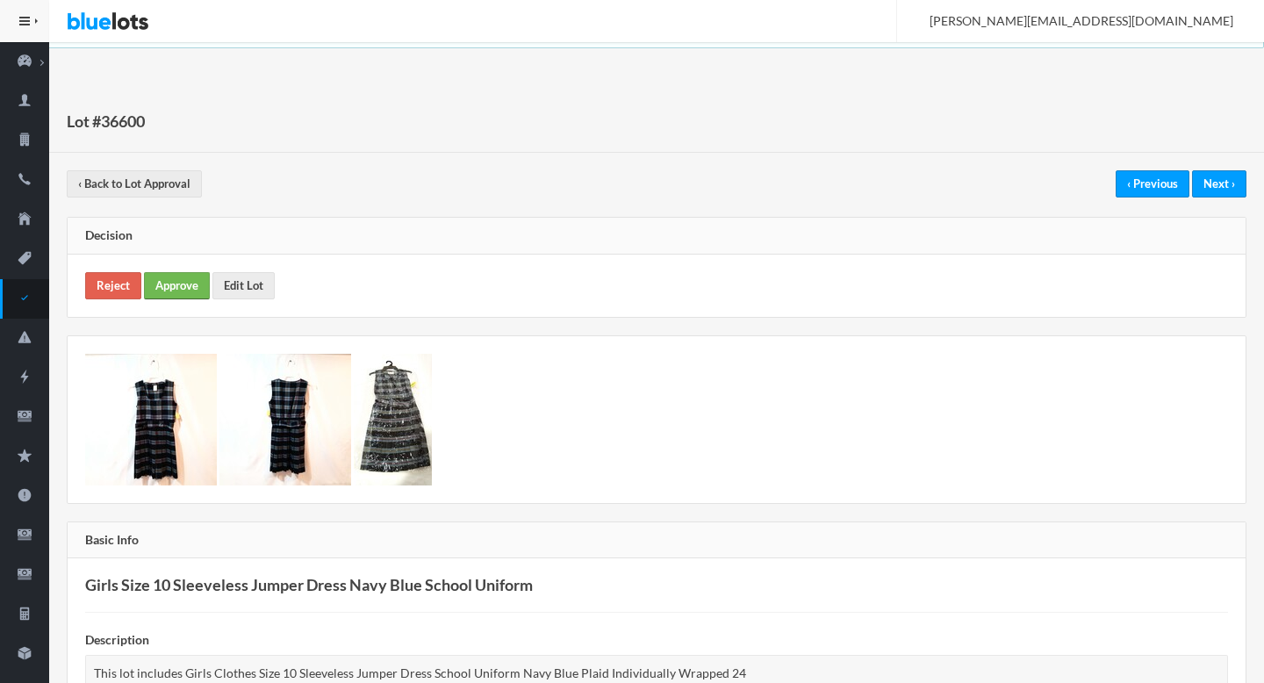
click at [164, 281] on link "Approve" at bounding box center [177, 285] width 66 height 27
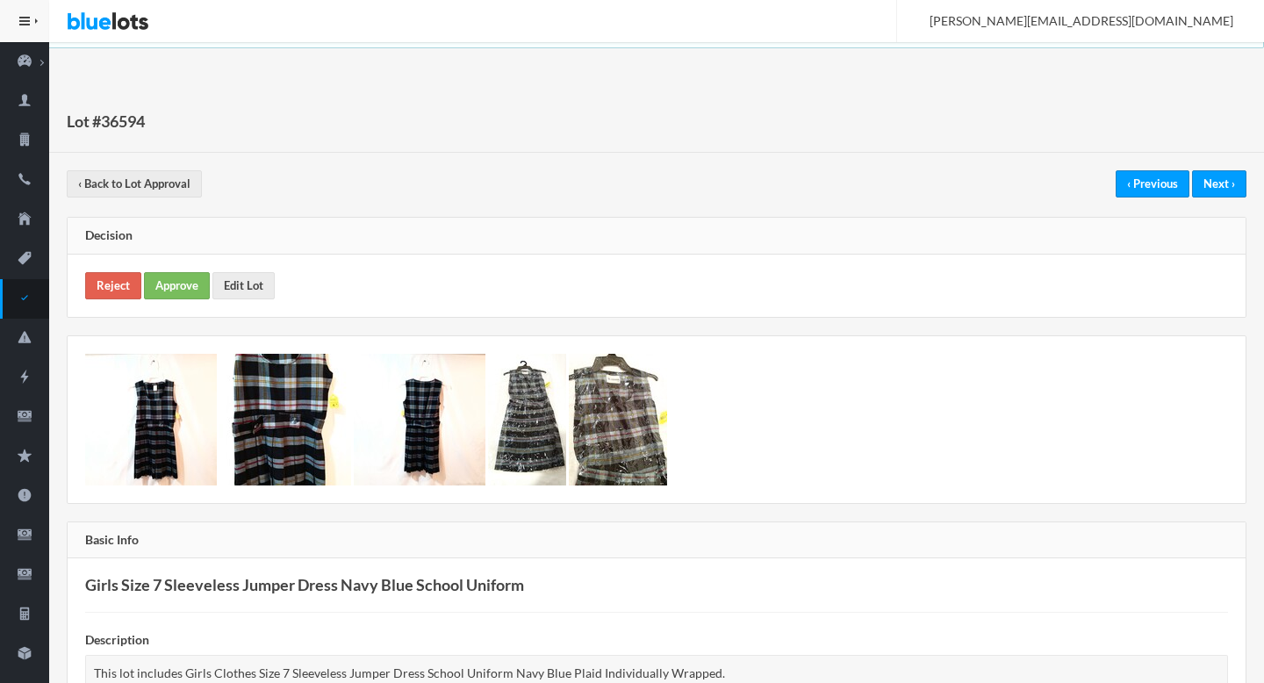
click at [172, 299] on div "Reject Approve Edit Lot" at bounding box center [657, 286] width 1178 height 62
click at [171, 287] on link "Approve" at bounding box center [177, 285] width 66 height 27
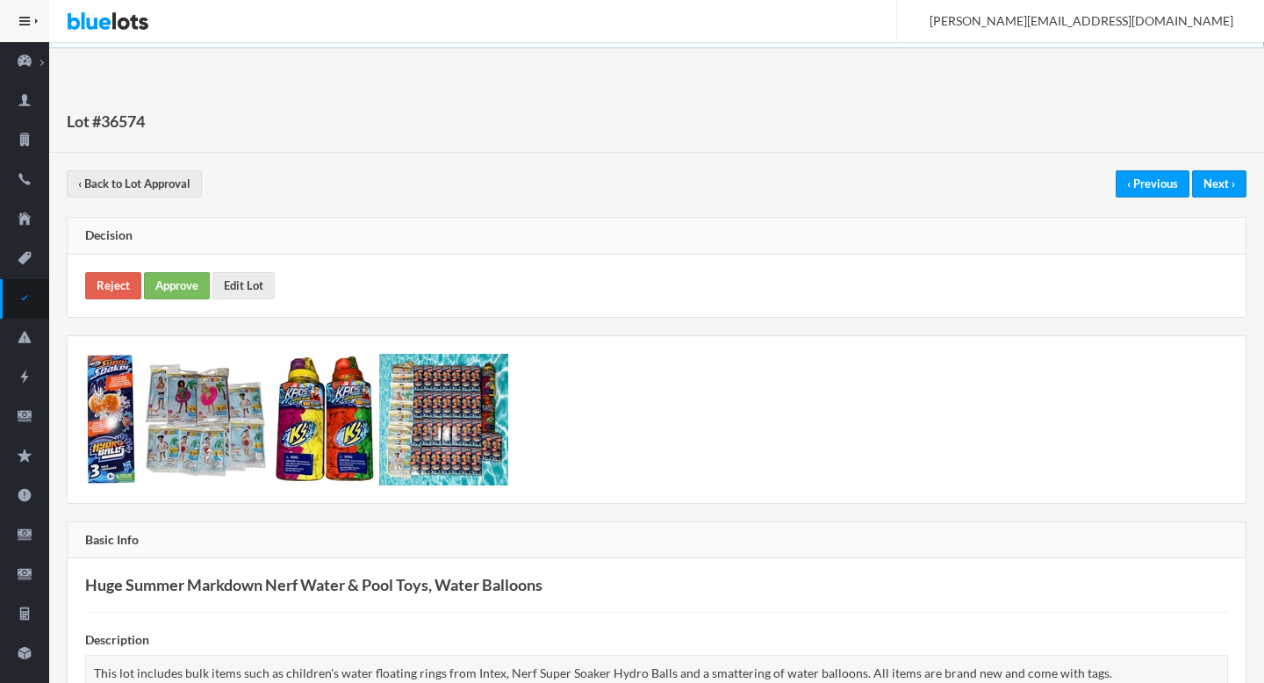
click at [169, 299] on div "Reject Approve Edit Lot" at bounding box center [657, 286] width 1178 height 62
click at [169, 295] on link "Approve" at bounding box center [177, 285] width 66 height 27
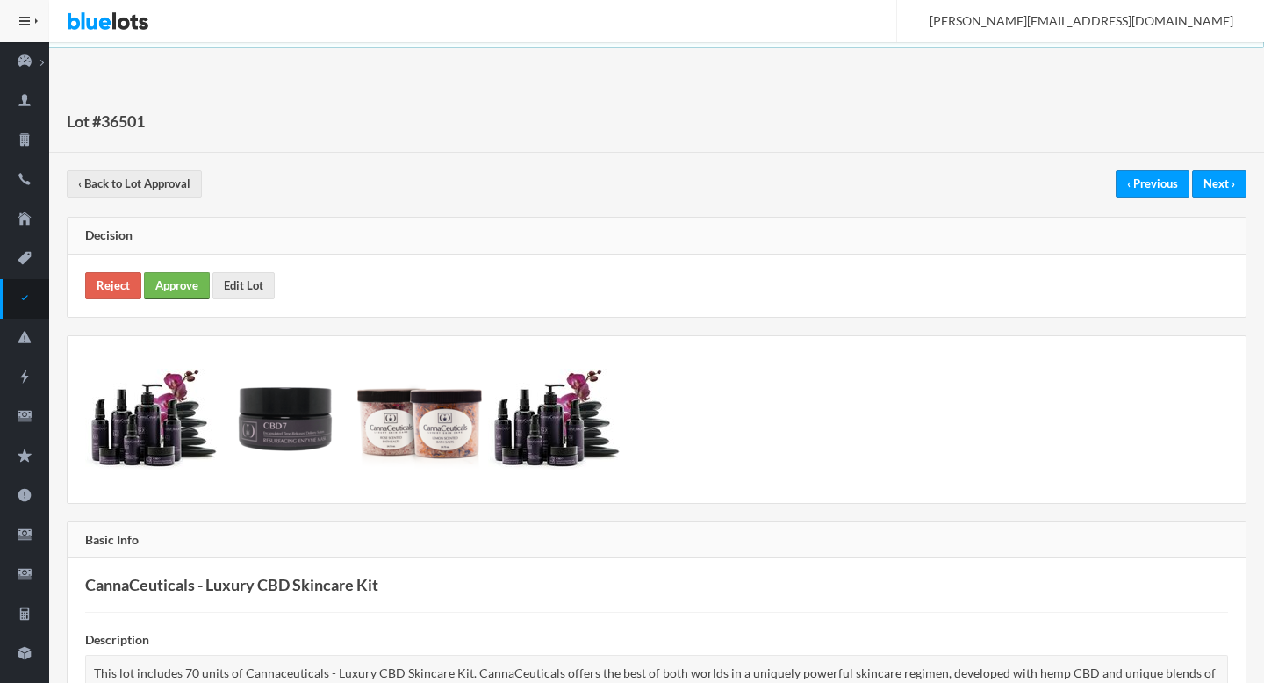
click at [173, 289] on link "Approve" at bounding box center [177, 285] width 66 height 27
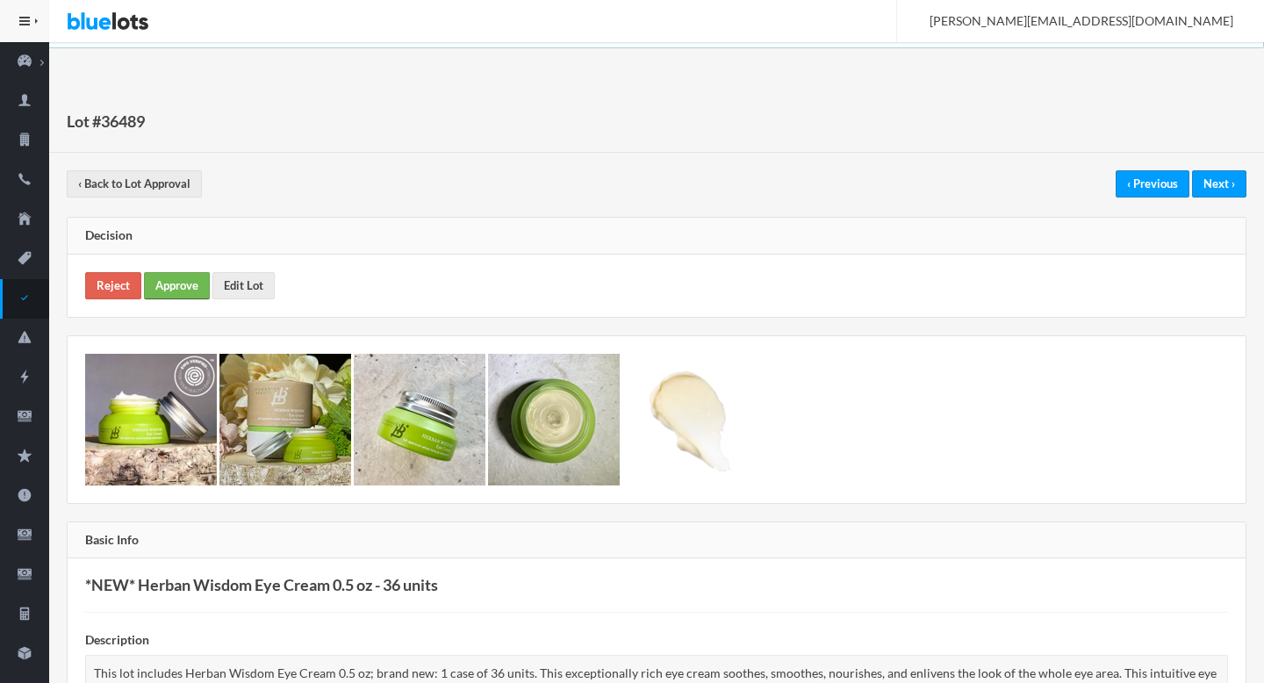
click at [162, 288] on link "Approve" at bounding box center [177, 285] width 66 height 27
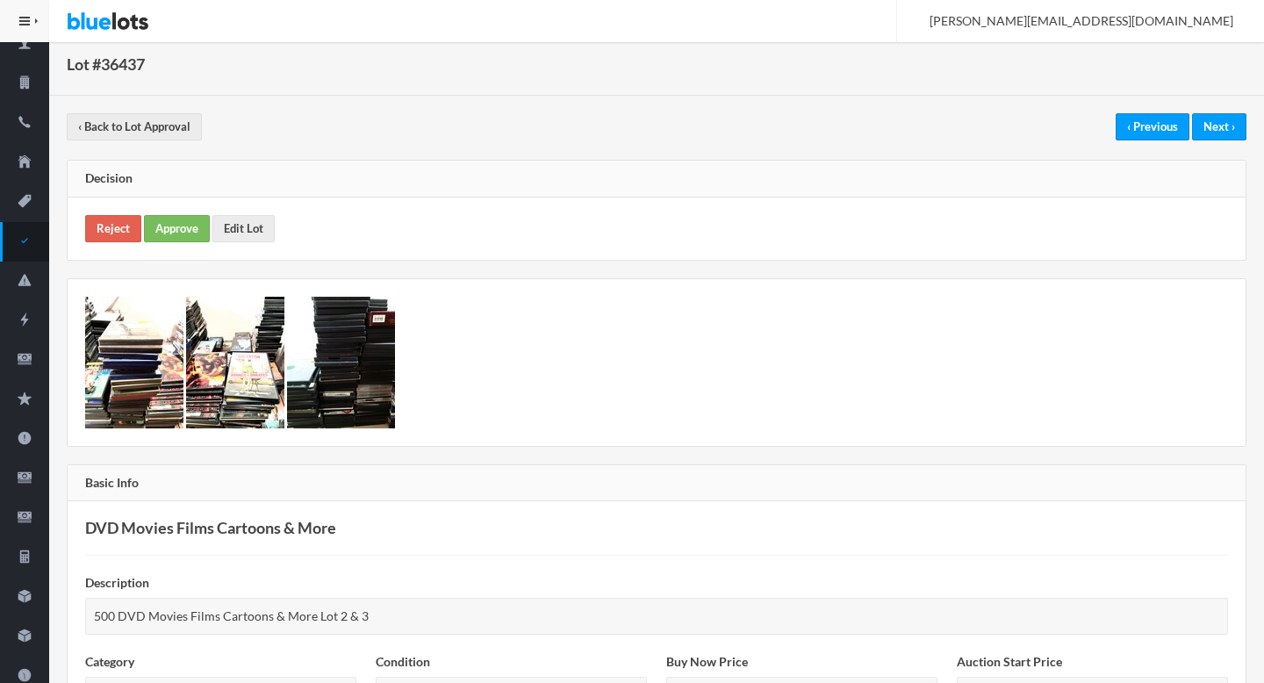
scroll to position [56, 0]
click at [253, 211] on div "Reject Approve Edit Lot" at bounding box center [657, 229] width 1178 height 62
click at [253, 212] on div "Reject Approve Edit Lot" at bounding box center [657, 229] width 1178 height 62
click at [242, 226] on link "Edit Lot" at bounding box center [243, 229] width 62 height 27
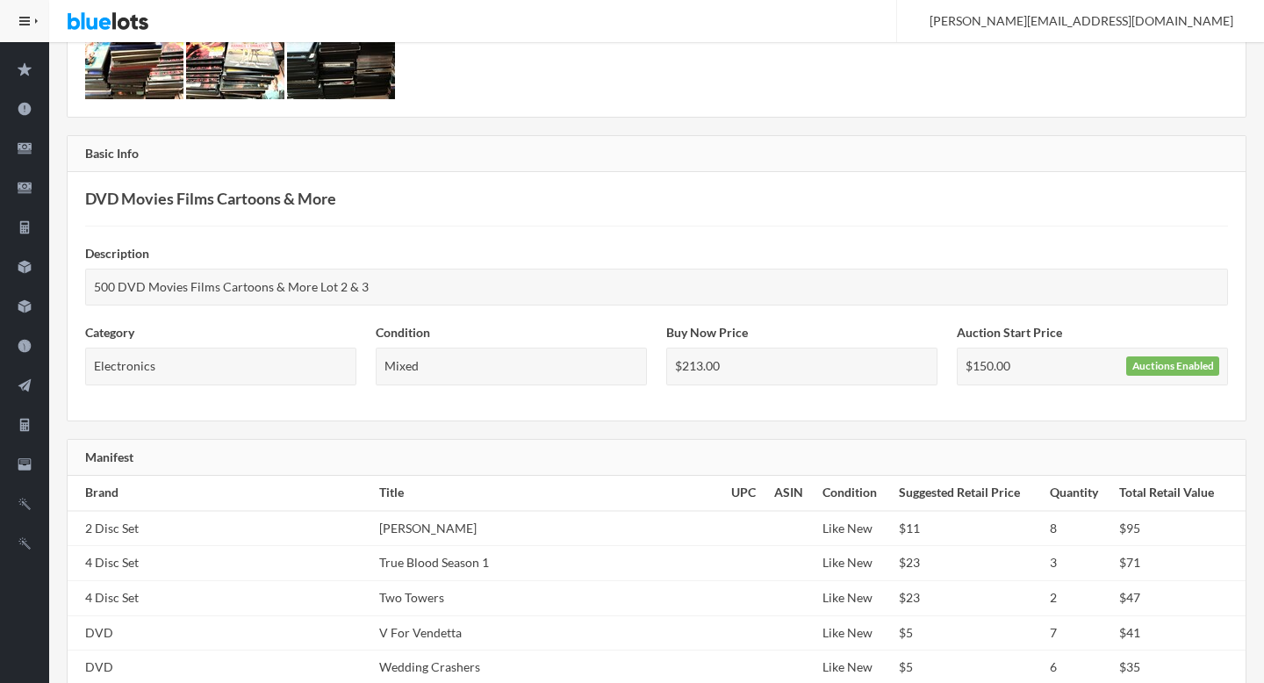
scroll to position [0, 0]
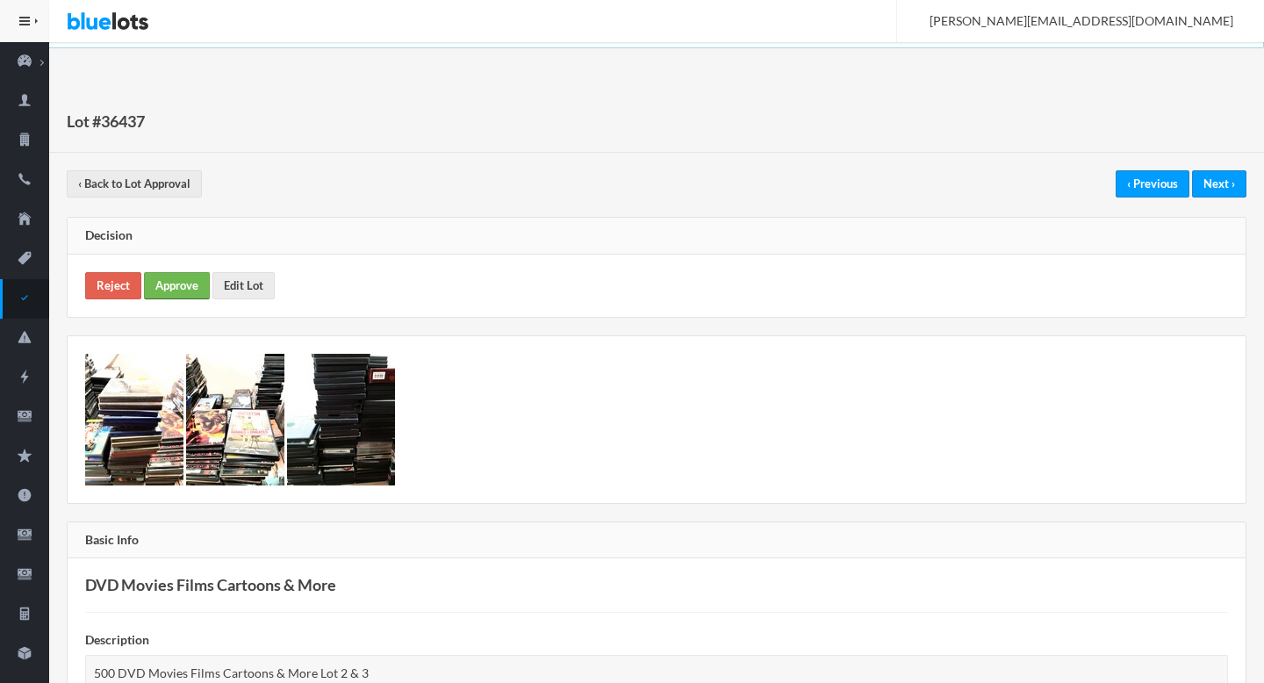
click at [175, 285] on link "Approve" at bounding box center [177, 285] width 66 height 27
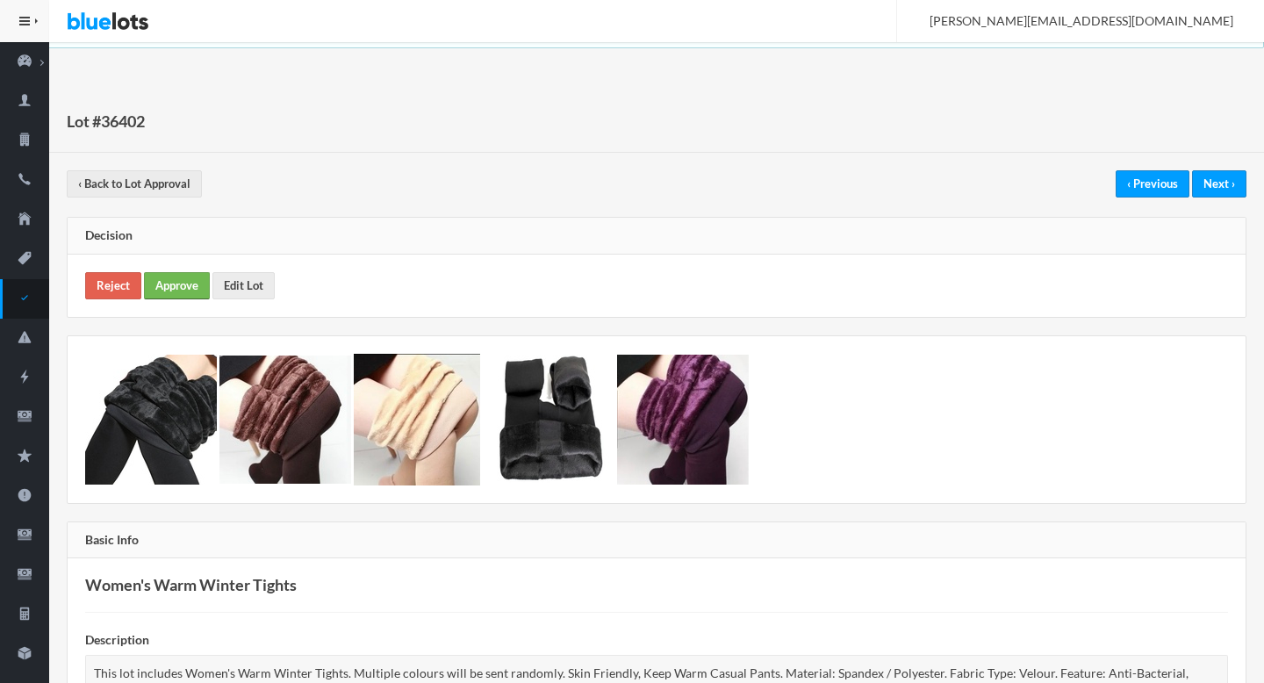
click at [191, 286] on link "Approve" at bounding box center [177, 285] width 66 height 27
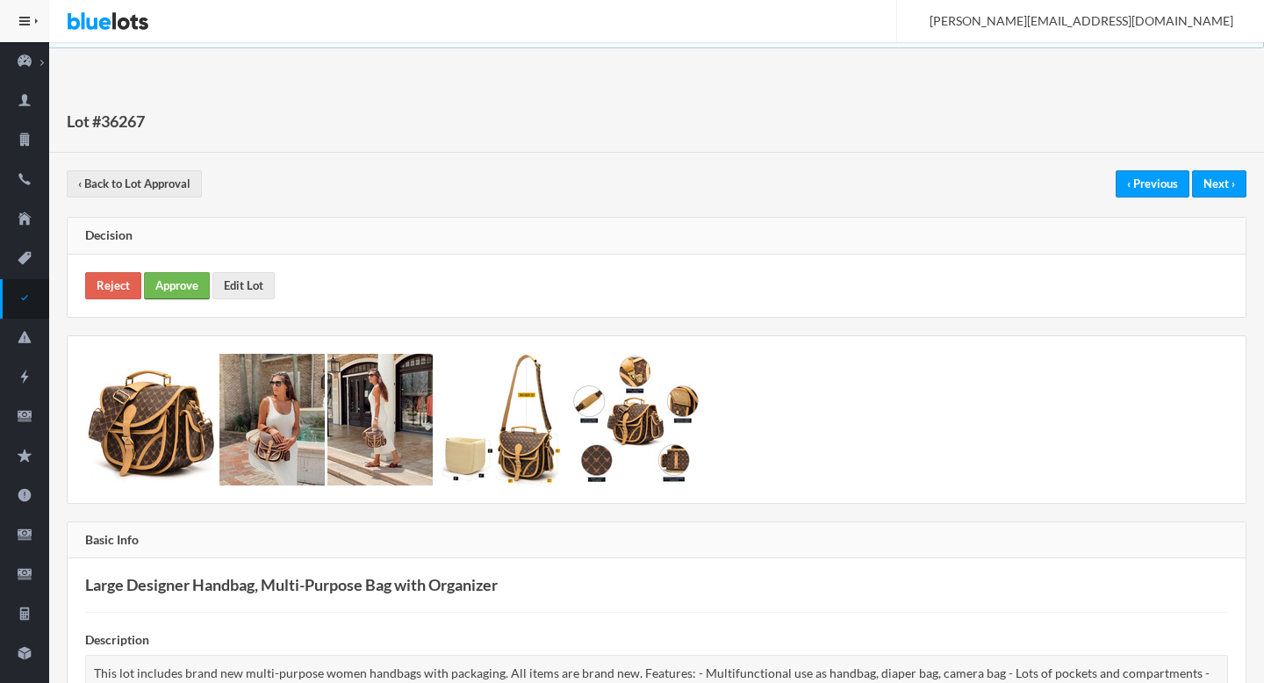
click at [187, 286] on link "Approve" at bounding box center [177, 285] width 66 height 27
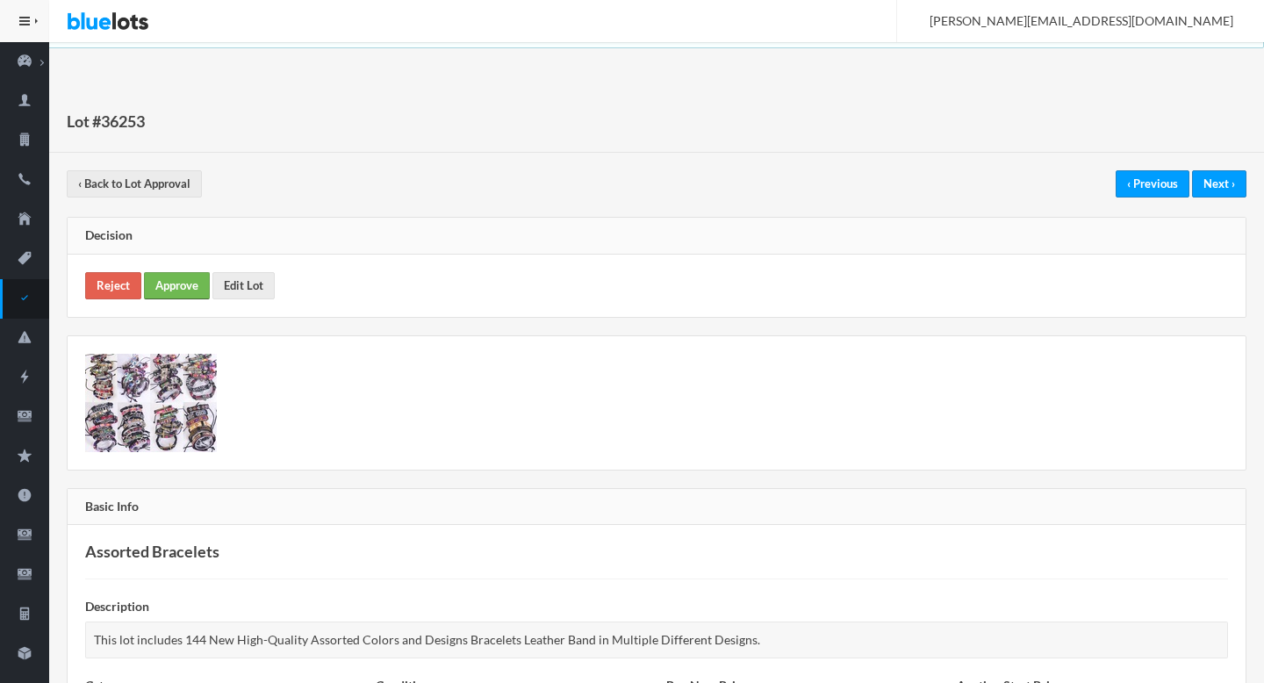
click at [188, 284] on link "Approve" at bounding box center [177, 285] width 66 height 27
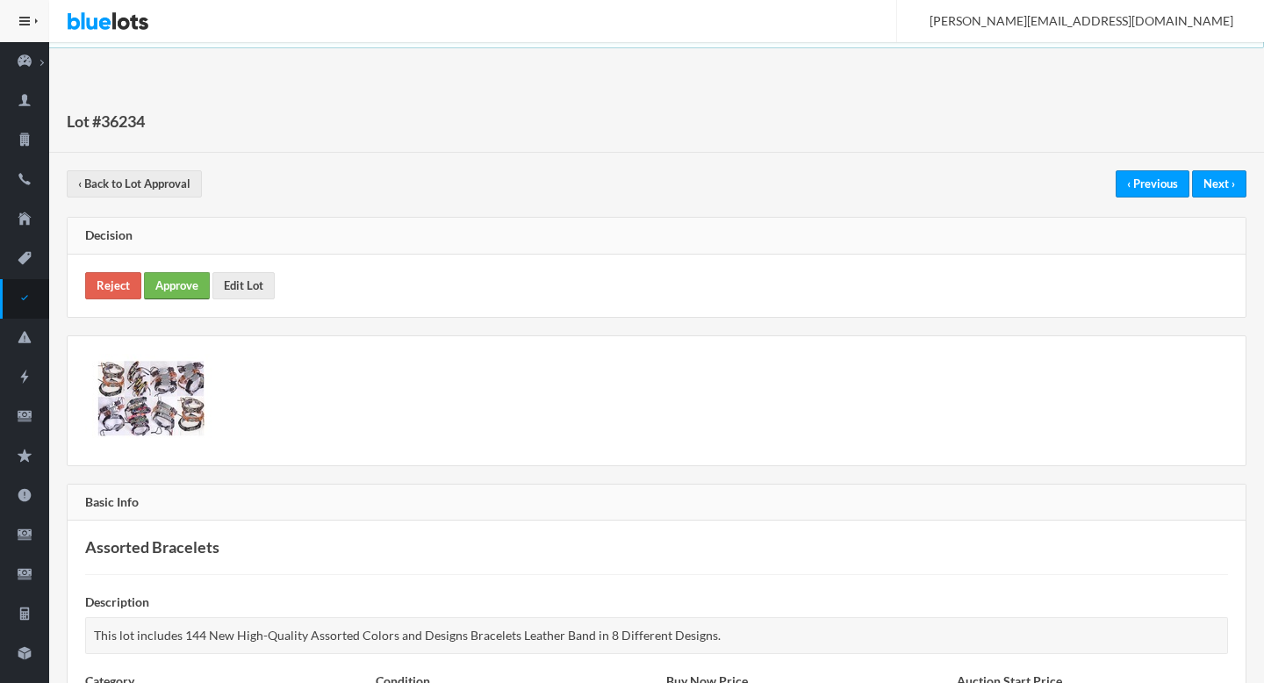
click at [168, 277] on link "Approve" at bounding box center [177, 285] width 66 height 27
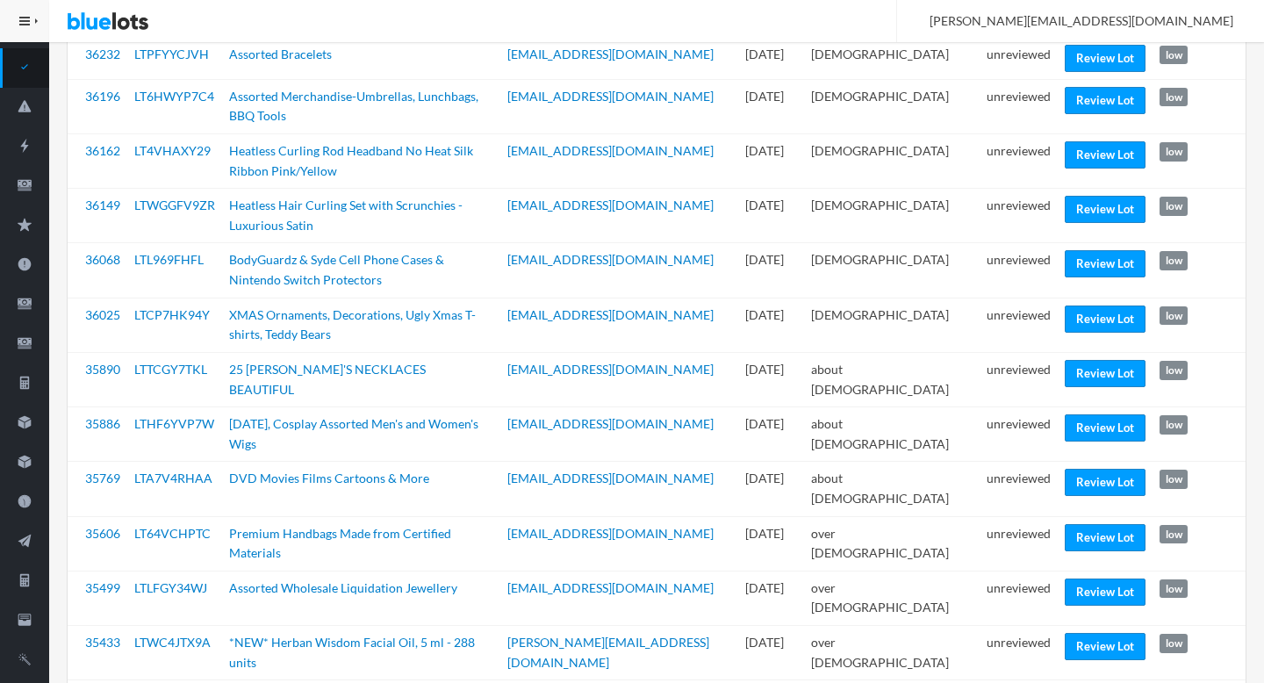
scroll to position [254, 0]
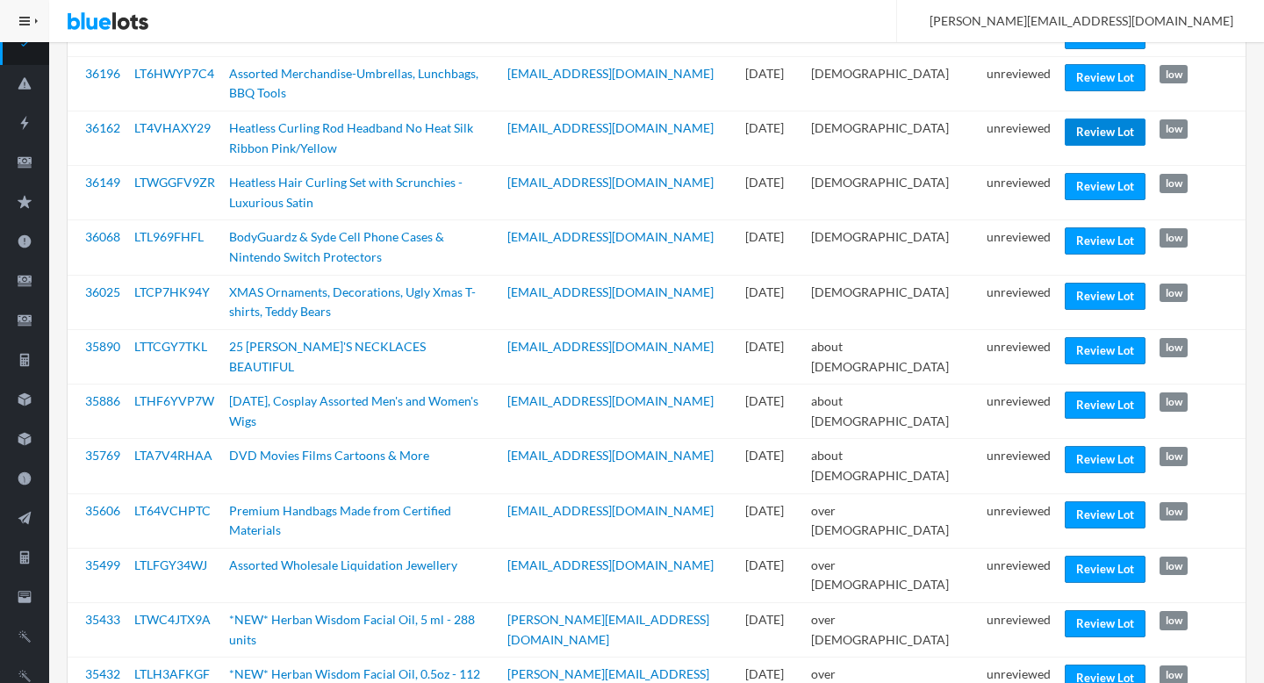
click at [1074, 121] on link "Review Lot" at bounding box center [1105, 131] width 81 height 27
click at [1083, 227] on link "Review Lot" at bounding box center [1105, 240] width 81 height 27
click at [1113, 337] on link "Review Lot" at bounding box center [1105, 350] width 81 height 27
click at [1091, 446] on link "Review Lot" at bounding box center [1105, 459] width 81 height 27
click at [1077, 501] on link "Review Lot" at bounding box center [1105, 514] width 81 height 27
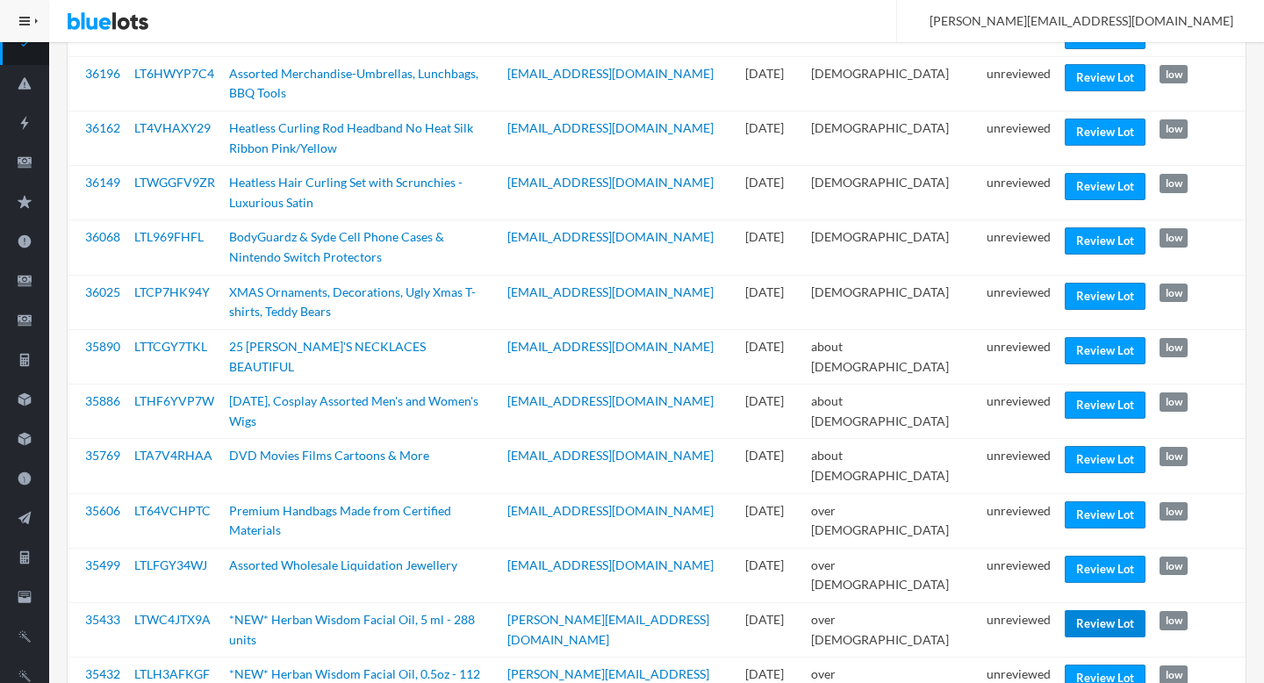
click at [1079, 610] on link "Review Lot" at bounding box center [1105, 623] width 81 height 27
click at [1021, 603] on td "unreviewed" at bounding box center [1018, 630] width 78 height 54
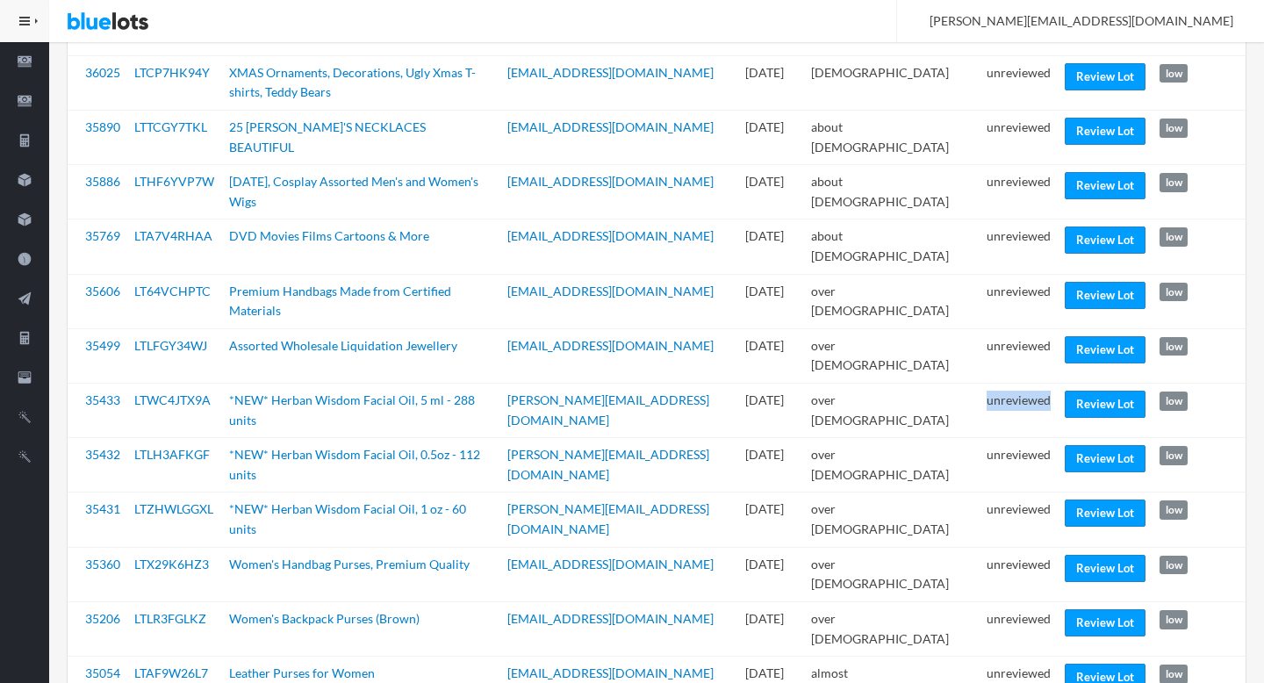
scroll to position [584, 0]
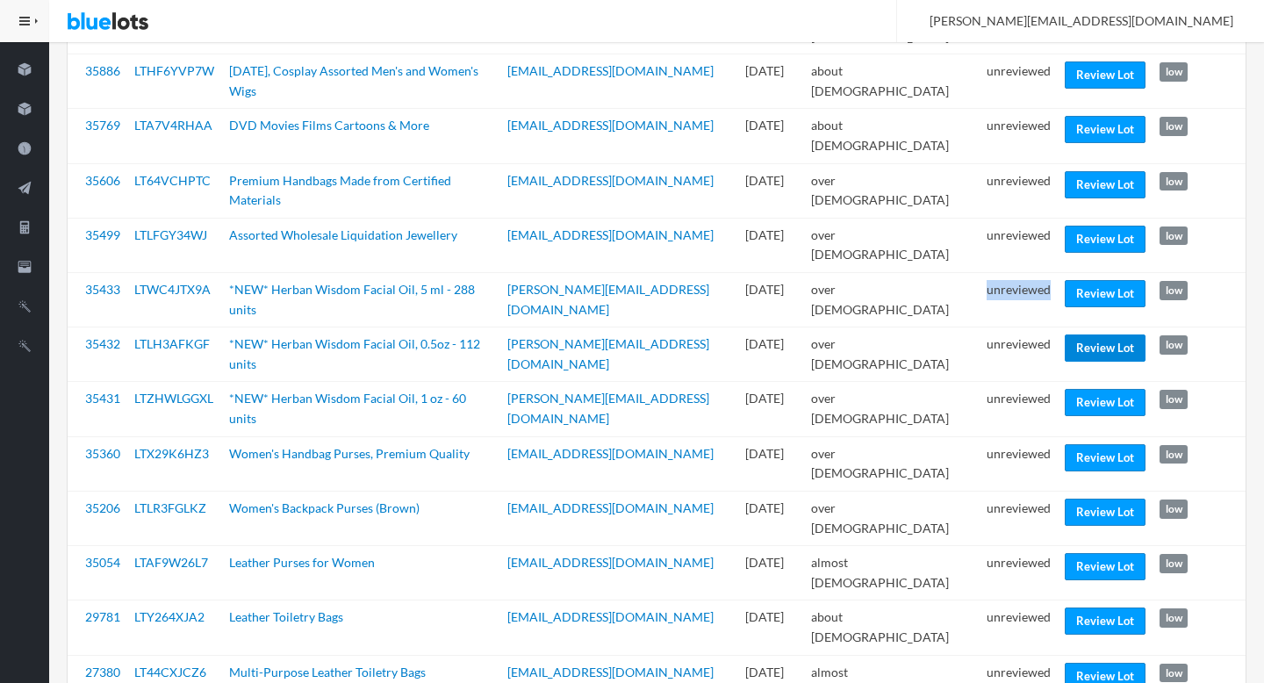
click at [1080, 334] on link "Review Lot" at bounding box center [1105, 347] width 81 height 27
click at [1075, 389] on link "Review Lot" at bounding box center [1105, 402] width 81 height 27
click at [1077, 498] on link "Review Lot" at bounding box center [1105, 511] width 81 height 27
click at [1078, 663] on link "Review Lot" at bounding box center [1105, 676] width 81 height 27
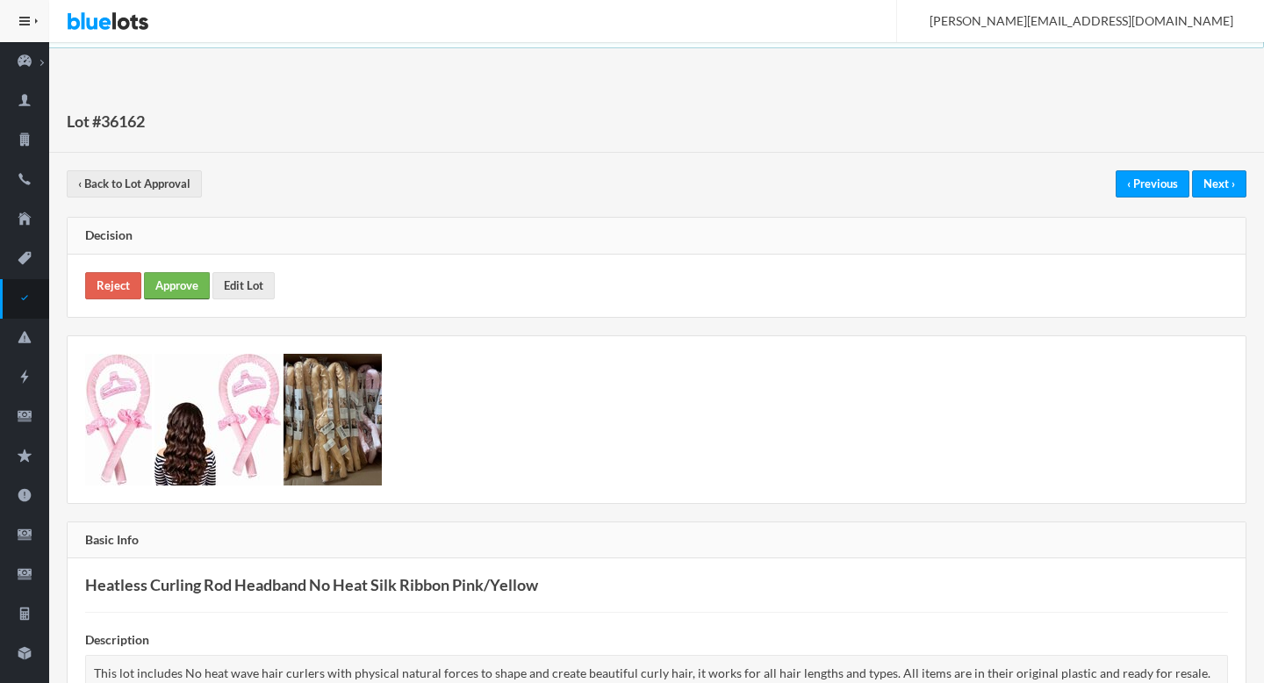
click at [174, 288] on link "Approve" at bounding box center [177, 285] width 66 height 27
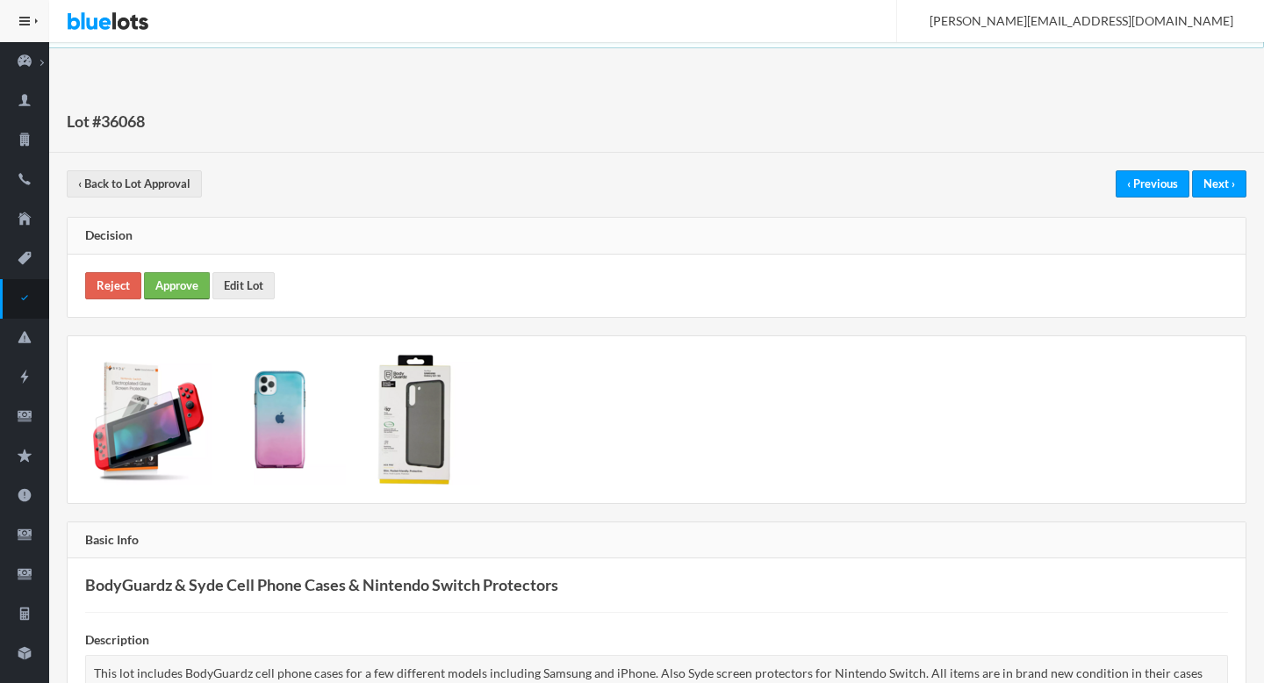
click at [194, 298] on link "Approve" at bounding box center [177, 285] width 66 height 27
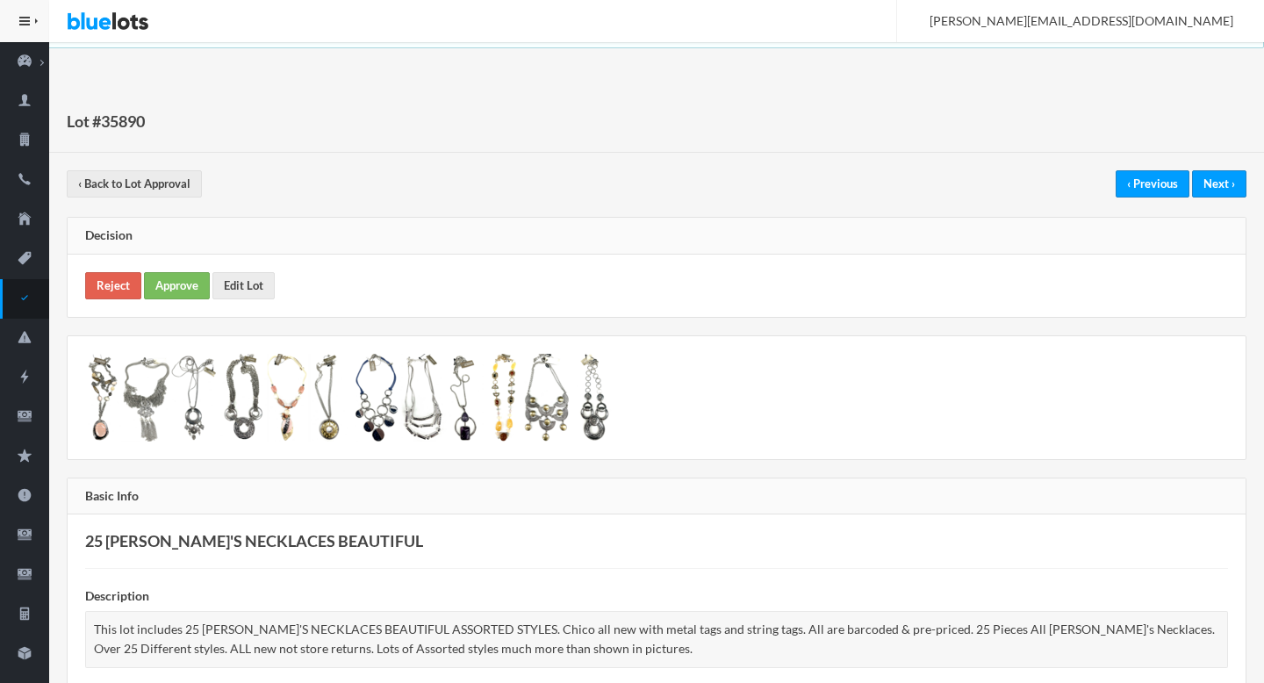
scroll to position [420, 0]
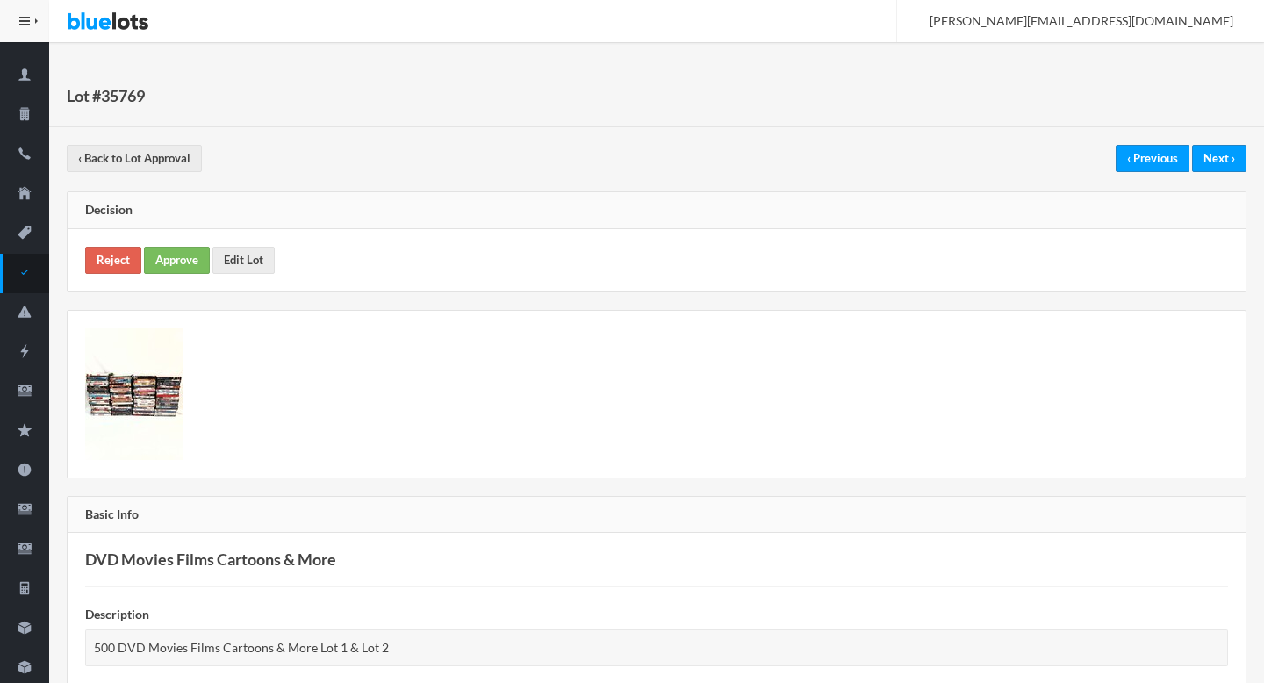
scroll to position [27, 0]
click at [261, 269] on link "Edit Lot" at bounding box center [243, 258] width 62 height 27
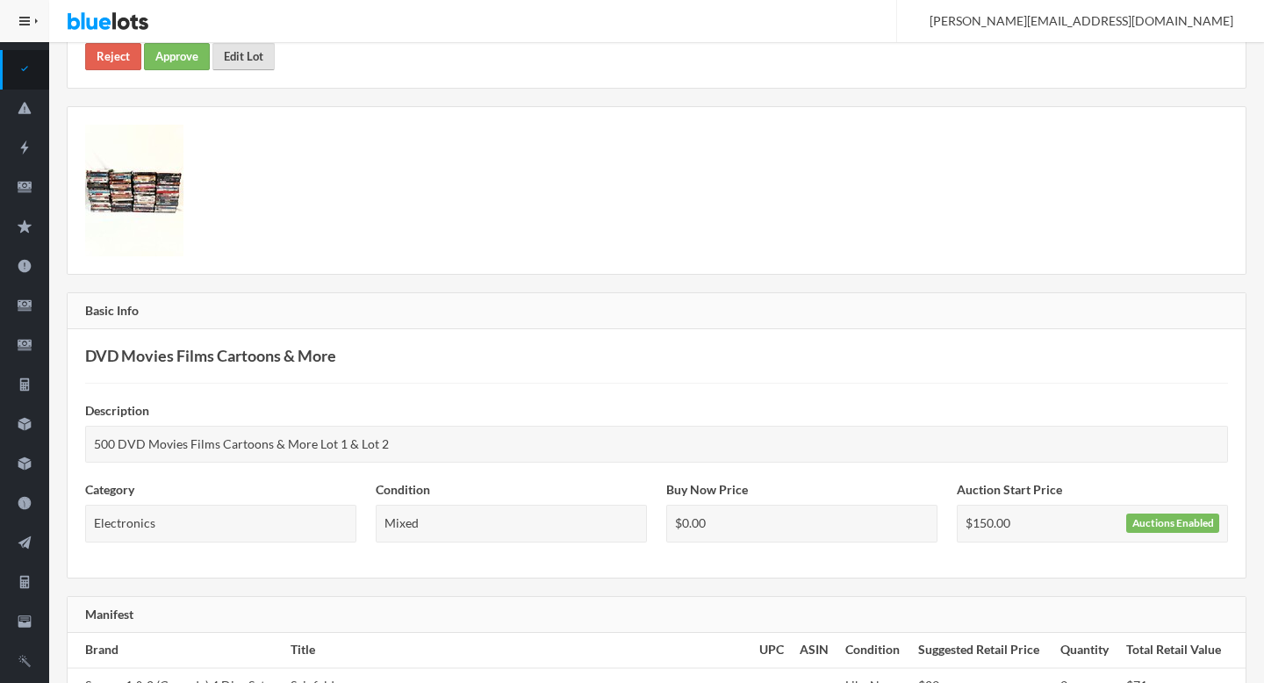
scroll to position [0, 0]
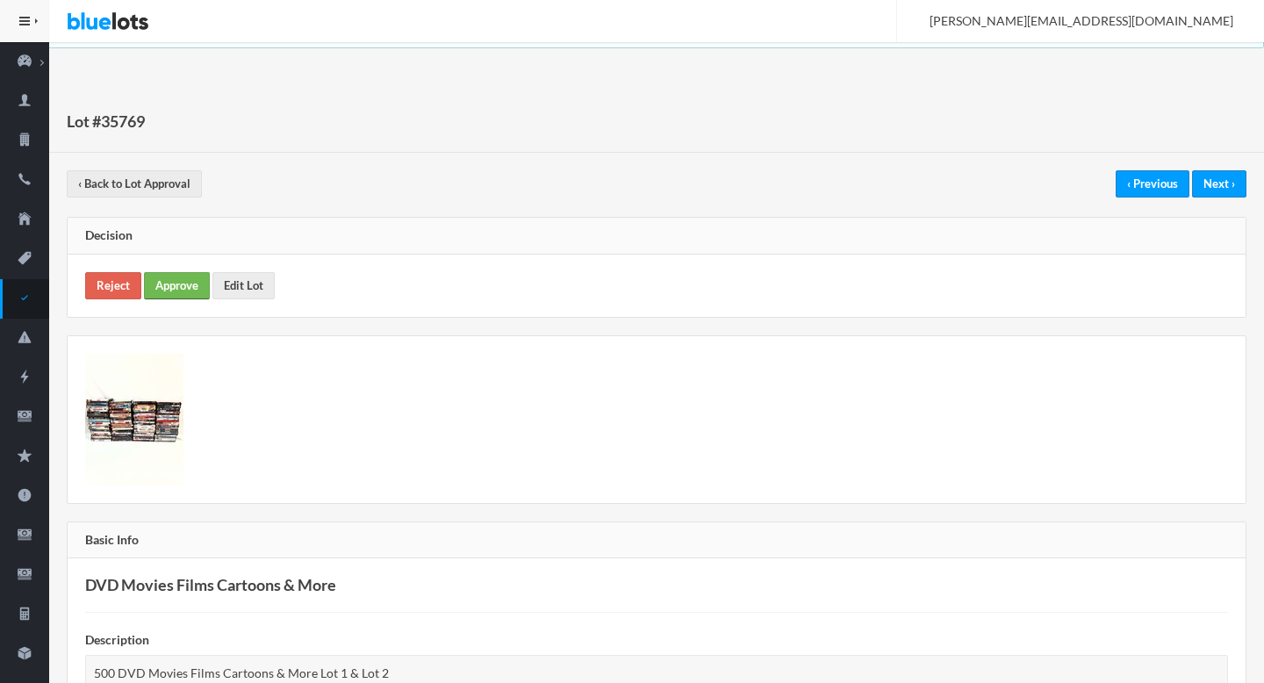
click at [174, 293] on link "Approve" at bounding box center [177, 285] width 66 height 27
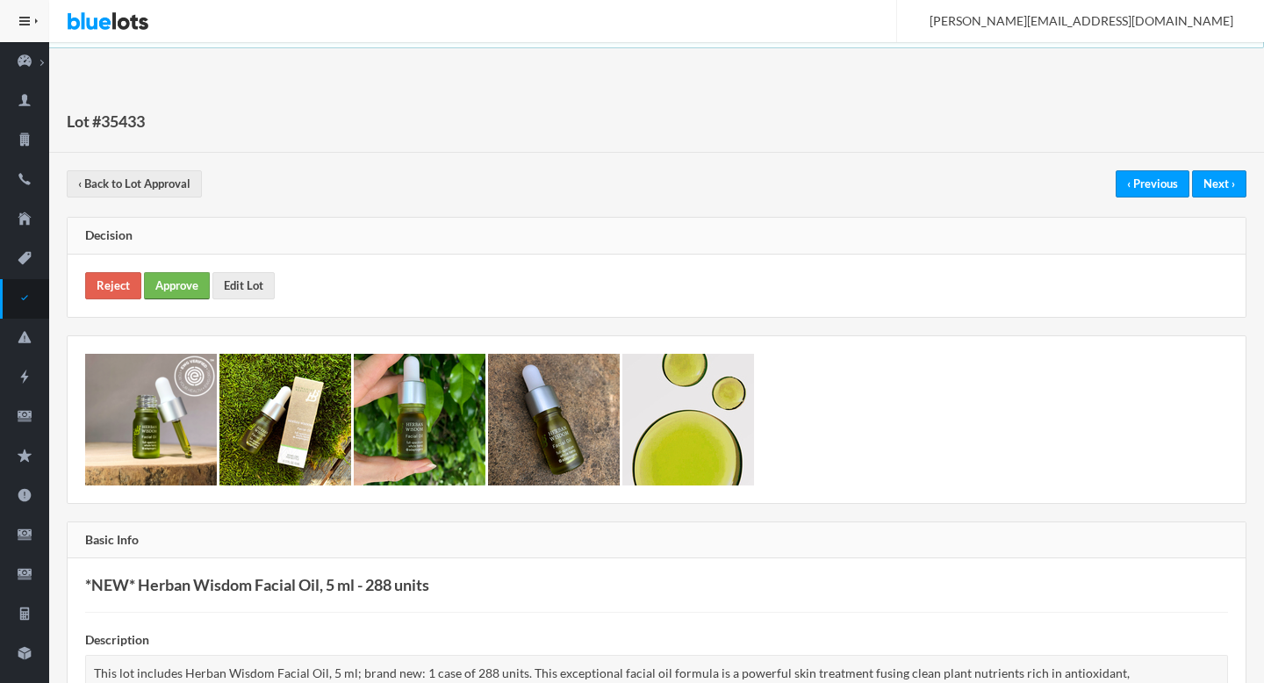
click at [185, 274] on link "Approve" at bounding box center [177, 285] width 66 height 27
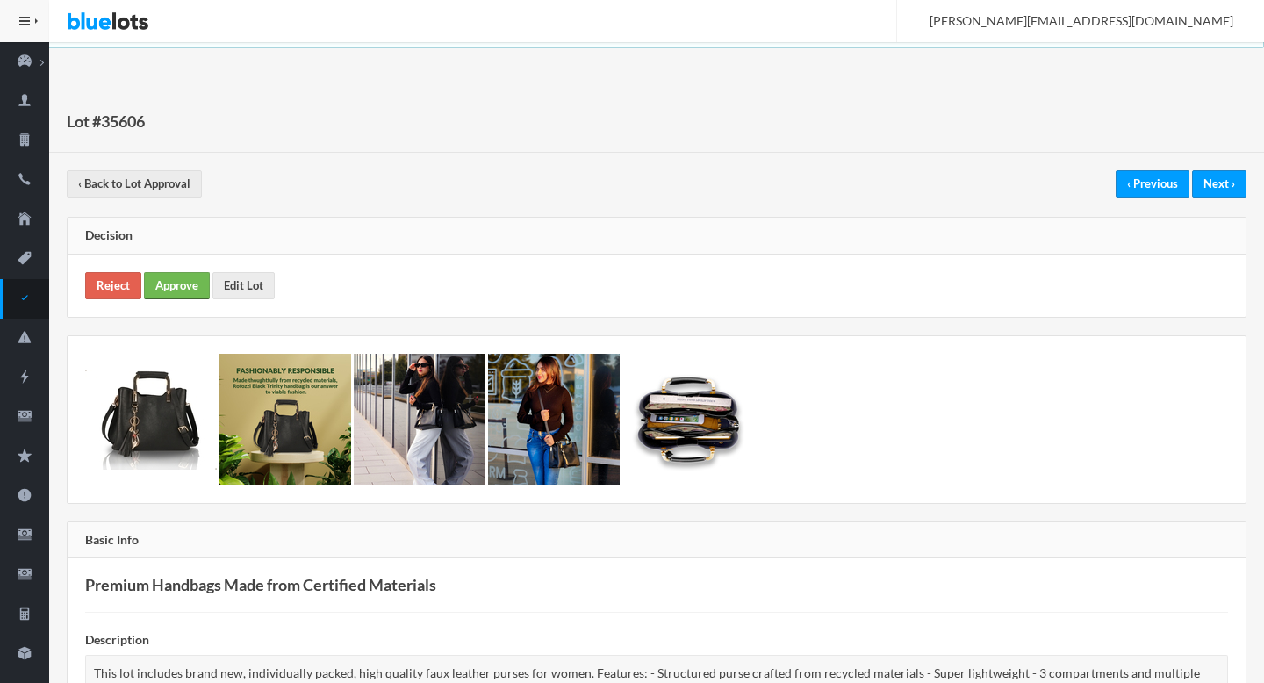
click at [186, 276] on link "Approve" at bounding box center [177, 285] width 66 height 27
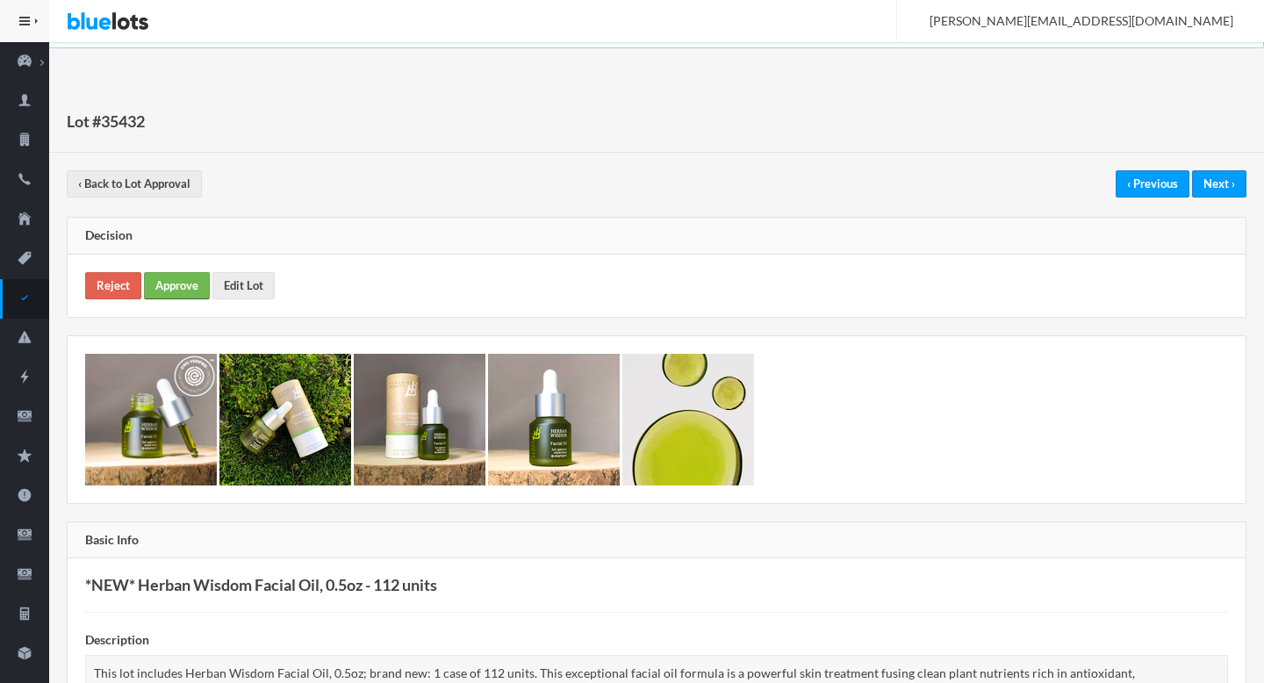
click at [177, 286] on link "Approve" at bounding box center [177, 285] width 66 height 27
click at [195, 283] on link "Approve" at bounding box center [177, 285] width 66 height 27
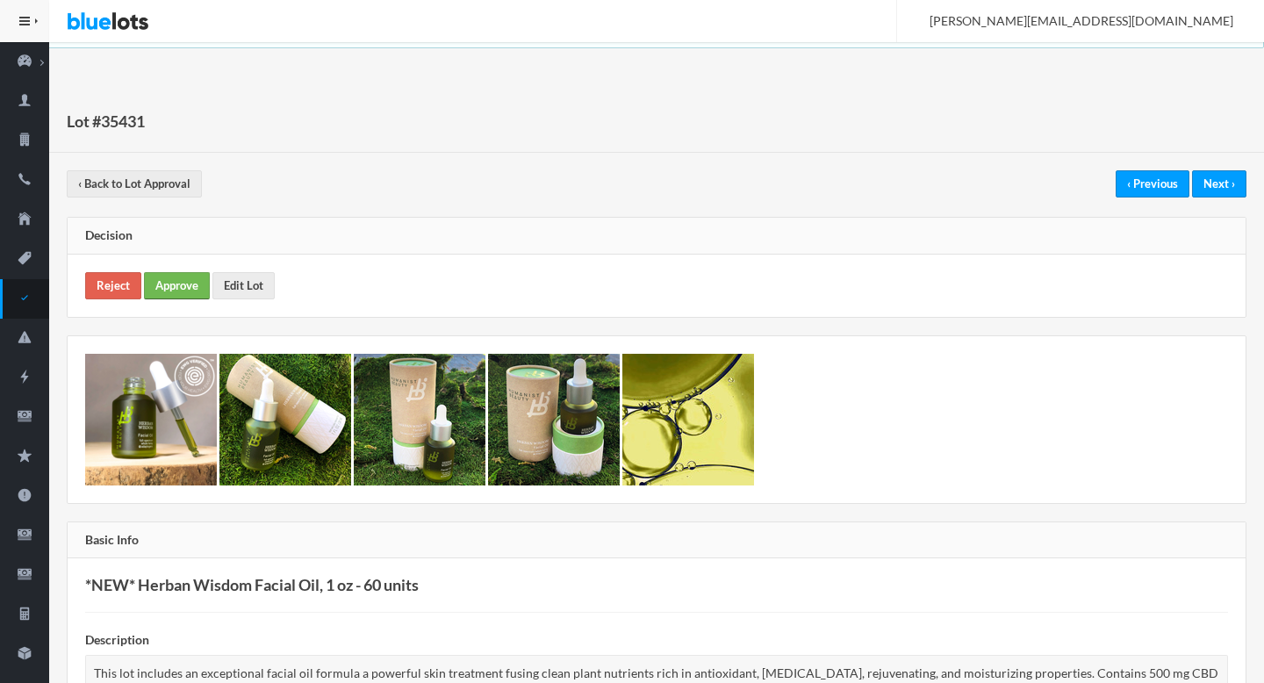
click at [200, 277] on link "Approve" at bounding box center [177, 285] width 66 height 27
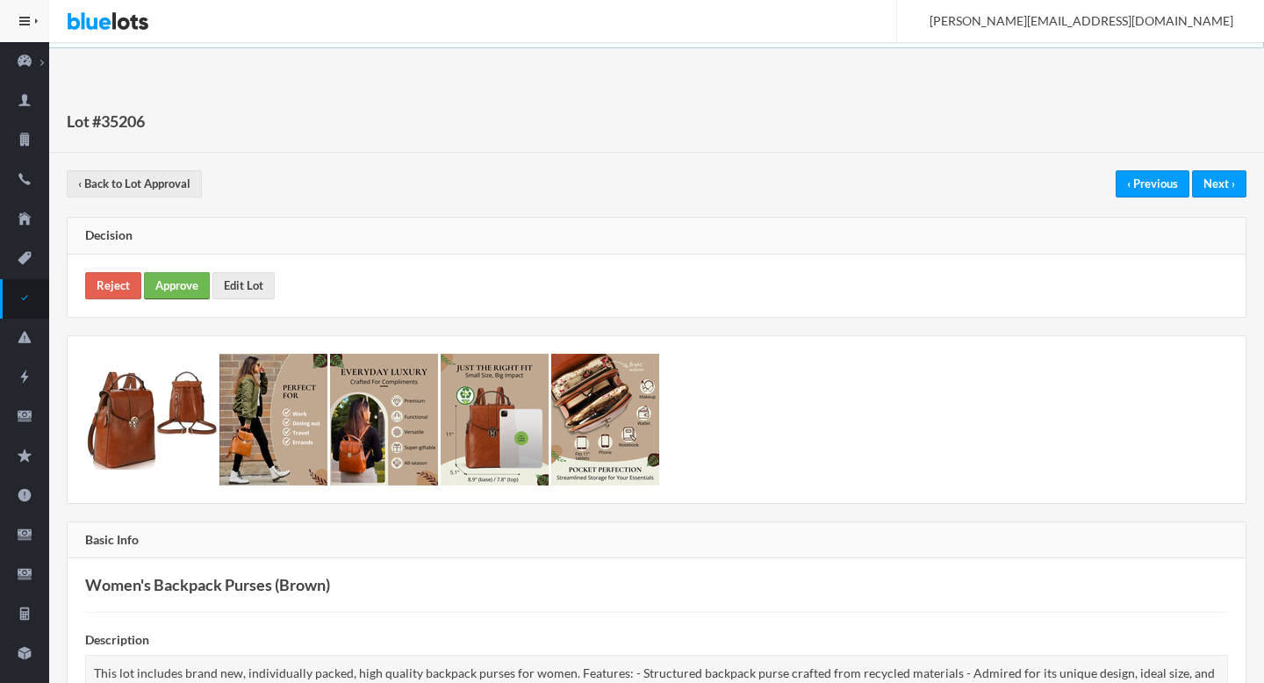
click at [173, 281] on link "Approve" at bounding box center [177, 285] width 66 height 27
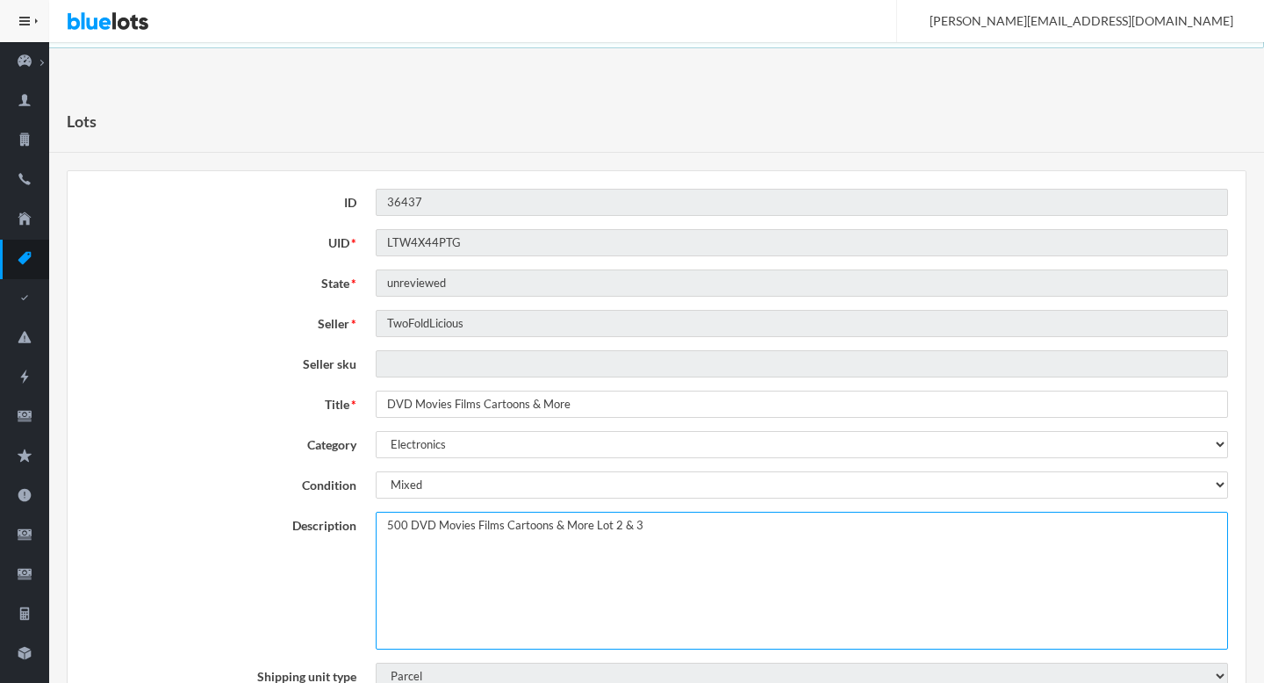
click at [388, 526] on textarea "500 DVD Movies Films Cartoons & More Lot 2 & 3" at bounding box center [802, 581] width 852 height 138
click at [685, 527] on textarea "500 DVD Movies Films Cartoons & More Lot 2 & 3" at bounding box center [802, 581] width 852 height 138
drag, startPoint x: 685, startPoint y: 527, endPoint x: 770, endPoint y: 527, distance: 85.1
click at [770, 527] on textarea "500 DVD Movies Films Cartoons & More Lot 2 & 3" at bounding box center [802, 581] width 852 height 138
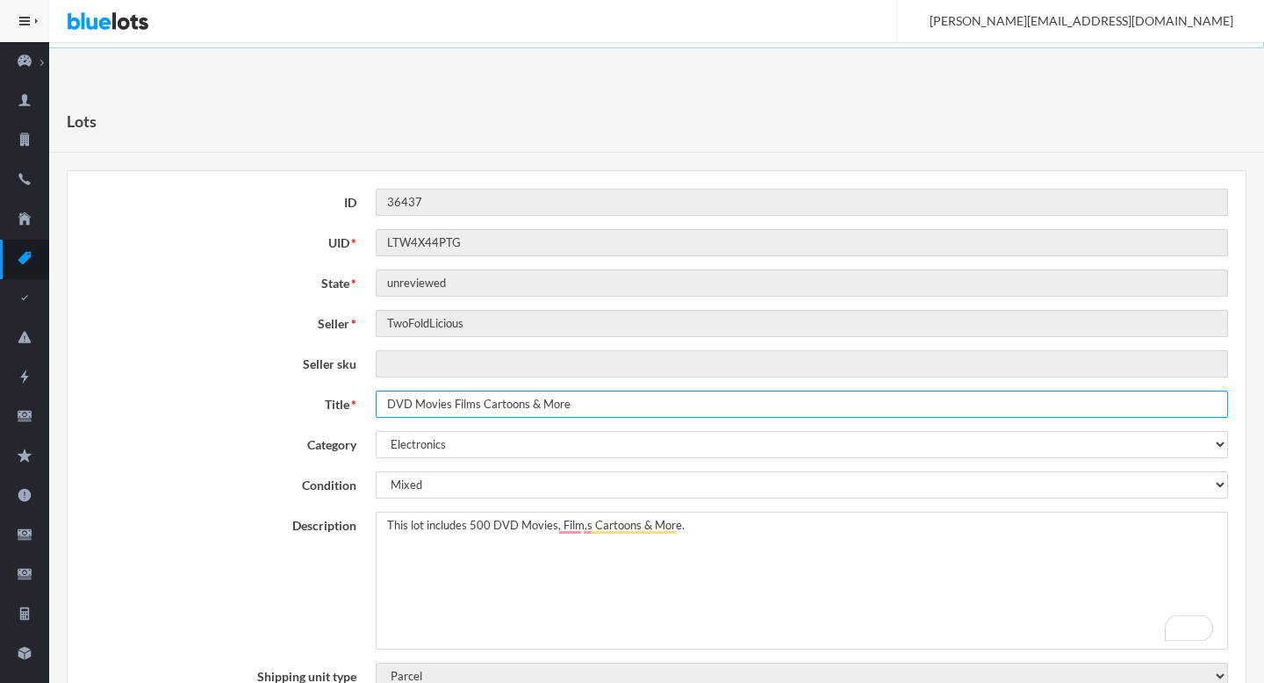
click at [469, 410] on input "DVD Movies Films Cartoons & More" at bounding box center [802, 404] width 852 height 27
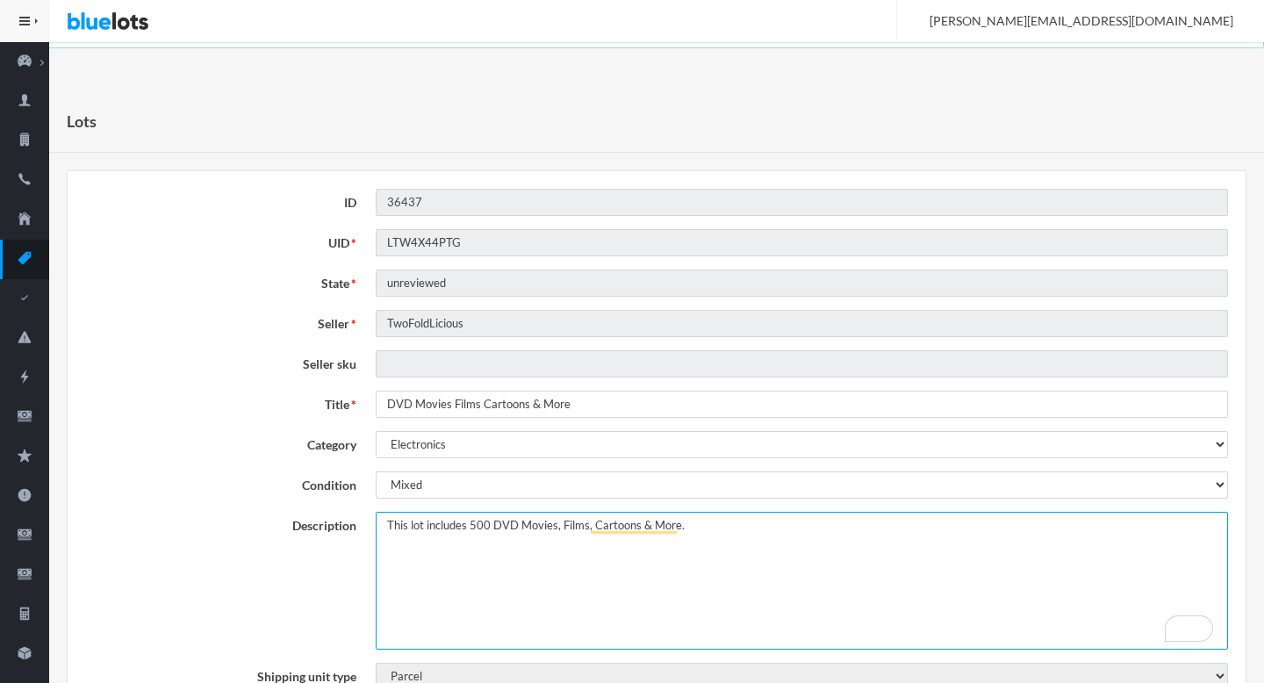
click at [541, 527] on textarea "500 DVD Movies Films Cartoons & More Lot 2 & 3" at bounding box center [802, 581] width 852 height 138
drag, startPoint x: 541, startPoint y: 527, endPoint x: 759, endPoint y: 544, distance: 218.4
click at [759, 544] on textarea "500 DVD Movies Films Cartoons & More Lot 2 & 3" at bounding box center [802, 581] width 852 height 138
type textarea "This lot includes 500 DVD Movies, Films, Cartoons & More."
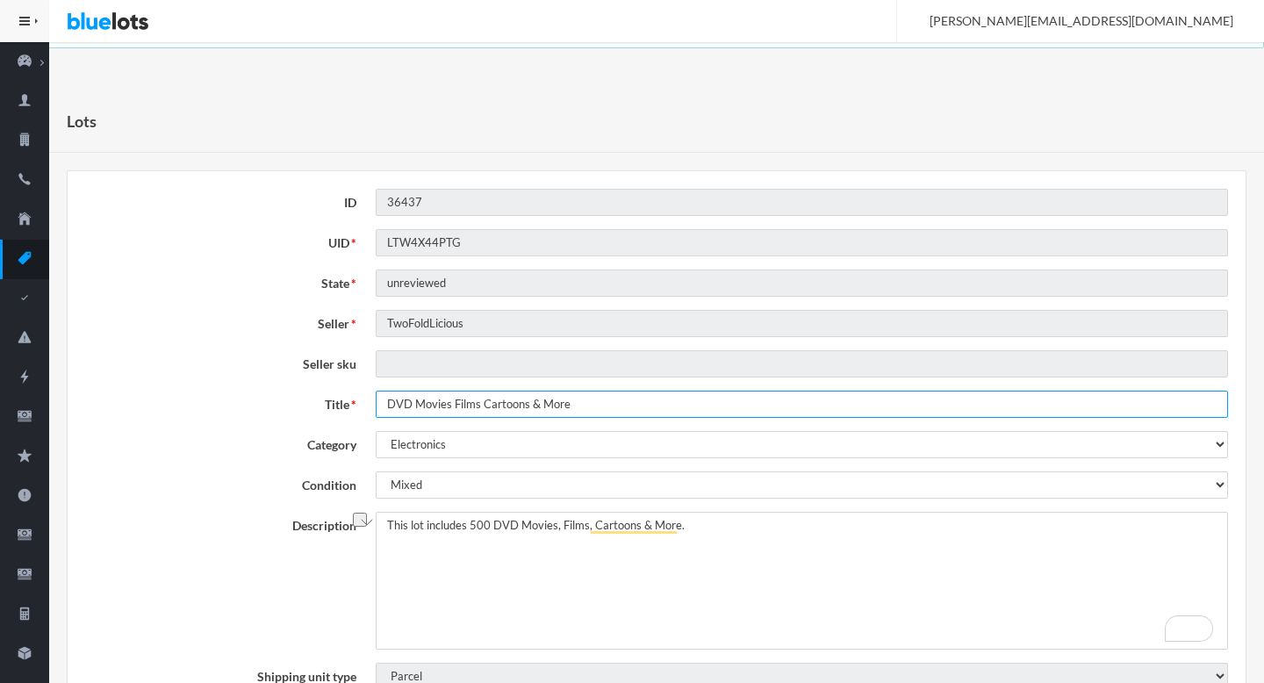
click at [436, 405] on input "DVD Movies Films Cartoons & More" at bounding box center [802, 404] width 852 height 27
drag, startPoint x: 436, startPoint y: 405, endPoint x: 774, endPoint y: 434, distance: 339.2
paste input ", Films, Cartoons & More."
type input "DVD Movies, Films, Cartoons & More."
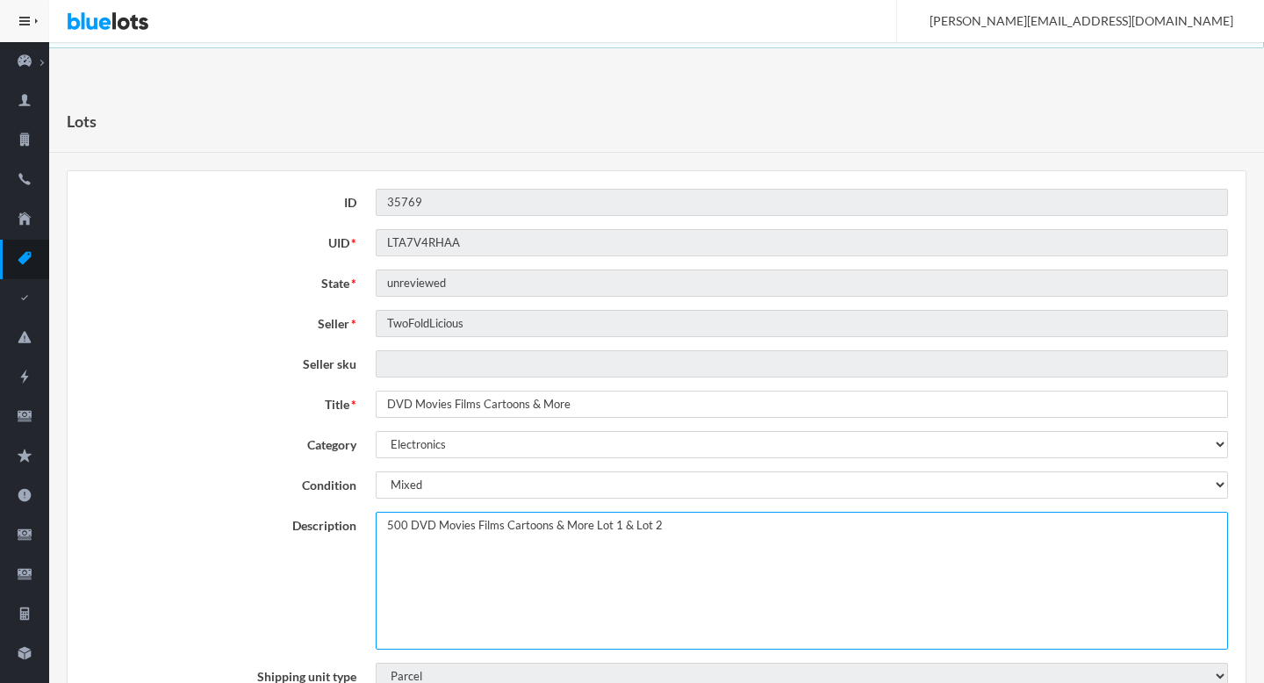
click at [377, 528] on textarea "500 DVD Movies Films Cartoons & More Lot 1 & Lot 2" at bounding box center [802, 581] width 852 height 138
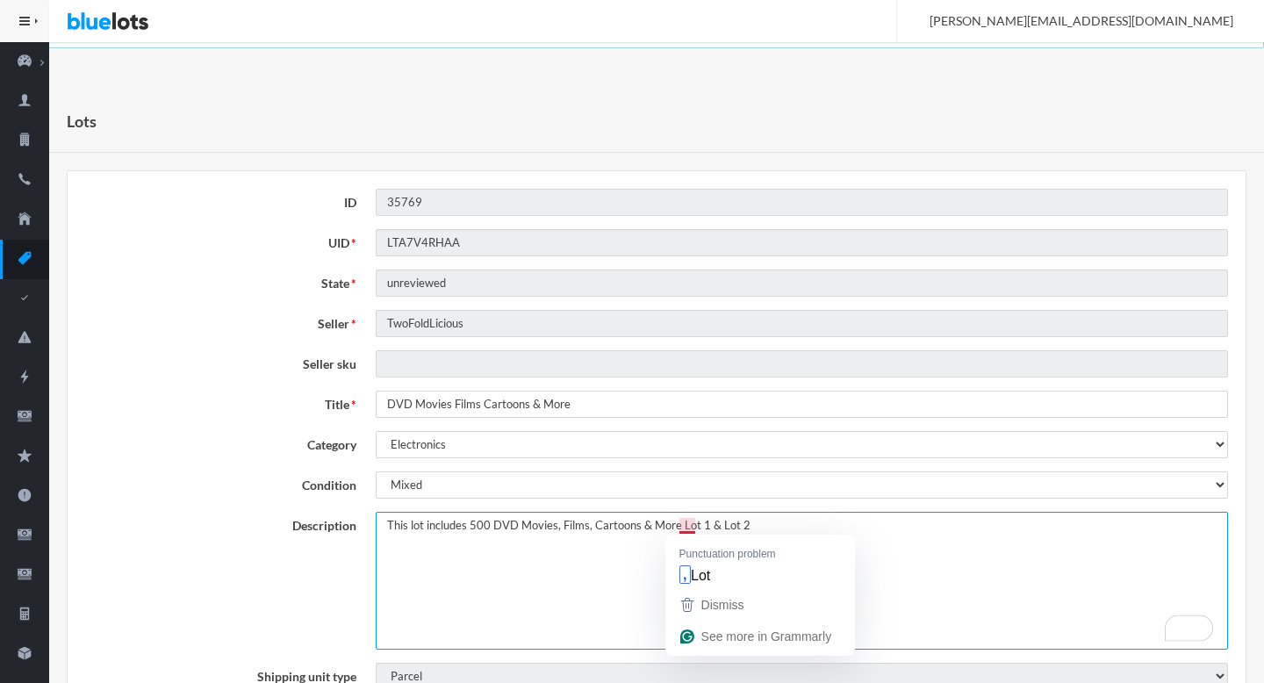
click at [685, 526] on textarea "500 DVD Movies Films Cartoons & More Lot 1 & Lot 2" at bounding box center [802, 581] width 852 height 138
drag, startPoint x: 685, startPoint y: 526, endPoint x: 830, endPoint y: 528, distance: 145.7
click at [830, 528] on textarea "500 DVD Movies Films Cartoons & More Lot 1 & Lot 2" at bounding box center [802, 581] width 852 height 138
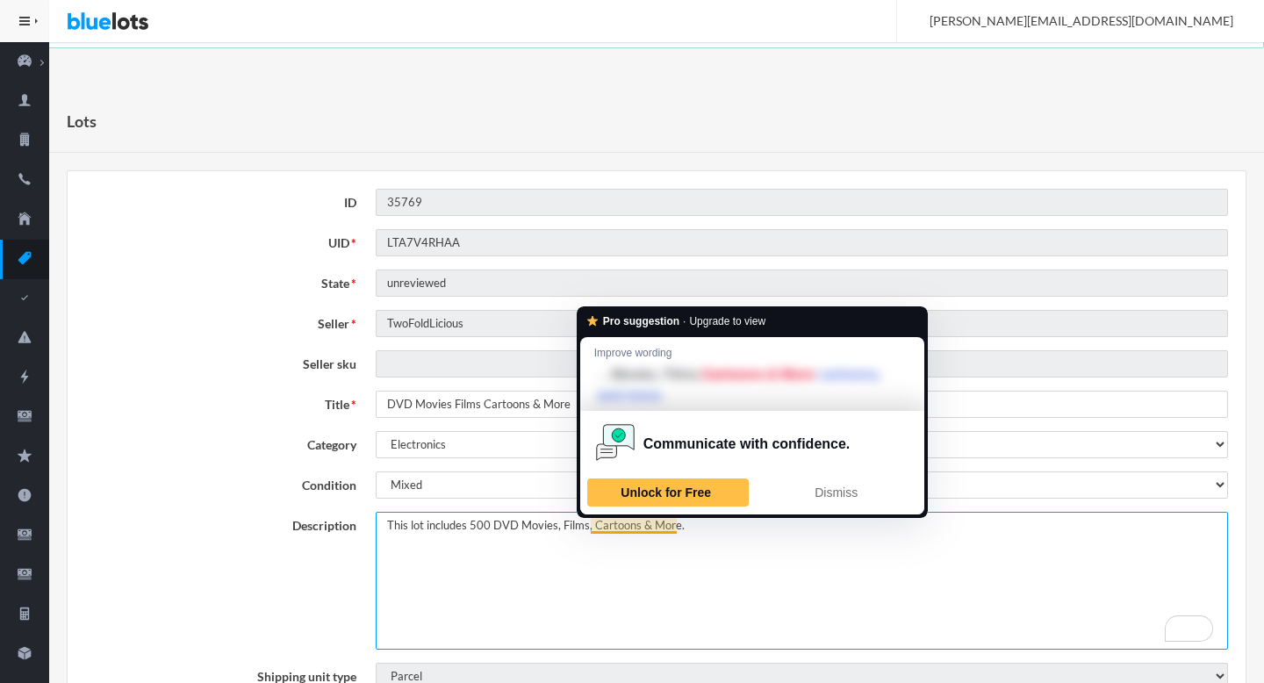
click at [635, 527] on textarea "500 DVD Movies Films Cartoons & More Lot 1 & Lot 2" at bounding box center [802, 581] width 852 height 138
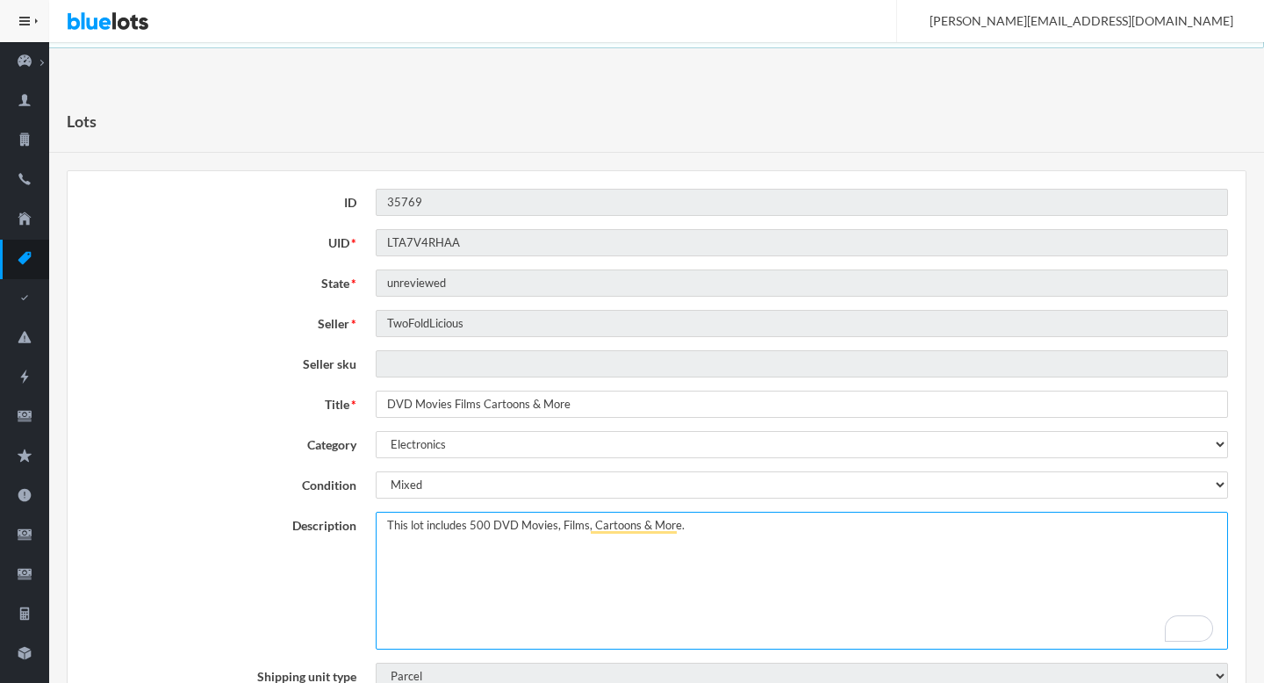
click at [578, 542] on textarea "500 DVD Movies Films Cartoons & More Lot 1 & Lot 2" at bounding box center [802, 581] width 852 height 138
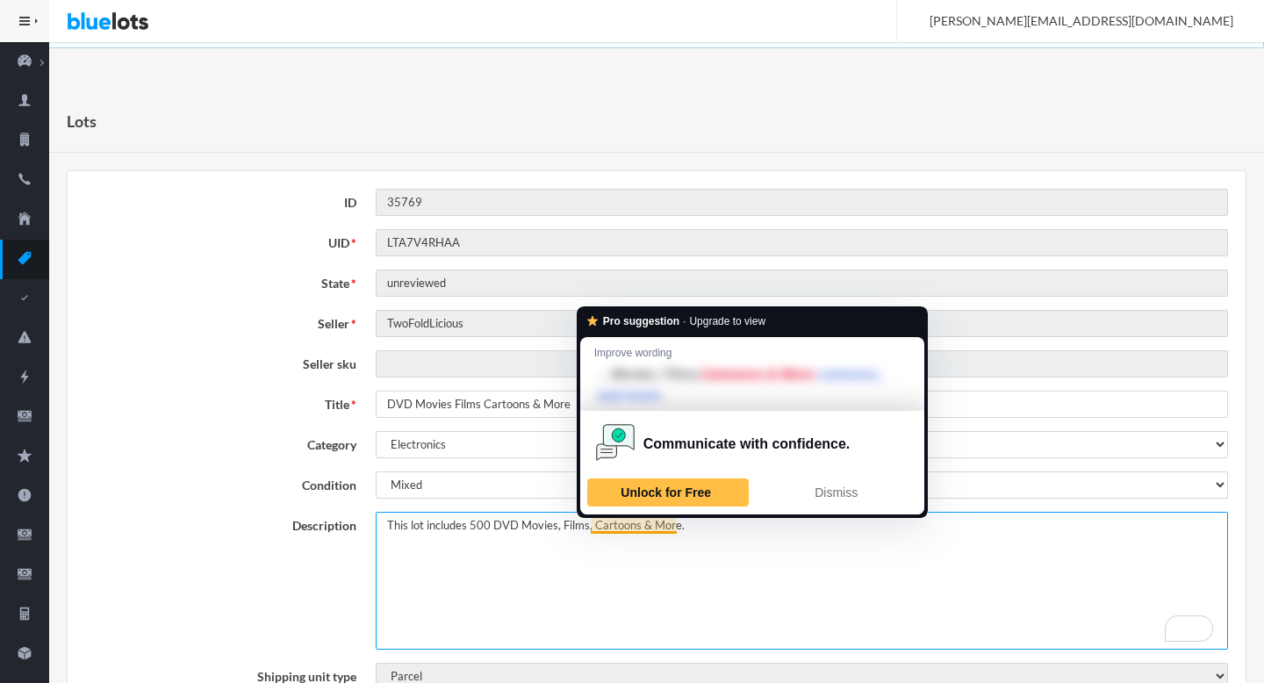
click at [635, 527] on textarea "500 DVD Movies Films Cartoons & More Lot 1 & Lot 2" at bounding box center [802, 581] width 852 height 138
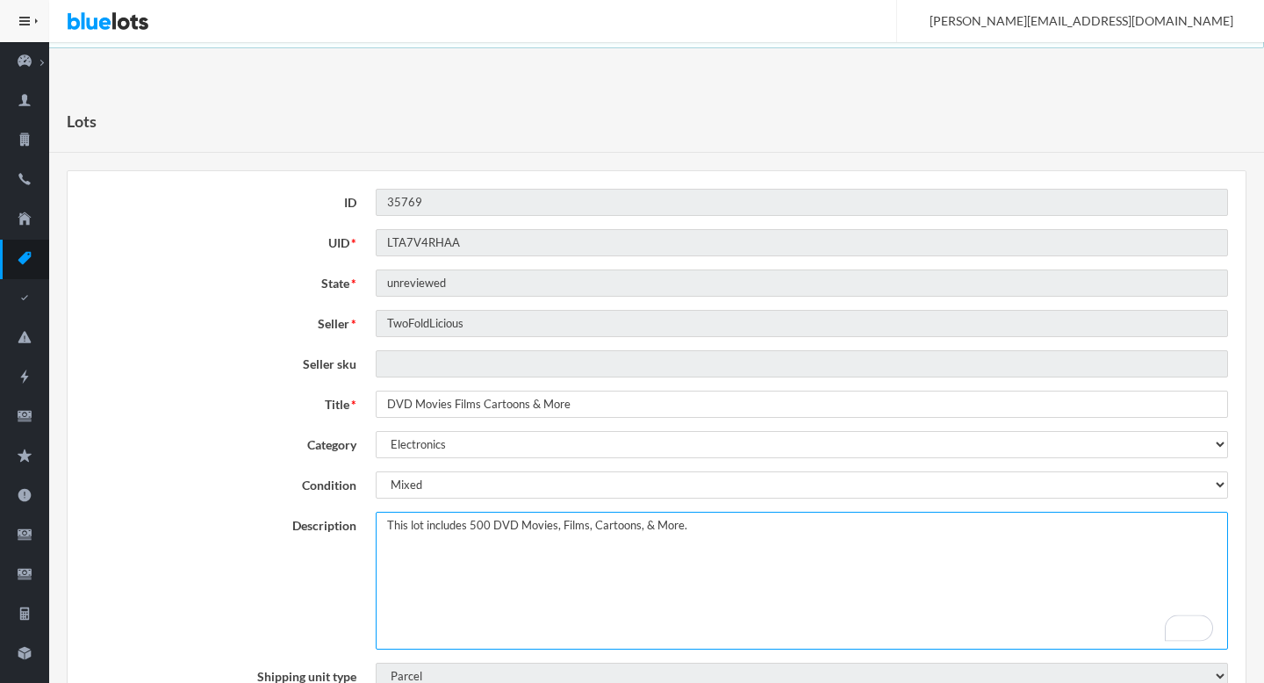
click at [537, 524] on textarea "500 DVD Movies Films Cartoons & More Lot 1 & Lot 2" at bounding box center [802, 581] width 852 height 138
drag, startPoint x: 537, startPoint y: 524, endPoint x: 670, endPoint y: 520, distance: 133.4
click at [670, 520] on textarea "500 DVD Movies Films Cartoons & More Lot 1 & Lot 2" at bounding box center [802, 581] width 852 height 138
type textarea "This lot includes 500 DVD Movies, Films, Cartoons, & More."
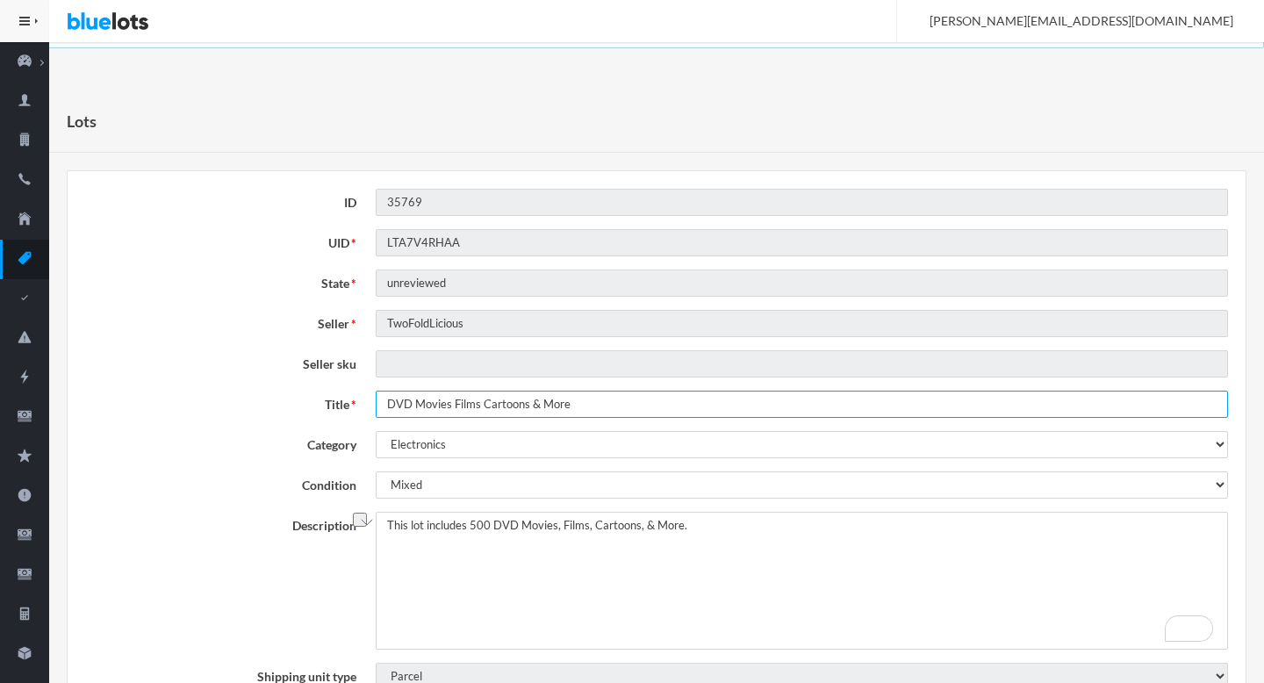
click at [427, 403] on input "DVD Movies Films Cartoons & More" at bounding box center [802, 404] width 852 height 27
drag, startPoint x: 427, startPoint y: 403, endPoint x: 703, endPoint y: 396, distance: 276.5
click at [703, 396] on input "DVD Movies Films Cartoons & More" at bounding box center [802, 404] width 852 height 27
click at [435, 404] on input "DVD Movies Films Cartoons & More" at bounding box center [802, 404] width 852 height 27
drag, startPoint x: 435, startPoint y: 404, endPoint x: 617, endPoint y: 401, distance: 181.7
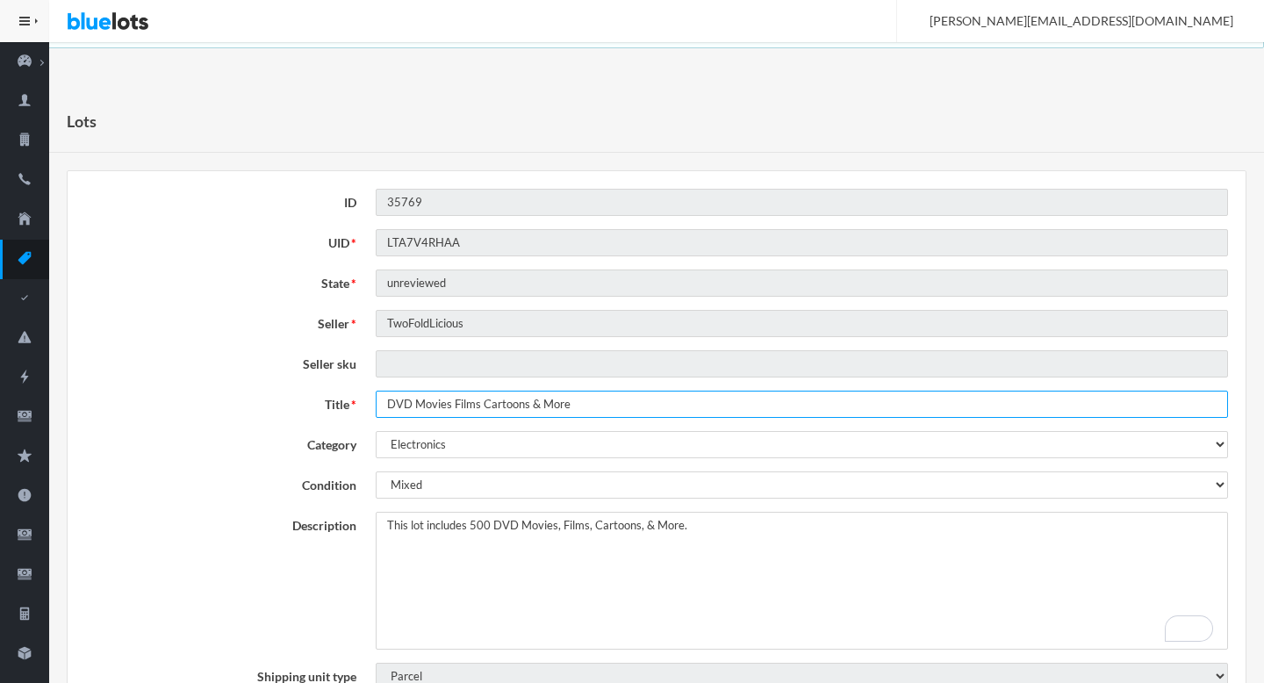
click at [617, 401] on input "DVD Movies Films Cartoons & More" at bounding box center [802, 404] width 852 height 27
paste input ", Films, Cartoons,"
type input "DVD Movies, Films, Cartoons, & More"
